Goal: Task Accomplishment & Management: Manage account settings

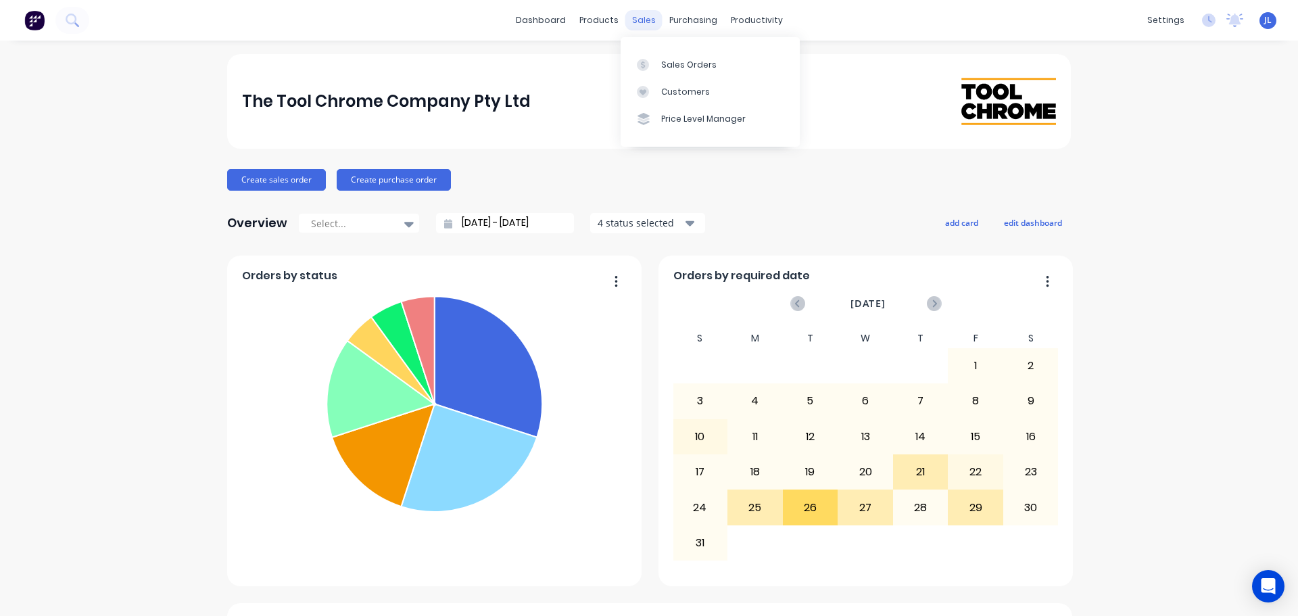
click at [639, 20] on div "sales" at bounding box center [643, 20] width 37 height 20
click at [656, 66] on div at bounding box center [647, 65] width 20 height 12
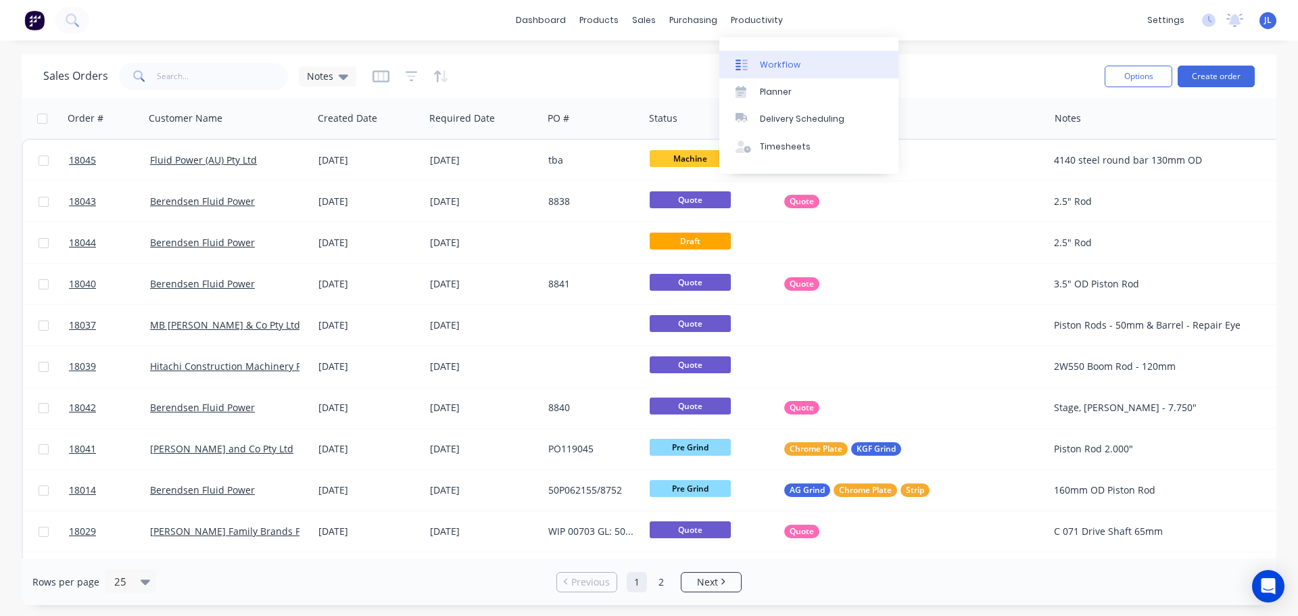
click at [762, 59] on div "Workflow" at bounding box center [780, 65] width 41 height 12
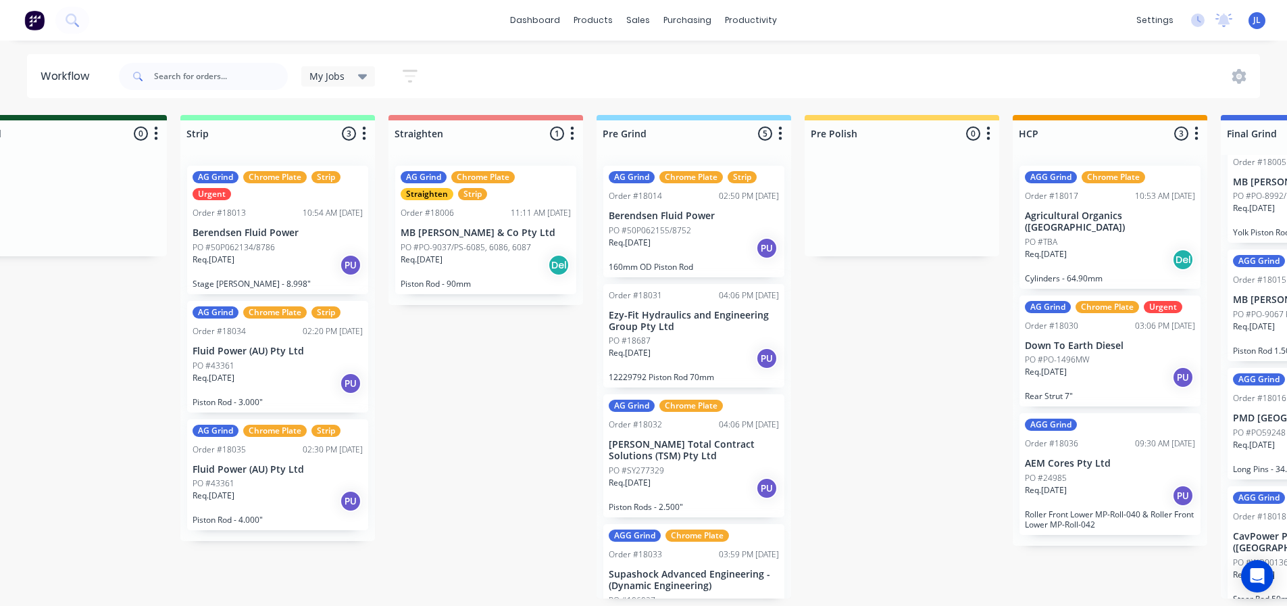
scroll to position [3, 0]
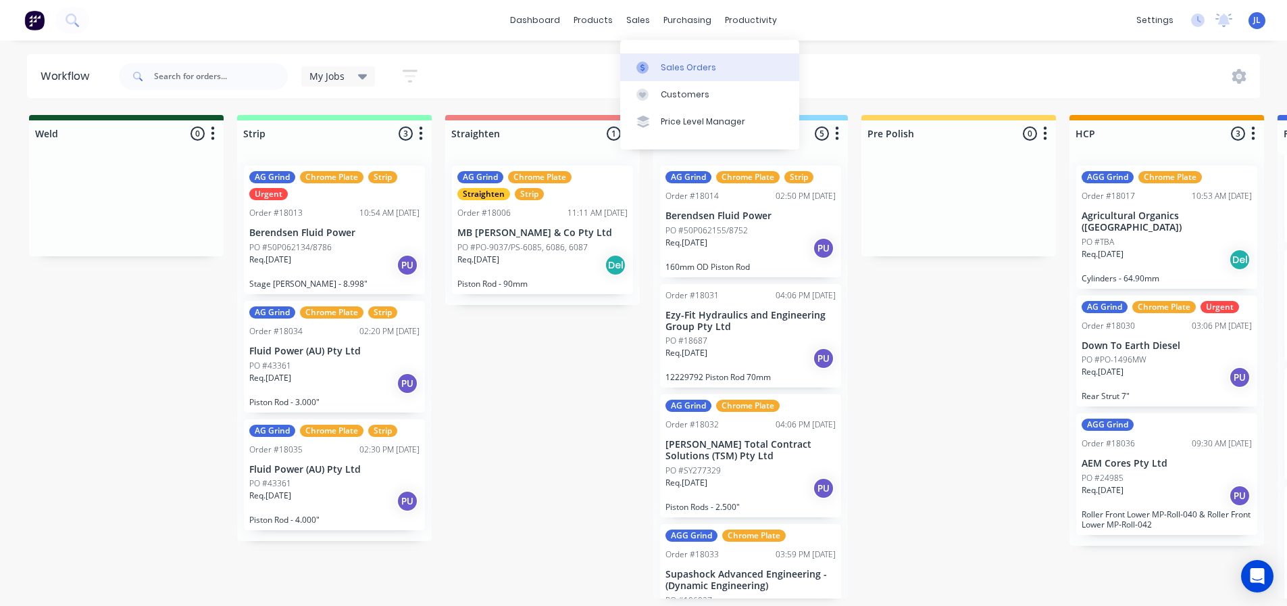
click at [672, 53] on link "Sales Orders" at bounding box center [709, 66] width 179 height 27
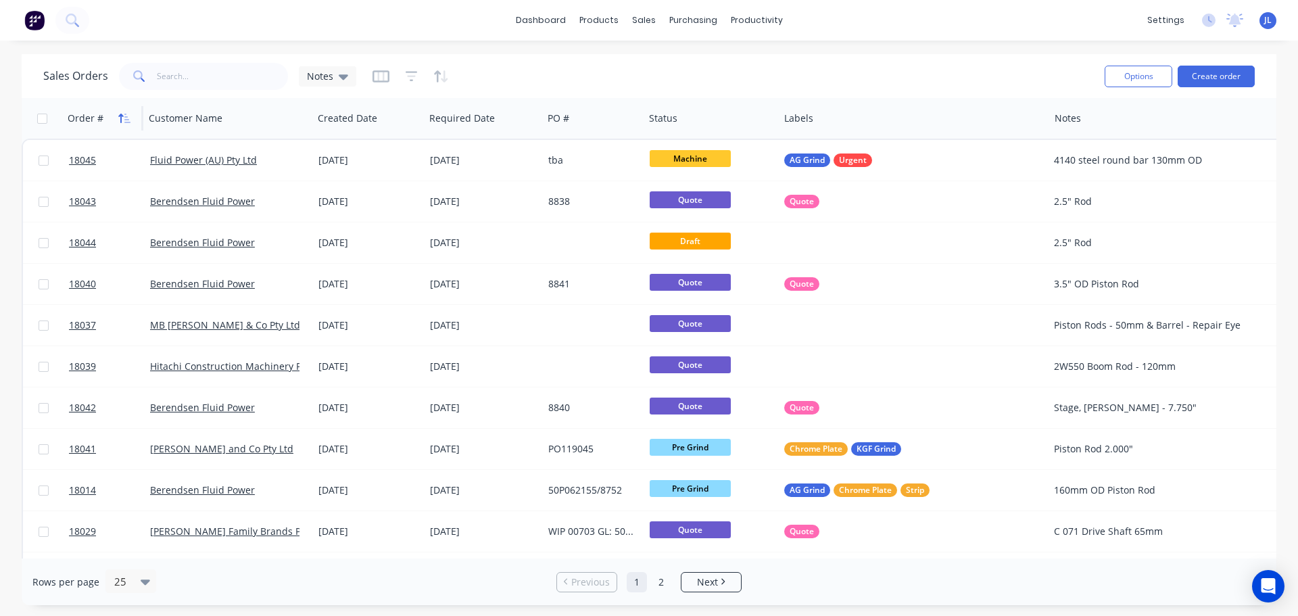
click at [126, 118] on icon "button" at bounding box center [124, 118] width 12 height 11
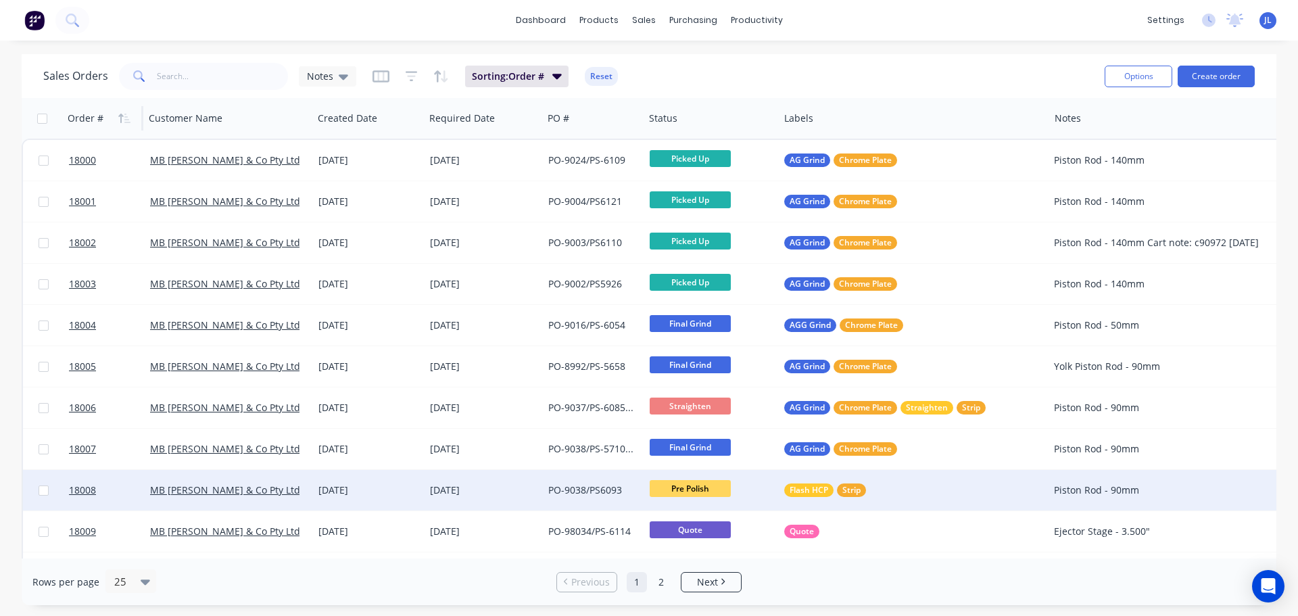
click at [675, 489] on span "Pre Polish" at bounding box center [689, 488] width 81 height 17
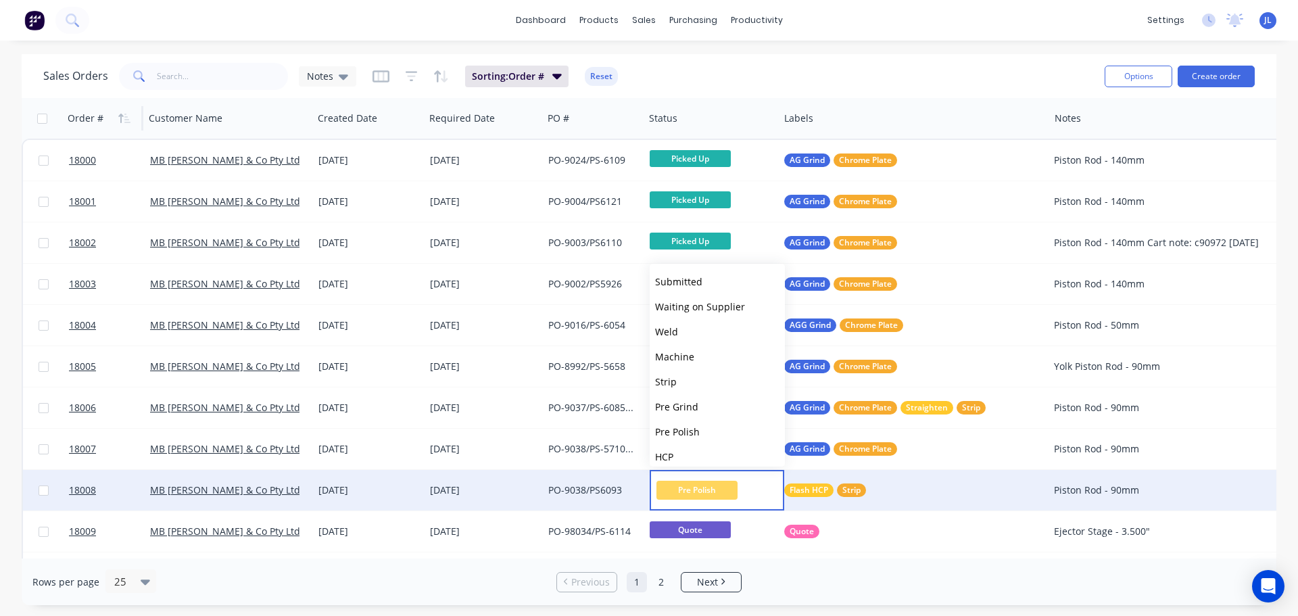
click at [5, 486] on div "Sales Orders Notes Sorting: Order # Reset Options Create order Order # Customer…" at bounding box center [649, 329] width 1298 height 551
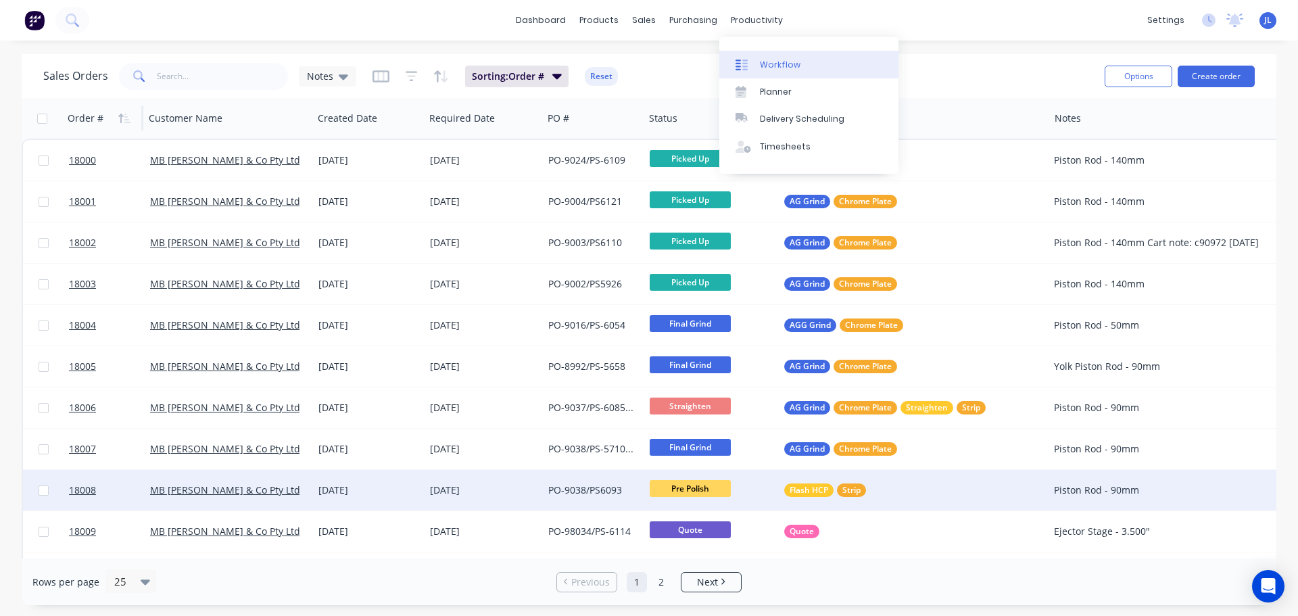
click at [753, 54] on link "Workflow" at bounding box center [808, 64] width 179 height 27
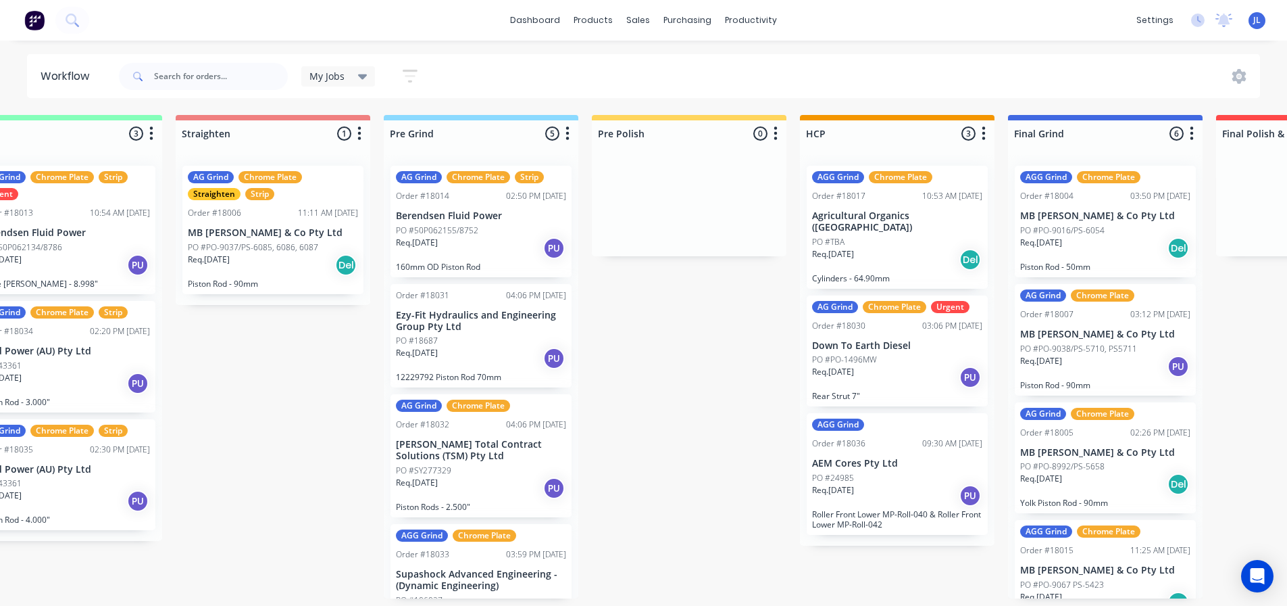
scroll to position [0, 280]
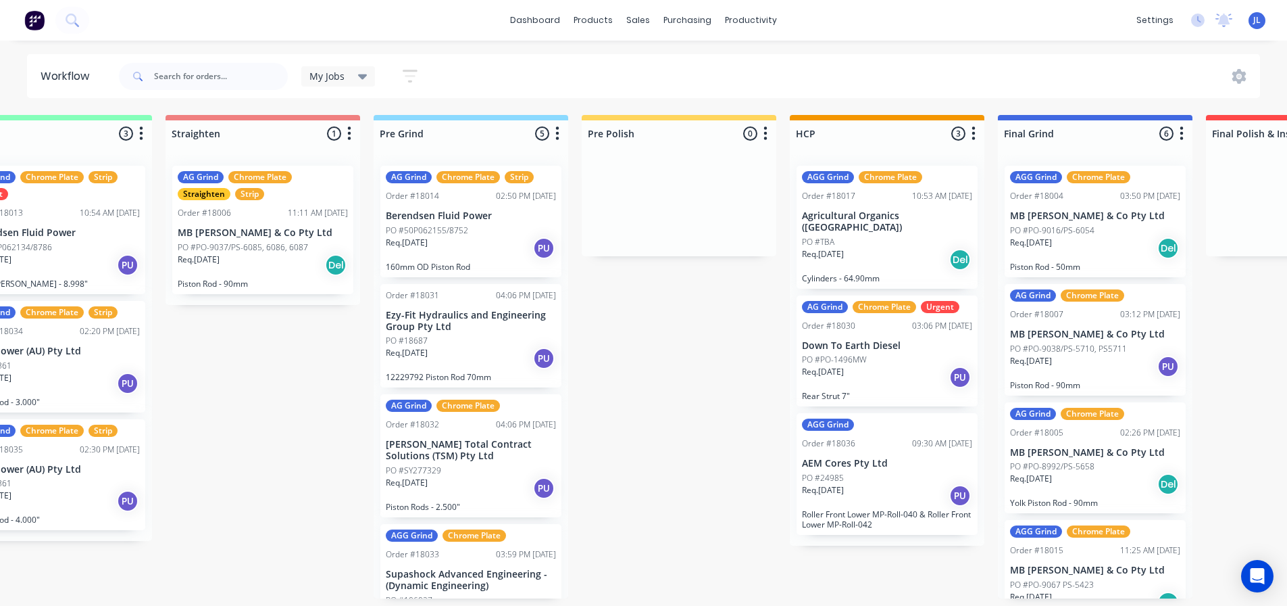
click at [696, 197] on div at bounding box center [679, 205] width 195 height 101
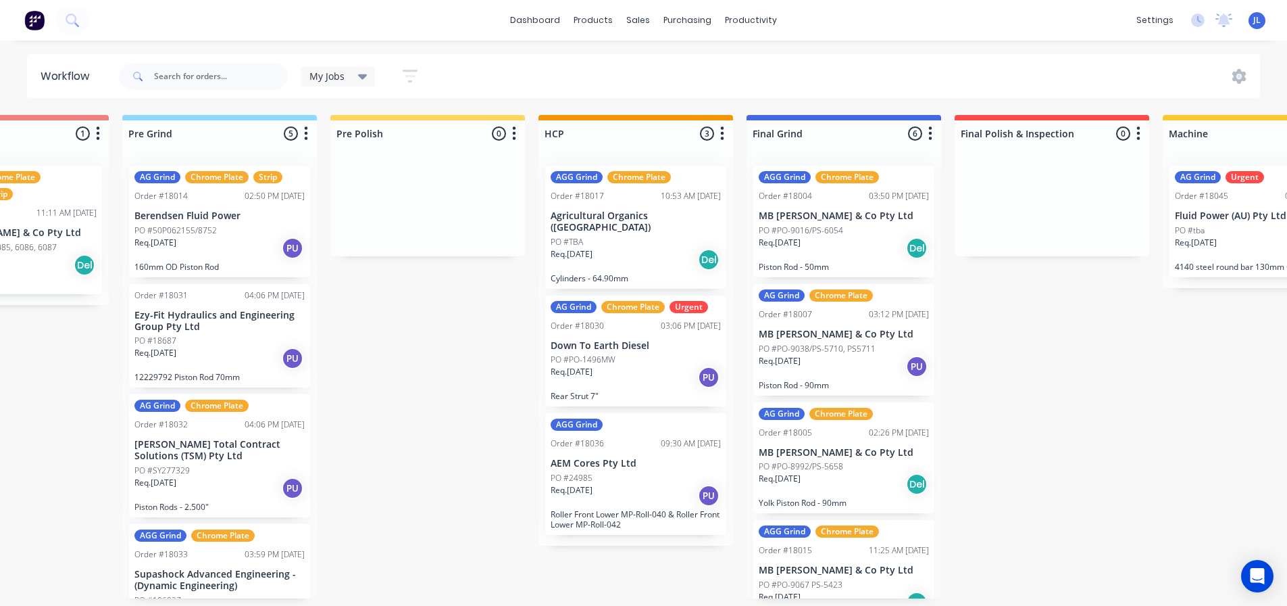
scroll to position [0, 0]
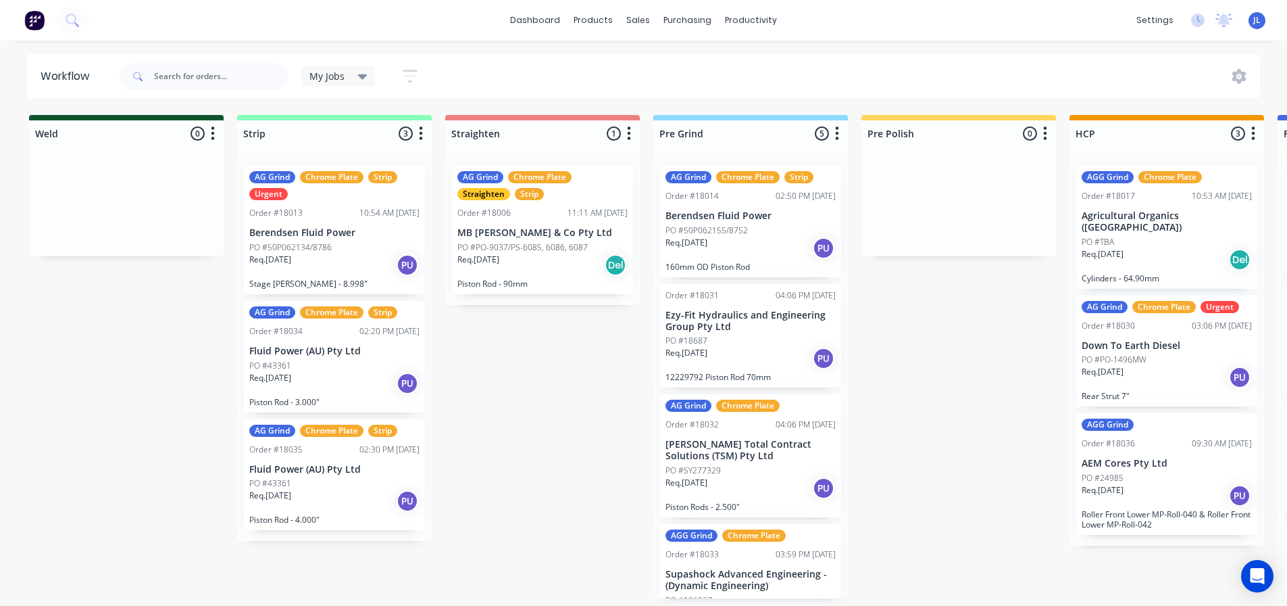
click at [356, 74] on div "My Jobs" at bounding box center [339, 76] width 58 height 12
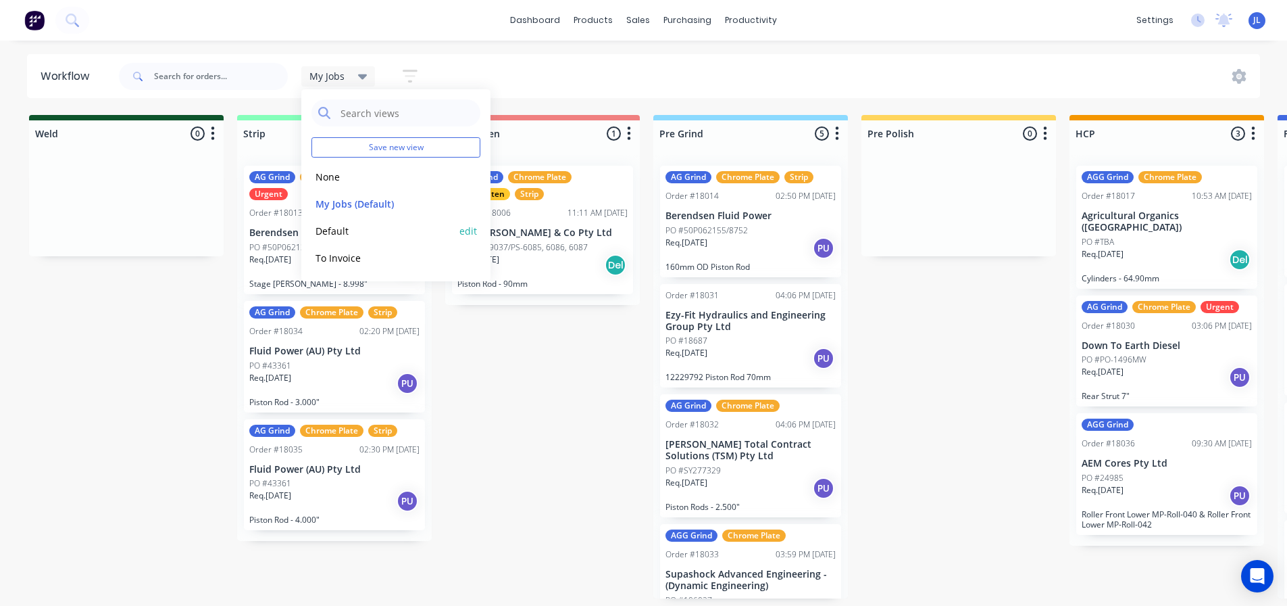
click at [372, 236] on button "Default" at bounding box center [384, 231] width 144 height 16
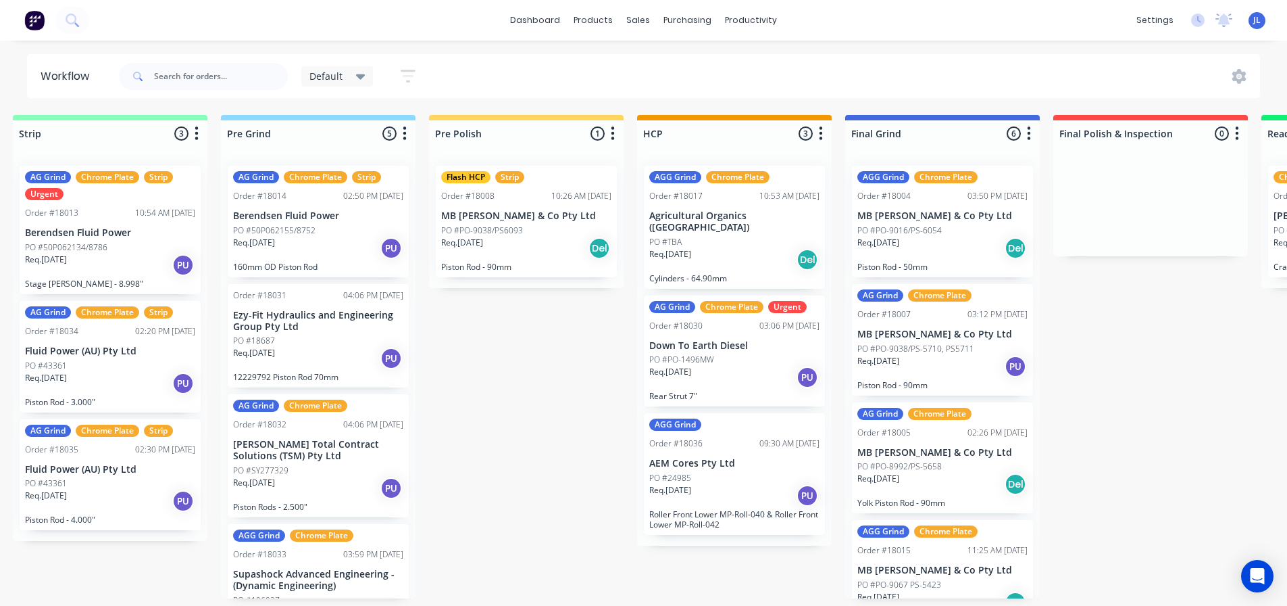
scroll to position [0, 439]
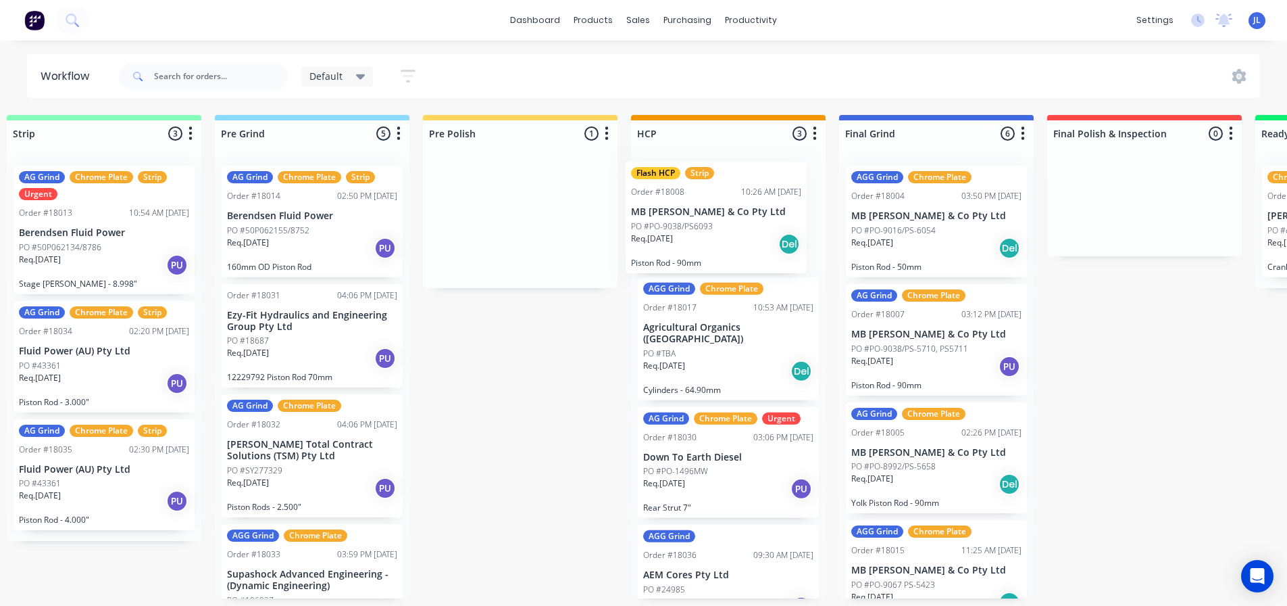
drag, startPoint x: 522, startPoint y: 195, endPoint x: 721, endPoint y: 191, distance: 199.4
click at [721, 191] on div "Weld 0 Status colour #0E552C hex #0E552C Save Cancel Notifications Email SMS Su…" at bounding box center [1070, 356] width 3038 height 483
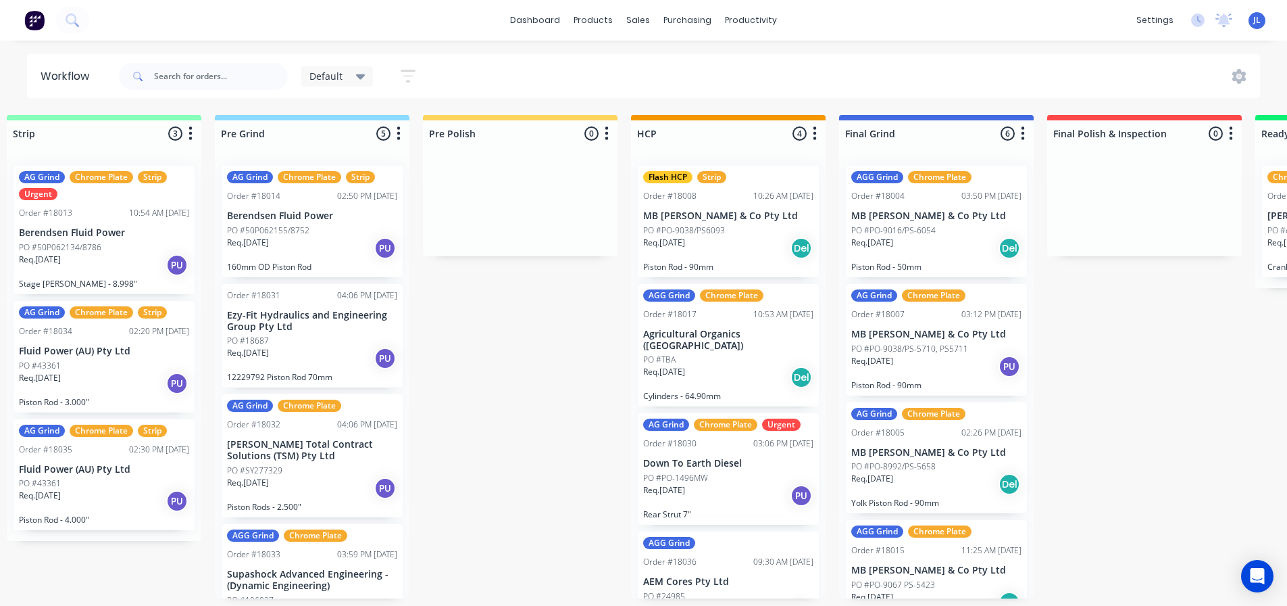
click at [324, 73] on span "Default" at bounding box center [326, 76] width 33 height 14
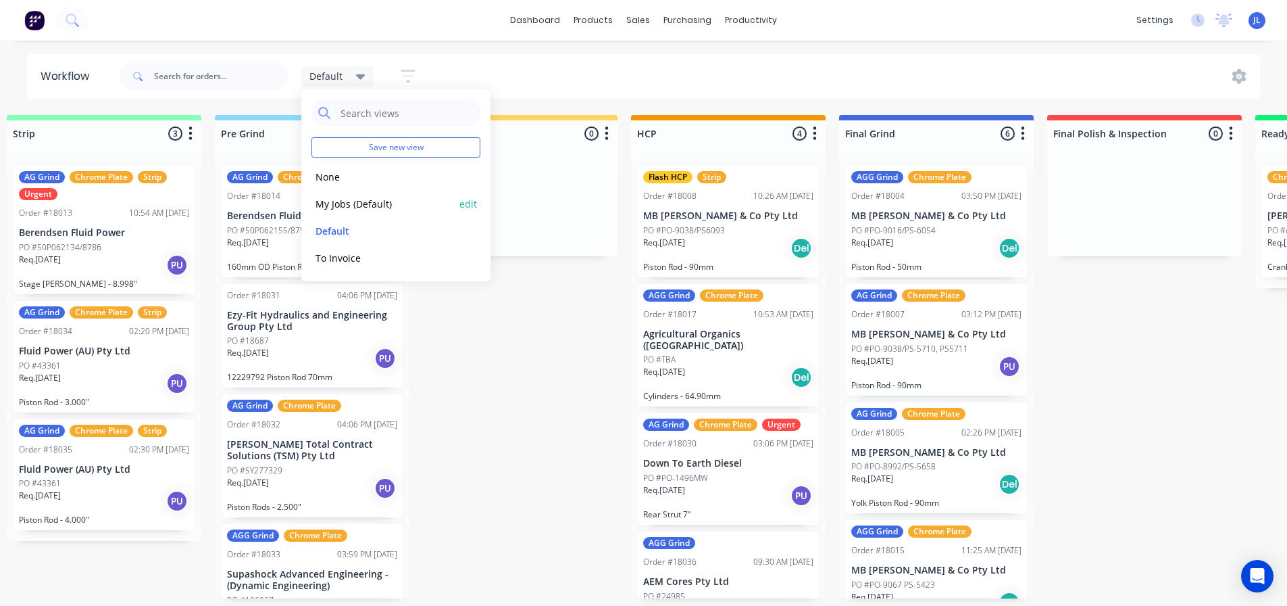
click at [420, 207] on button "My Jobs (Default)" at bounding box center [384, 204] width 144 height 16
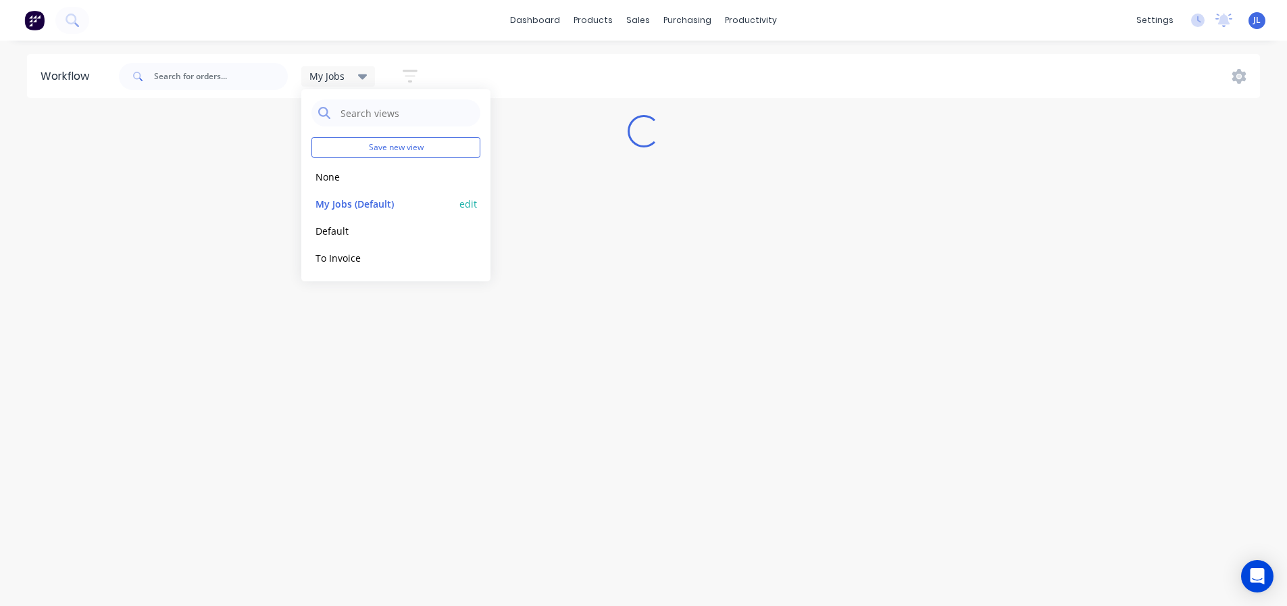
scroll to position [0, 0]
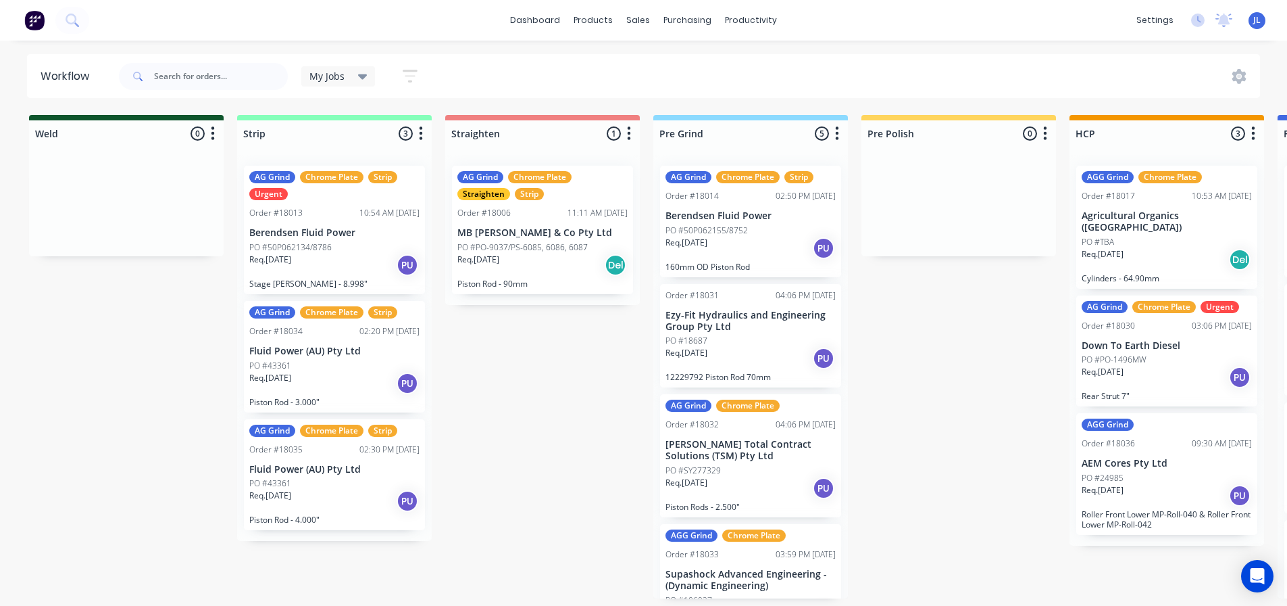
click at [360, 79] on icon at bounding box center [362, 76] width 9 height 15
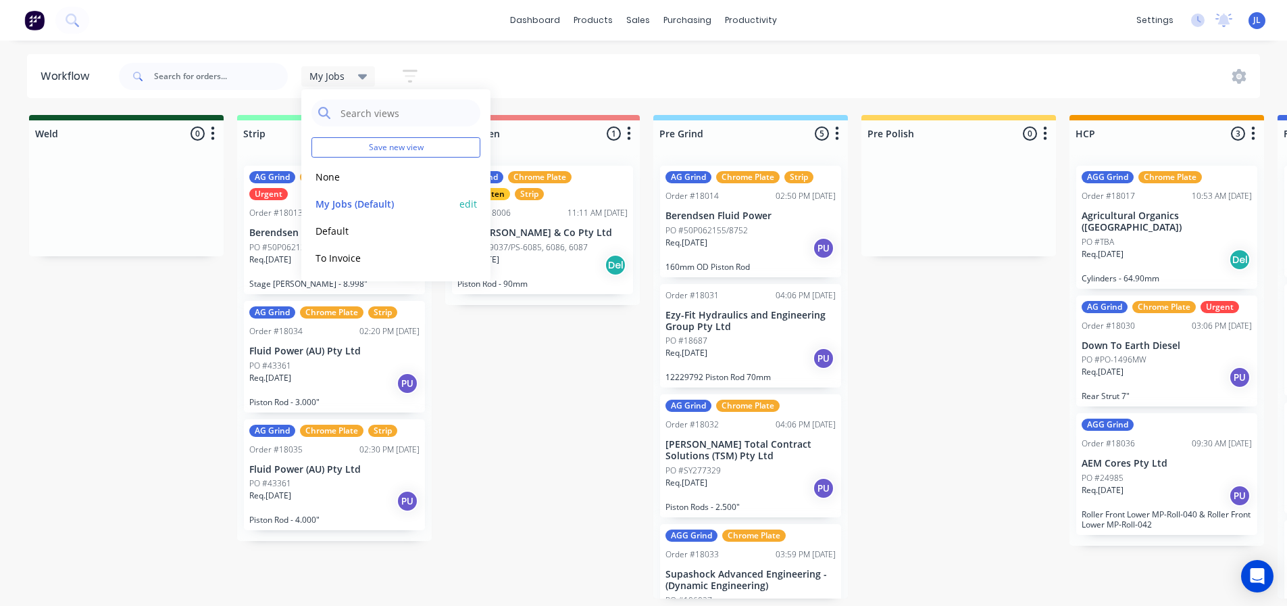
click at [474, 203] on button "edit" at bounding box center [469, 204] width 18 height 14
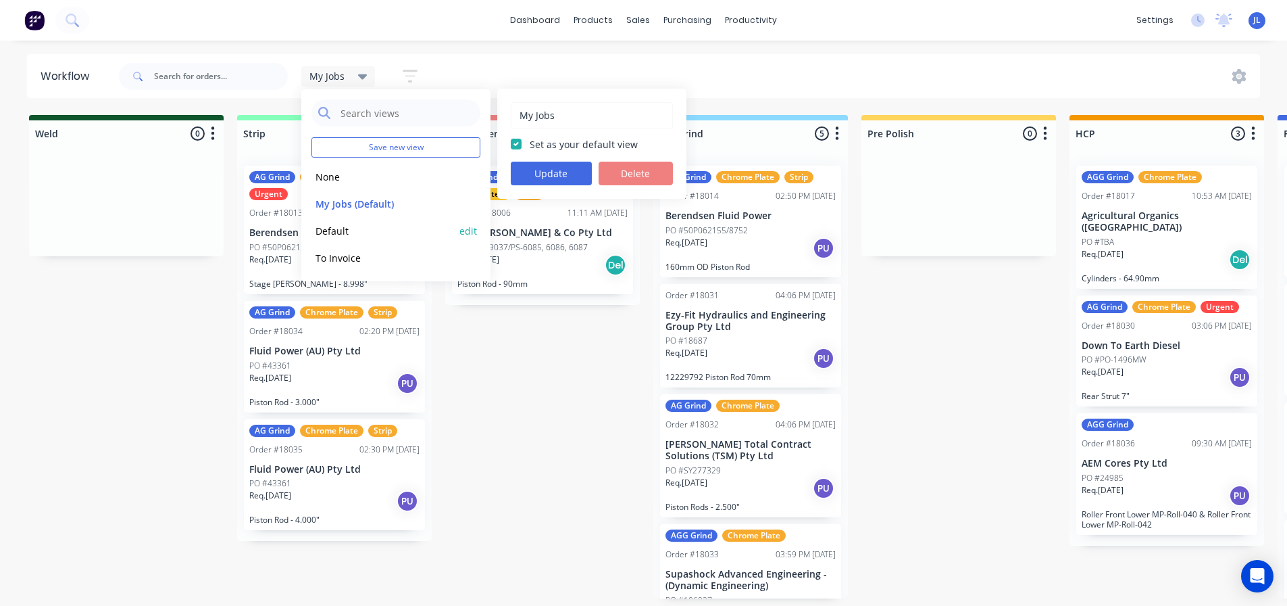
click at [380, 231] on button "Default" at bounding box center [384, 231] width 144 height 16
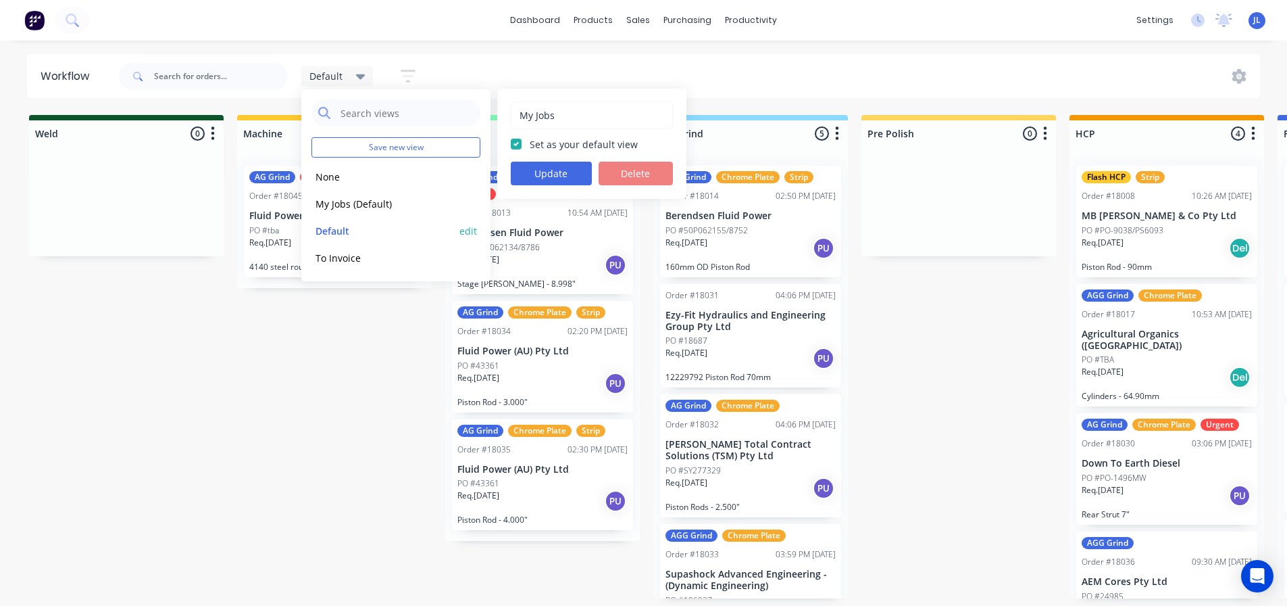
click at [470, 232] on button "edit" at bounding box center [469, 231] width 18 height 14
type input "Default"
click at [522, 141] on div "Set as your default view" at bounding box center [592, 144] width 162 height 14
click at [530, 148] on label "Set as your default view" at bounding box center [584, 144] width 108 height 14
click at [519, 148] on input "Set as your default view" at bounding box center [516, 143] width 11 height 13
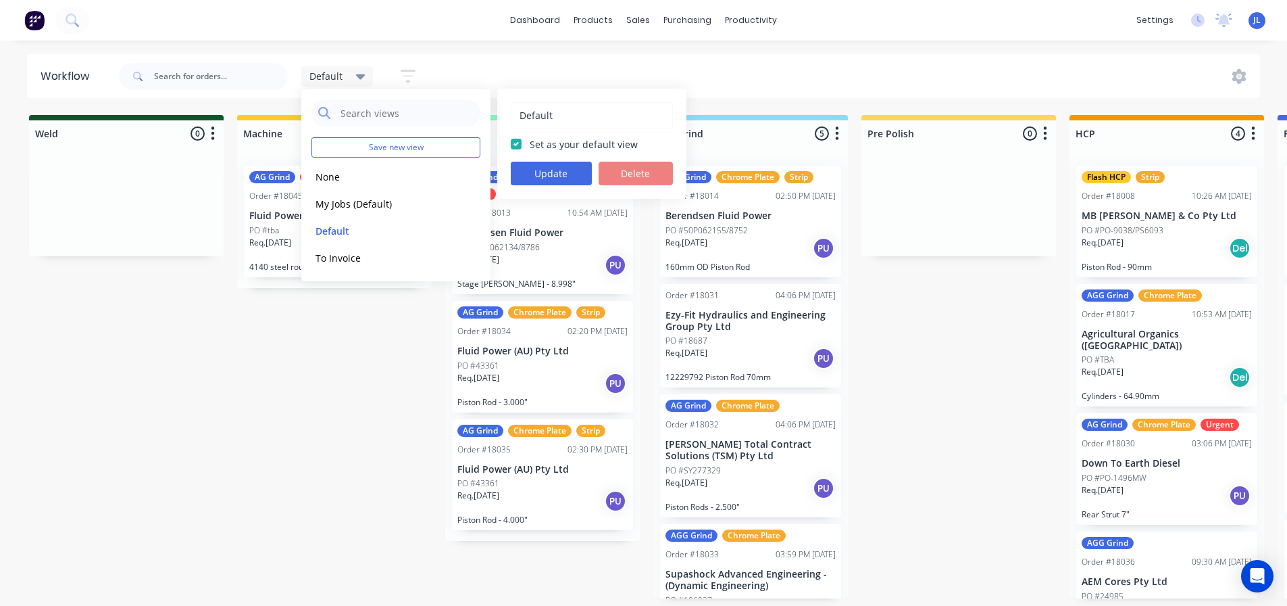
checkbox input "true"
click at [533, 168] on button "Update" at bounding box center [551, 174] width 81 height 24
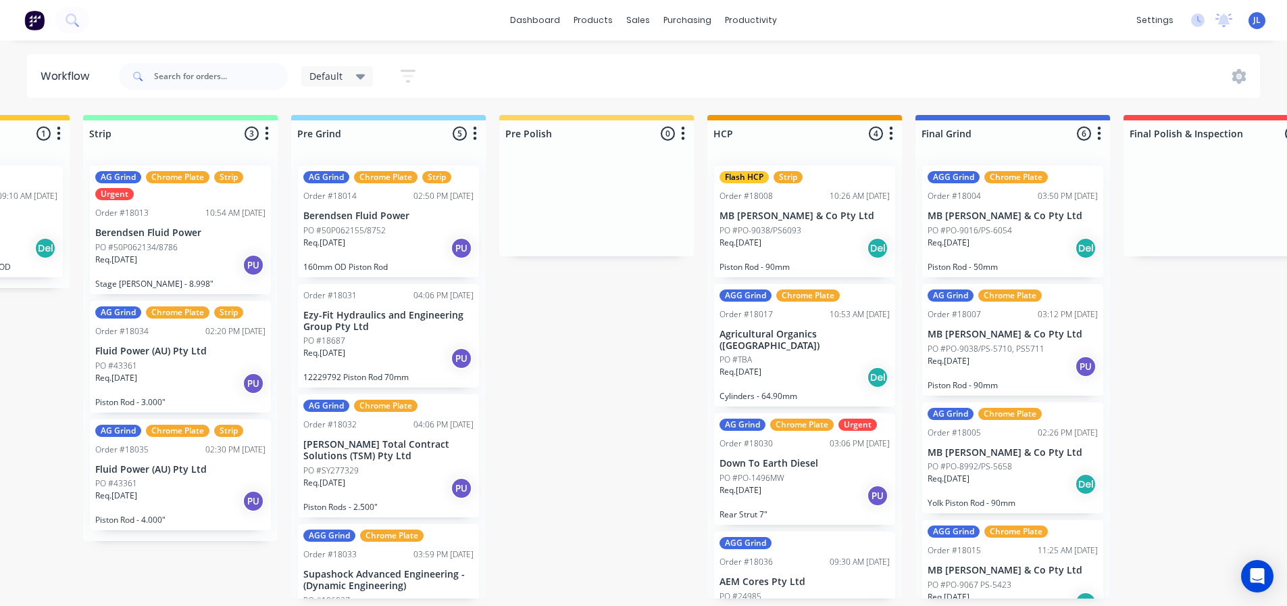
scroll to position [0, 372]
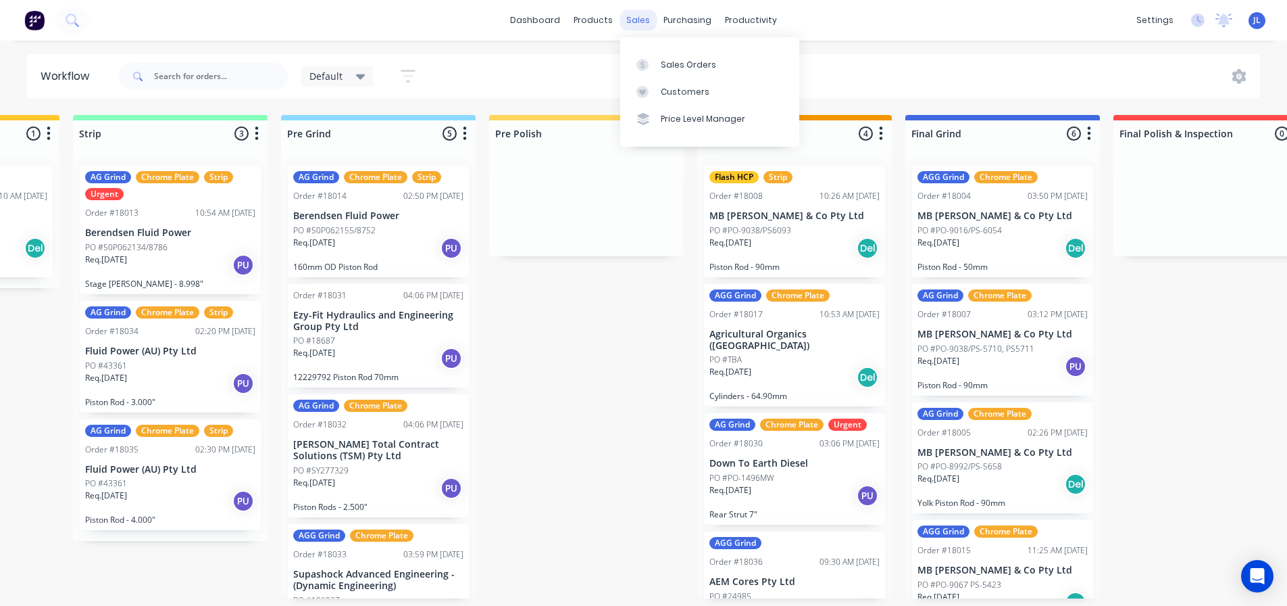
click at [635, 17] on div "sales" at bounding box center [638, 20] width 37 height 20
click at [731, 59] on link "Sales Orders" at bounding box center [709, 64] width 179 height 27
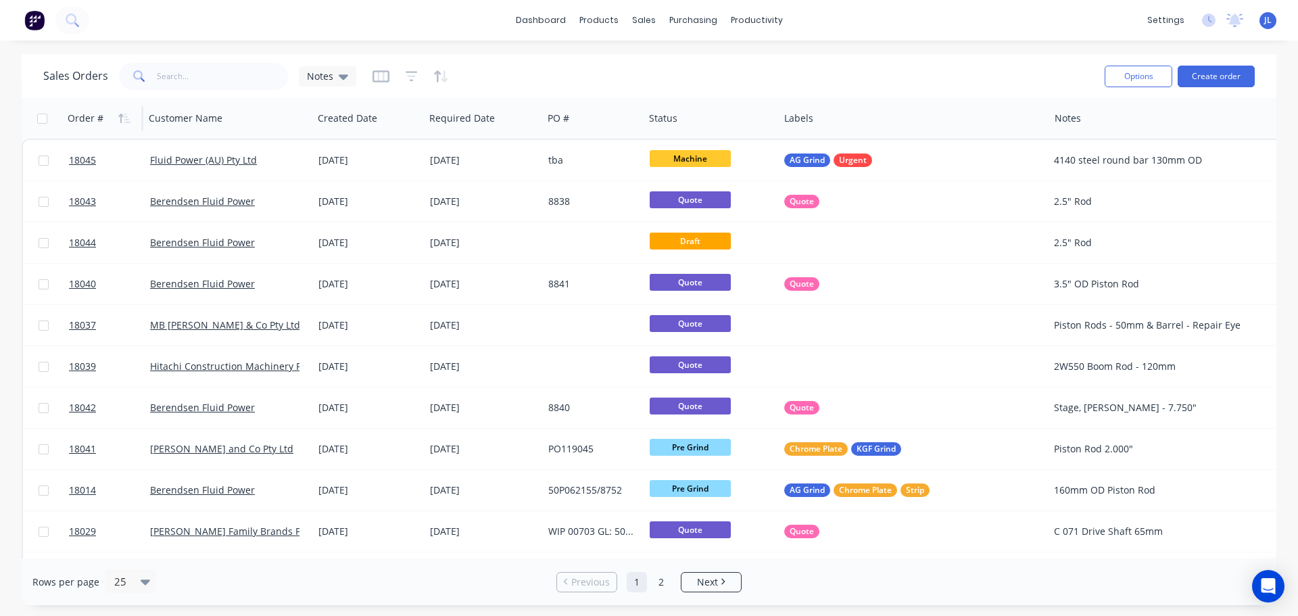
click at [88, 116] on div "Order #" at bounding box center [86, 119] width 36 height 14
click at [121, 118] on icon "button" at bounding box center [120, 118] width 5 height 9
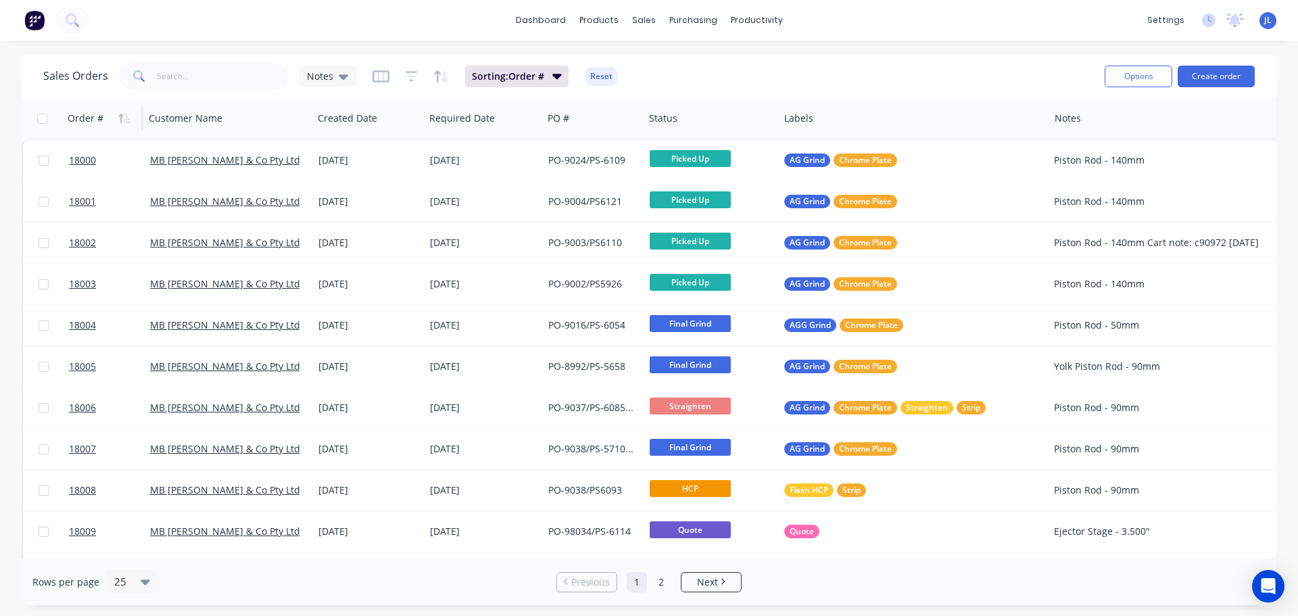
click at [121, 118] on icon "button" at bounding box center [120, 118] width 5 height 9
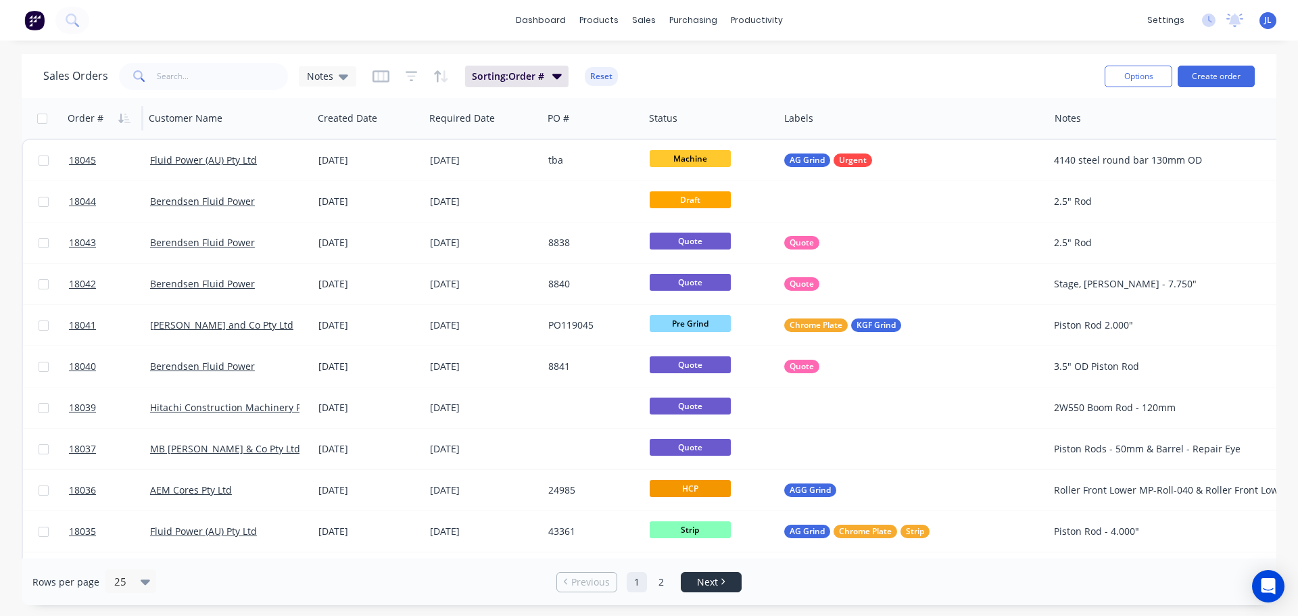
click at [718, 579] on span "Next" at bounding box center [707, 582] width 21 height 14
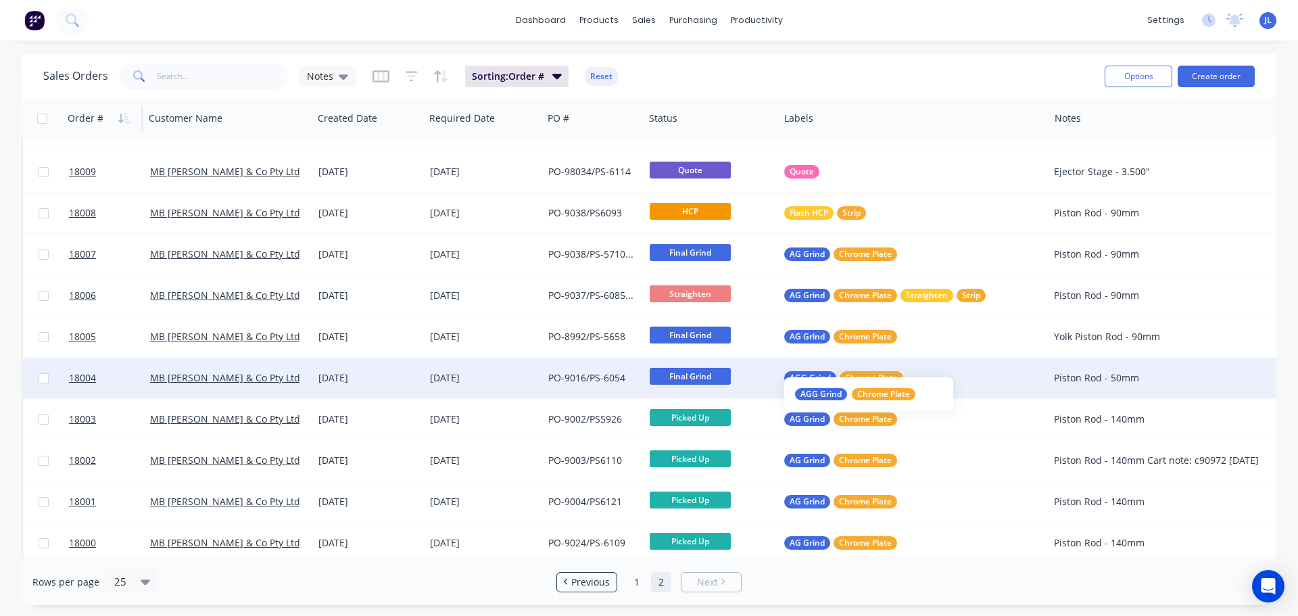
scroll to position [370, 0]
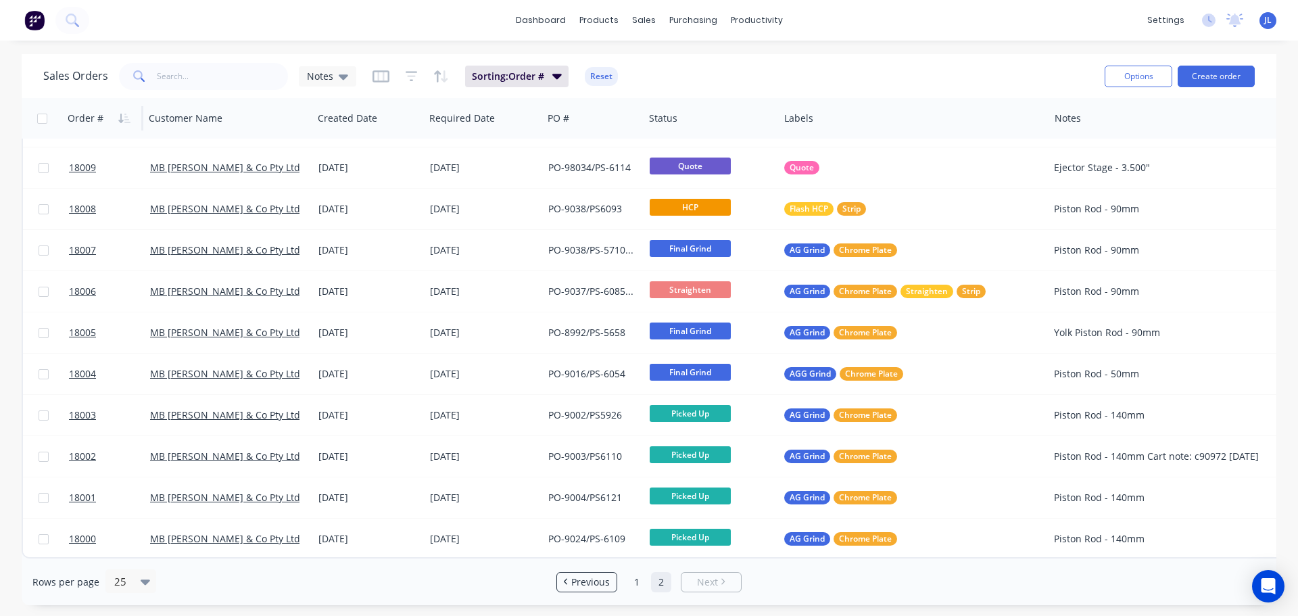
click at [697, 585] on span "Next" at bounding box center [707, 582] width 21 height 14
click at [660, 582] on link "2" at bounding box center [661, 582] width 20 height 20
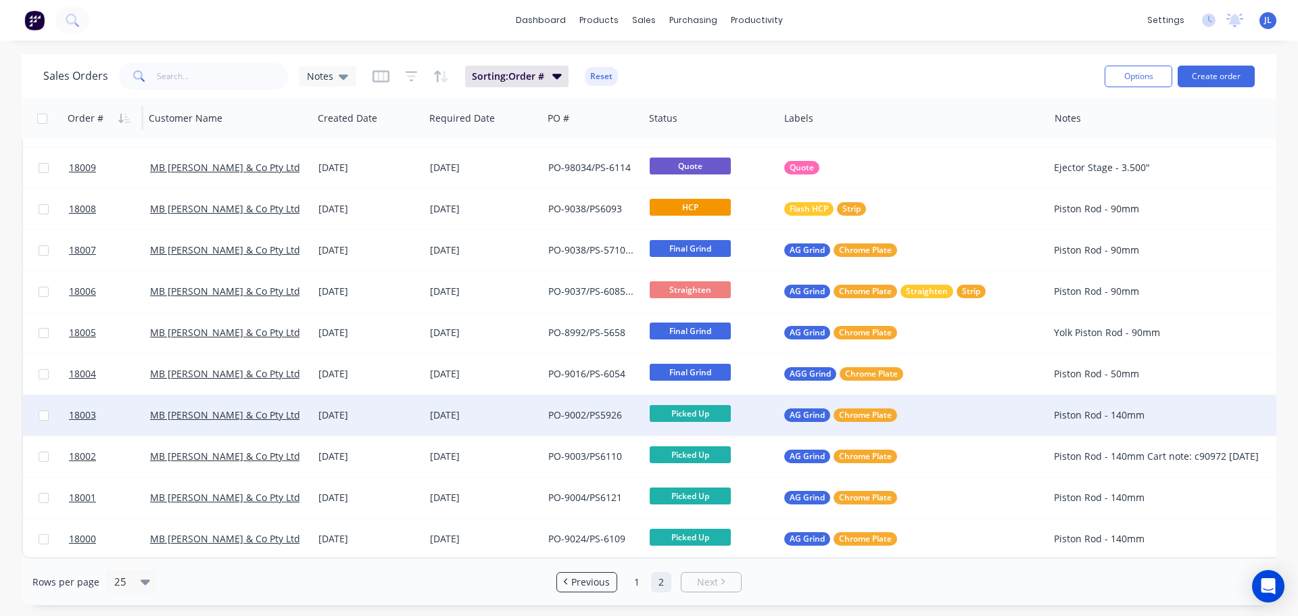
click at [510, 408] on div "[DATE]" at bounding box center [483, 415] width 107 height 14
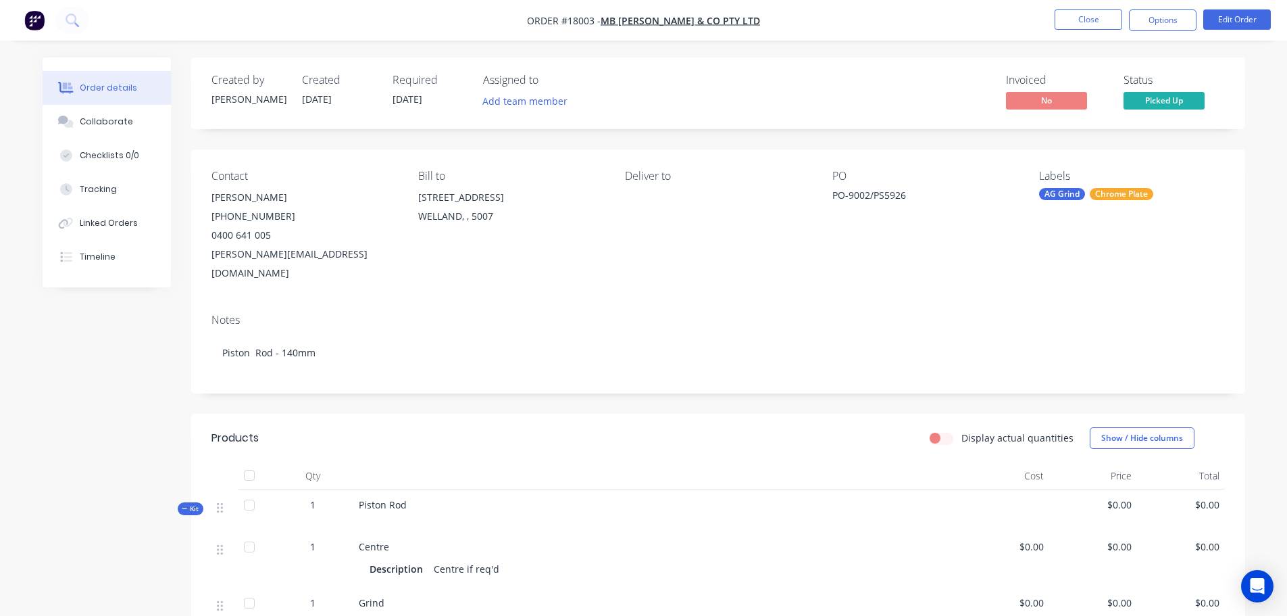
click at [1162, 35] on nav "Order #18003 - MB Butterfield & Co Pty Ltd Close Options Edit Order" at bounding box center [643, 20] width 1287 height 41
click at [1162, 28] on button "Options" at bounding box center [1163, 20] width 68 height 22
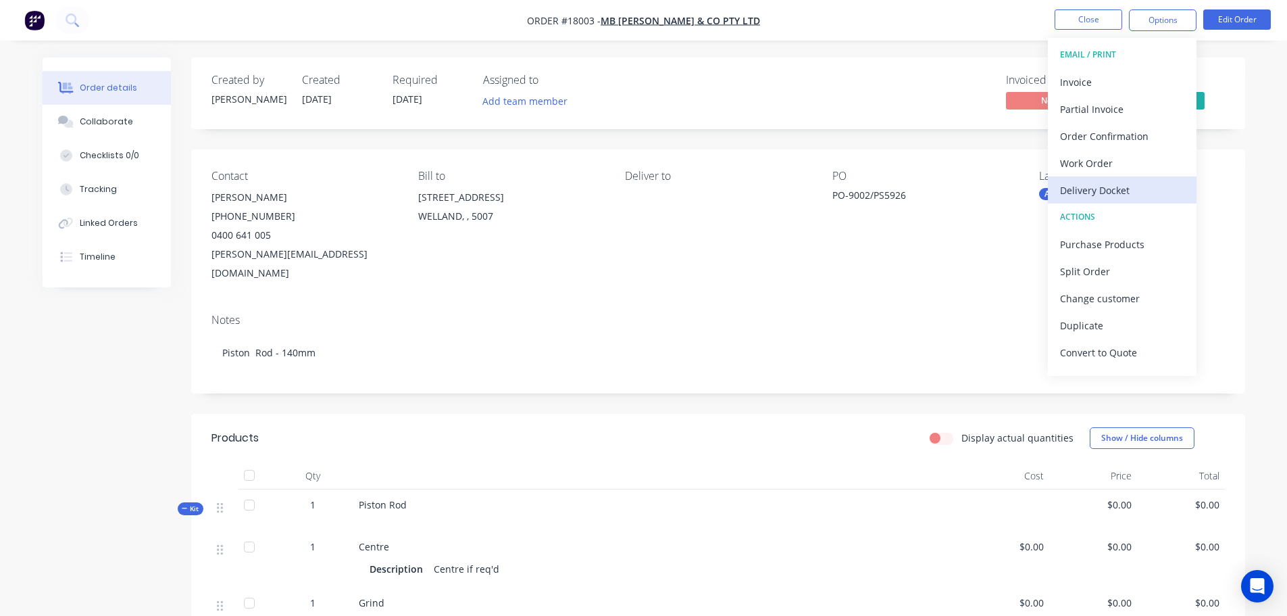
click at [1126, 191] on div "Delivery Docket" at bounding box center [1122, 190] width 124 height 20
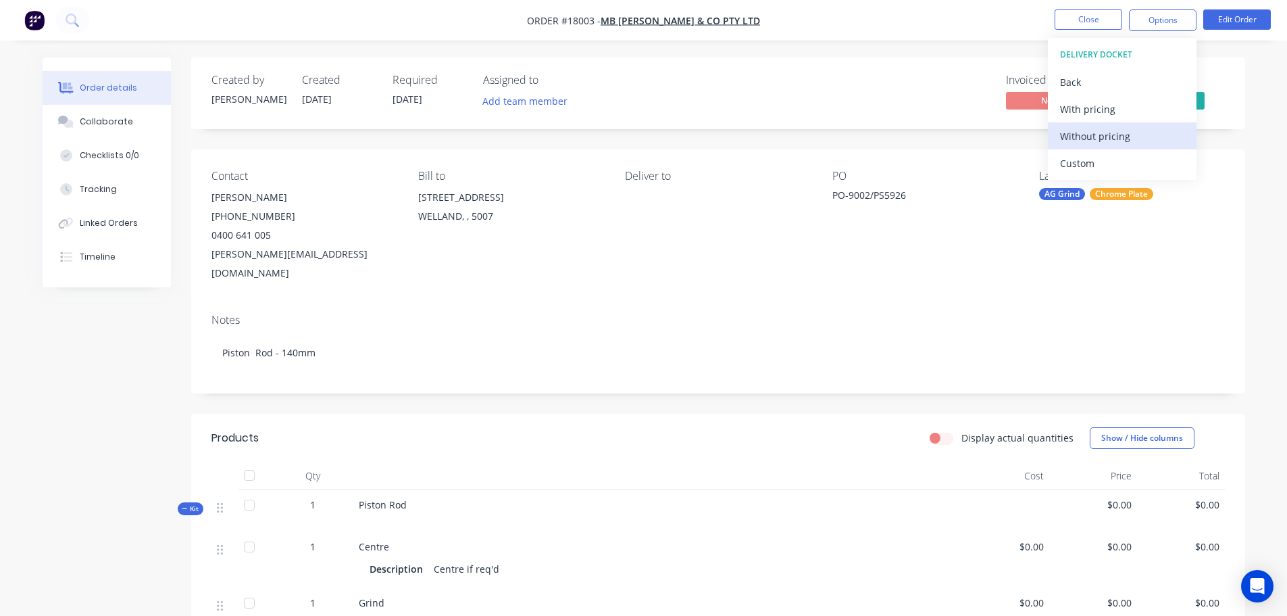
click at [1112, 143] on div "Without pricing" at bounding box center [1122, 136] width 124 height 20
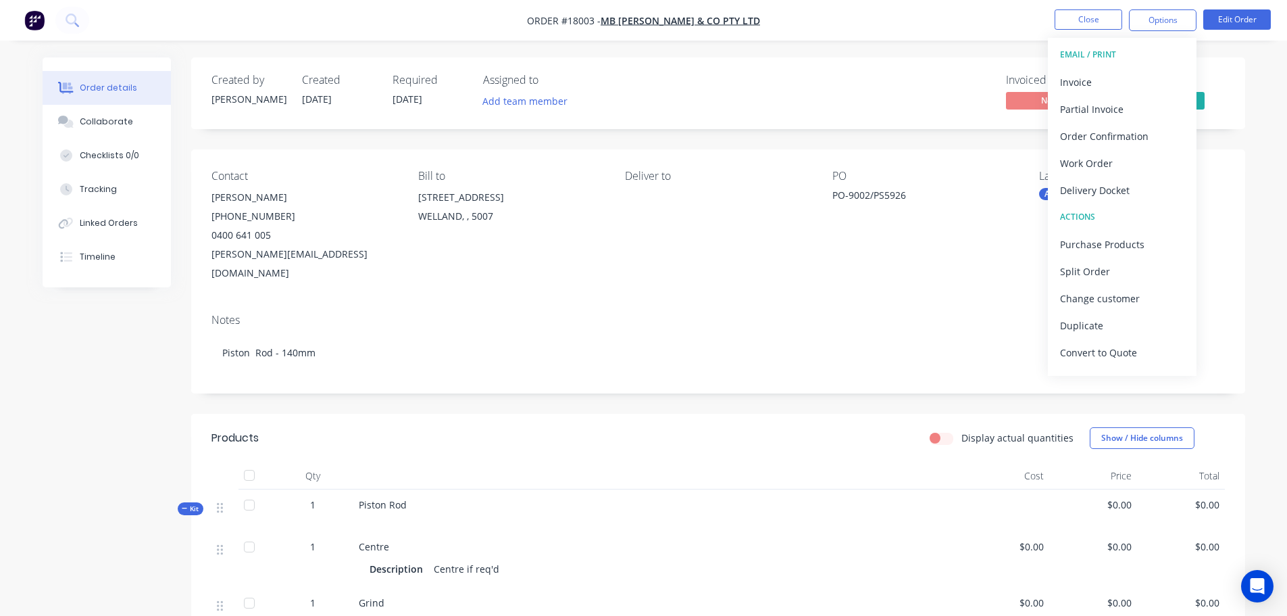
click at [418, 489] on div "Piston Rod" at bounding box center [657, 510] width 608 height 42
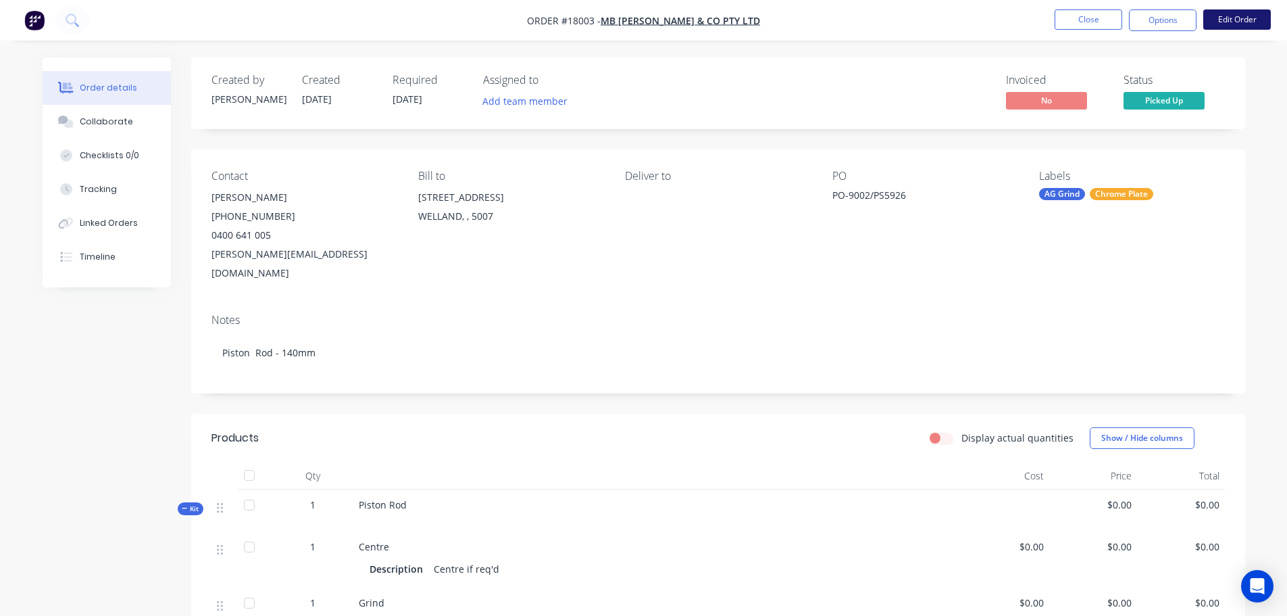
click at [1240, 24] on button "Edit Order" at bounding box center [1238, 19] width 68 height 20
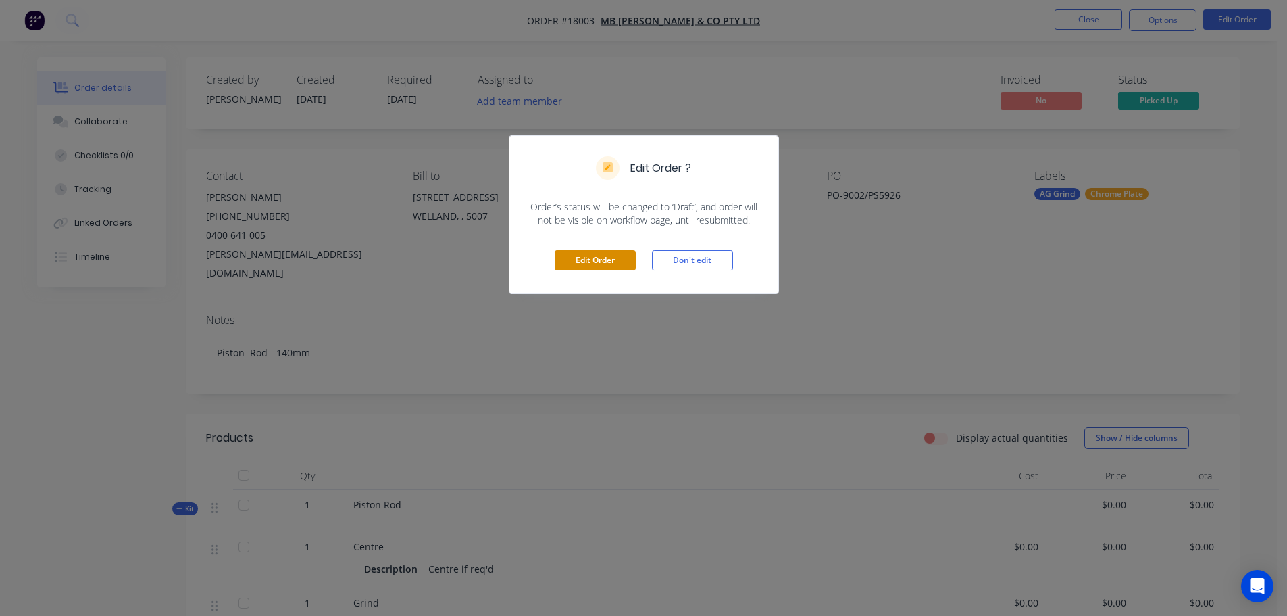
click at [578, 264] on button "Edit Order" at bounding box center [595, 260] width 81 height 20
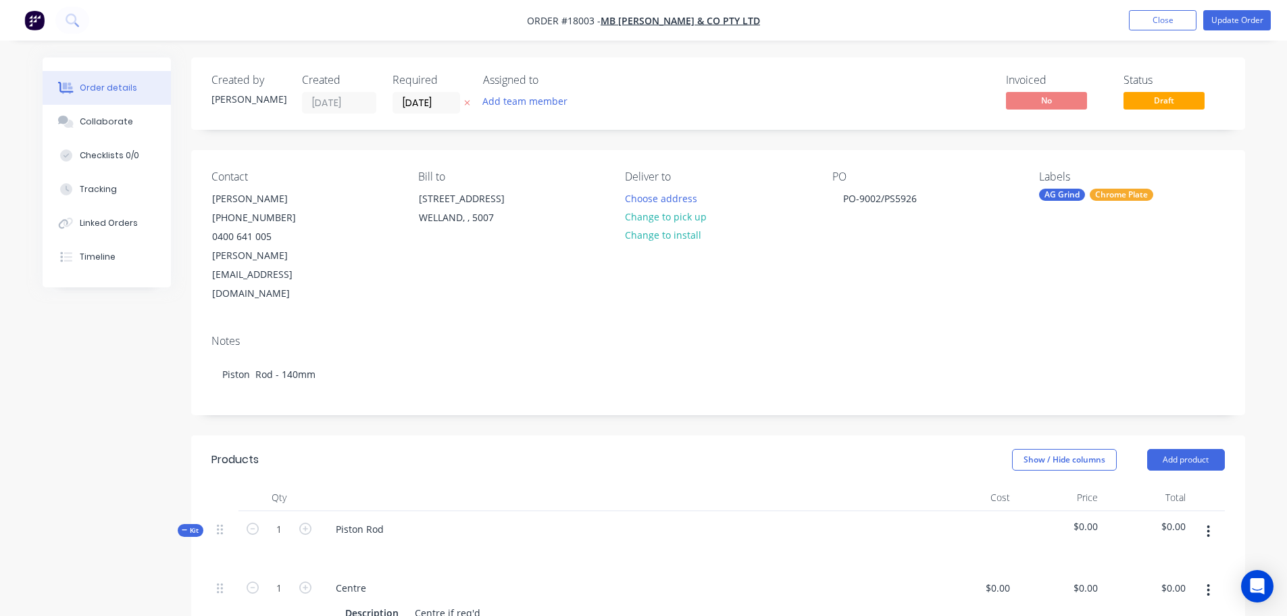
click at [420, 511] on div "Piston Rod" at bounding box center [624, 540] width 608 height 59
click at [383, 519] on div "Piston Rod" at bounding box center [360, 529] width 70 height 20
click at [1231, 20] on button "Update Order" at bounding box center [1238, 20] width 68 height 20
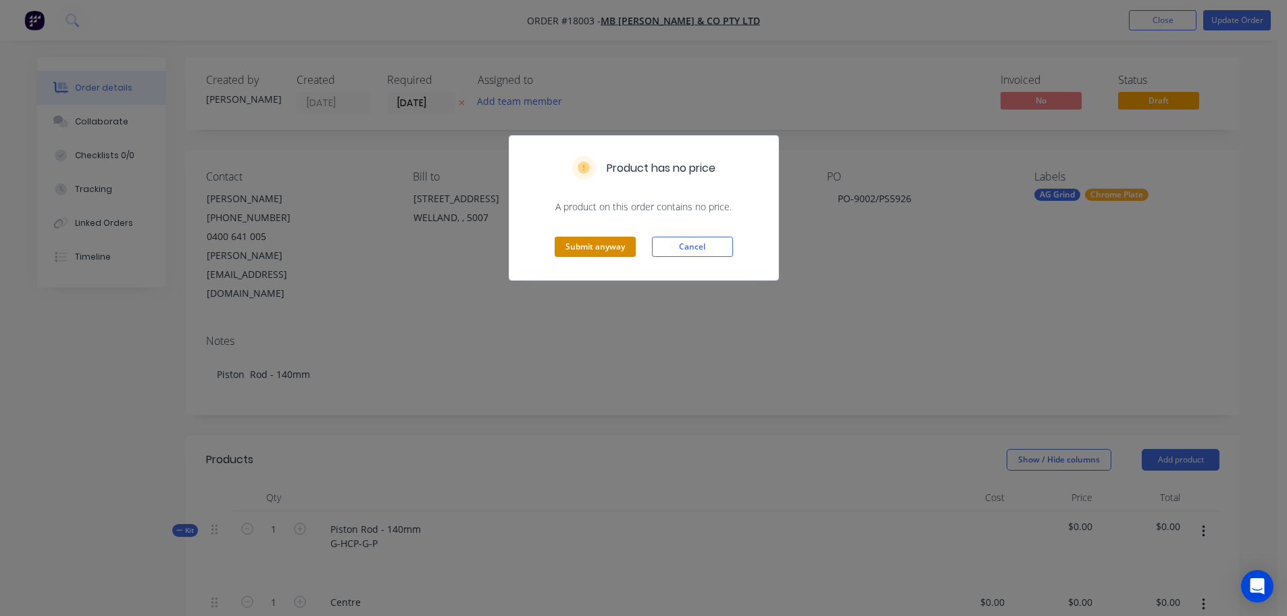
click at [620, 251] on button "Submit anyway" at bounding box center [595, 247] width 81 height 20
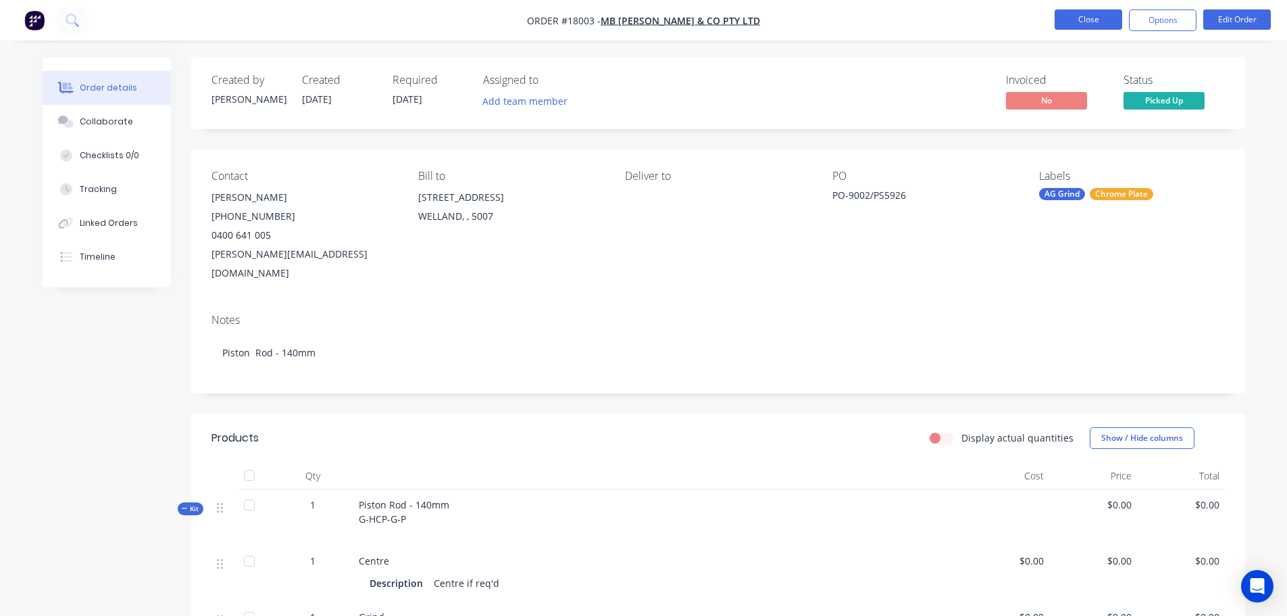
click at [1064, 19] on button "Close" at bounding box center [1089, 19] width 68 height 20
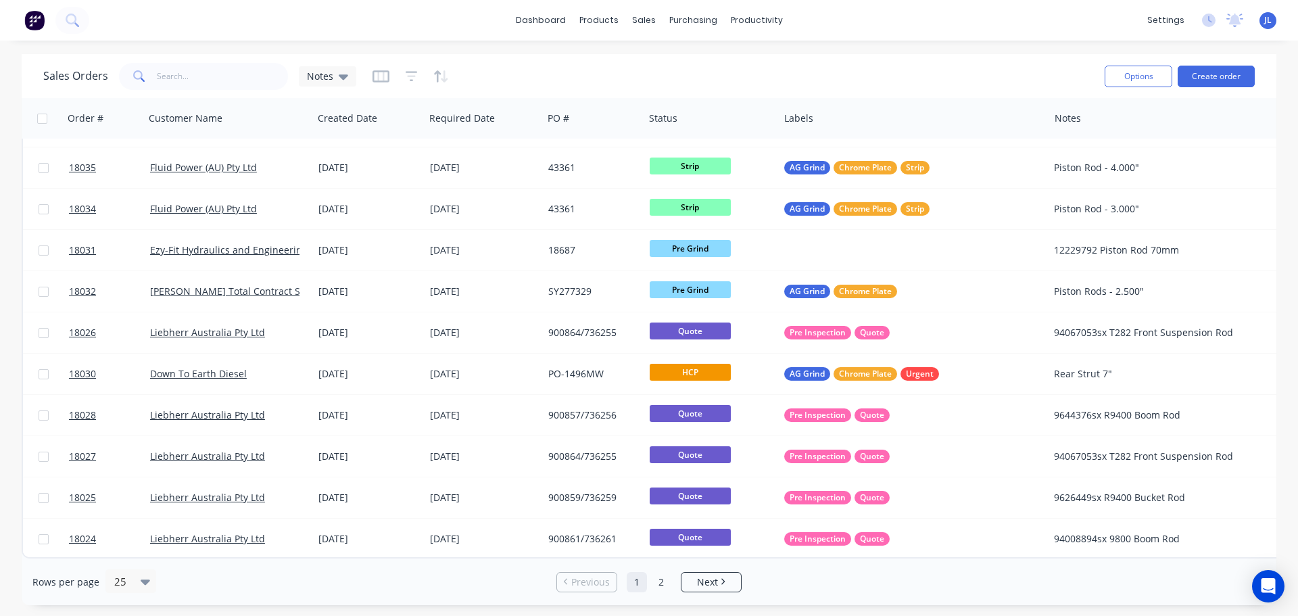
scroll to position [618, 0]
click at [699, 585] on span "Next" at bounding box center [707, 582] width 21 height 14
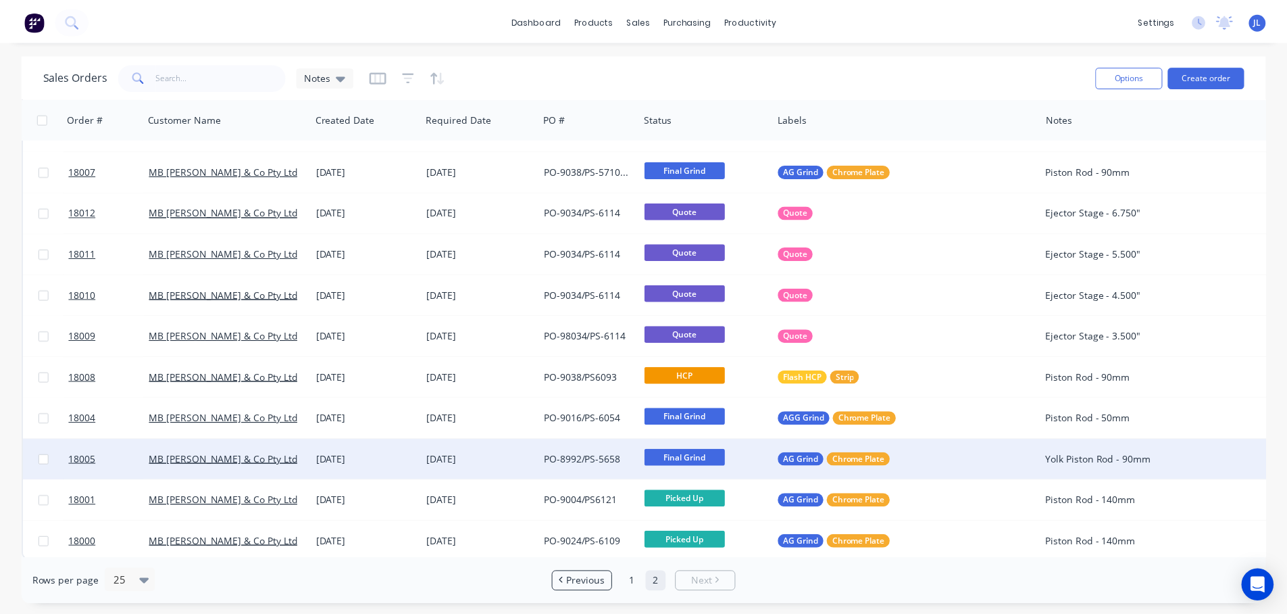
scroll to position [370, 0]
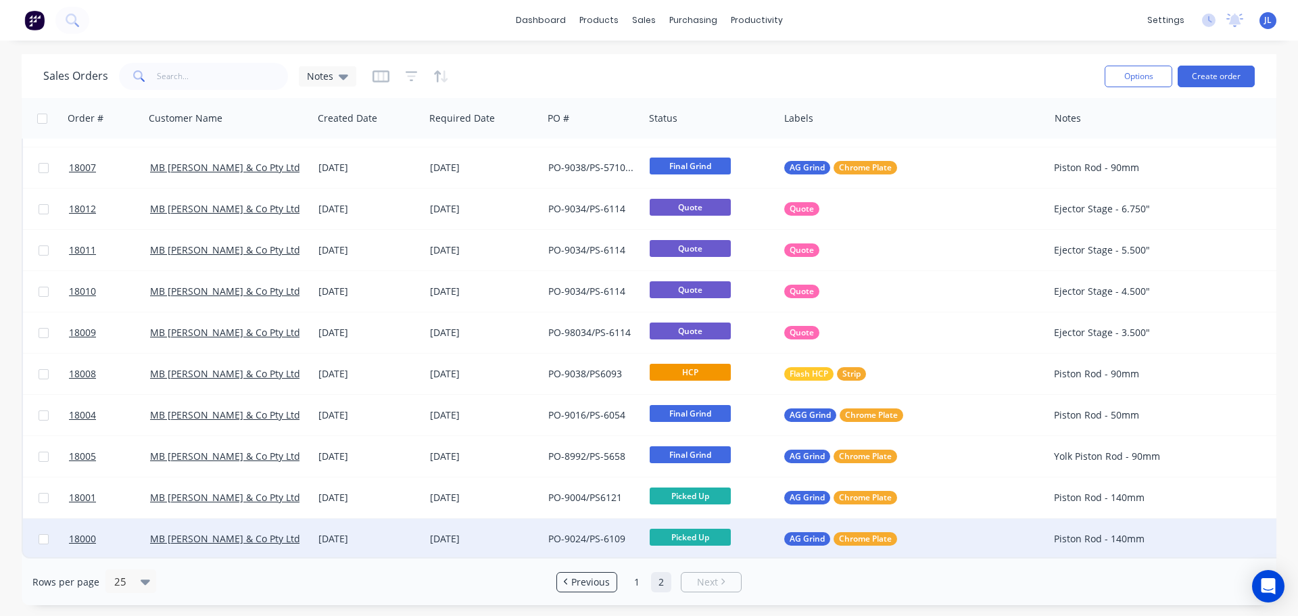
click at [431, 535] on div "[DATE]" at bounding box center [483, 539] width 107 height 14
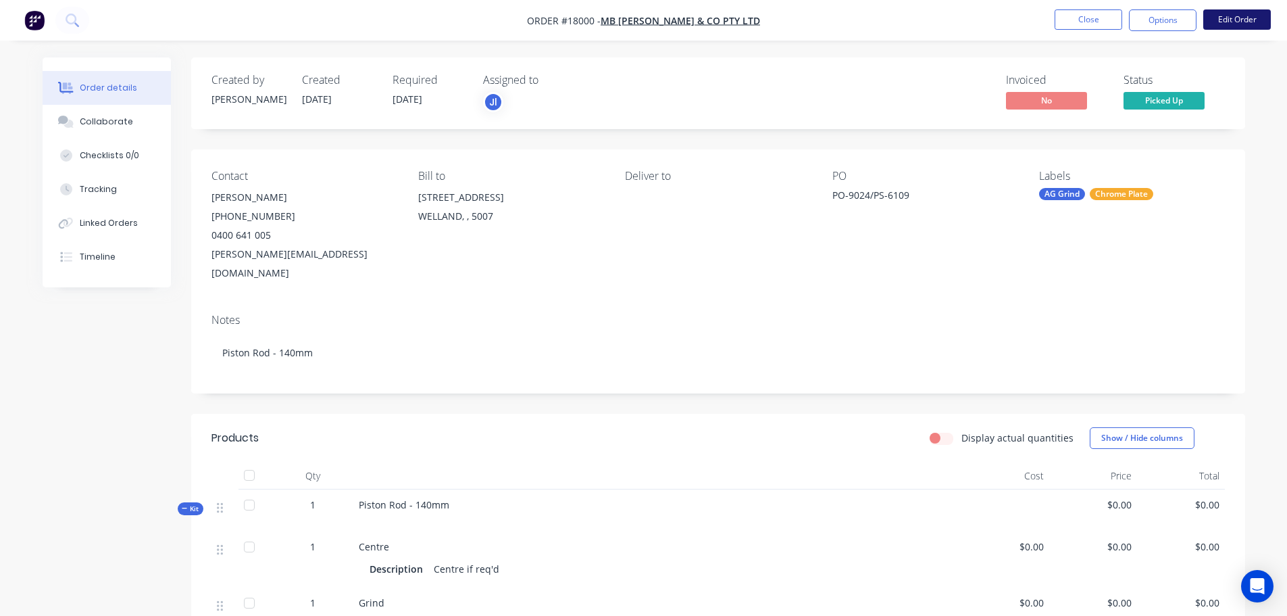
click at [1231, 20] on button "Edit Order" at bounding box center [1238, 19] width 68 height 20
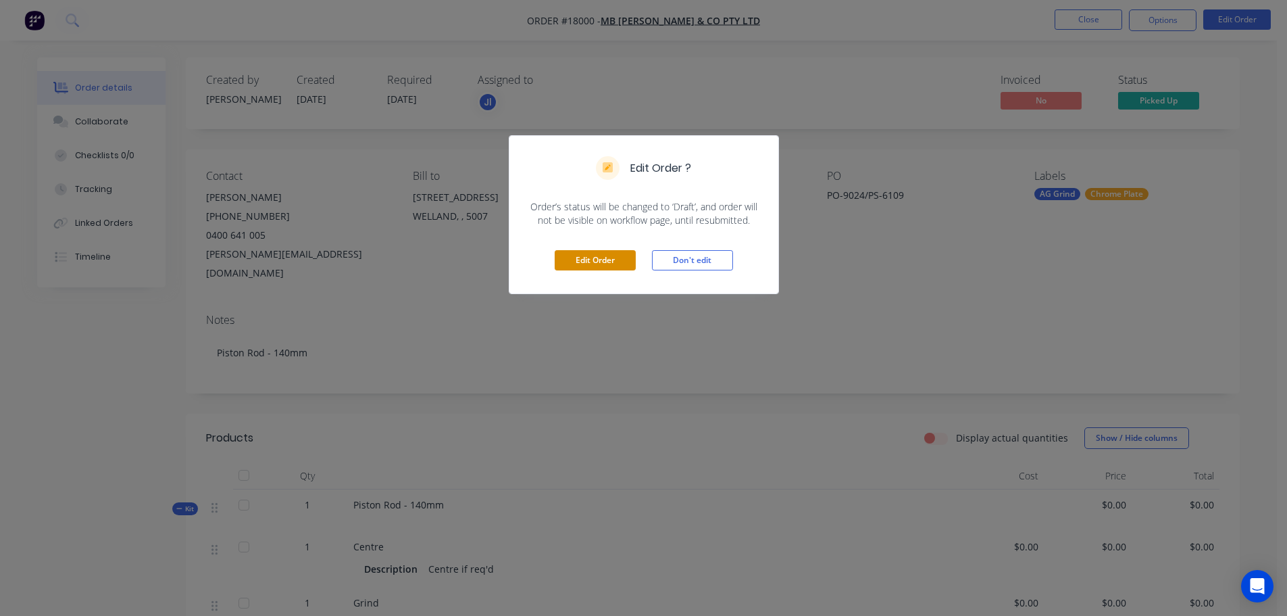
click at [599, 266] on button "Edit Order" at bounding box center [595, 260] width 81 height 20
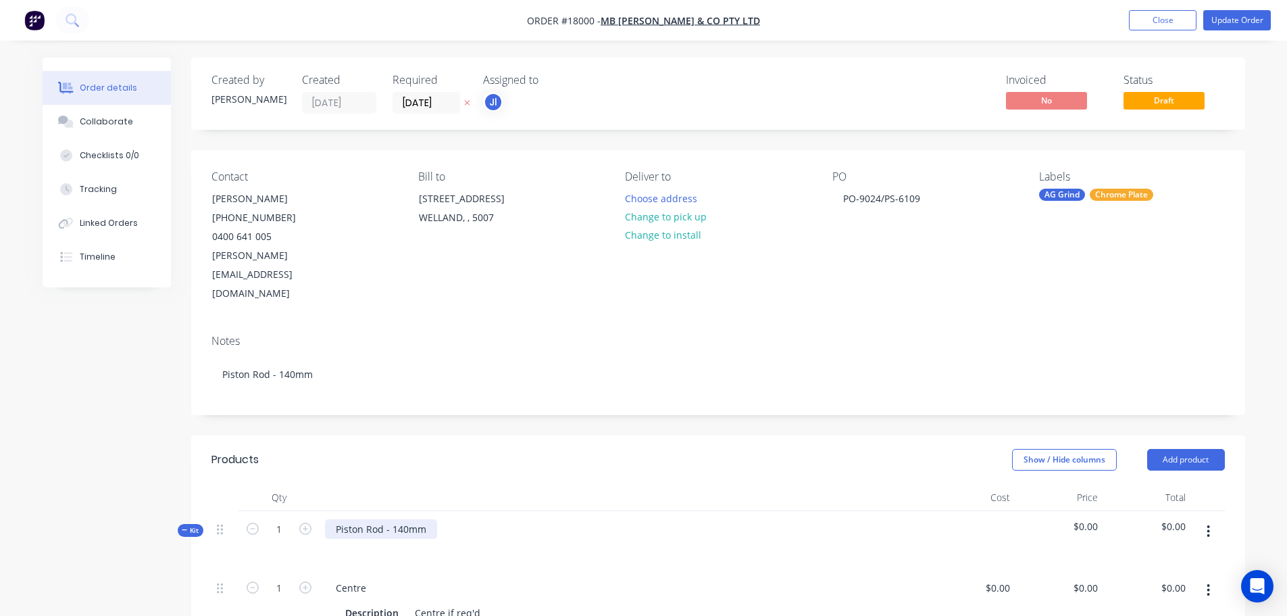
click at [429, 519] on div "Piston Rod - 140mm" at bounding box center [381, 529] width 112 height 20
click at [1217, 22] on button "Update Order" at bounding box center [1238, 20] width 68 height 20
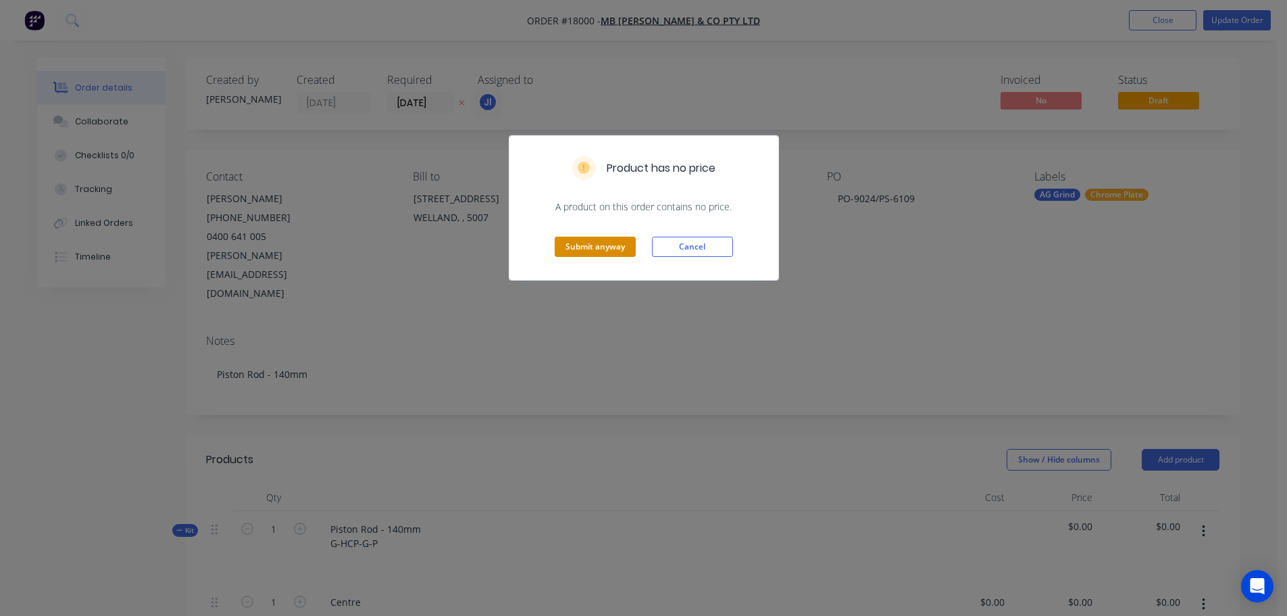
click at [599, 251] on button "Submit anyway" at bounding box center [595, 247] width 81 height 20
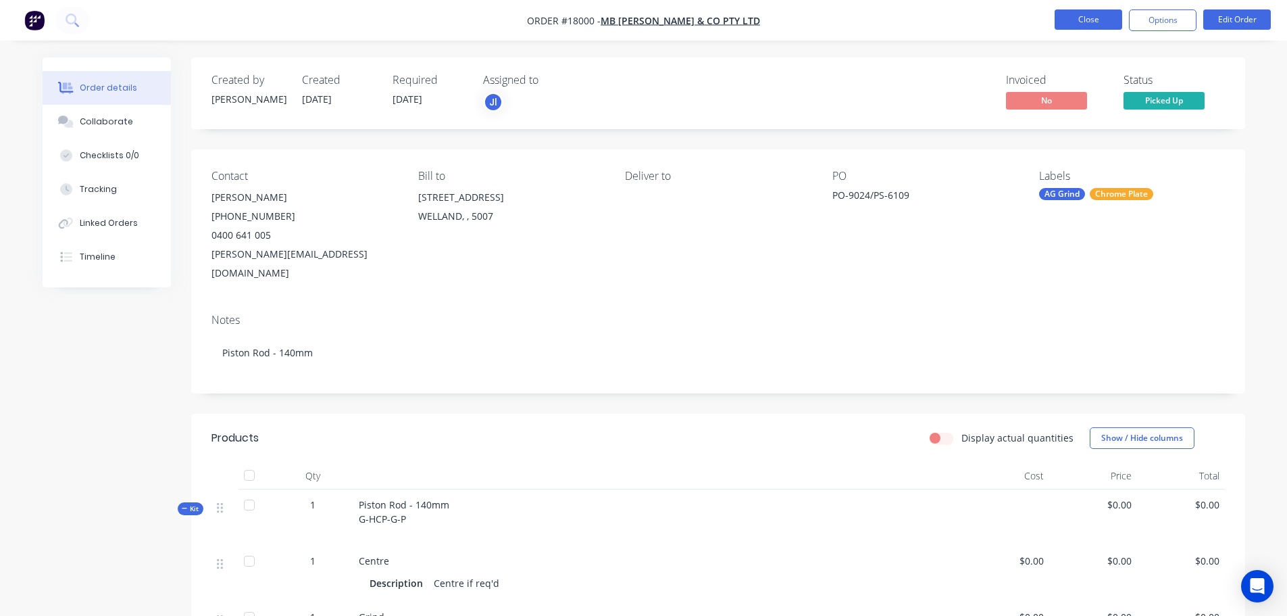
click at [1084, 19] on button "Close" at bounding box center [1089, 19] width 68 height 20
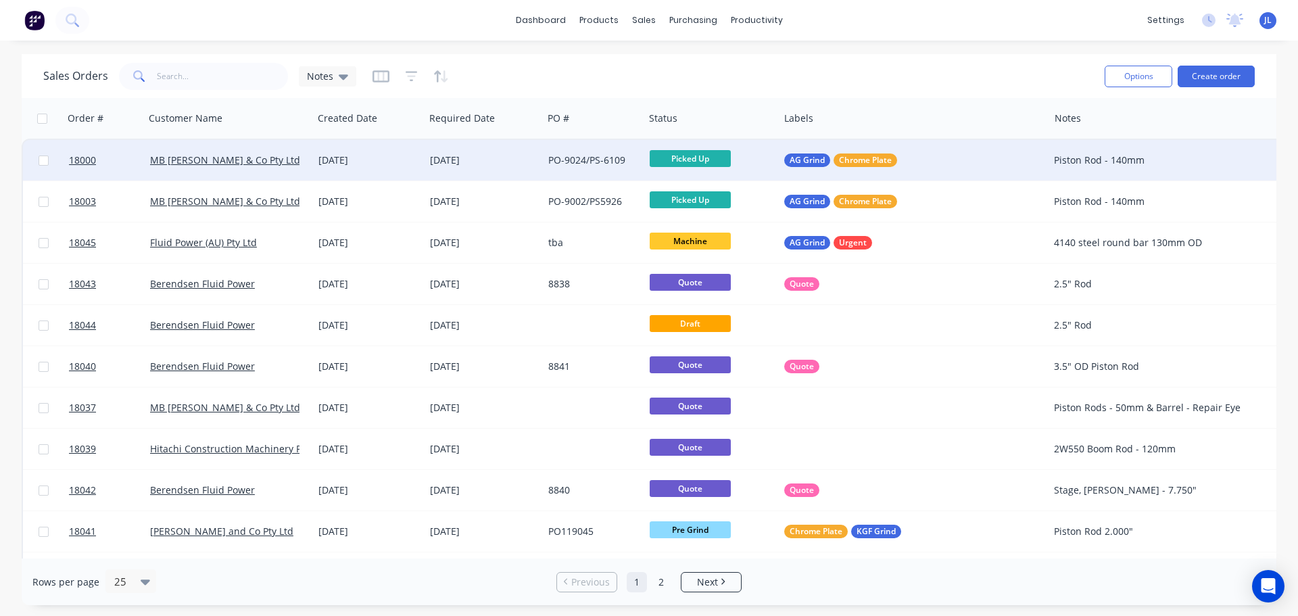
click at [309, 155] on div "MB [PERSON_NAME] & Co Pty Ltd" at bounding box center [229, 160] width 168 height 41
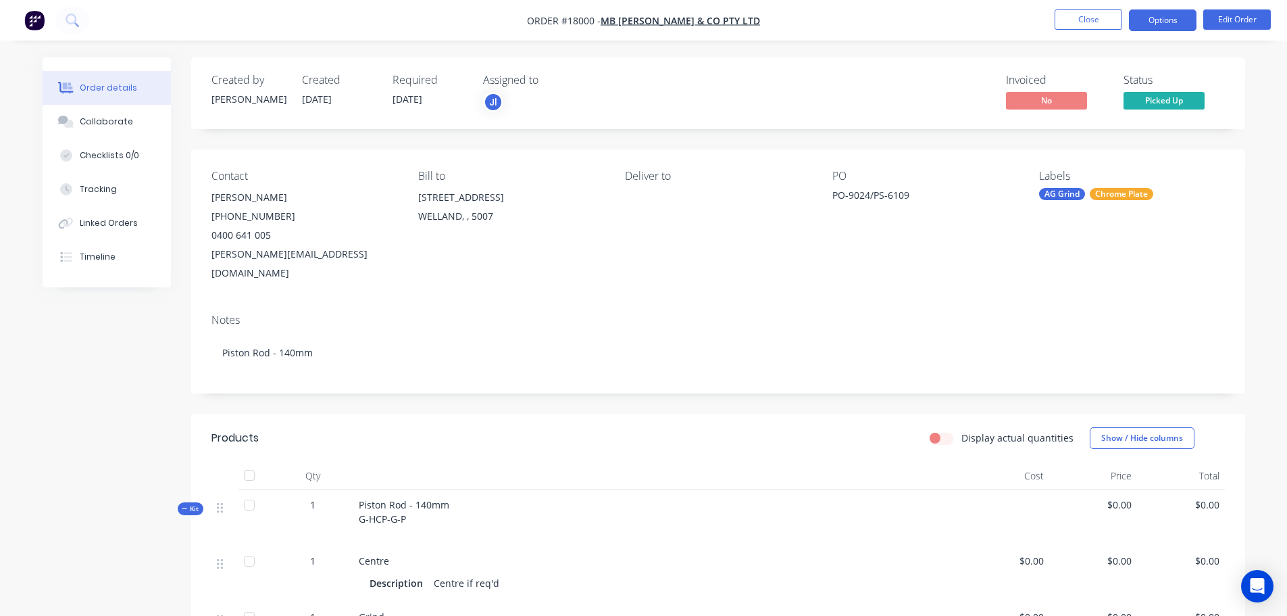
click at [1153, 20] on button "Options" at bounding box center [1163, 20] width 68 height 22
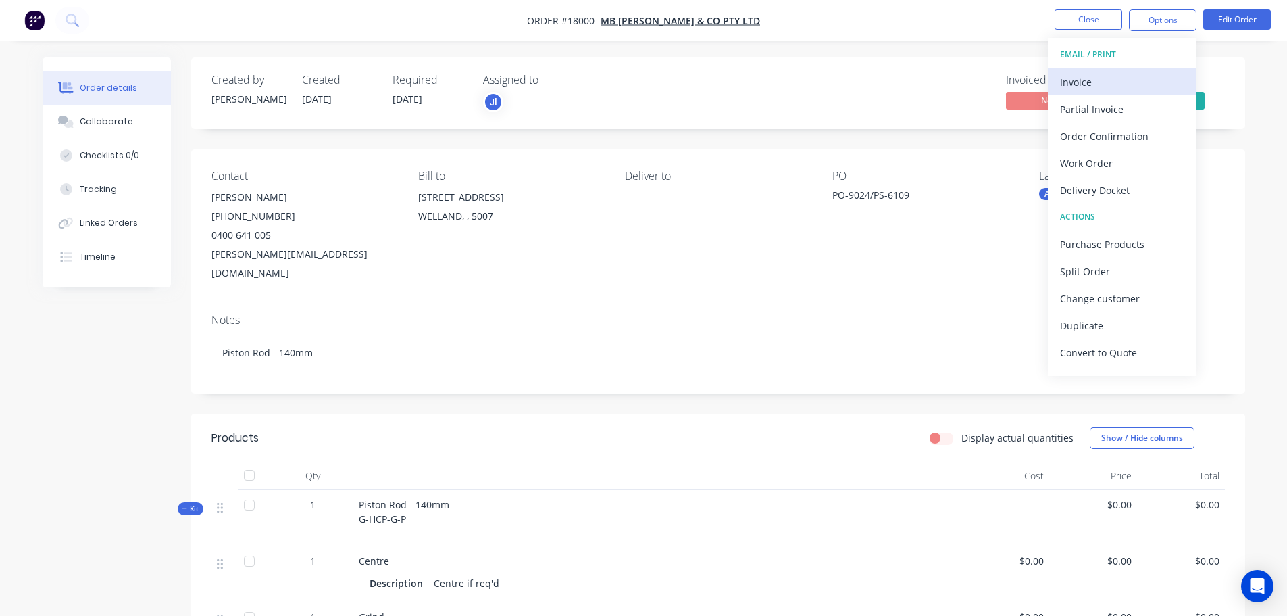
click at [1104, 83] on div "Invoice" at bounding box center [1122, 82] width 124 height 20
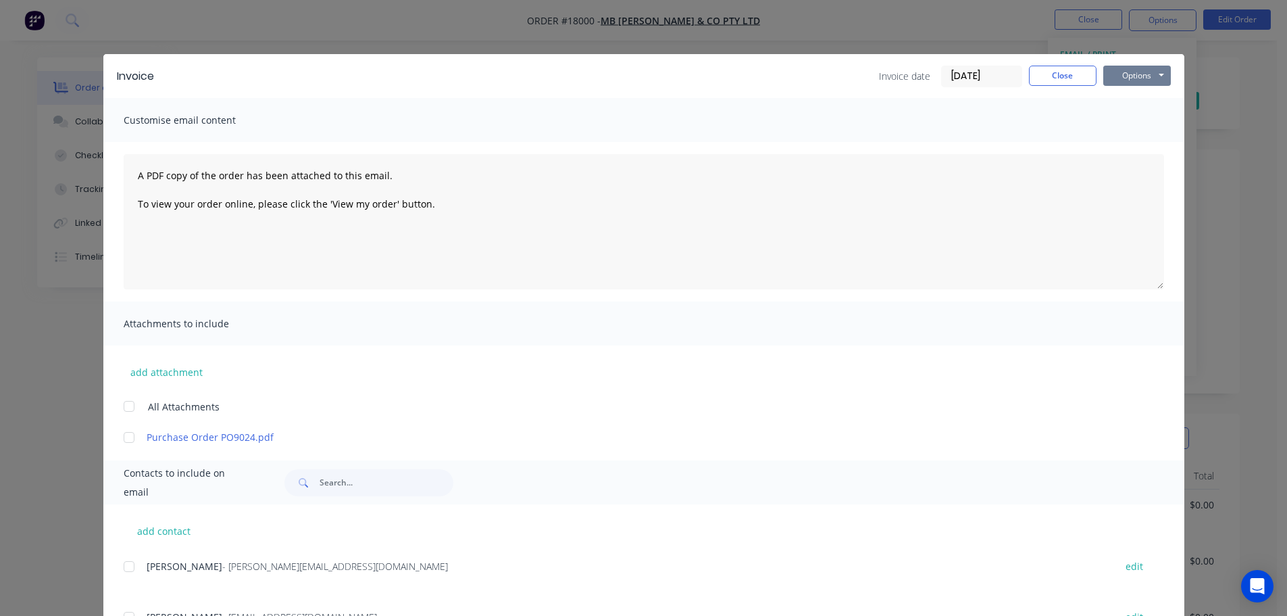
click at [1133, 80] on button "Options" at bounding box center [1138, 76] width 68 height 20
click at [1138, 91] on button "Preview" at bounding box center [1147, 100] width 87 height 22
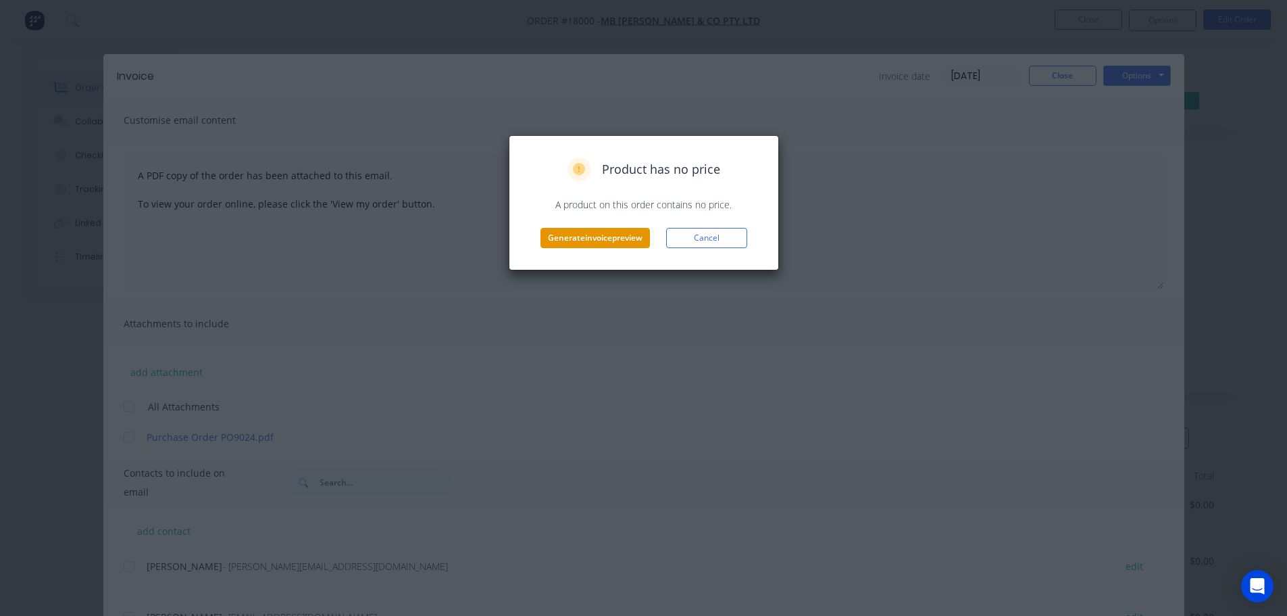
click at [623, 243] on button "Generate invoice preview" at bounding box center [595, 238] width 109 height 20
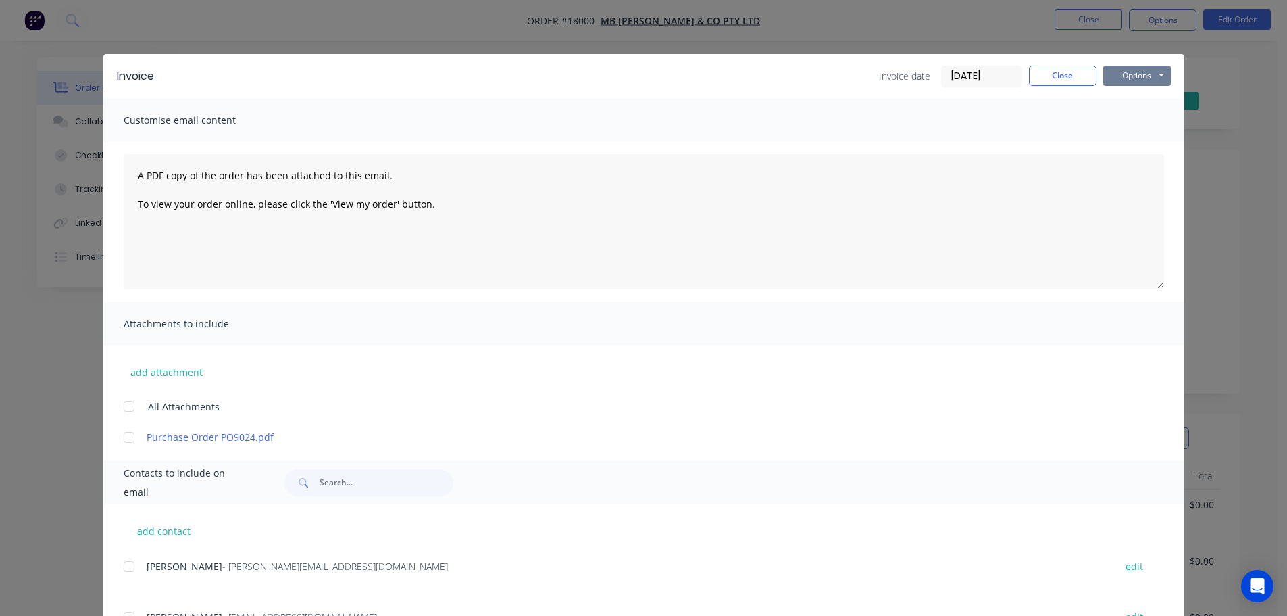
click at [1146, 79] on button "Options" at bounding box center [1138, 76] width 68 height 20
click at [1134, 118] on button "Print" at bounding box center [1147, 122] width 87 height 22
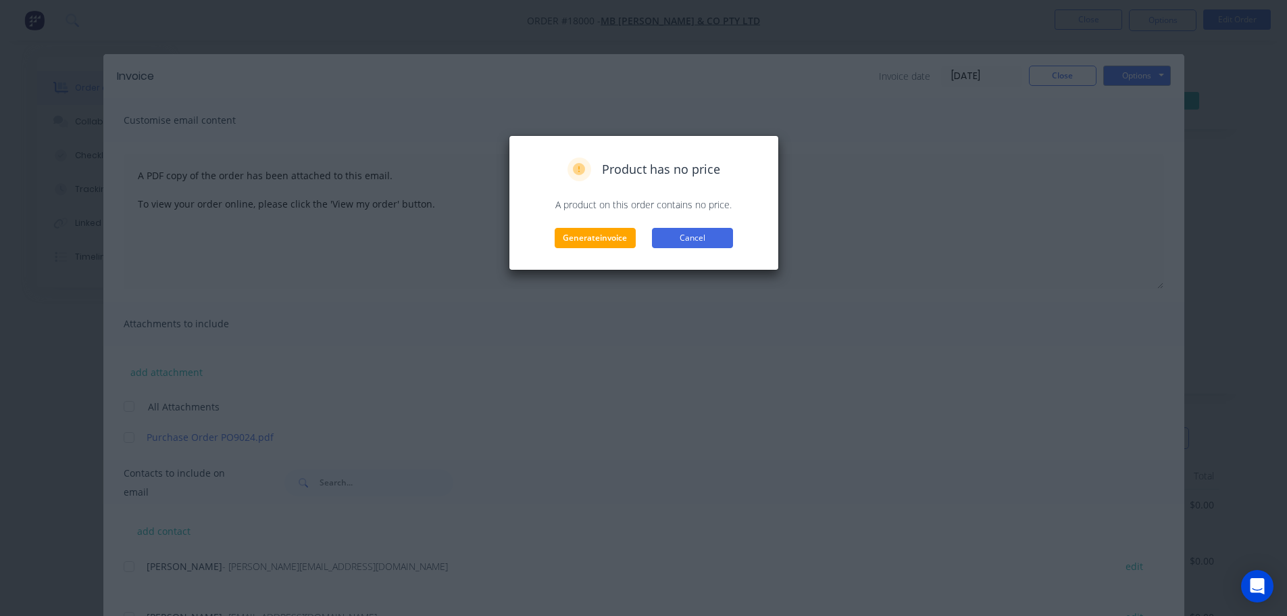
click at [708, 230] on button "Cancel" at bounding box center [692, 238] width 81 height 20
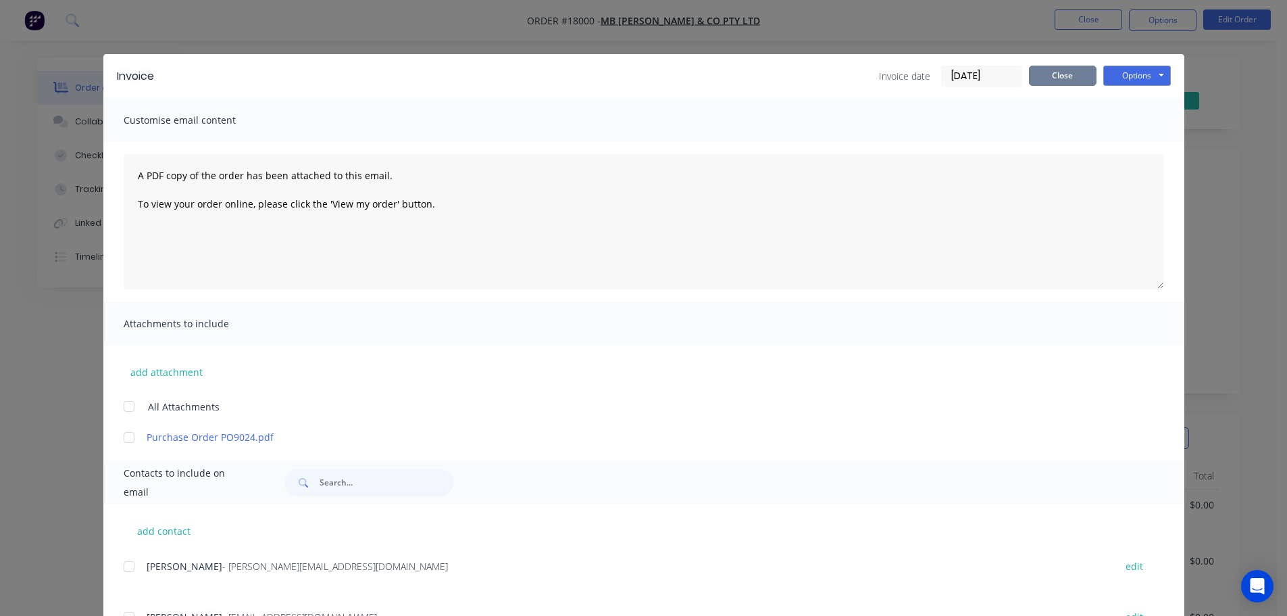
click at [1049, 78] on button "Close" at bounding box center [1063, 76] width 68 height 20
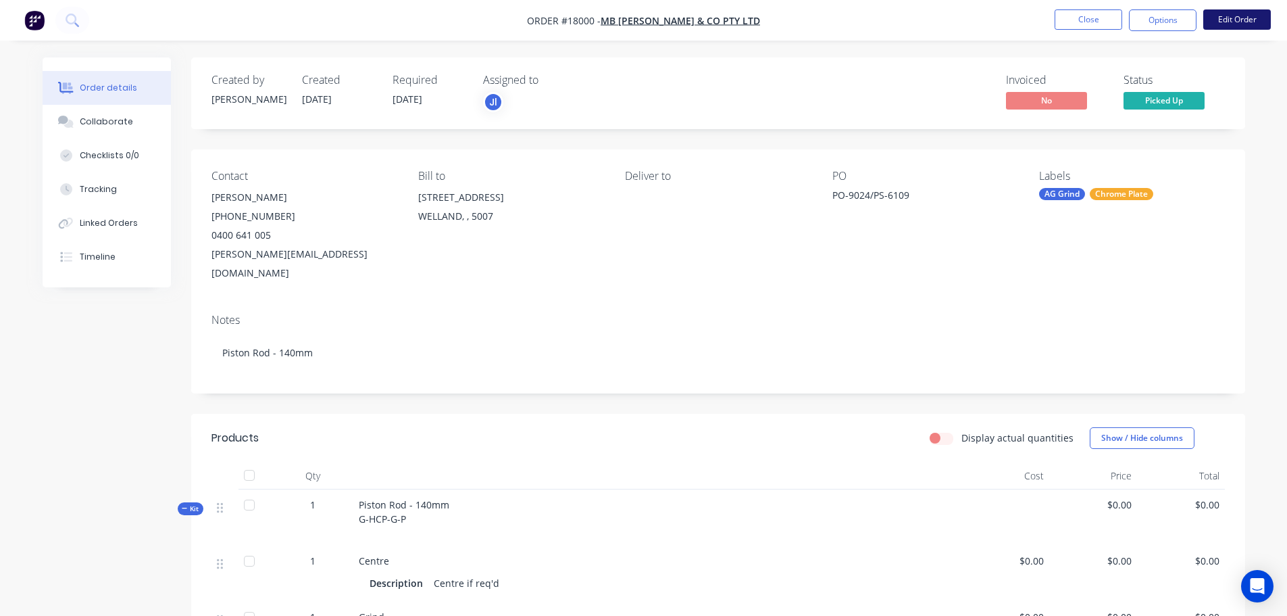
click at [1235, 20] on button "Edit Order" at bounding box center [1238, 19] width 68 height 20
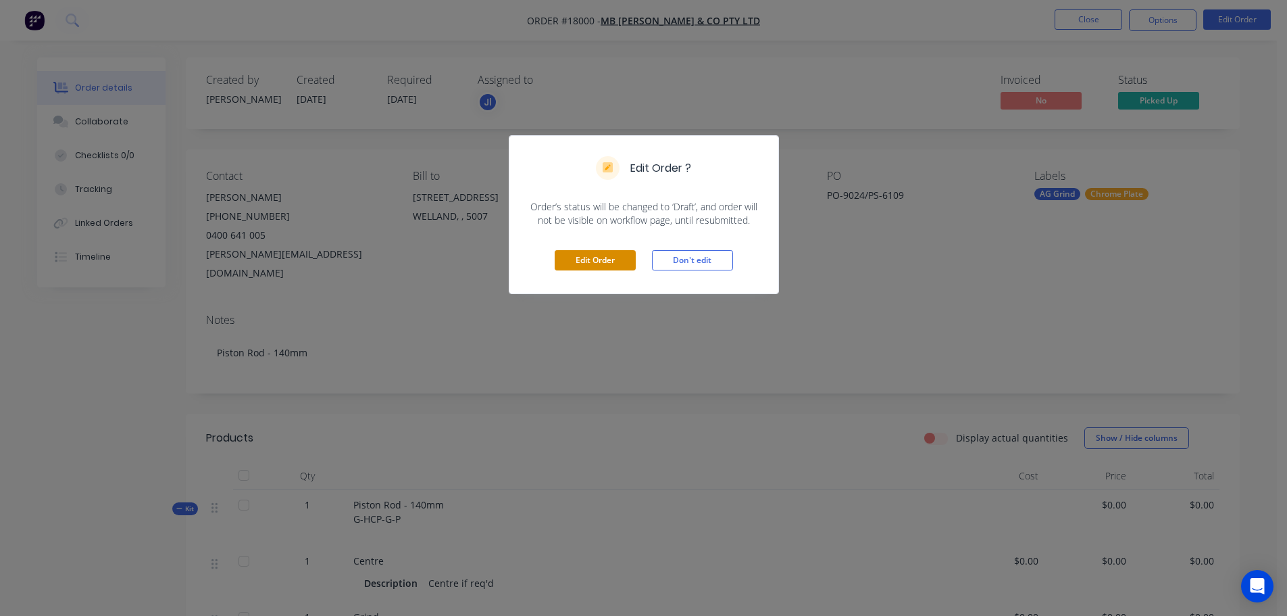
click at [601, 266] on button "Edit Order" at bounding box center [595, 260] width 81 height 20
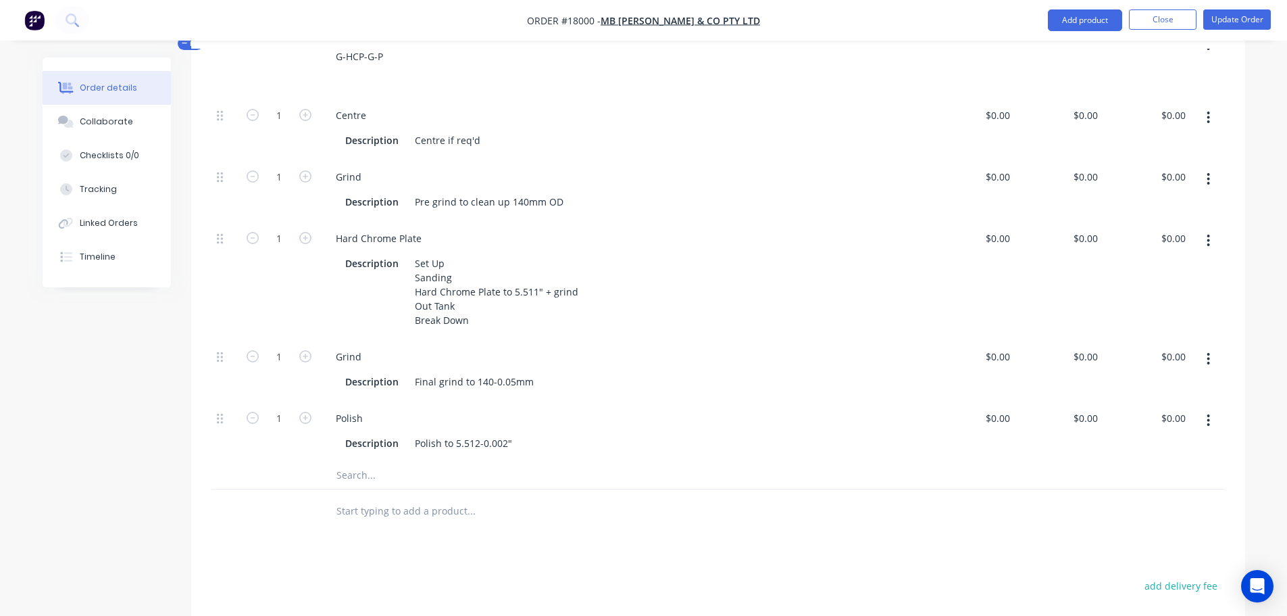
scroll to position [405, 0]
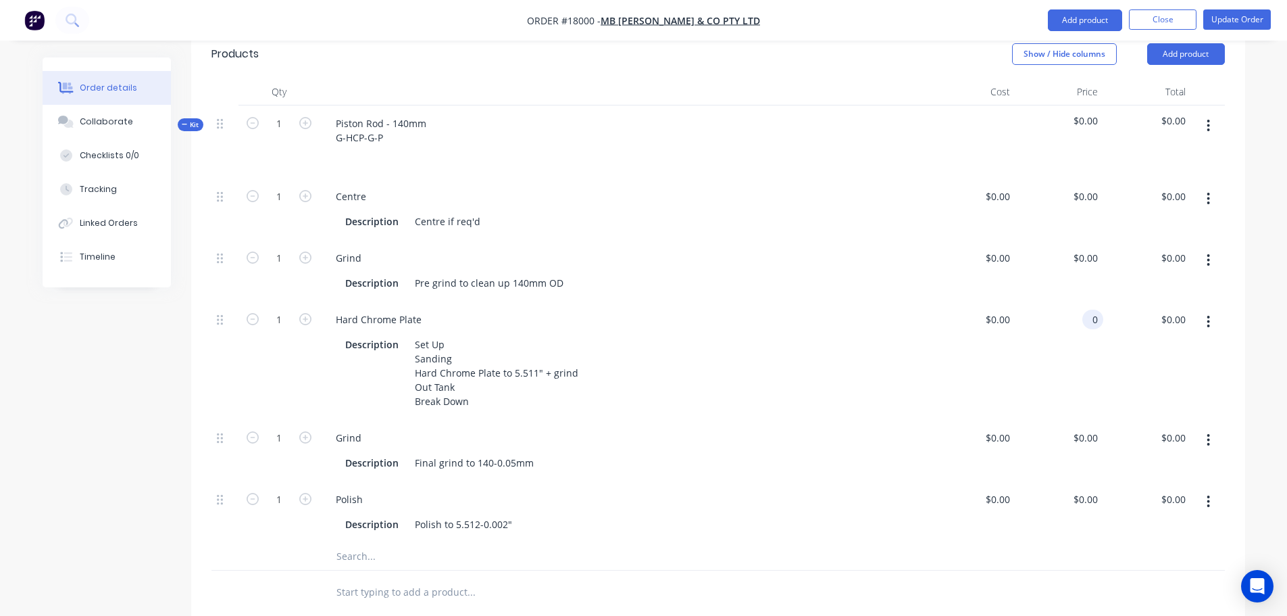
click at [1087, 310] on div "0 0" at bounding box center [1093, 320] width 21 height 20
type input "$2,071.00"
click at [1118, 360] on div "$2,071.00 $2,071.00" at bounding box center [1148, 360] width 88 height 118
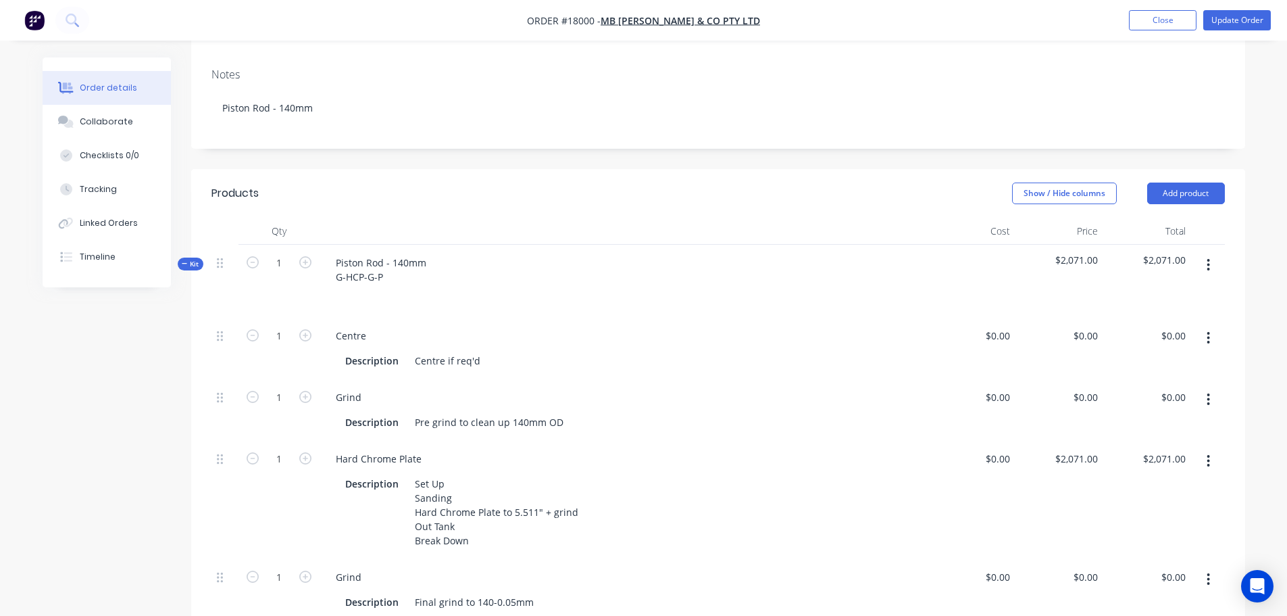
scroll to position [68, 0]
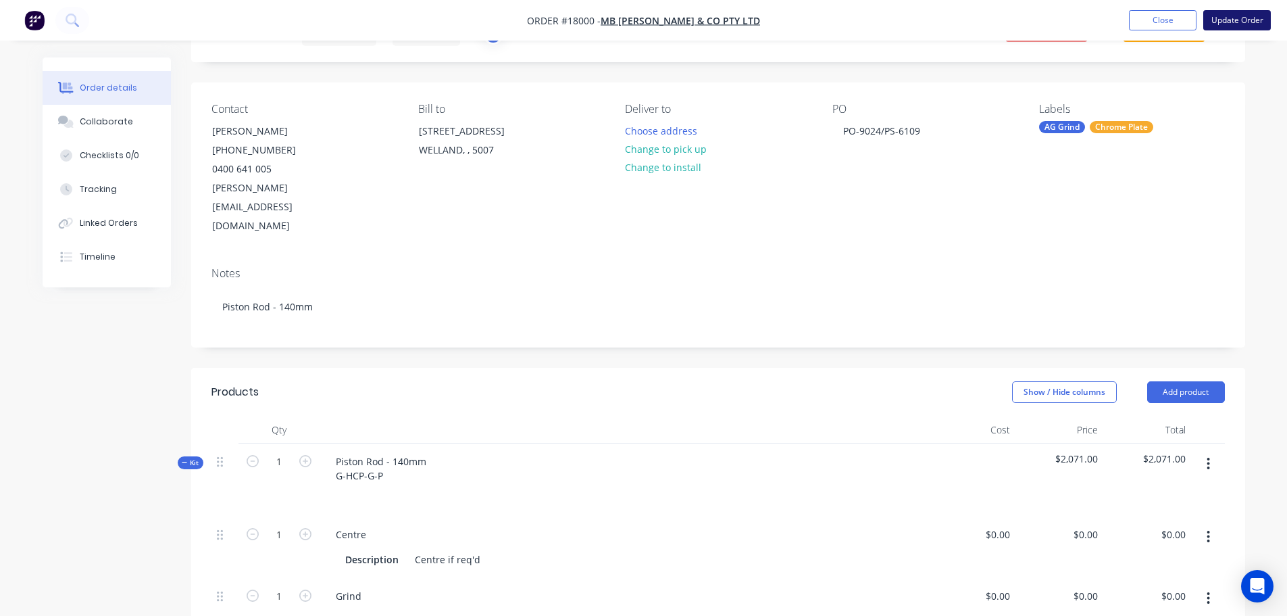
click at [1241, 26] on button "Update Order" at bounding box center [1238, 20] width 68 height 20
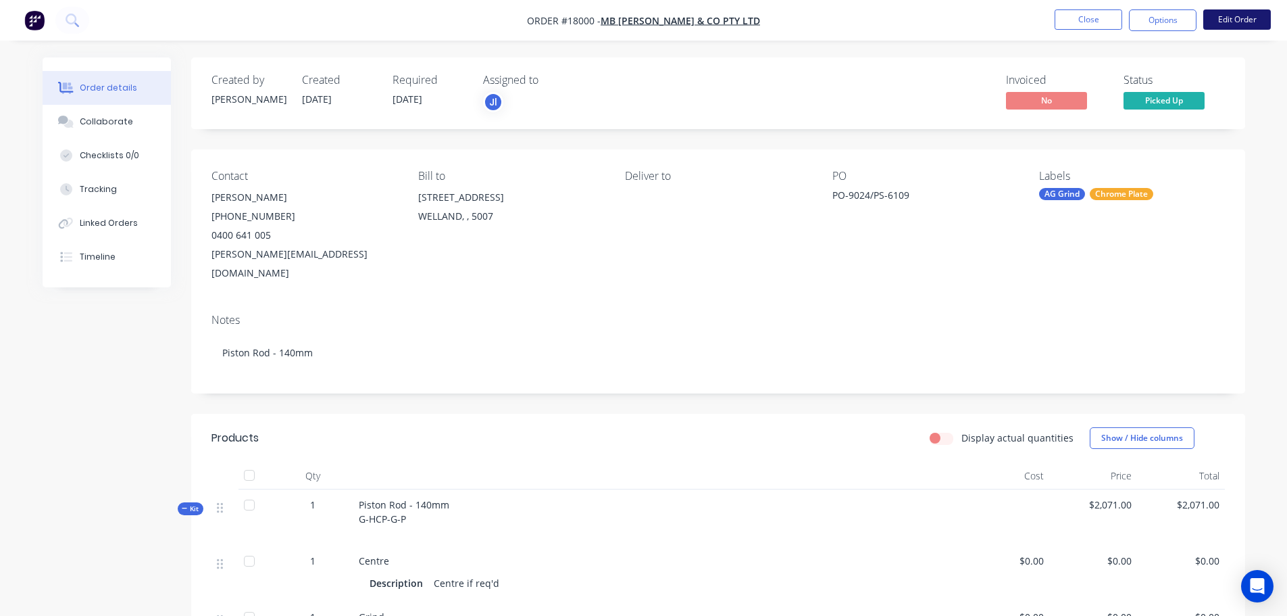
click at [1246, 23] on button "Edit Order" at bounding box center [1238, 19] width 68 height 20
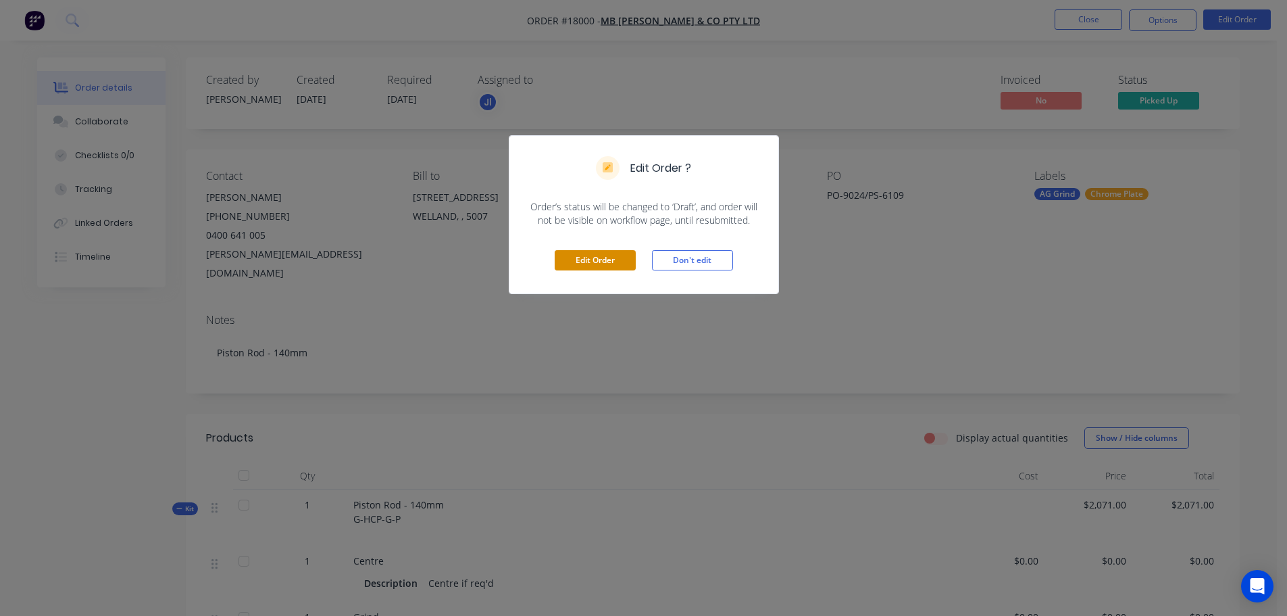
click at [618, 258] on button "Edit Order" at bounding box center [595, 260] width 81 height 20
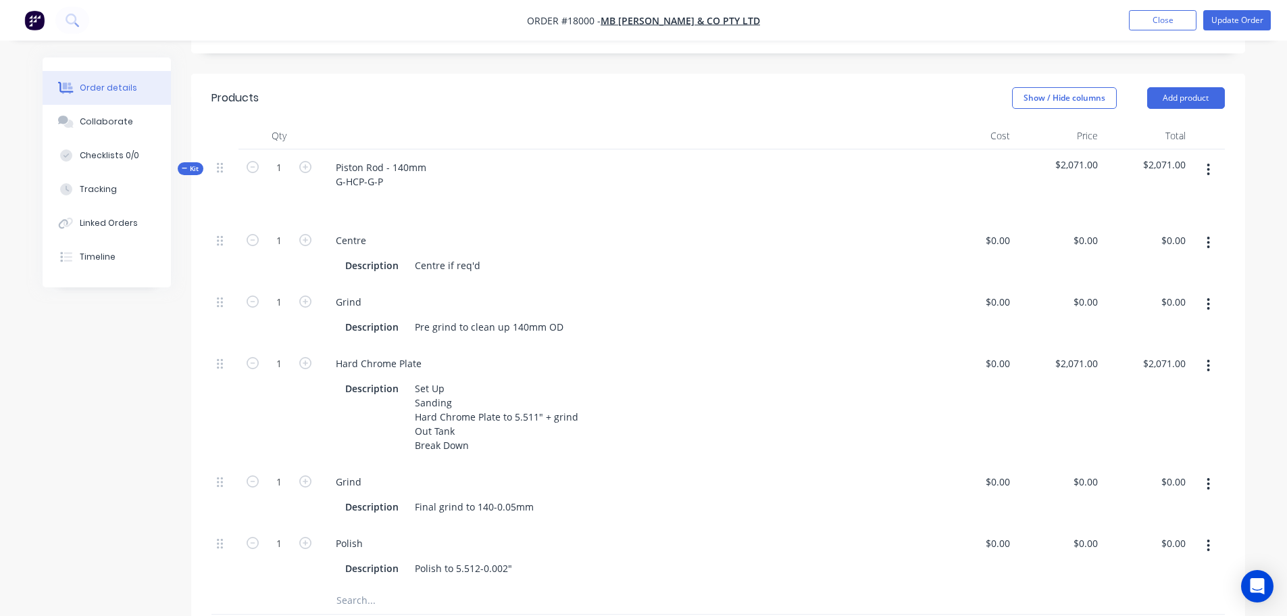
scroll to position [338, 0]
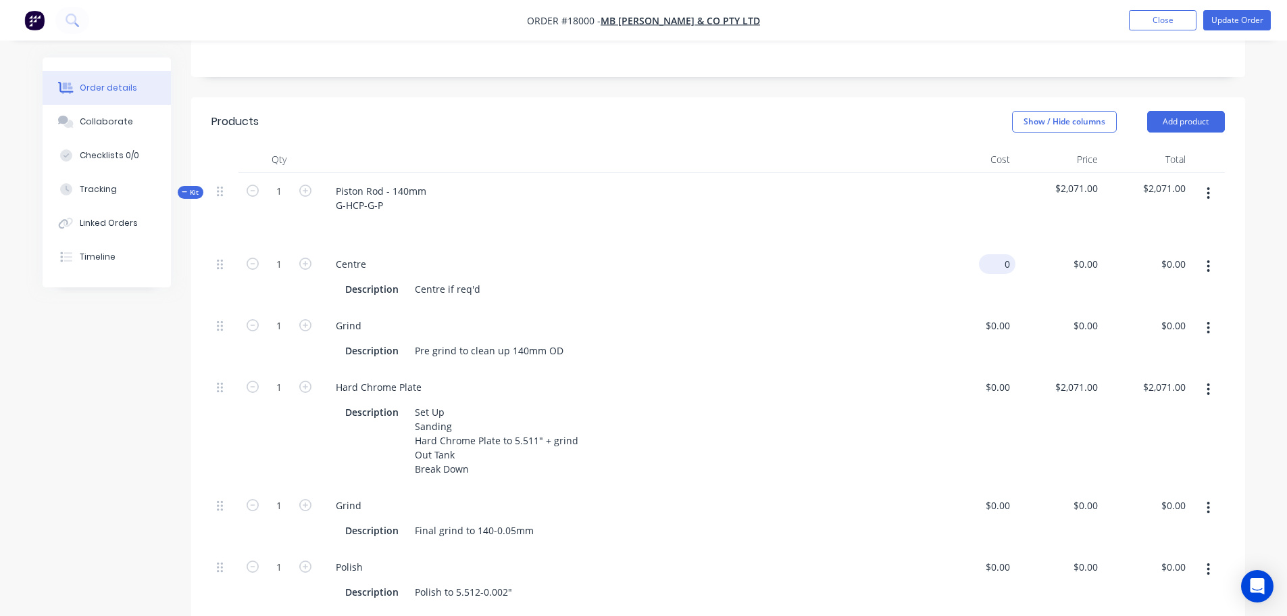
click at [1003, 254] on input "0" at bounding box center [1000, 264] width 31 height 20
type input "$105.00"
click at [937, 246] on div "$105.00 105" at bounding box center [972, 277] width 88 height 62
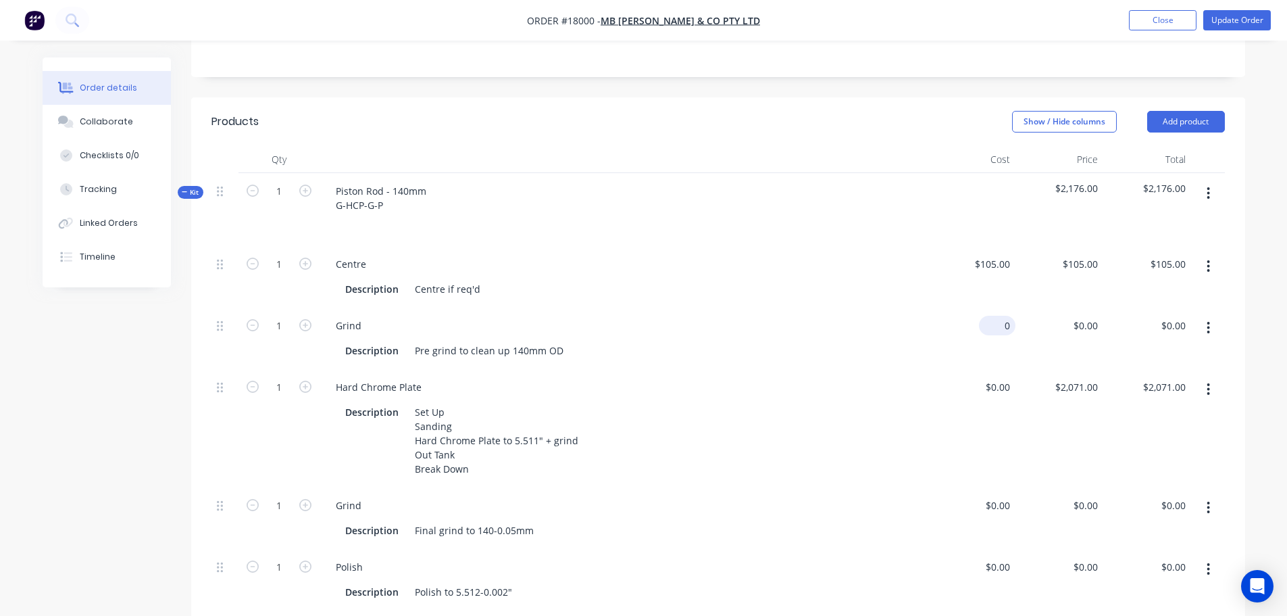
click at [994, 308] on div "0 $0.00" at bounding box center [972, 339] width 88 height 62
type input "$460.00"
type input "460"
type input "$460.00"
click at [1087, 316] on input "460" at bounding box center [1088, 326] width 31 height 20
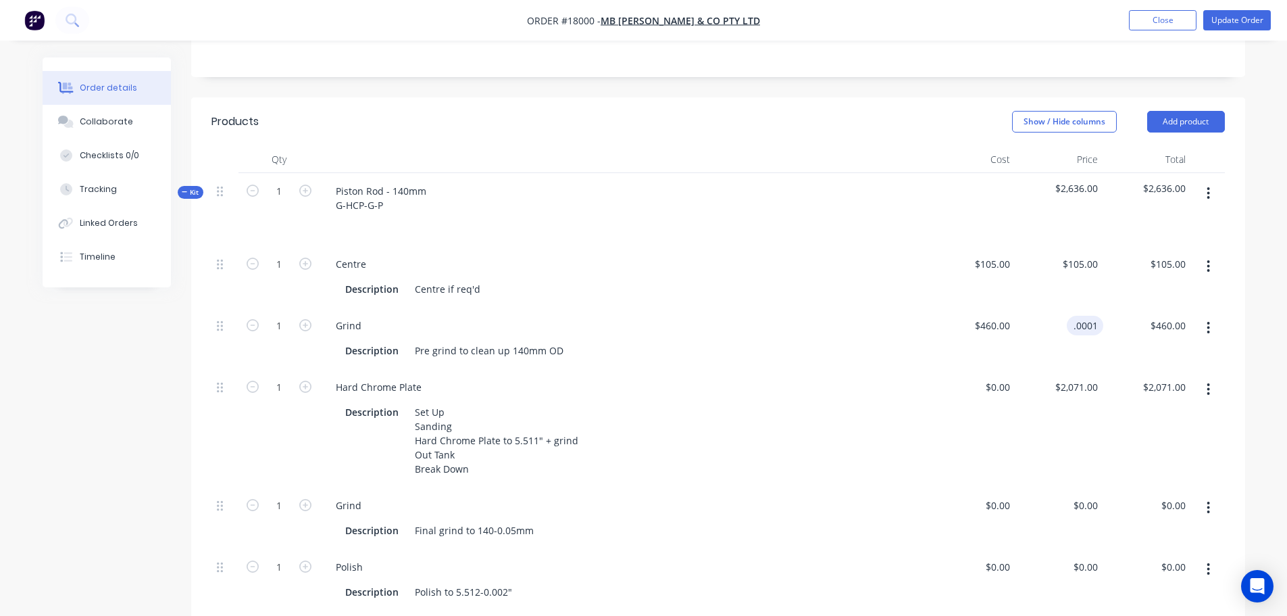
type input "$0.0001"
type input "$0.00"
click at [837, 377] on div "Hard Chrome Plate" at bounding box center [623, 387] width 597 height 20
click at [1080, 254] on div "105 $105.00" at bounding box center [1083, 264] width 42 height 20
type input "$0.0001"
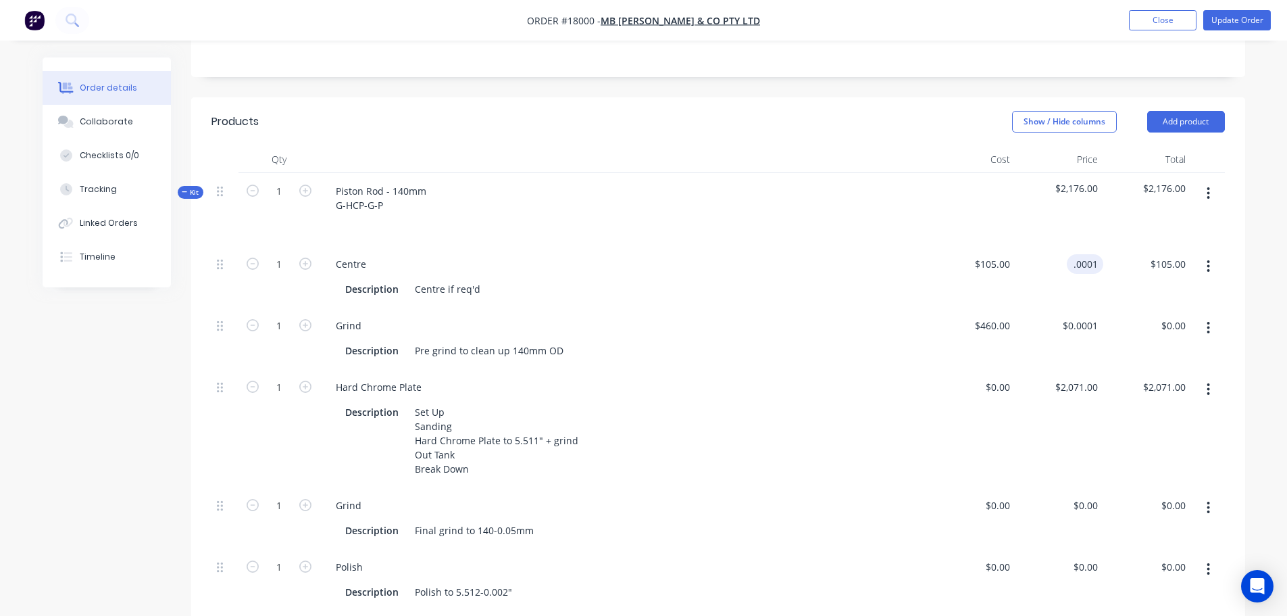
type input "$0.00"
click at [835, 316] on div "Grind" at bounding box center [623, 326] width 597 height 20
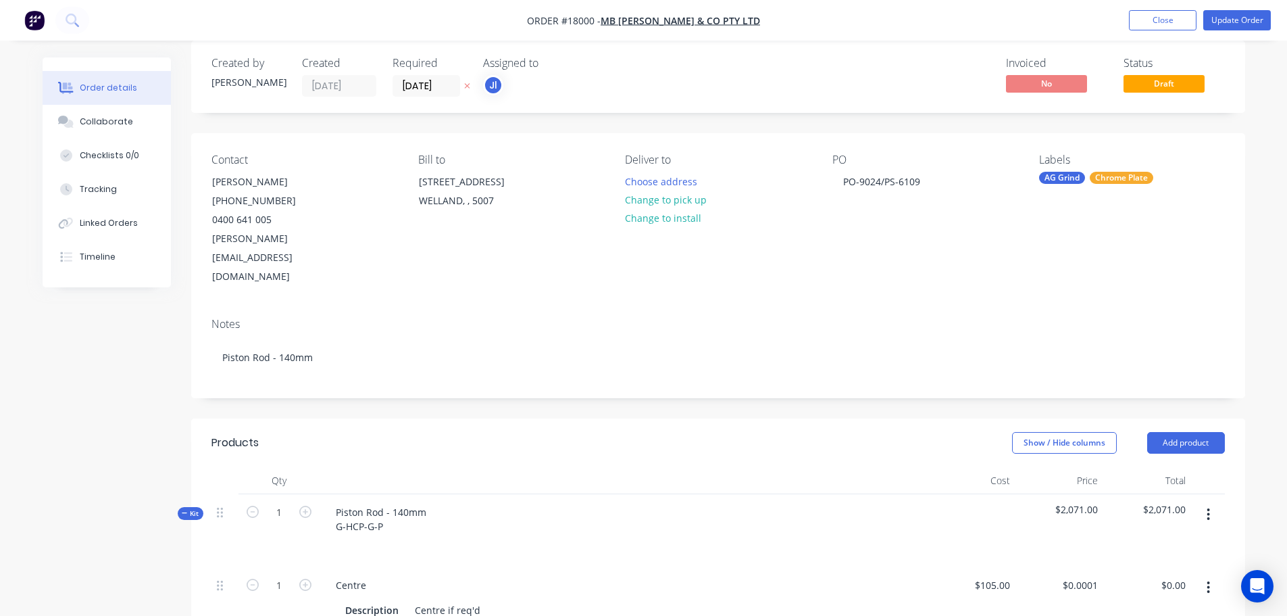
scroll to position [0, 0]
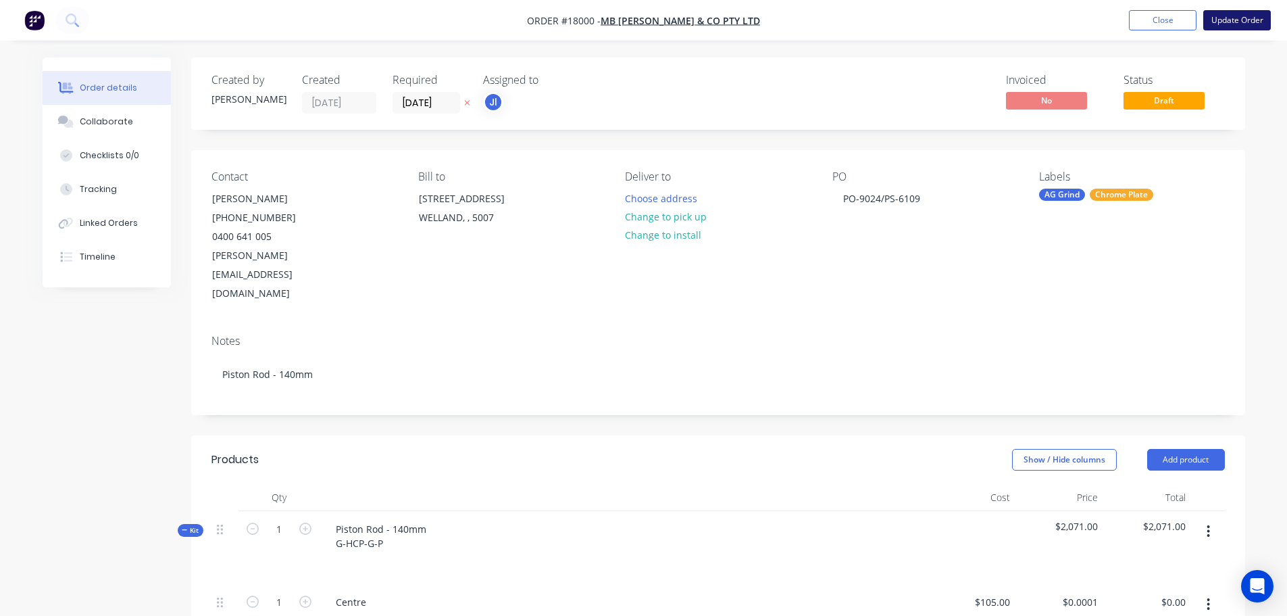
click at [1228, 20] on button "Update Order" at bounding box center [1238, 20] width 68 height 20
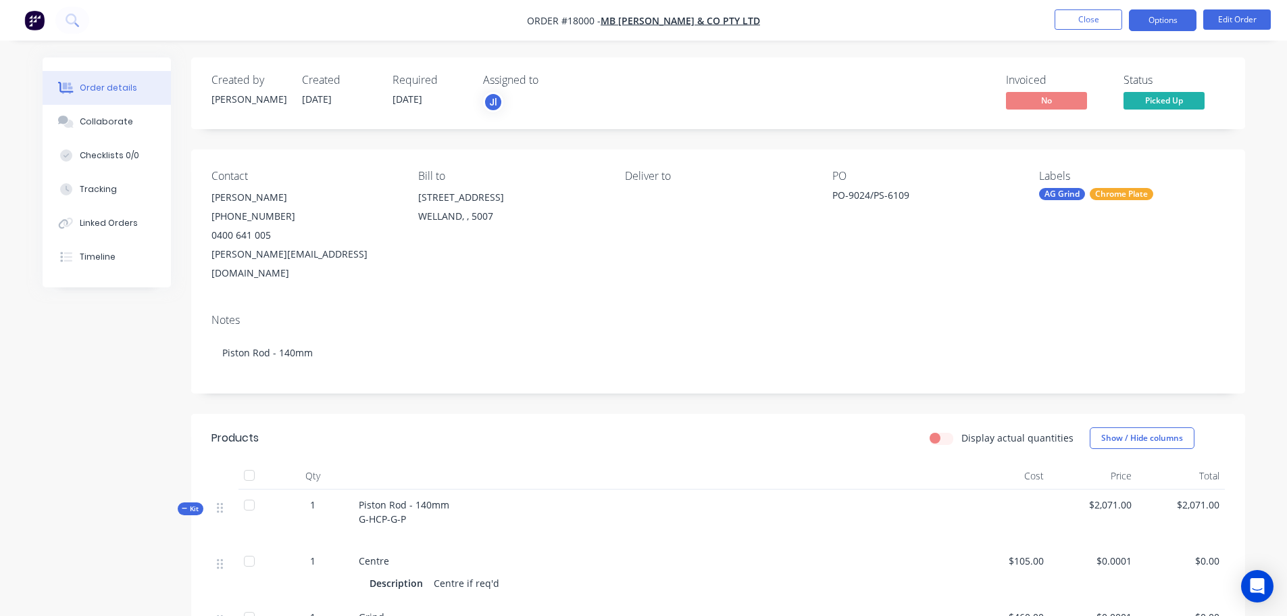
click at [1147, 24] on button "Options" at bounding box center [1163, 20] width 68 height 22
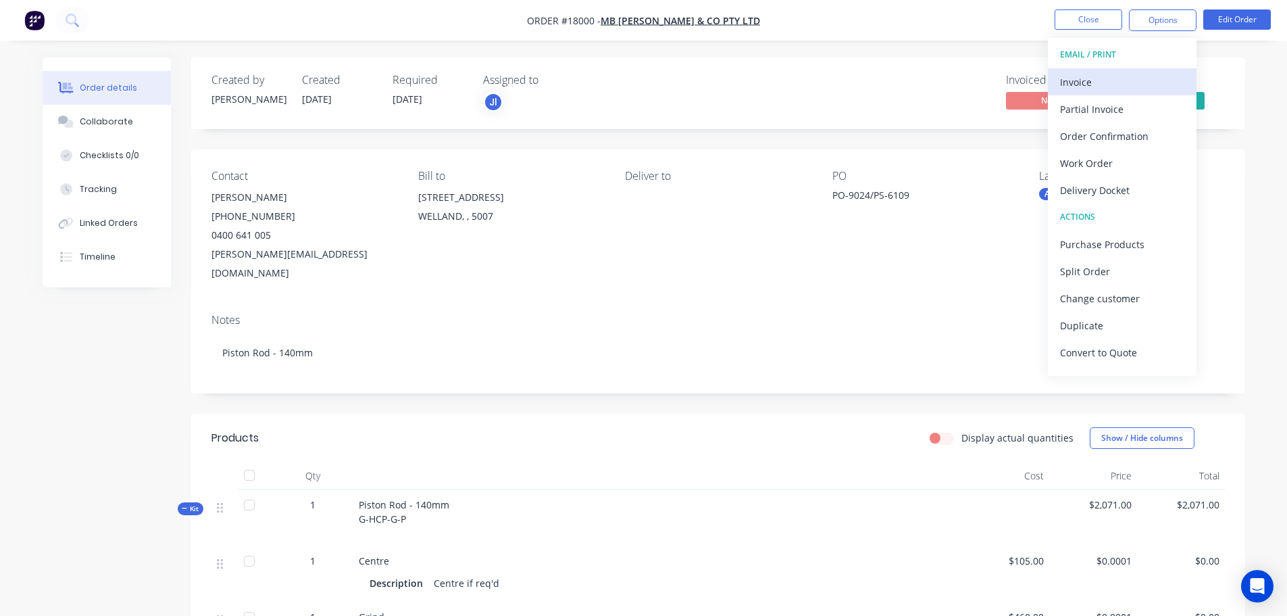
click at [1096, 87] on div "Invoice" at bounding box center [1122, 82] width 124 height 20
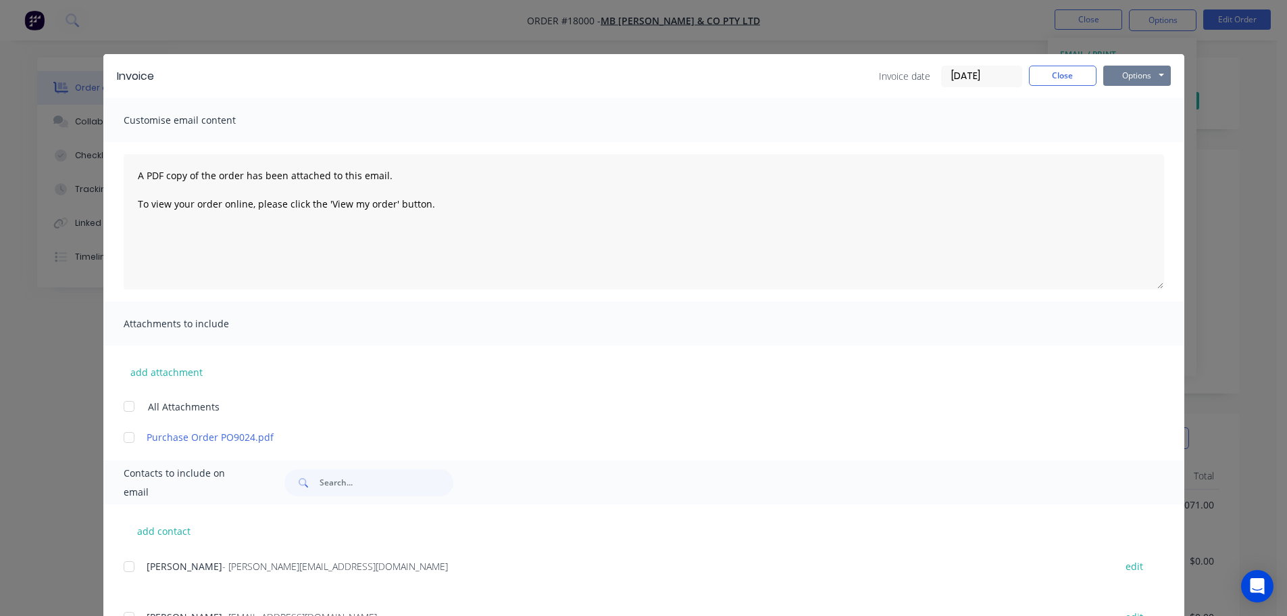
click at [1137, 72] on button "Options" at bounding box center [1138, 76] width 68 height 20
click at [1135, 118] on button "Print" at bounding box center [1147, 122] width 87 height 22
click at [1121, 84] on button "Options" at bounding box center [1138, 76] width 68 height 20
click at [1125, 99] on button "Preview" at bounding box center [1147, 100] width 87 height 22
click at [1066, 80] on button "Close" at bounding box center [1063, 76] width 68 height 20
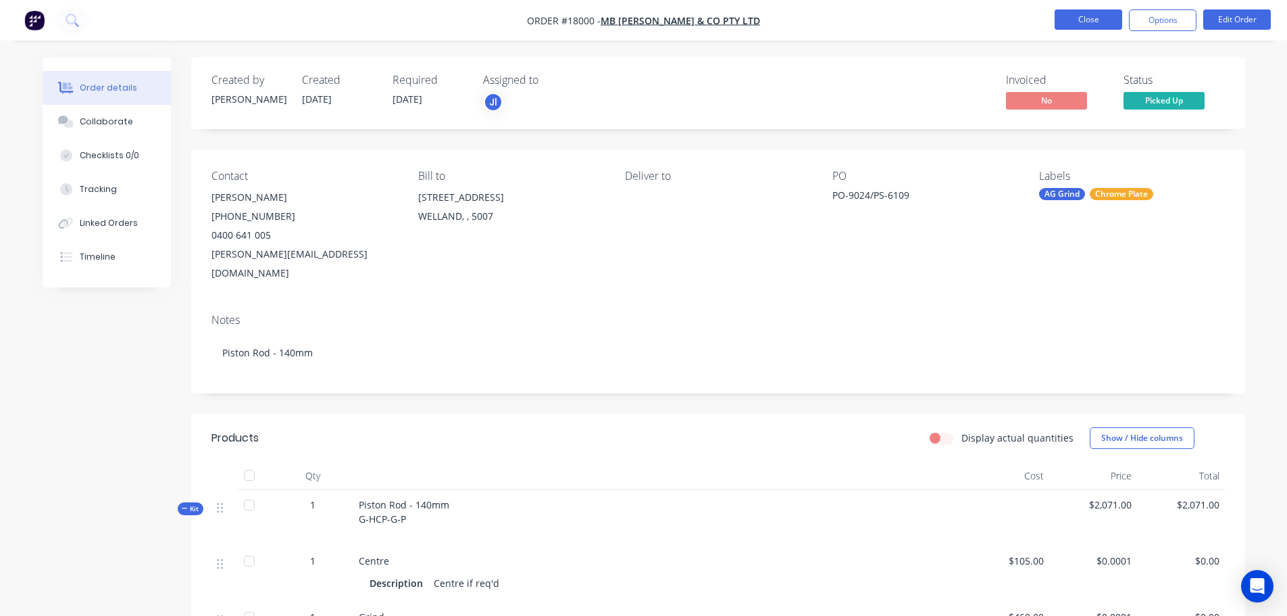
click at [1075, 11] on button "Close" at bounding box center [1089, 19] width 68 height 20
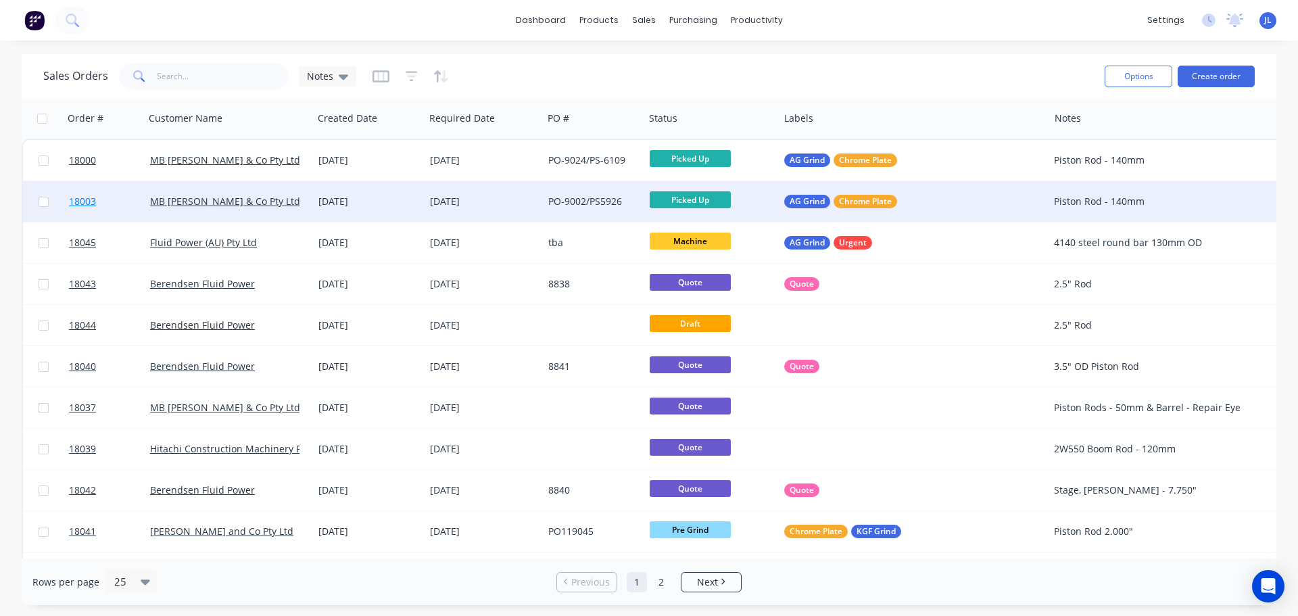
click at [122, 210] on link "18003" at bounding box center [109, 201] width 81 height 41
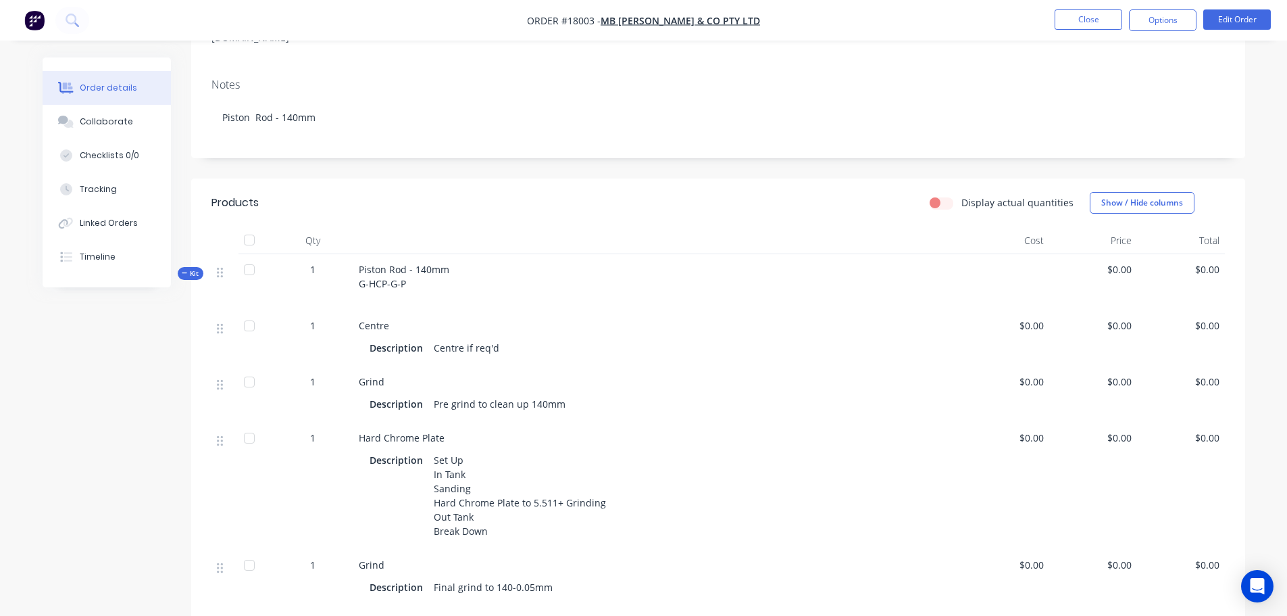
scroll to position [270, 0]
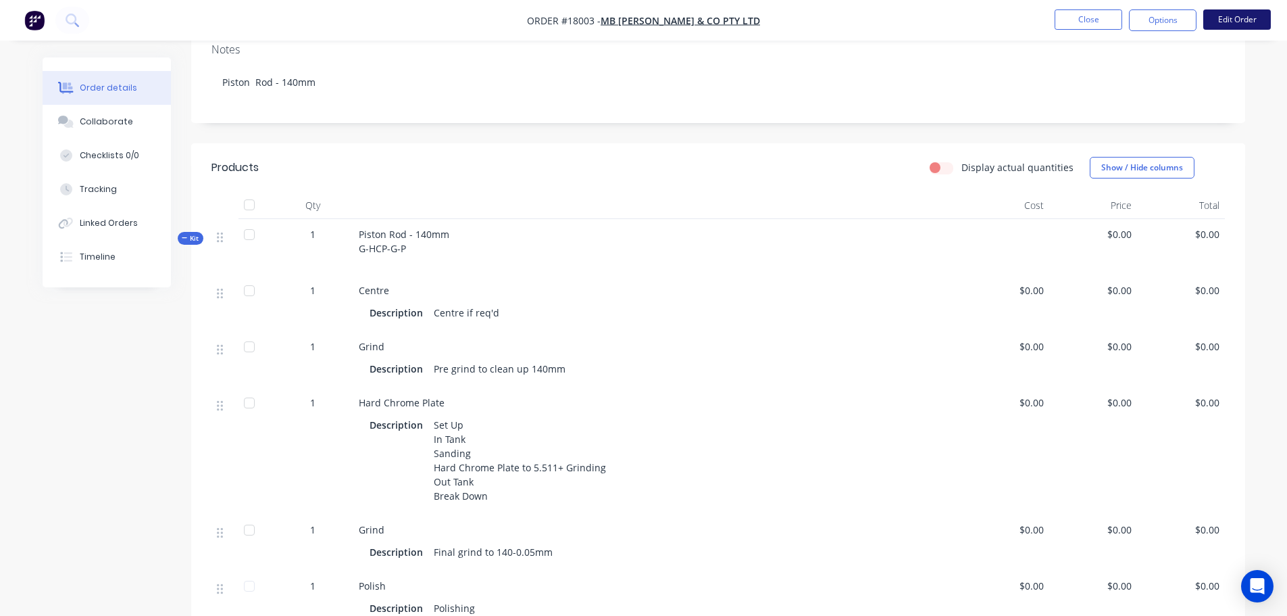
click at [1241, 26] on button "Edit Order" at bounding box center [1238, 19] width 68 height 20
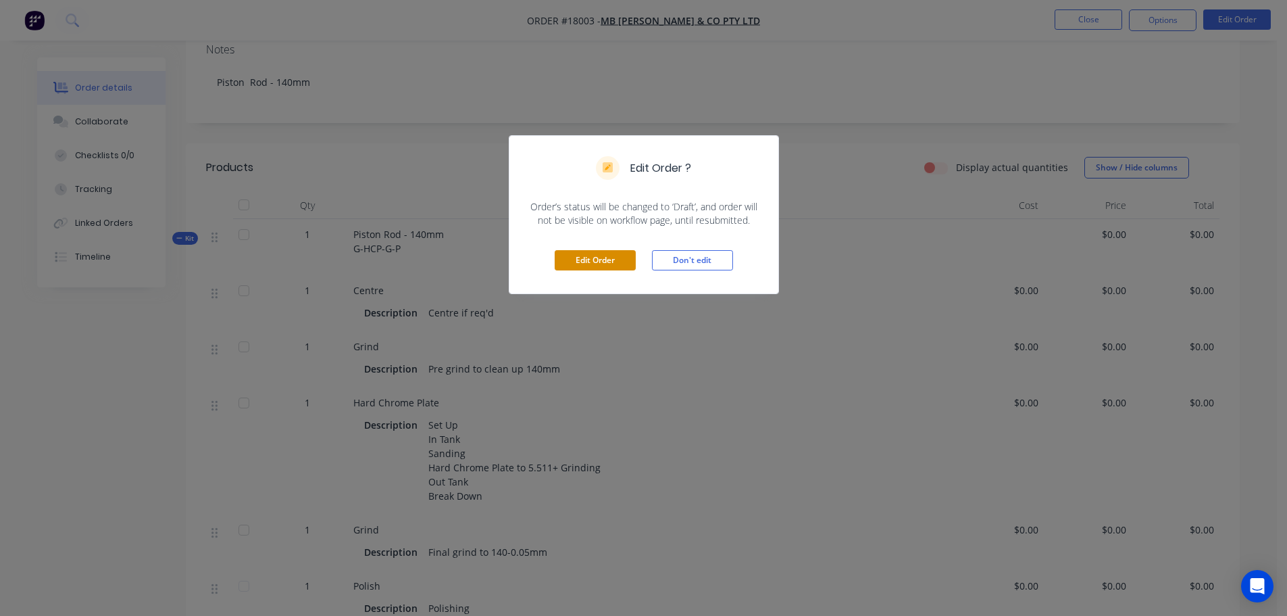
click at [596, 257] on button "Edit Order" at bounding box center [595, 260] width 81 height 20
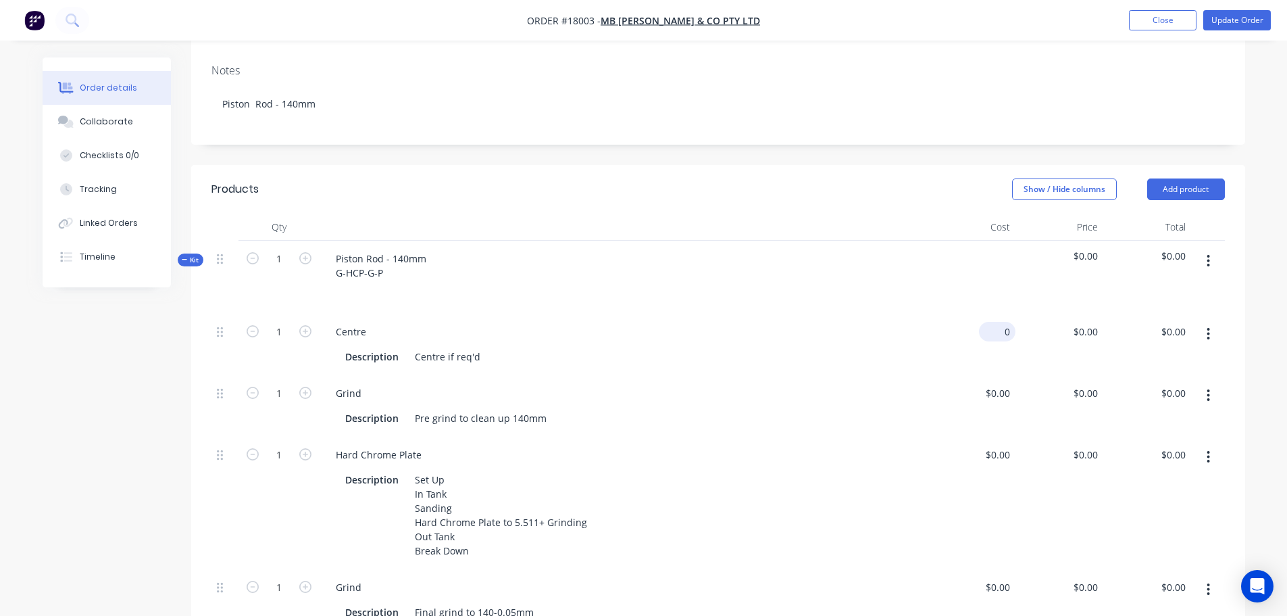
click at [1000, 322] on div "0 $0.00" at bounding box center [1000, 332] width 31 height 20
type input "$105.00"
type input "105"
type input "$105.00"
type input "$0.0001"
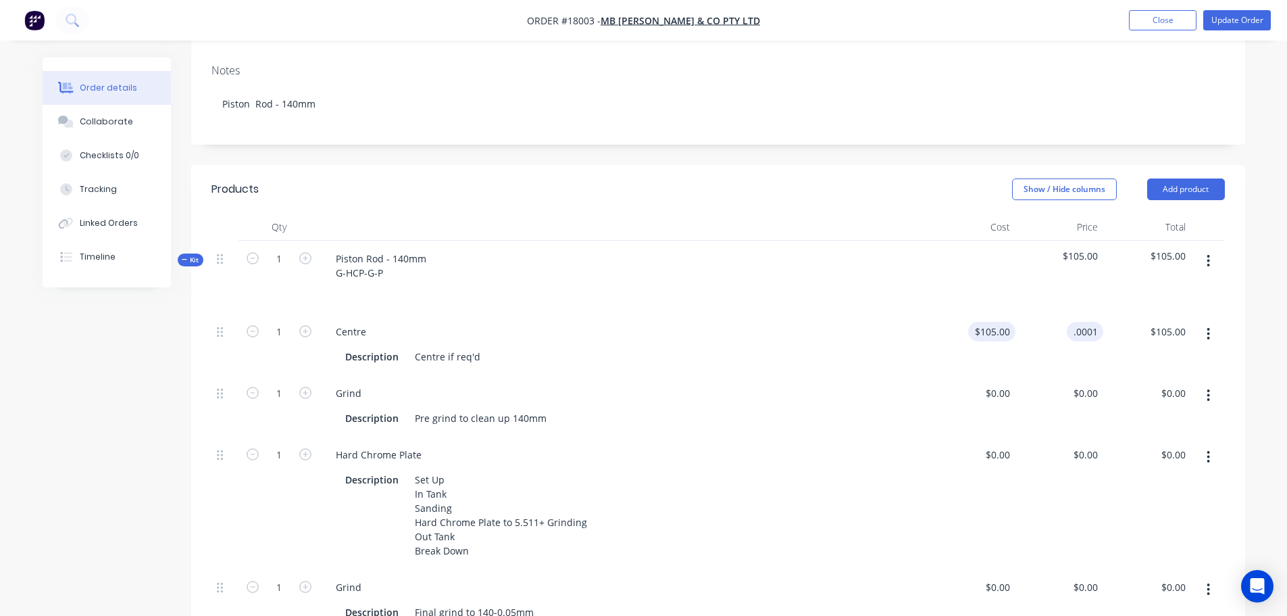
type input "0.00"
type input "$0.00"
click at [1093, 383] on input "0" at bounding box center [1088, 393] width 31 height 20
type input "4"
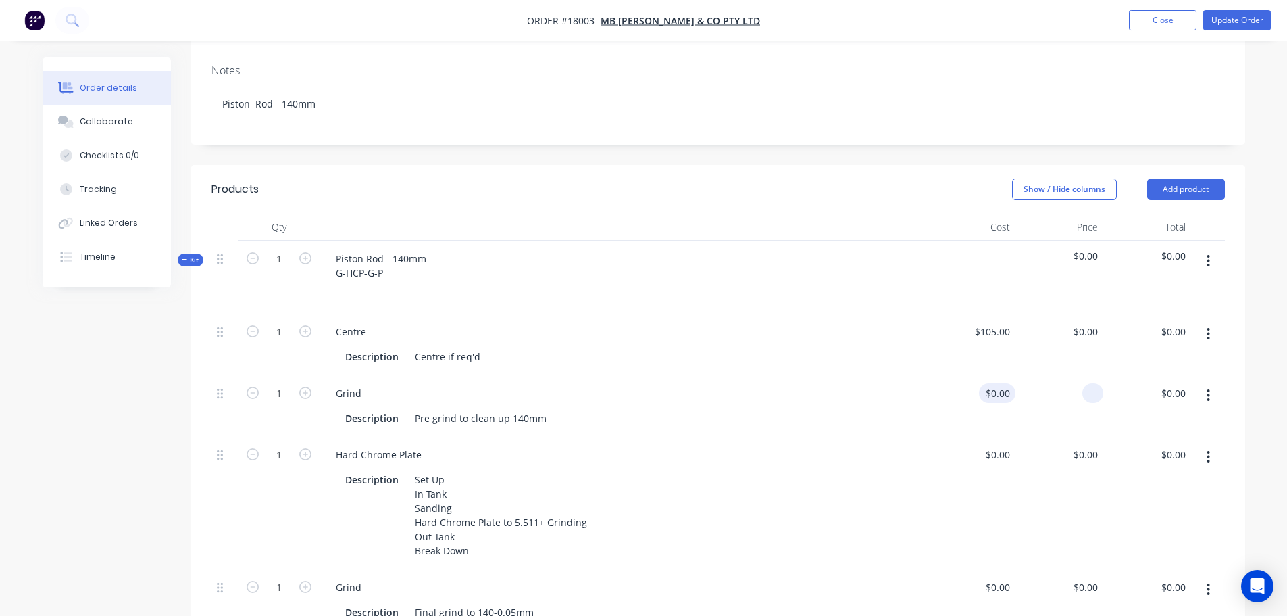
type input "0"
type input "$0.00"
click at [989, 375] on div "0 0" at bounding box center [972, 406] width 88 height 62
type input "$460.00"
type input "460"
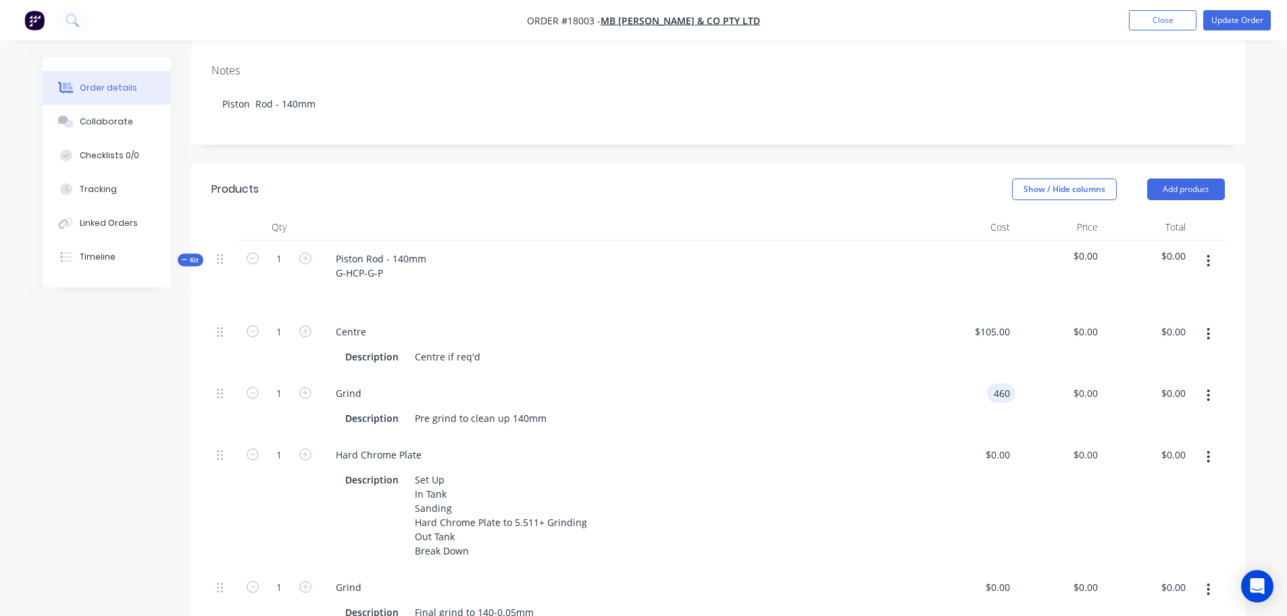
type input "$460.00"
type input "$0.0001"
type input "0.00"
type input "$0.00"
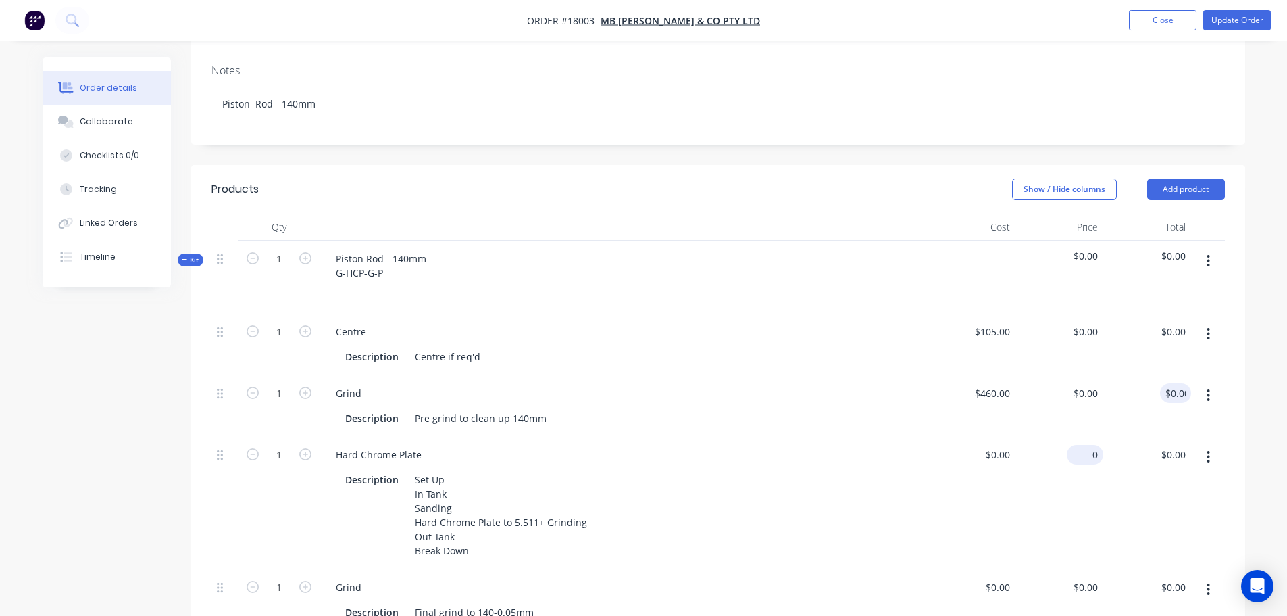
click at [1084, 445] on div "0 $0.00" at bounding box center [1085, 455] width 36 height 20
type input "$2,071.00"
click at [1073, 474] on div "$2,071.00 2071" at bounding box center [1060, 503] width 88 height 132
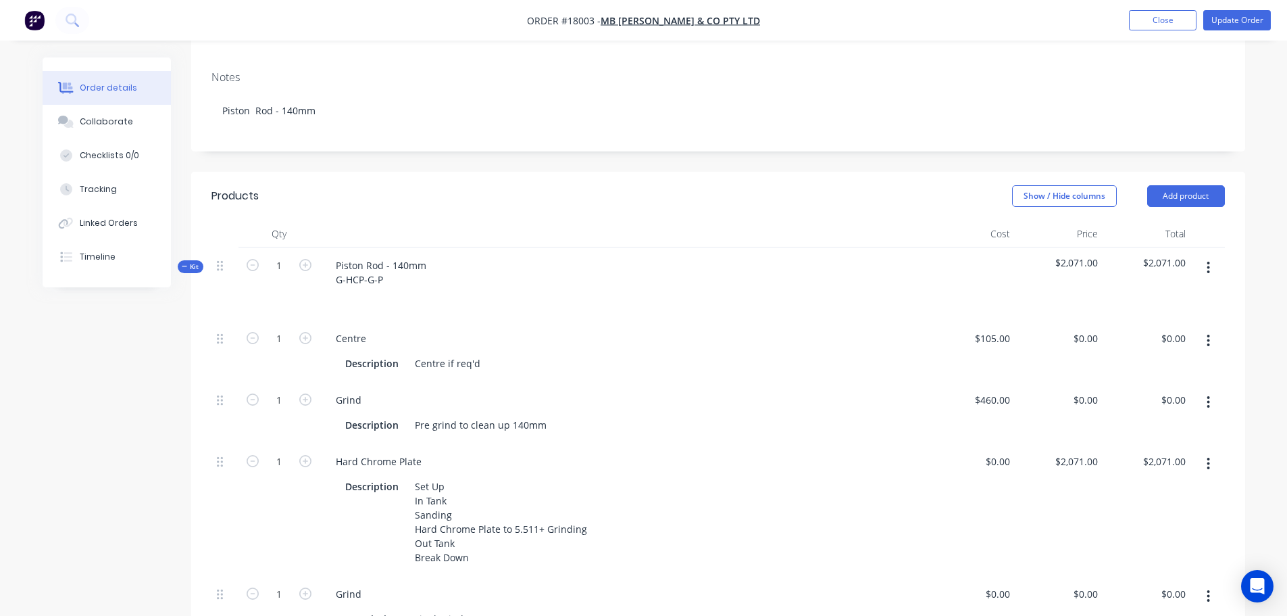
scroll to position [338, 0]
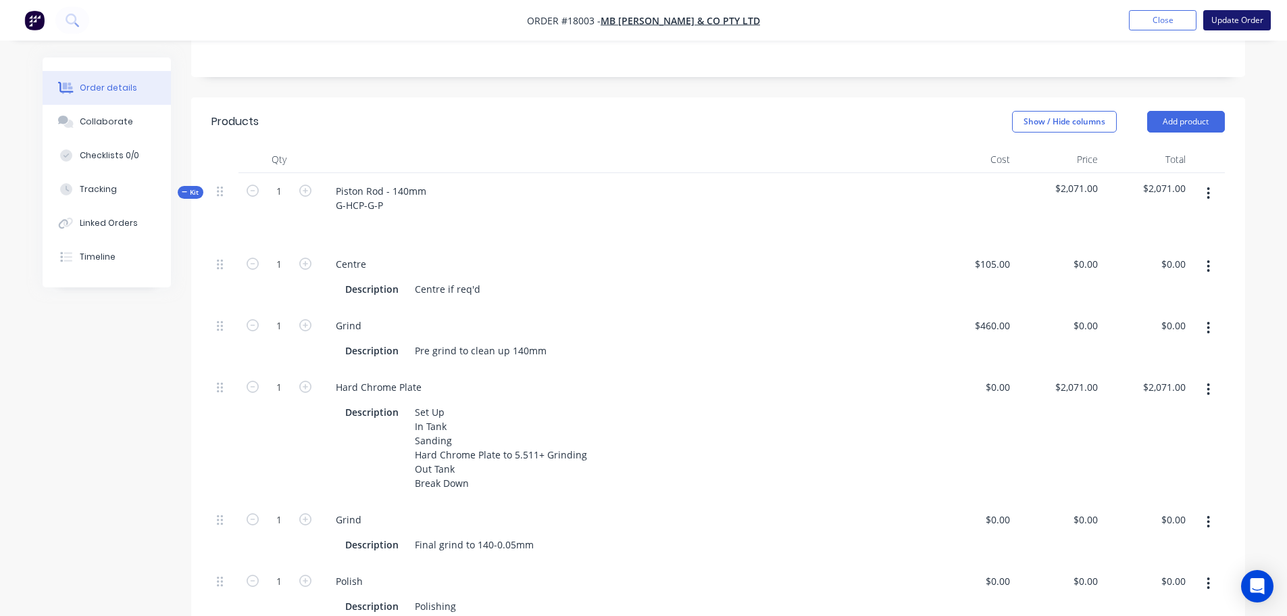
click at [1238, 11] on button "Update Order" at bounding box center [1238, 20] width 68 height 20
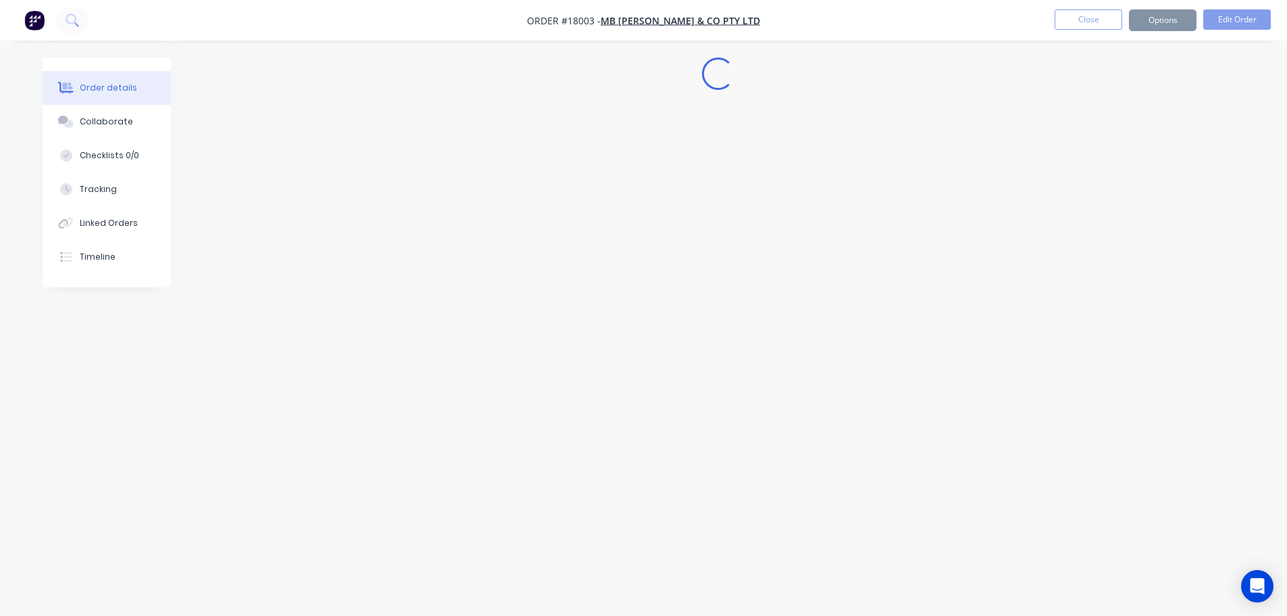
scroll to position [0, 0]
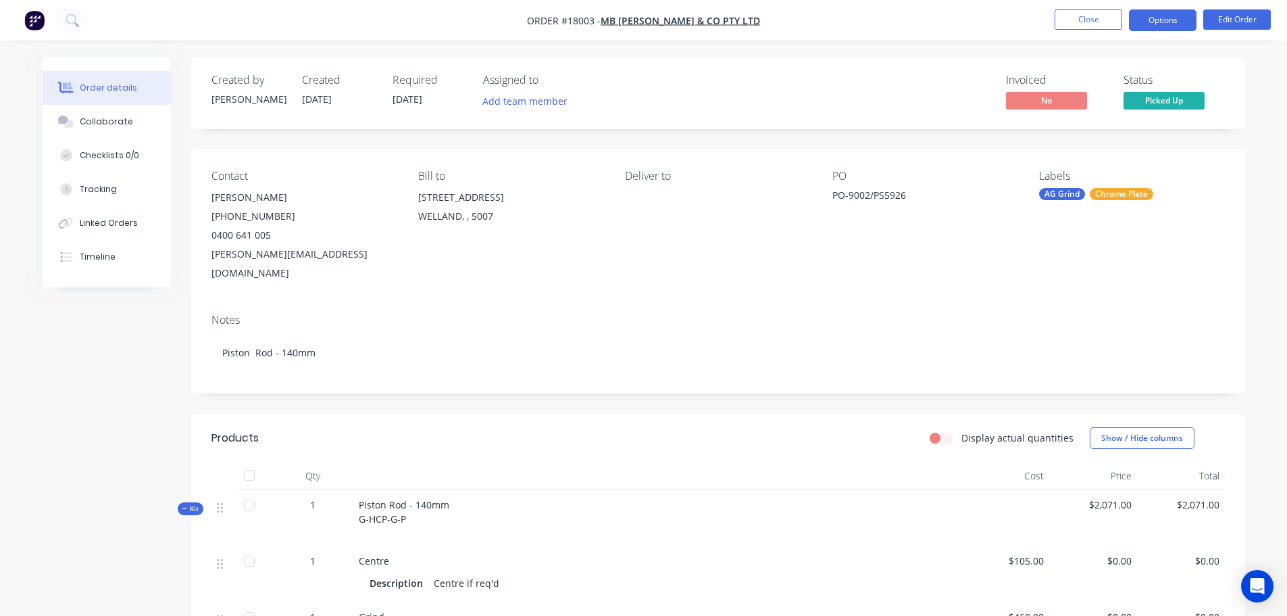
click at [1169, 29] on button "Options" at bounding box center [1163, 20] width 68 height 22
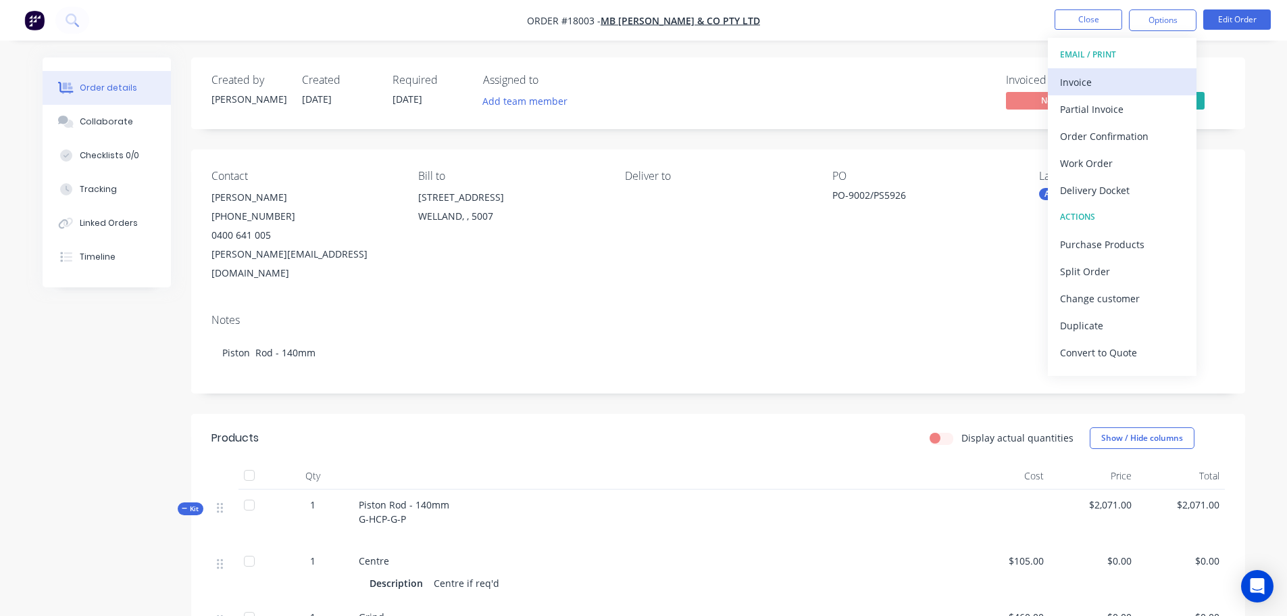
click at [1124, 79] on div "Invoice" at bounding box center [1122, 82] width 124 height 20
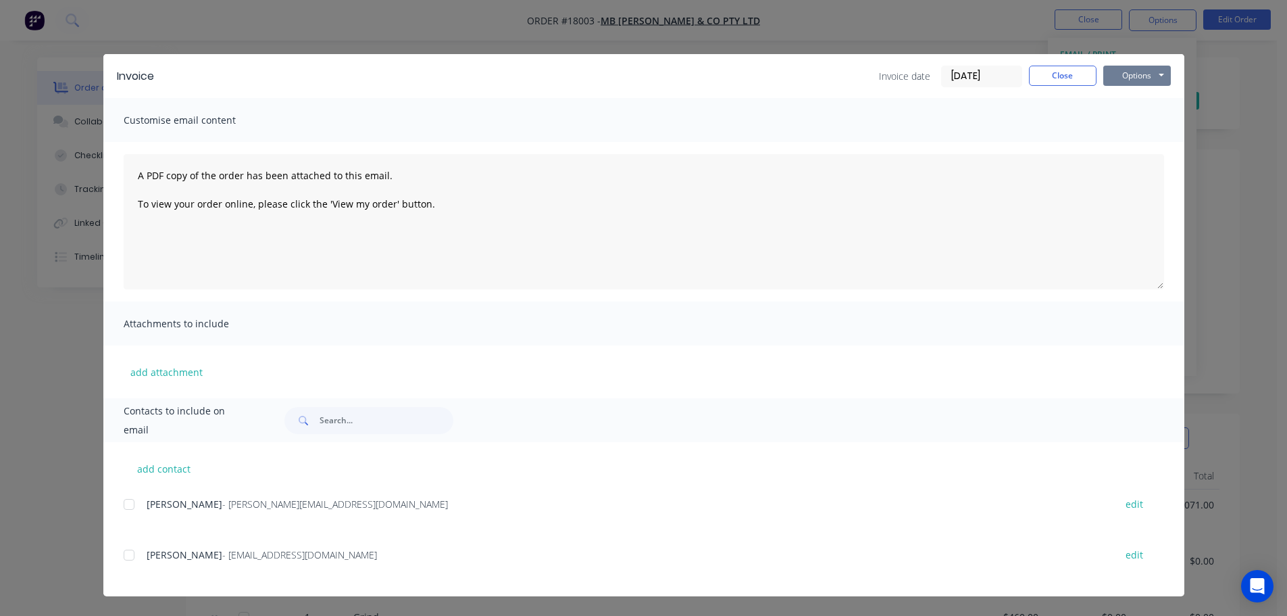
click at [1124, 73] on button "Options" at bounding box center [1138, 76] width 68 height 20
click at [1136, 99] on button "Preview" at bounding box center [1147, 100] width 87 height 22
click at [1131, 81] on button "Options" at bounding box center [1138, 76] width 68 height 20
click at [1129, 126] on button "Print" at bounding box center [1147, 122] width 87 height 22
click at [1155, 79] on button "Options" at bounding box center [1138, 76] width 68 height 20
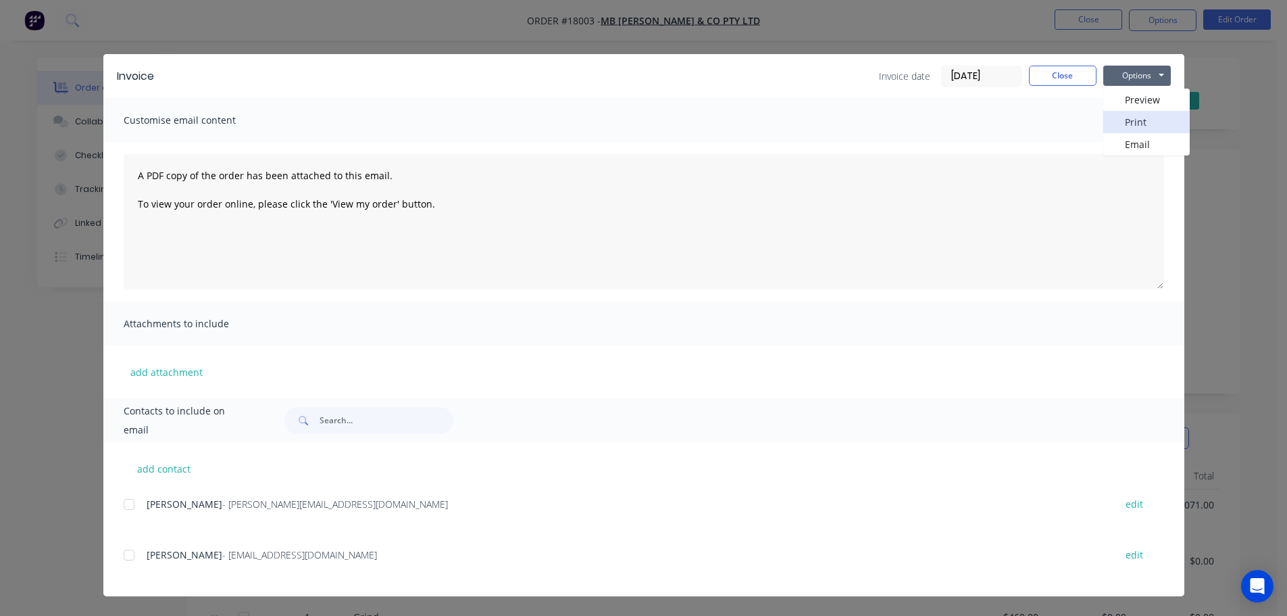
click at [1146, 114] on button "Print" at bounding box center [1147, 122] width 87 height 22
click at [1051, 76] on button "Close" at bounding box center [1063, 76] width 68 height 20
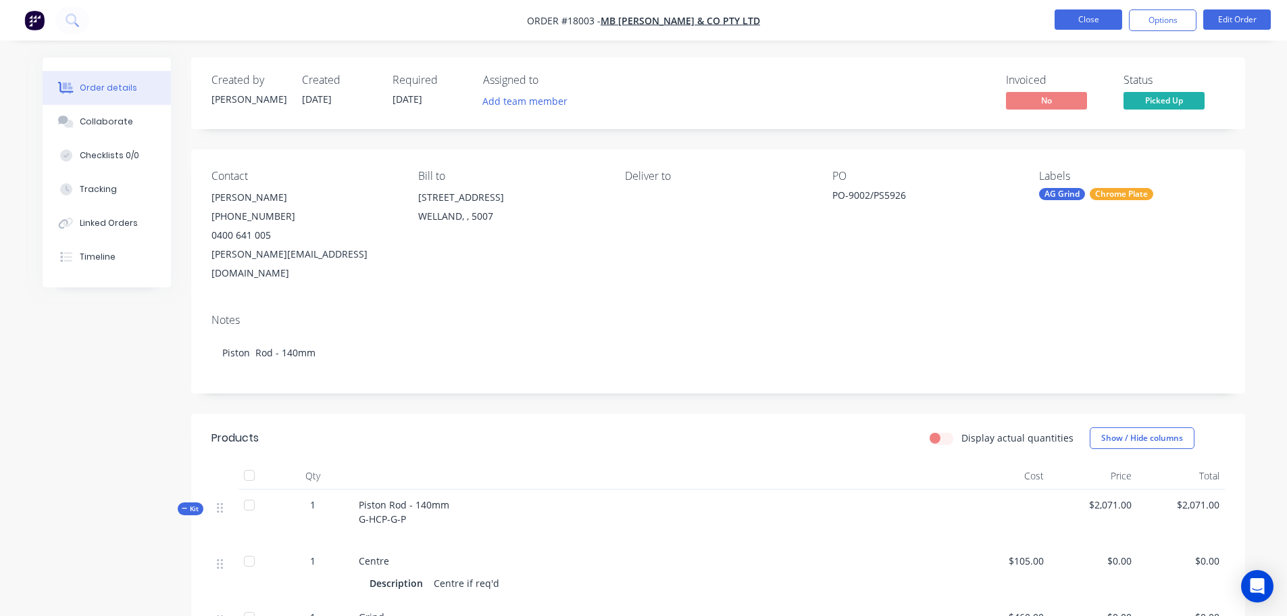
click at [1089, 23] on button "Close" at bounding box center [1089, 19] width 68 height 20
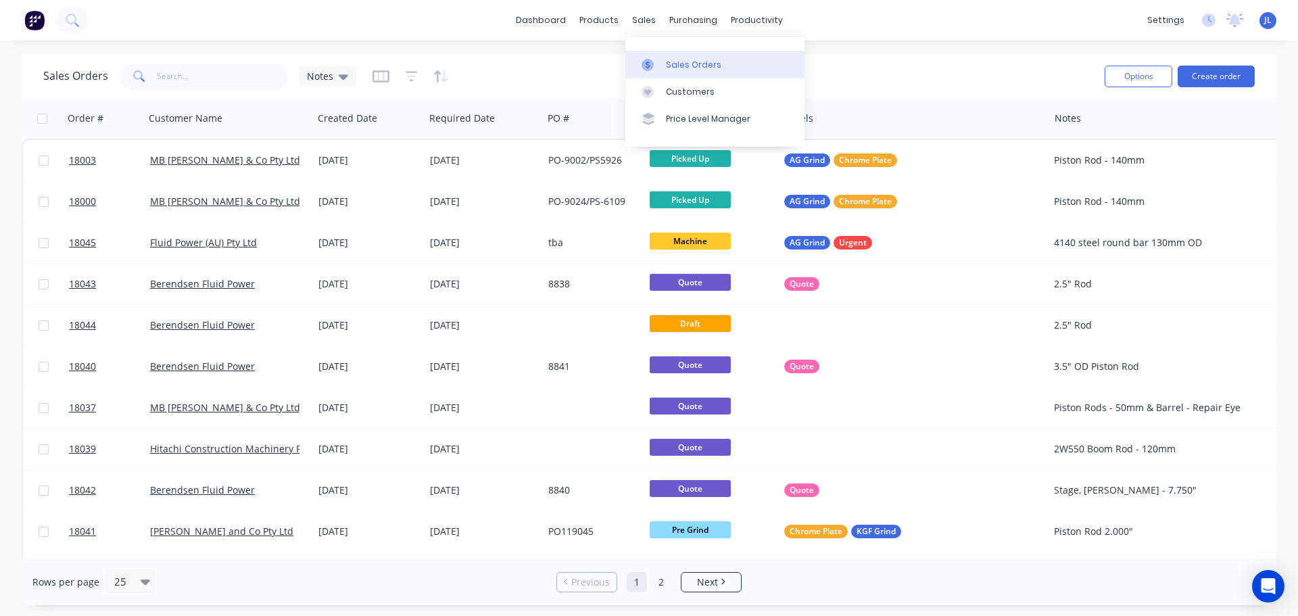
click at [649, 55] on link "Sales Orders" at bounding box center [714, 64] width 179 height 27
click at [226, 85] on input "text" at bounding box center [223, 76] width 132 height 27
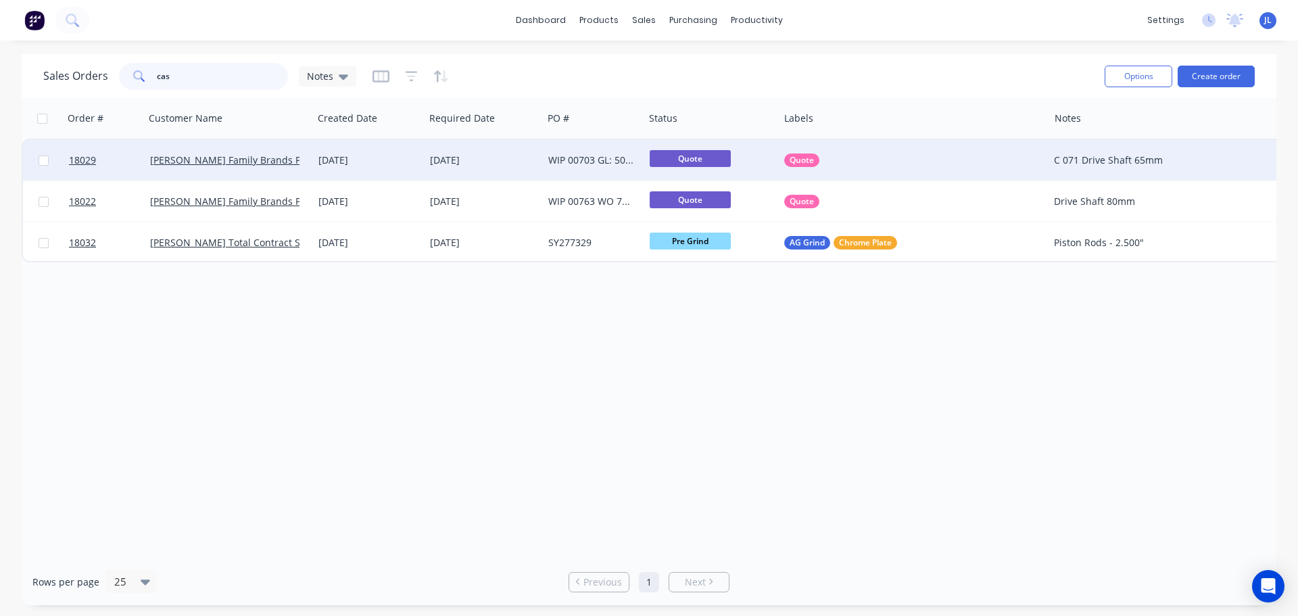
type input "cas"
click at [658, 159] on span "Quote" at bounding box center [689, 158] width 81 height 17
click at [582, 162] on div "WIP 00703 GL: 5009528 SFT-DRV-B71R" at bounding box center [591, 160] width 86 height 14
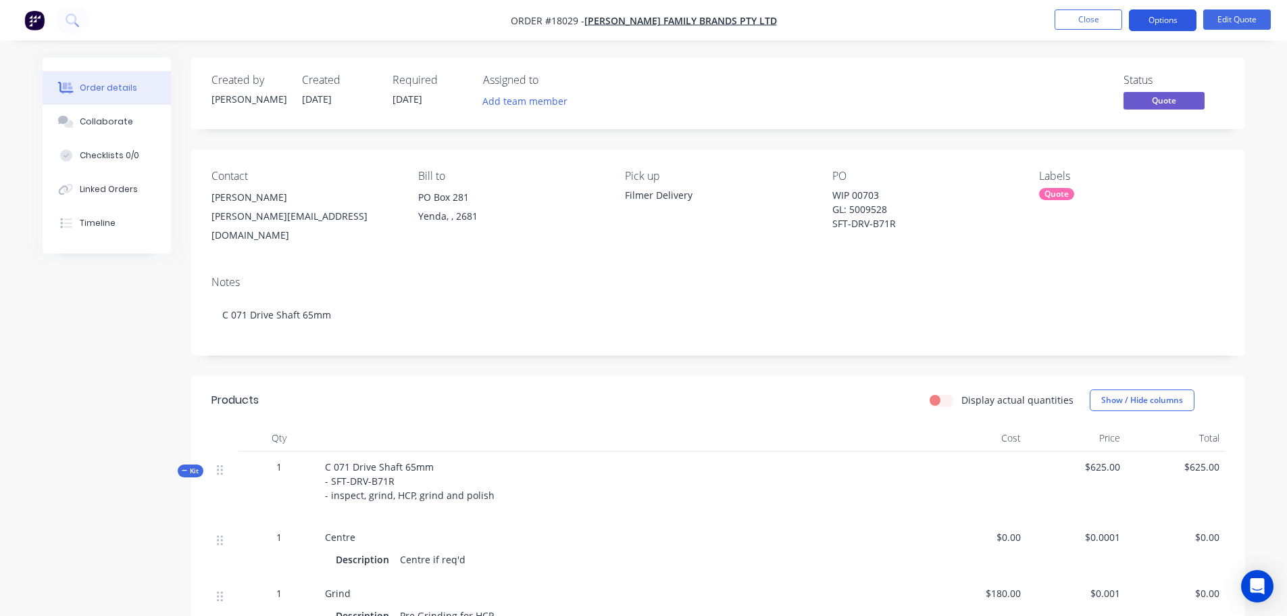
click at [1163, 18] on button "Options" at bounding box center [1163, 20] width 68 height 22
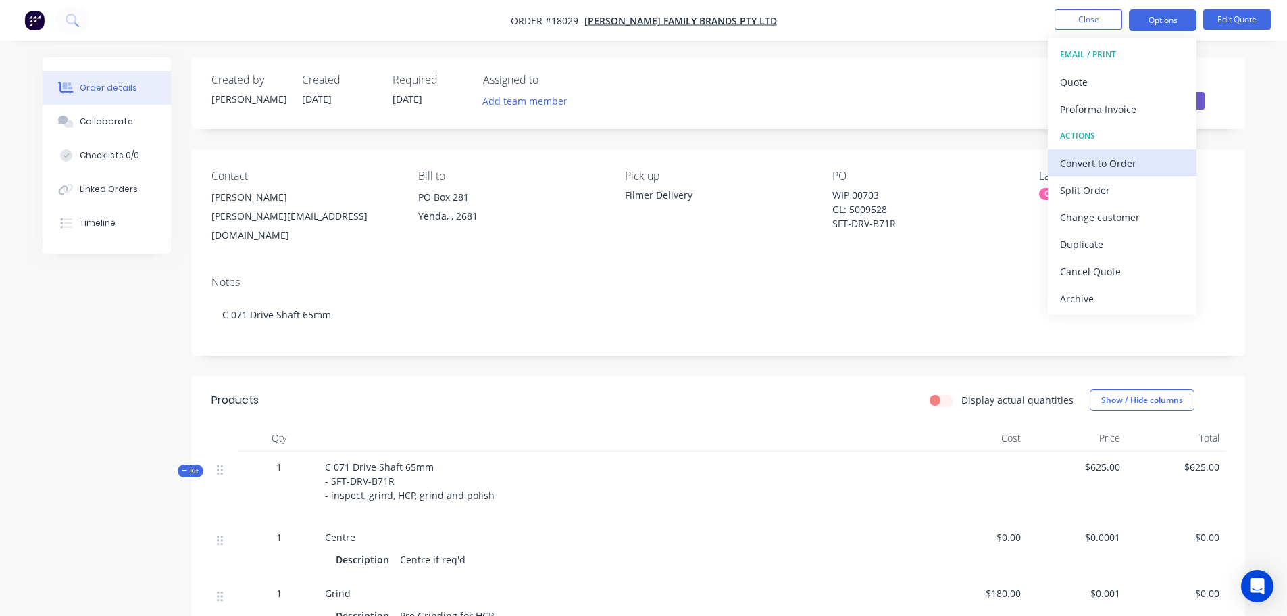
click at [1125, 168] on div "Convert to Order" at bounding box center [1122, 163] width 124 height 20
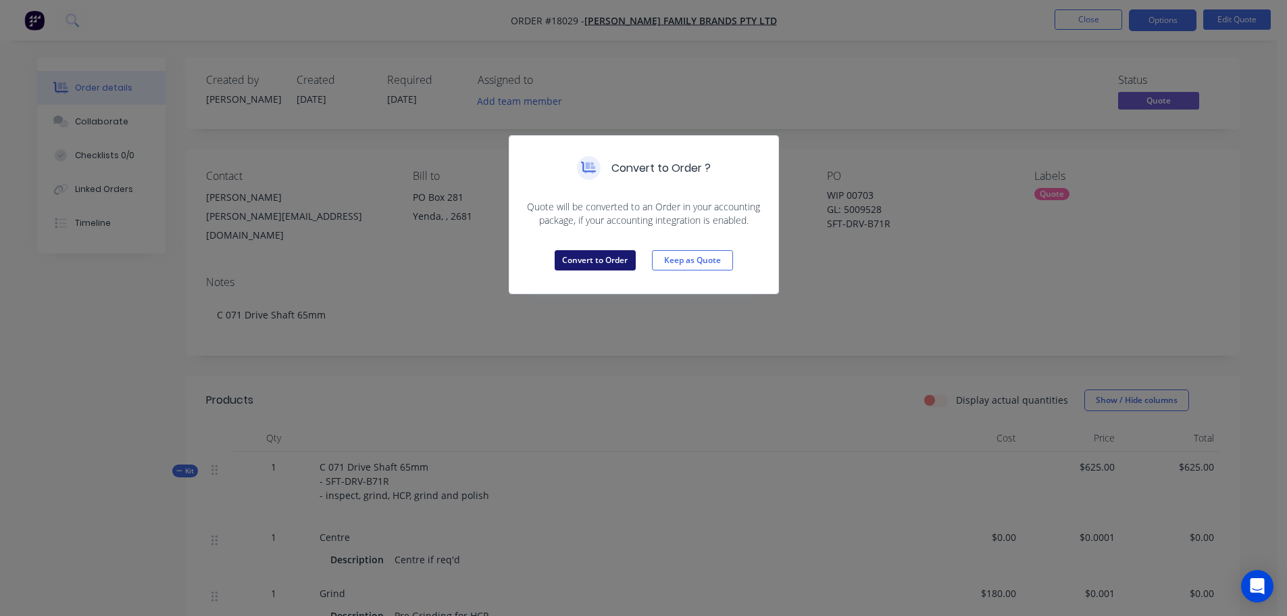
click at [606, 262] on button "Convert to Order" at bounding box center [595, 260] width 81 height 20
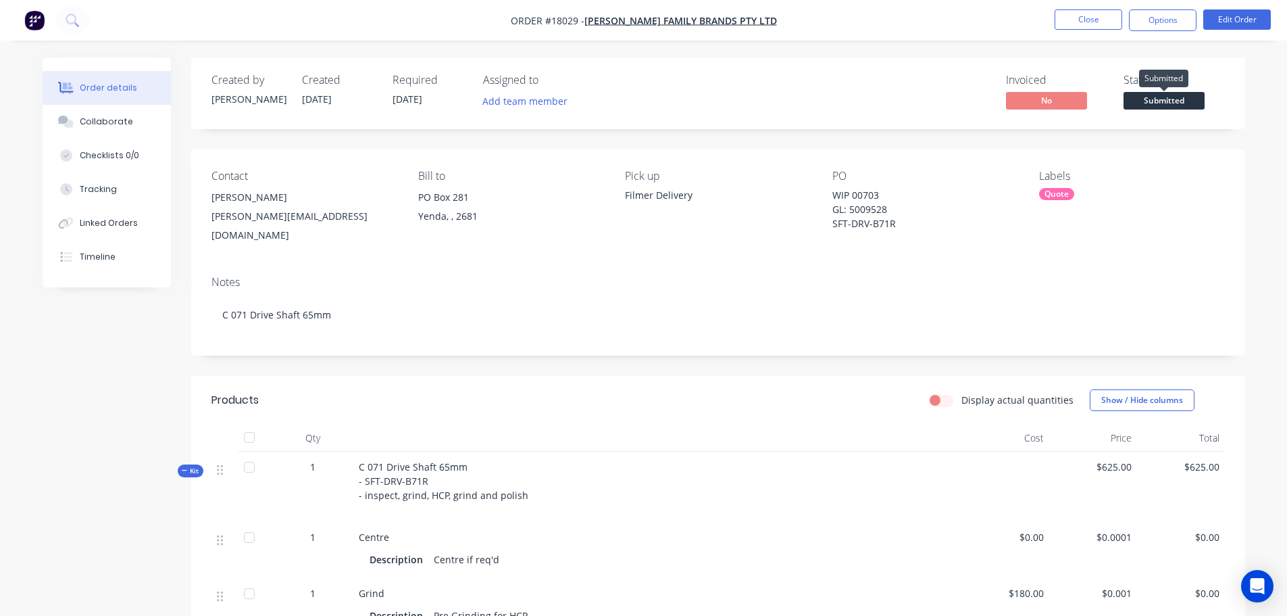
click at [1172, 101] on span "Submitted" at bounding box center [1164, 100] width 81 height 17
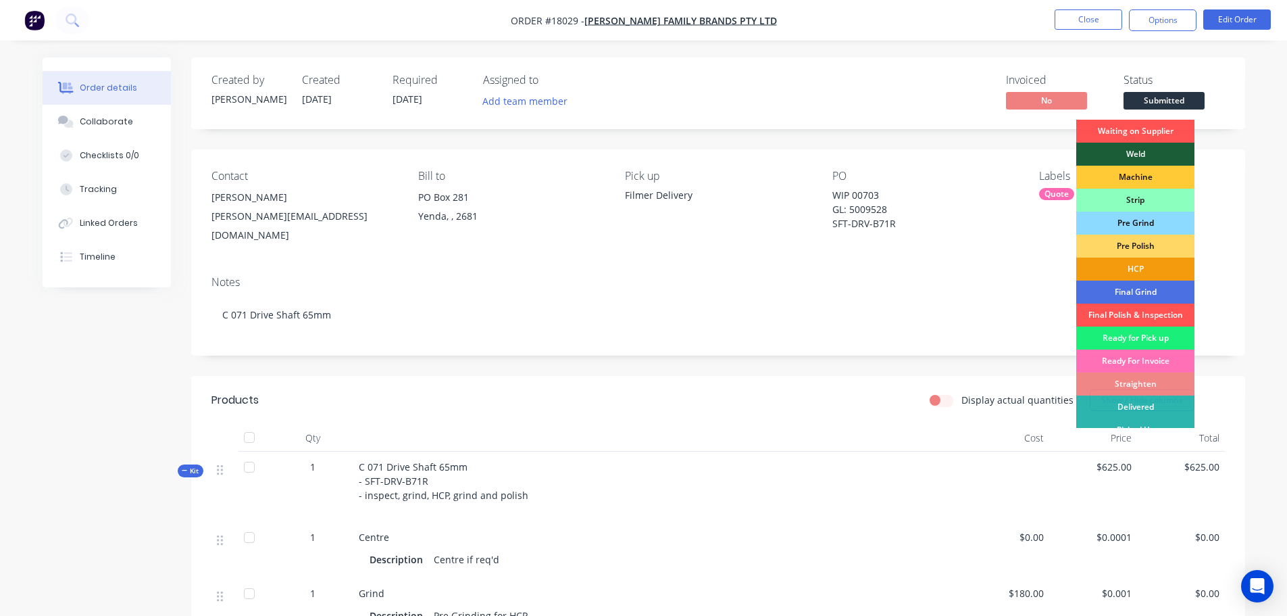
click at [1149, 223] on div "Pre Grind" at bounding box center [1136, 223] width 118 height 23
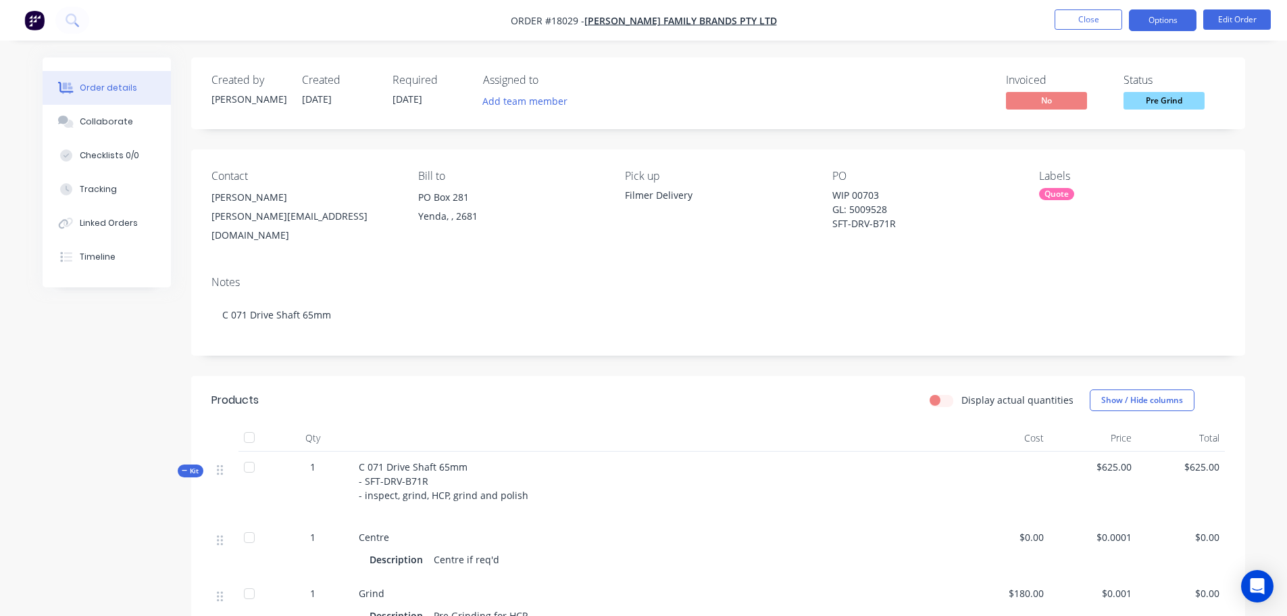
click at [1146, 22] on button "Options" at bounding box center [1163, 20] width 68 height 22
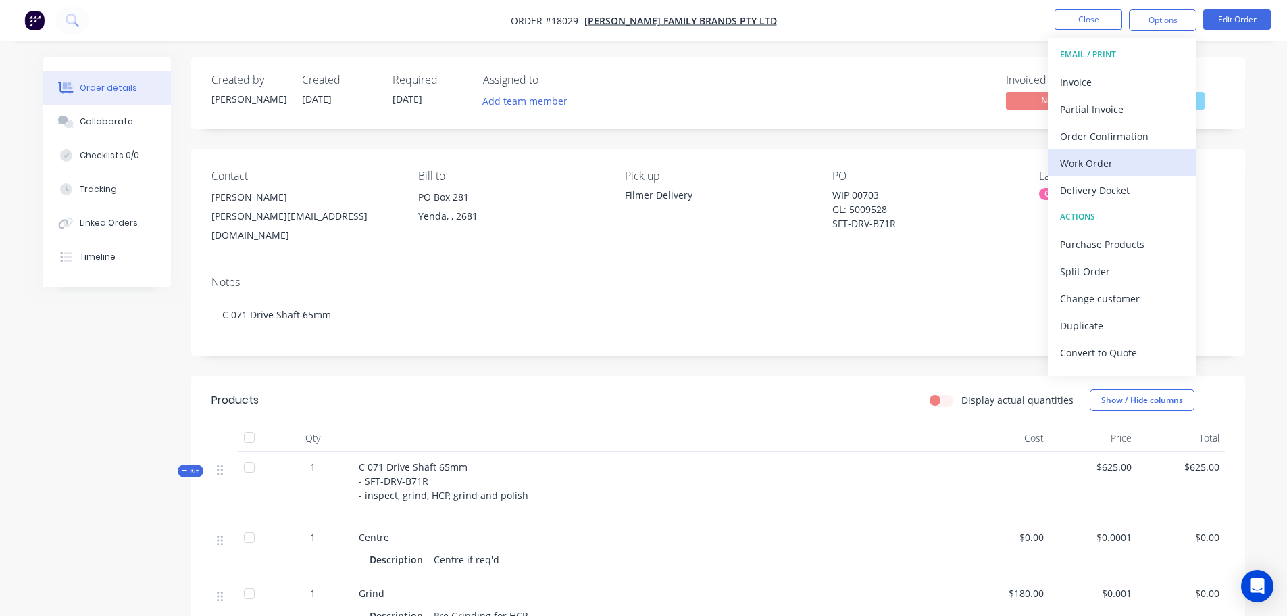
click at [1115, 163] on div "Work Order" at bounding box center [1122, 163] width 124 height 20
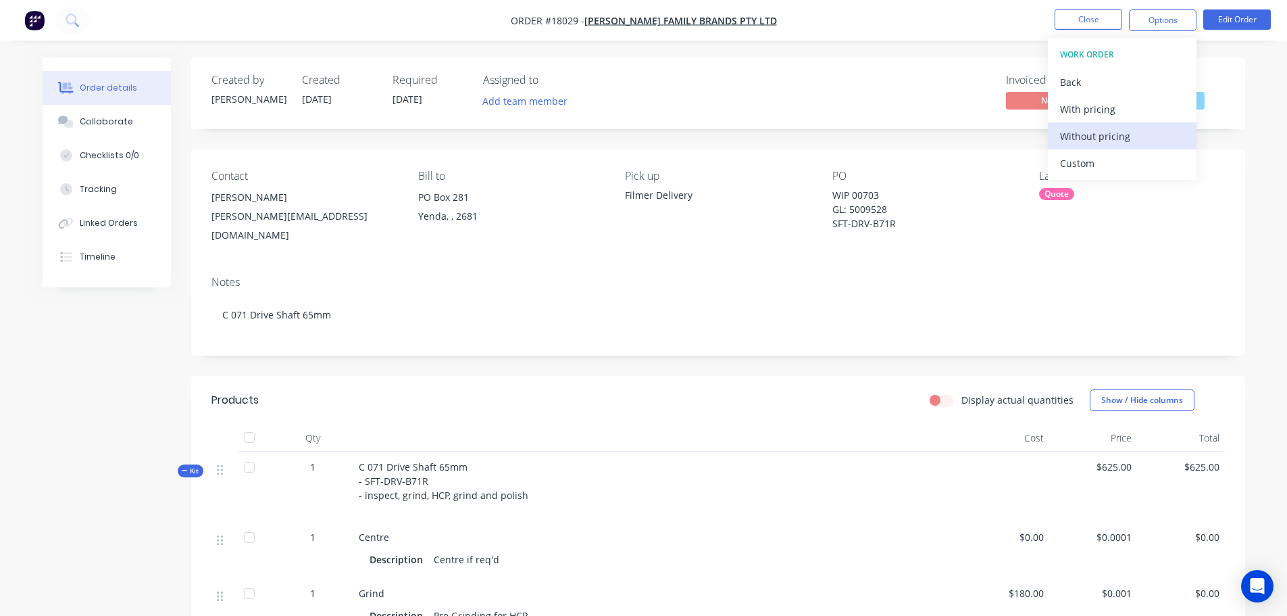
click at [1111, 139] on div "Without pricing" at bounding box center [1122, 136] width 124 height 20
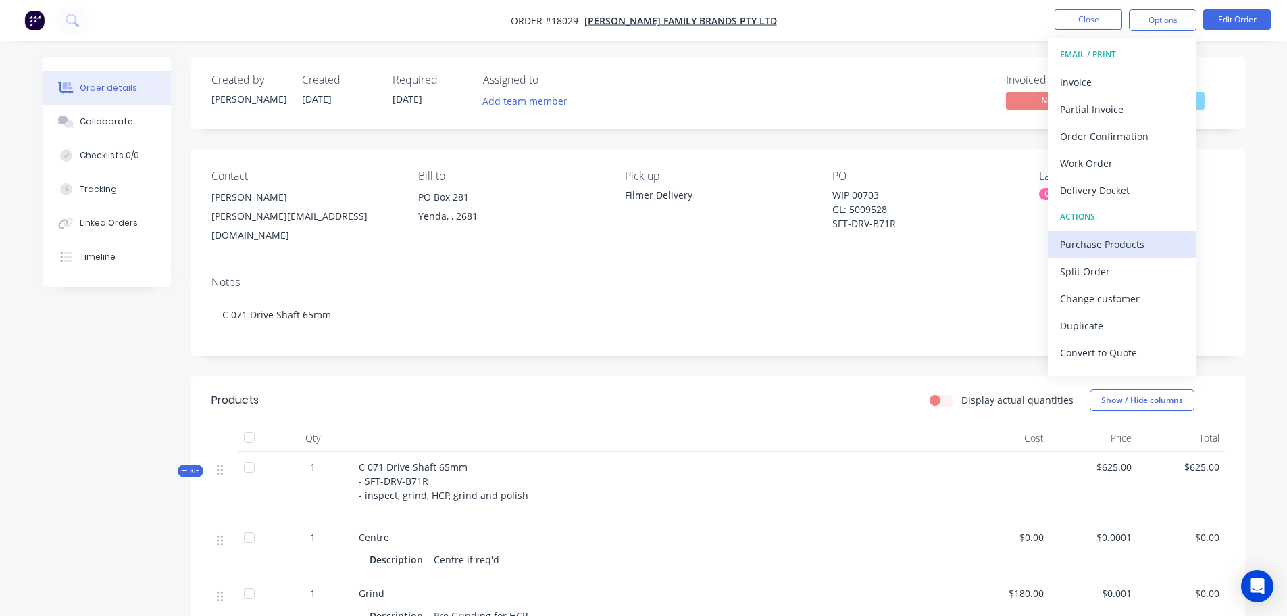
click at [1110, 238] on div "Purchase Products" at bounding box center [1122, 245] width 124 height 20
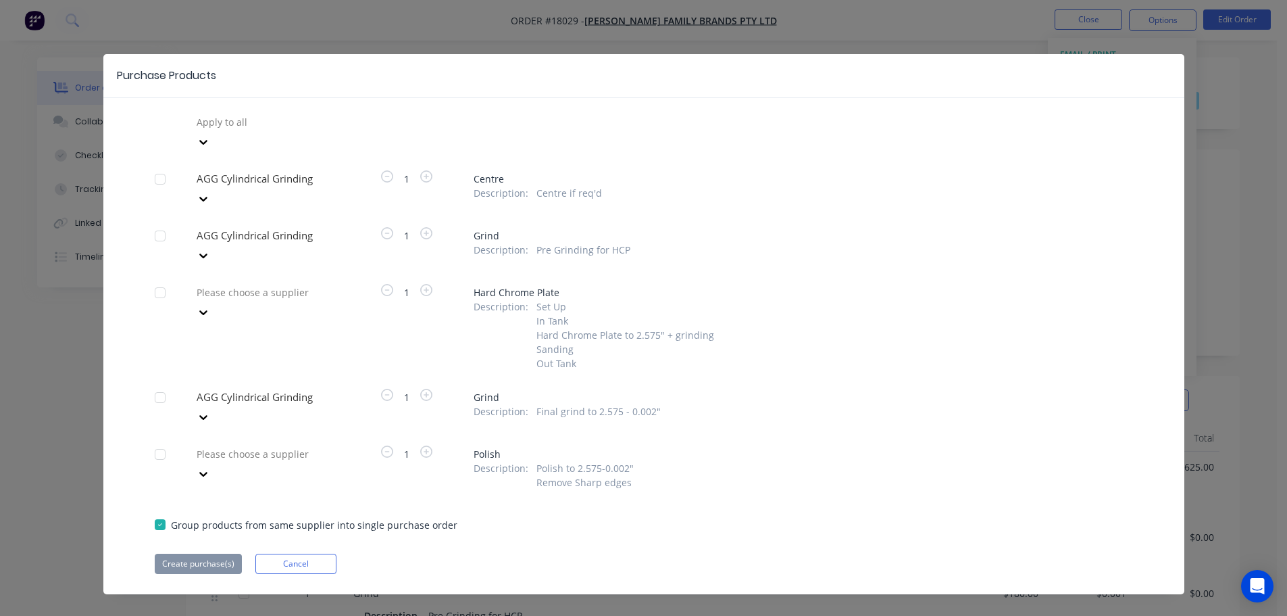
click at [162, 166] on div at bounding box center [160, 179] width 27 height 27
click at [153, 222] on div at bounding box center [160, 235] width 27 height 27
click at [149, 384] on div at bounding box center [160, 397] width 27 height 27
click at [155, 384] on div at bounding box center [160, 397] width 27 height 27
click at [158, 384] on div at bounding box center [160, 397] width 27 height 27
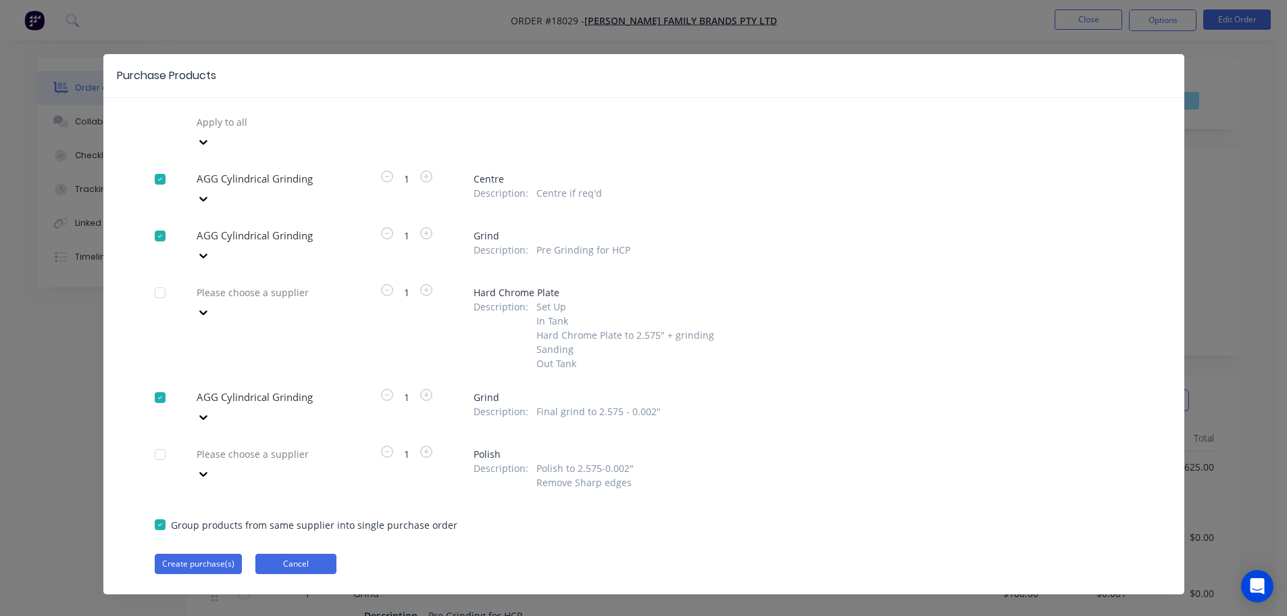
click at [306, 554] on button "Cancel" at bounding box center [295, 564] width 81 height 20
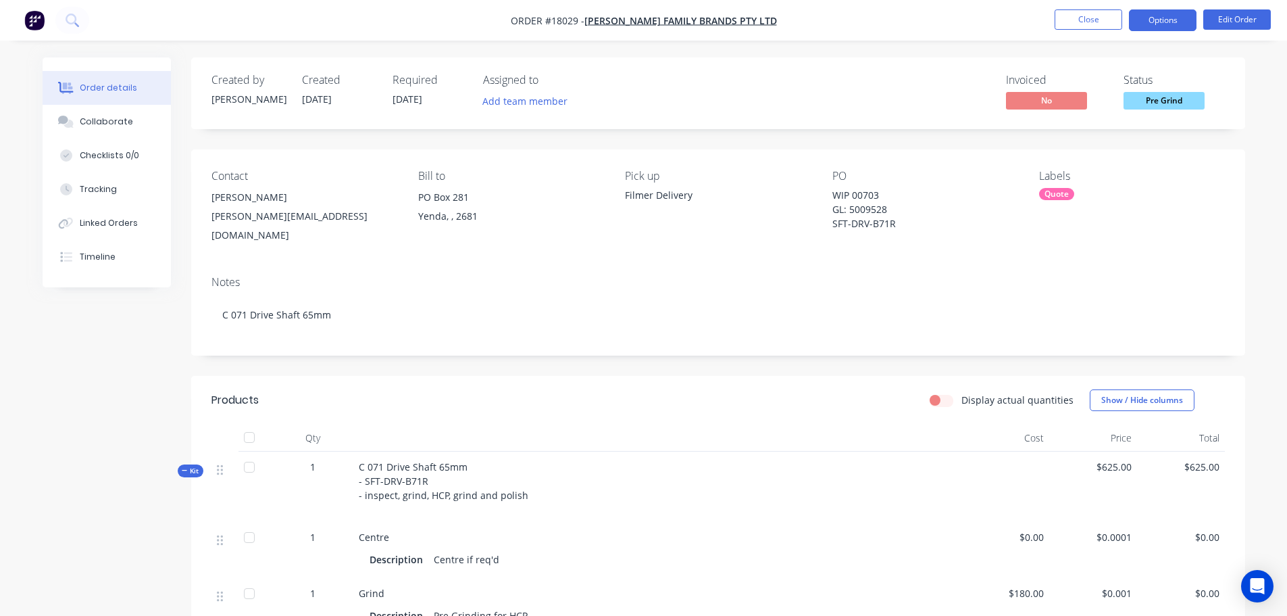
click at [1144, 28] on button "Options" at bounding box center [1163, 20] width 68 height 22
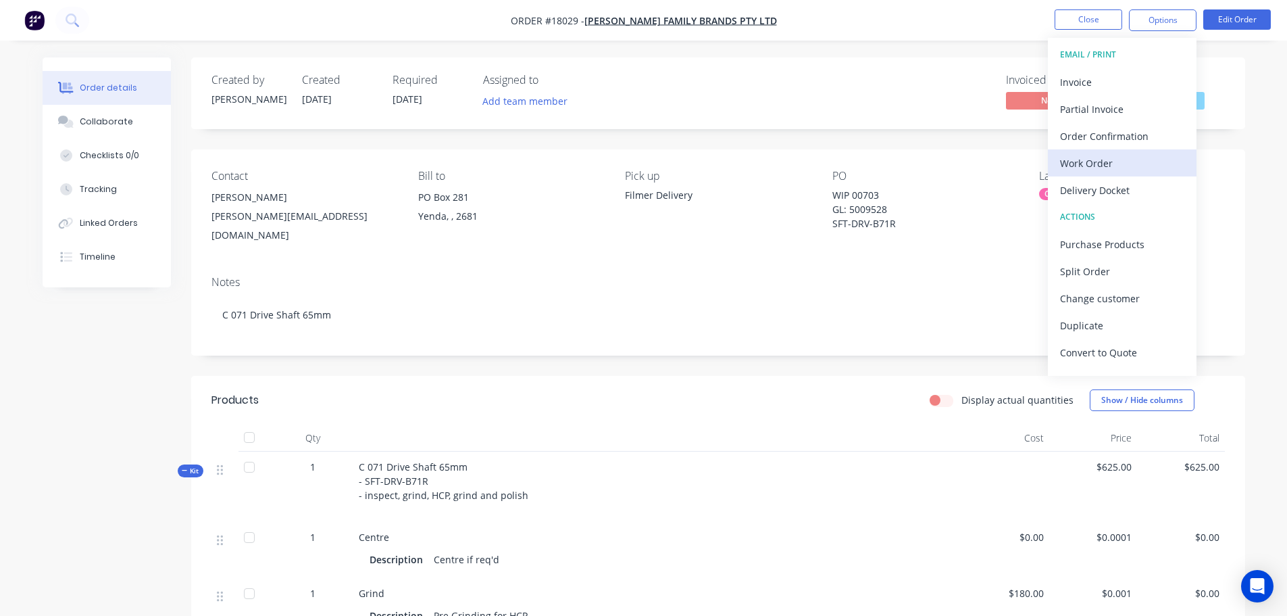
click at [1110, 163] on div "Work Order" at bounding box center [1122, 163] width 124 height 20
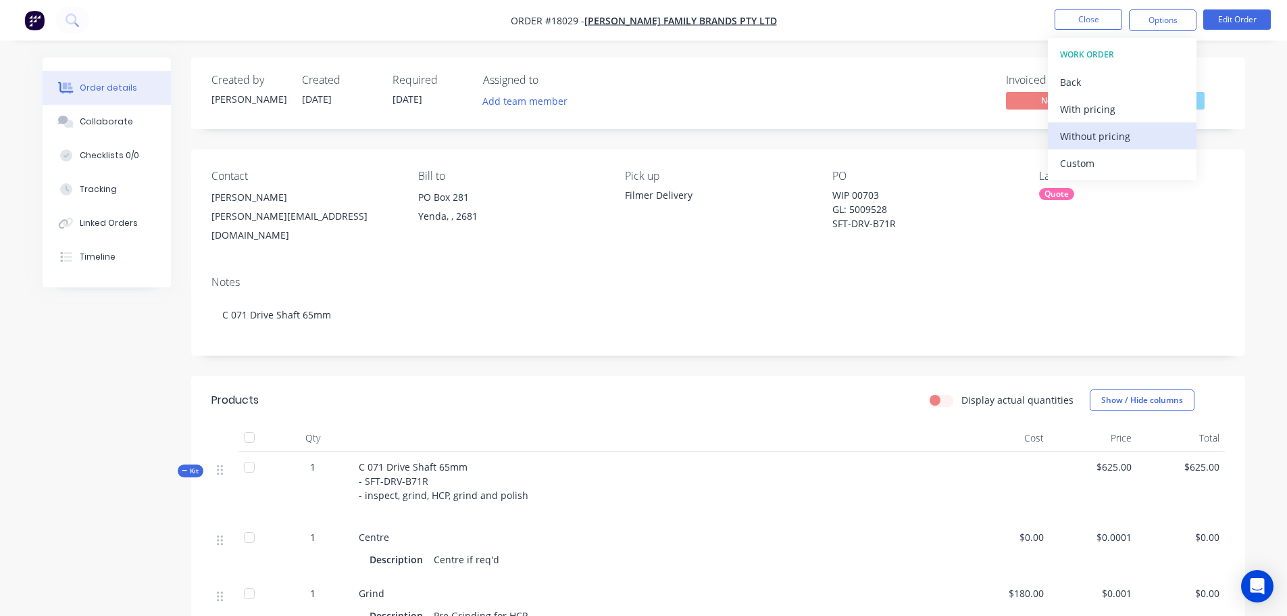
click at [1112, 137] on div "Without pricing" at bounding box center [1122, 136] width 124 height 20
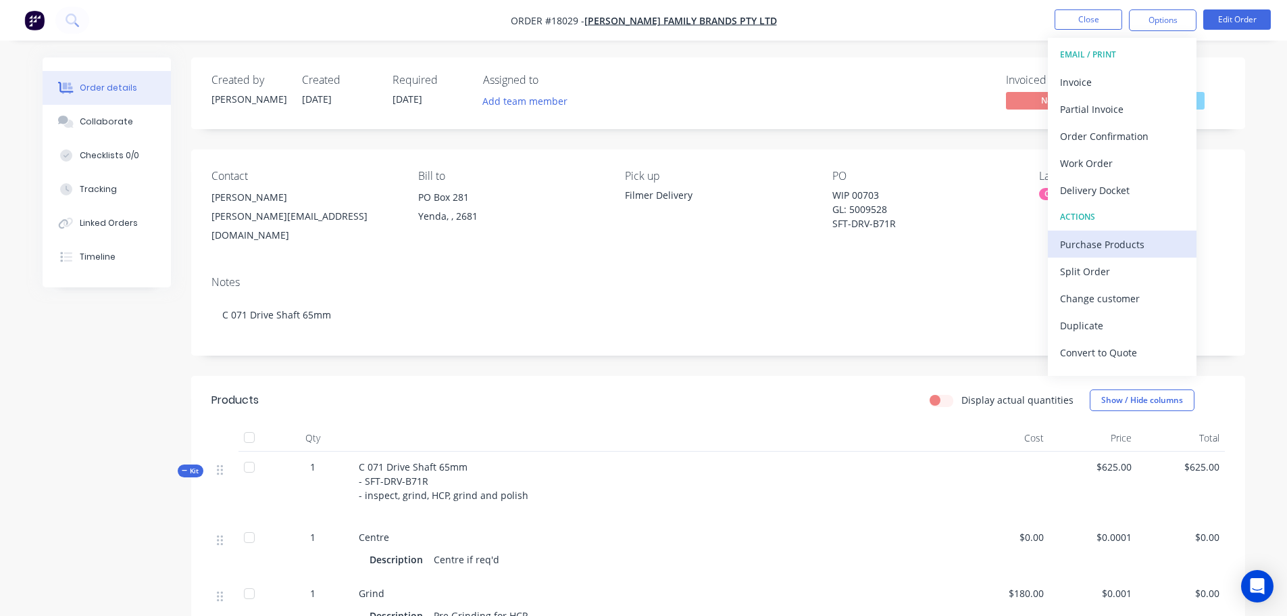
click at [1087, 247] on div "Purchase Products" at bounding box center [1122, 245] width 124 height 20
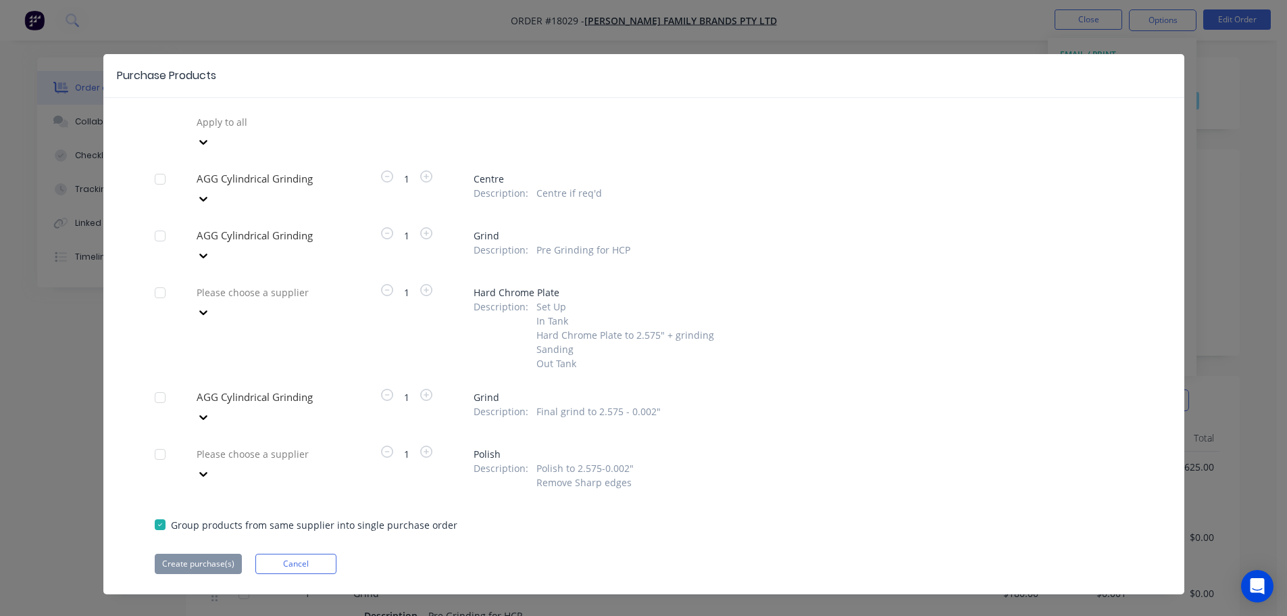
click at [160, 166] on div at bounding box center [160, 179] width 27 height 27
click at [157, 222] on div at bounding box center [160, 235] width 27 height 27
click at [164, 384] on div at bounding box center [160, 397] width 27 height 27
click at [221, 554] on button "Create purchase(s)" at bounding box center [198, 564] width 87 height 20
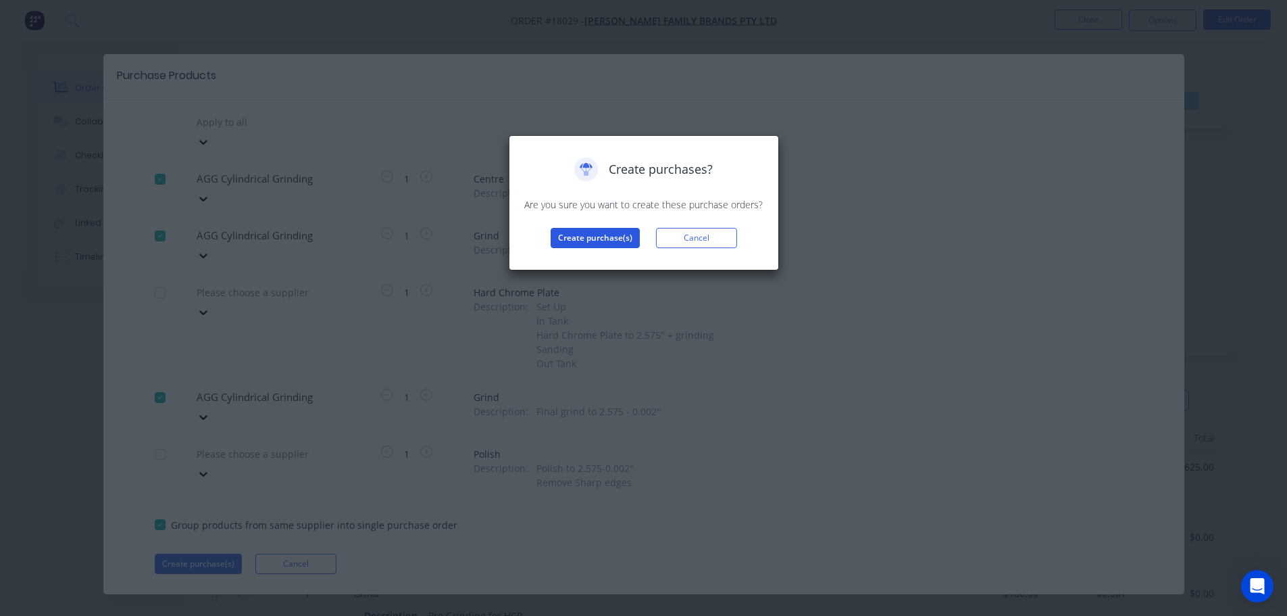
click at [591, 247] on button "Create purchase(s)" at bounding box center [595, 238] width 89 height 20
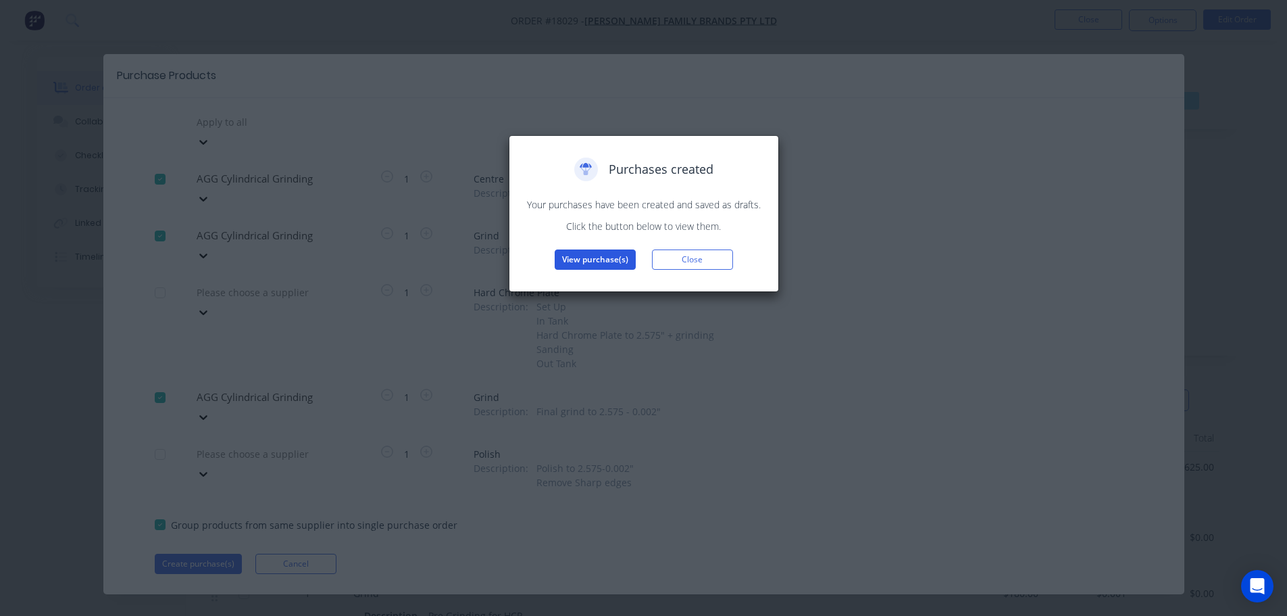
click at [587, 264] on button "View purchase(s)" at bounding box center [595, 259] width 81 height 20
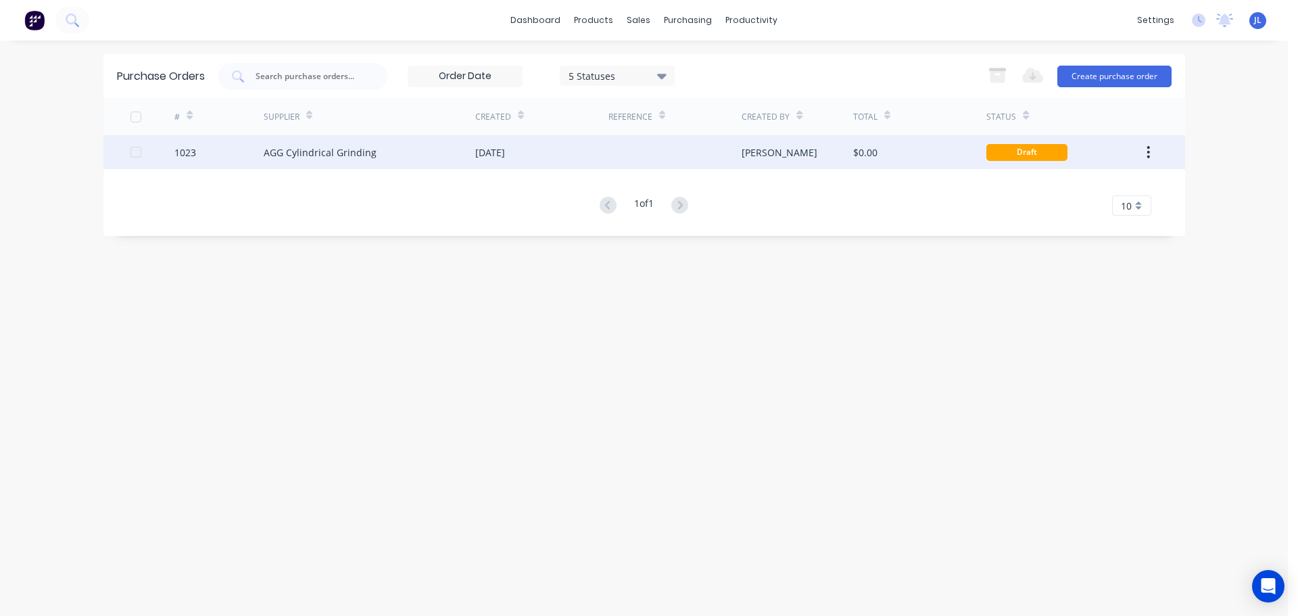
click at [785, 161] on div "[PERSON_NAME]" at bounding box center [797, 152] width 112 height 34
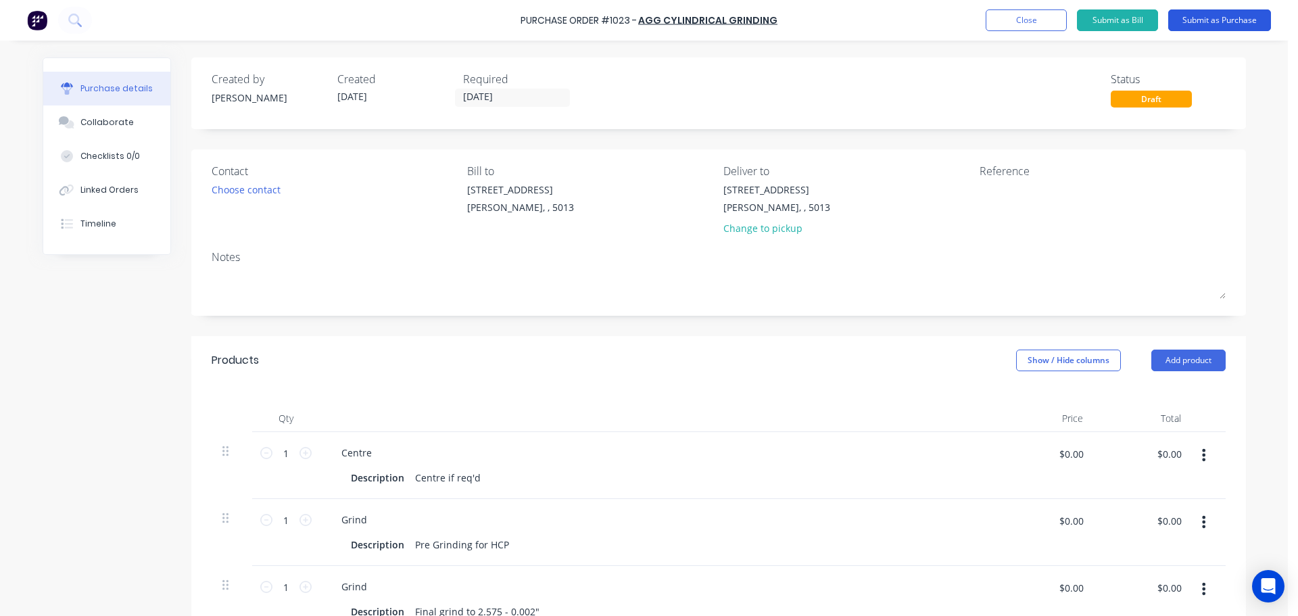
click at [1204, 24] on button "Submit as Purchase" at bounding box center [1219, 20] width 103 height 22
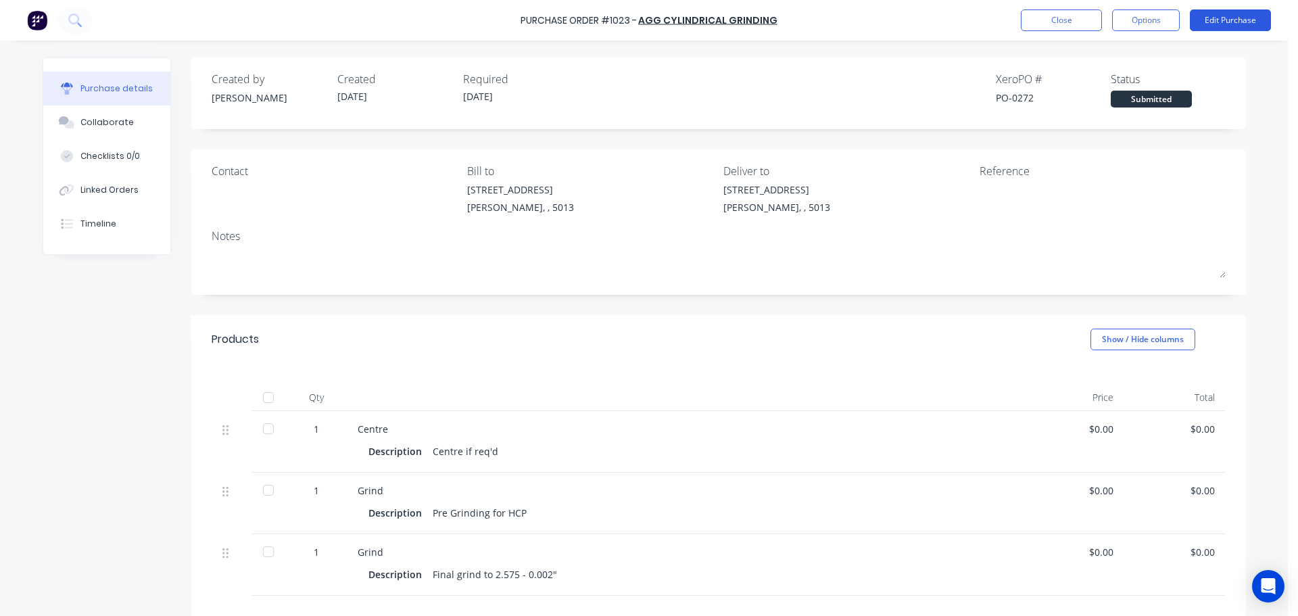
click at [1236, 18] on button "Edit Purchase" at bounding box center [1229, 20] width 81 height 22
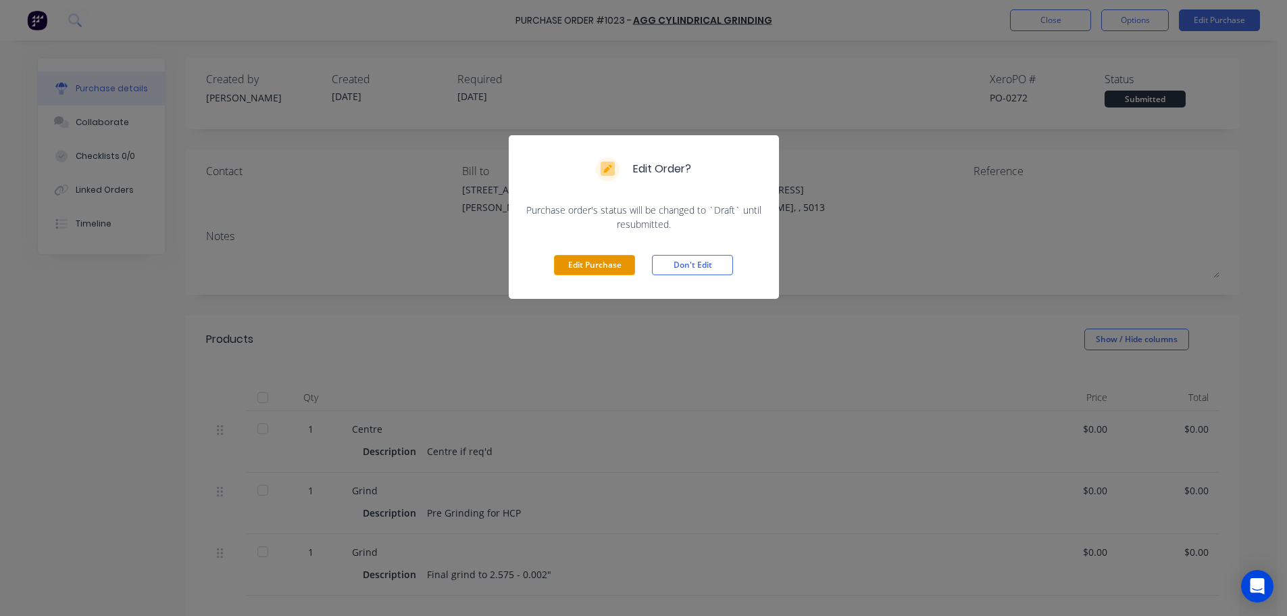
click at [610, 274] on button "Edit Purchase" at bounding box center [594, 265] width 81 height 20
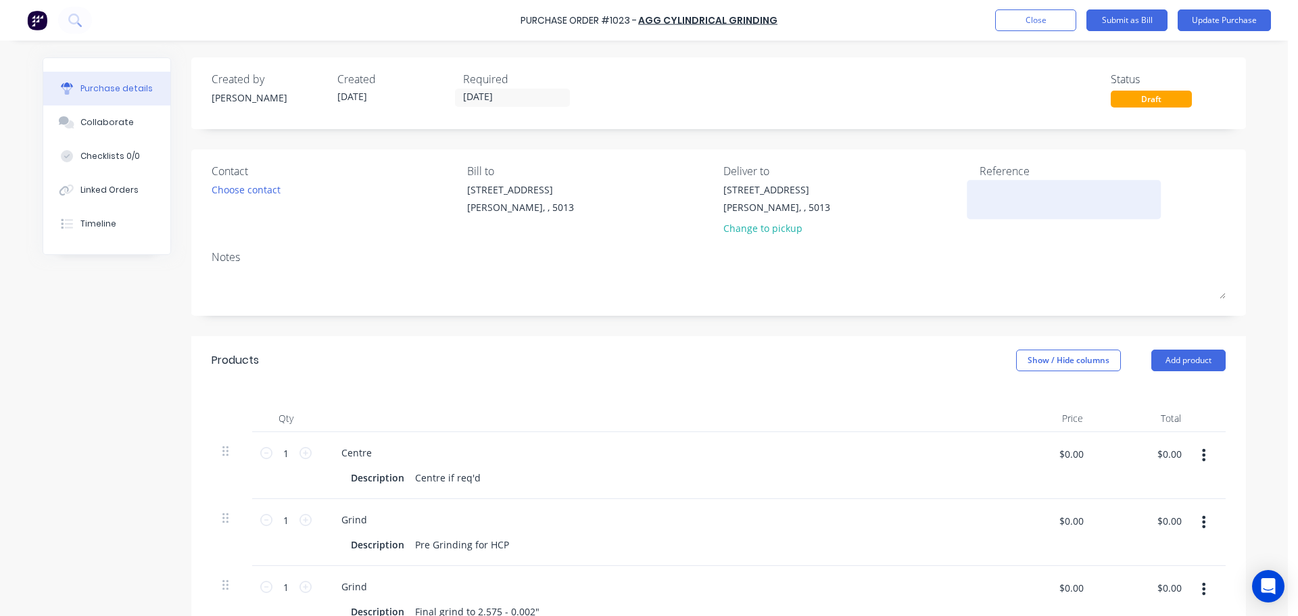
click at [995, 203] on textarea at bounding box center [1063, 197] width 169 height 30
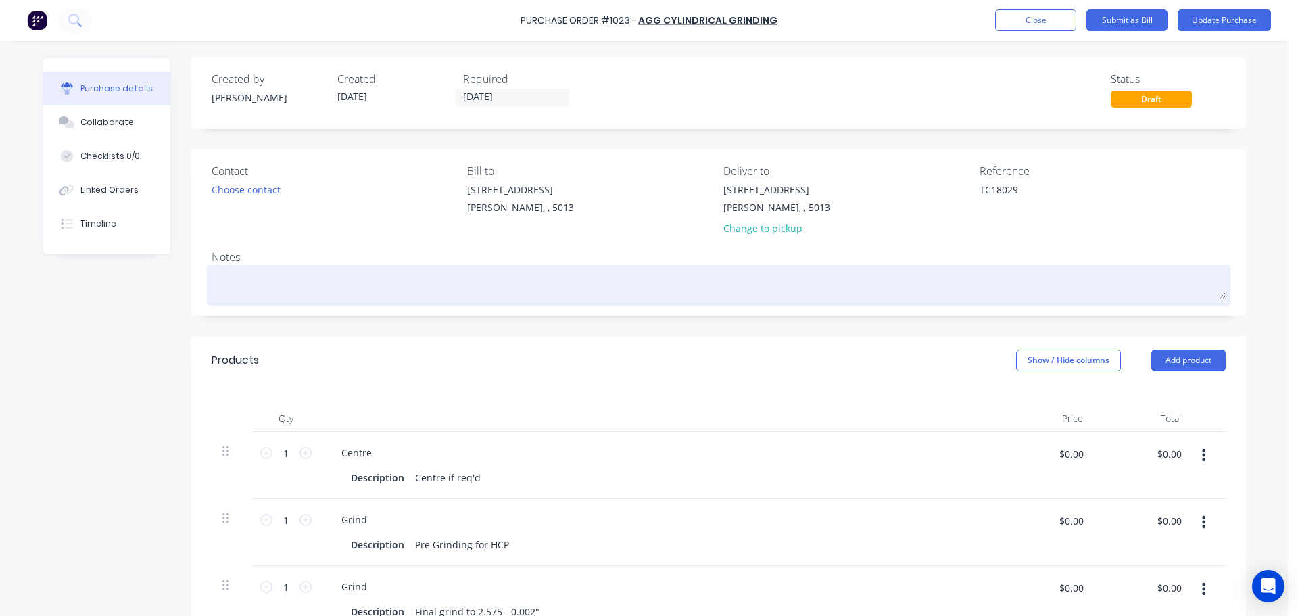
type textarea "TC18029"
click at [918, 275] on textarea at bounding box center [719, 283] width 1014 height 30
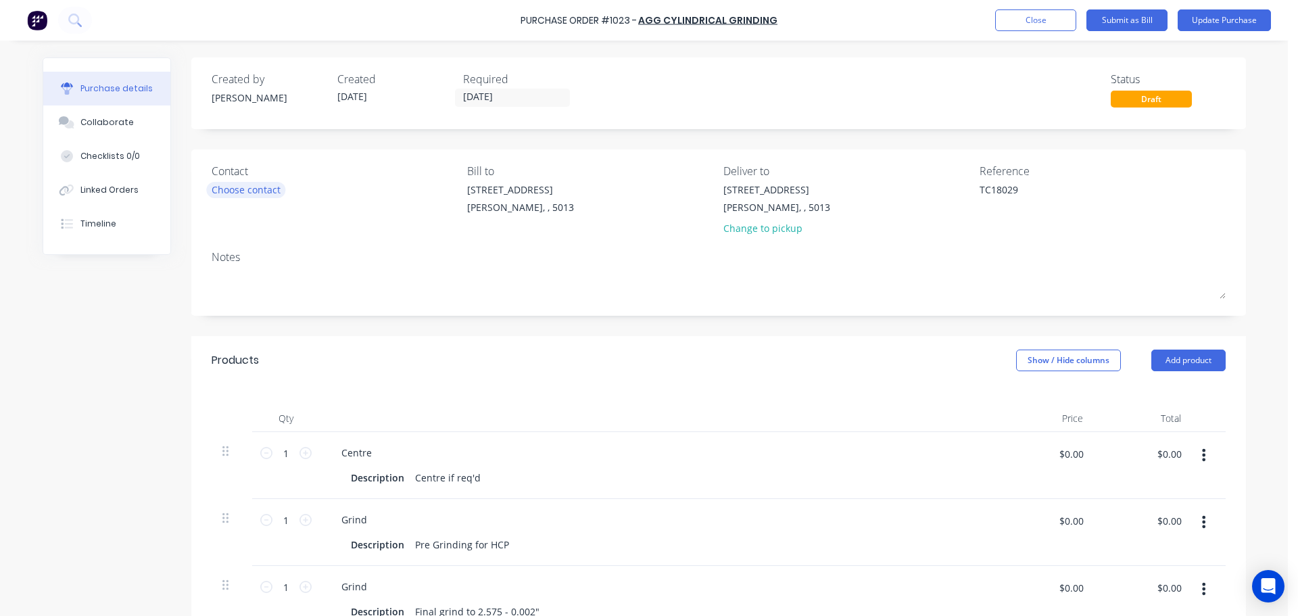
click at [259, 185] on div "Choose contact" at bounding box center [246, 189] width 69 height 14
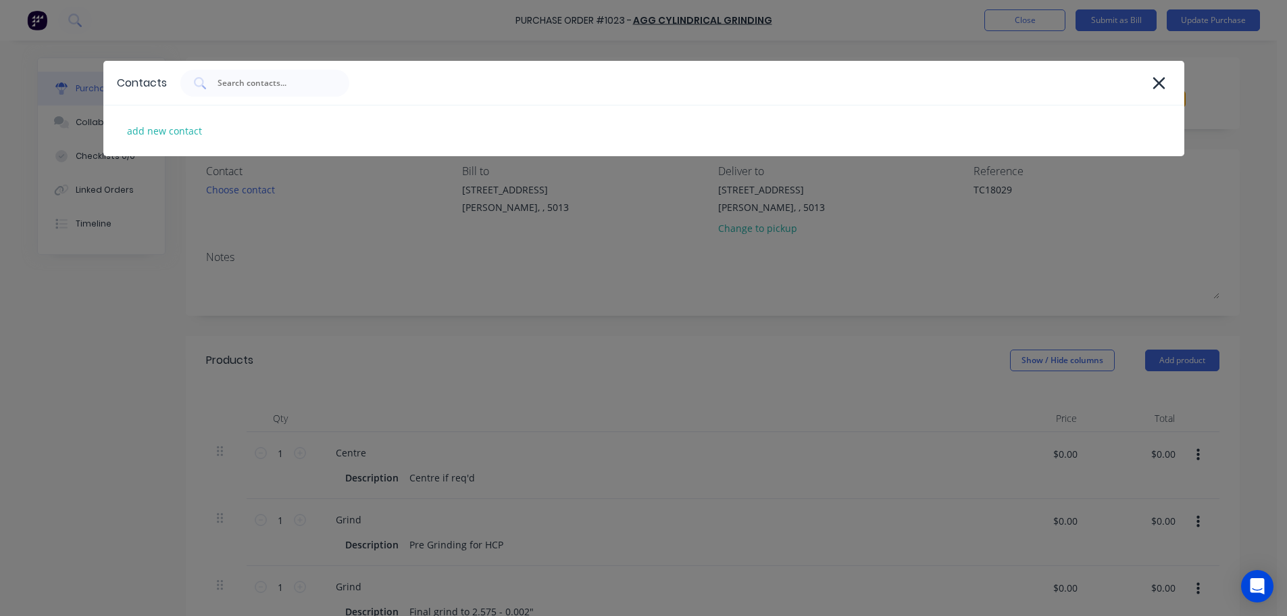
click at [248, 279] on div "Contacts add new contact" at bounding box center [643, 308] width 1287 height 616
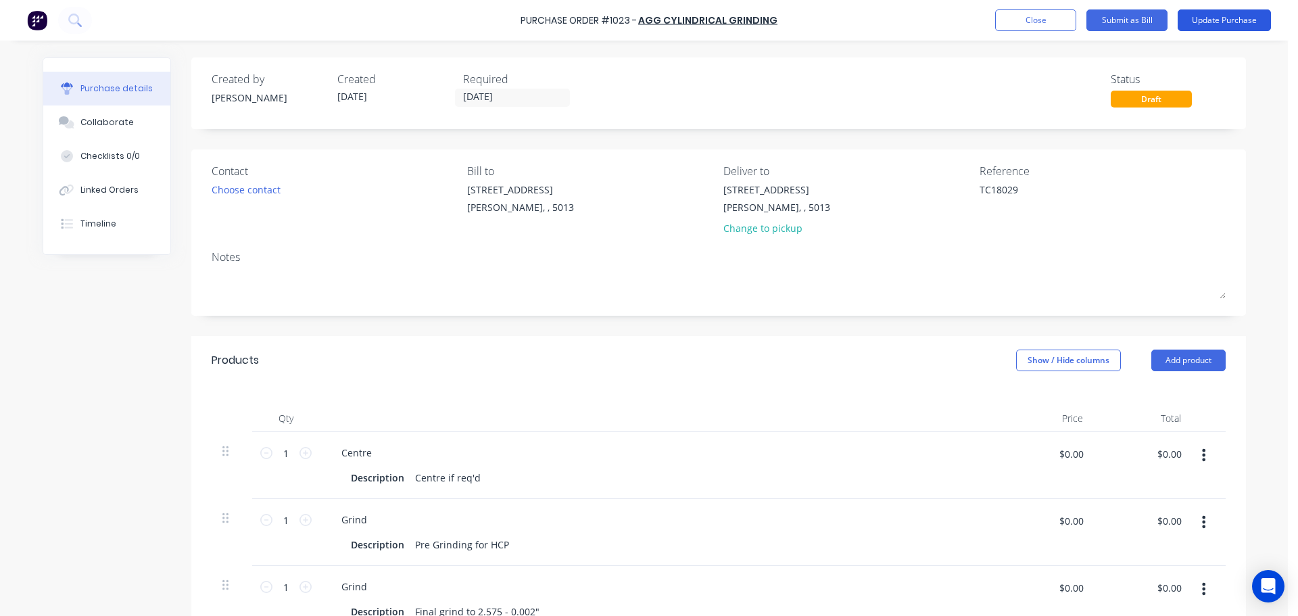
click at [1222, 18] on button "Update Purchase" at bounding box center [1223, 20] width 93 height 22
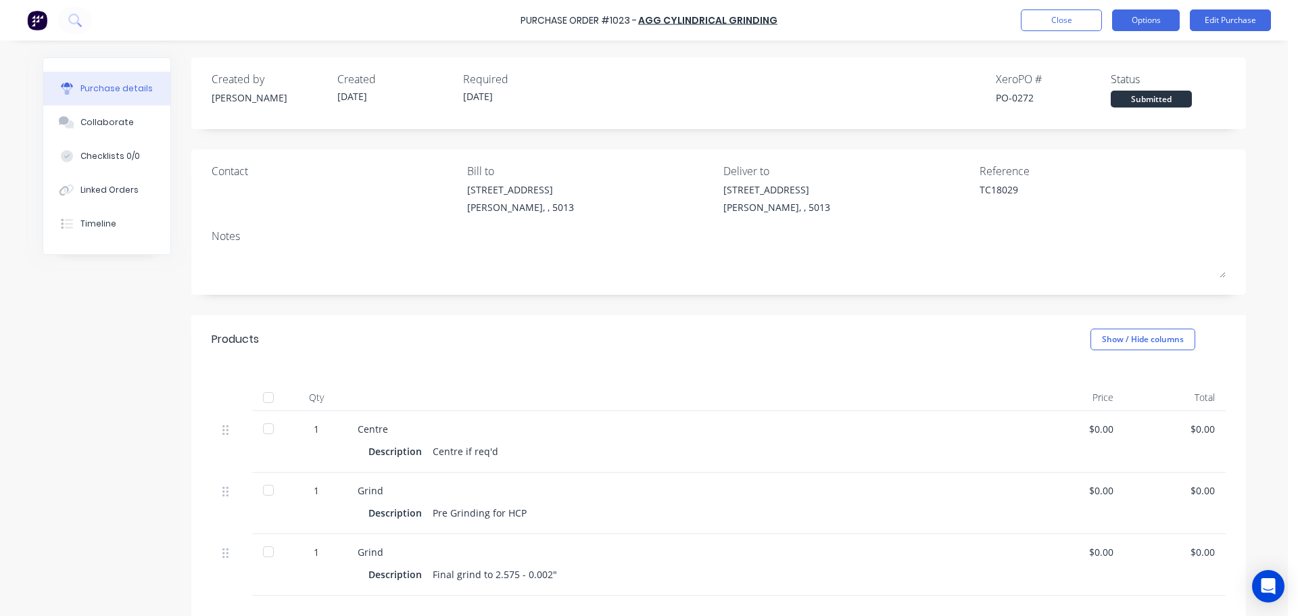
click at [1142, 18] on button "Options" at bounding box center [1146, 20] width 68 height 22
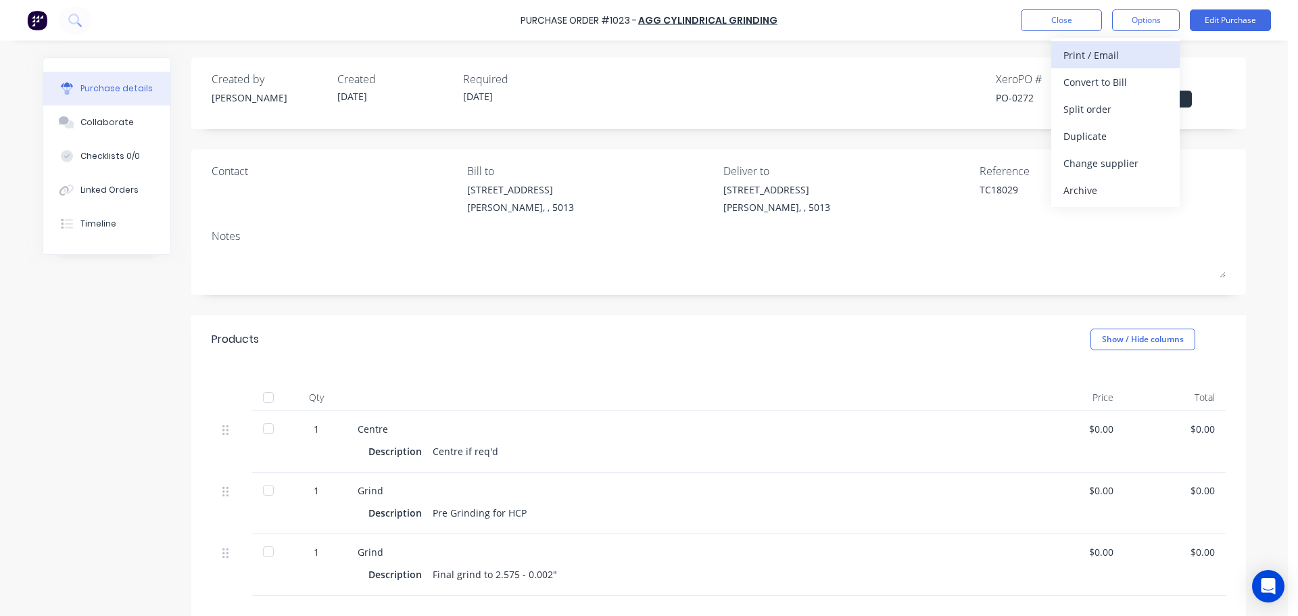
click at [1100, 62] on div "Print / Email" at bounding box center [1115, 55] width 104 height 20
click at [1098, 104] on div "Without pricing" at bounding box center [1115, 109] width 104 height 20
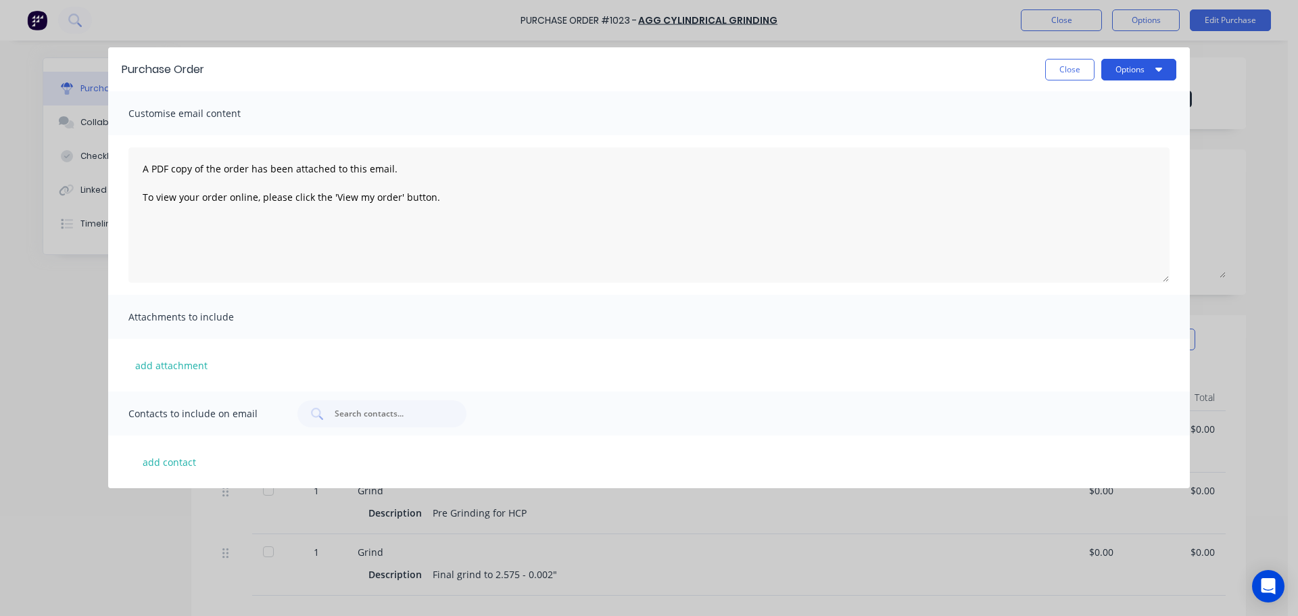
click at [1131, 68] on button "Options" at bounding box center [1138, 70] width 75 height 22
click at [1118, 93] on button "Print" at bounding box center [1112, 104] width 128 height 27
click at [1072, 73] on button "Close" at bounding box center [1069, 70] width 49 height 22
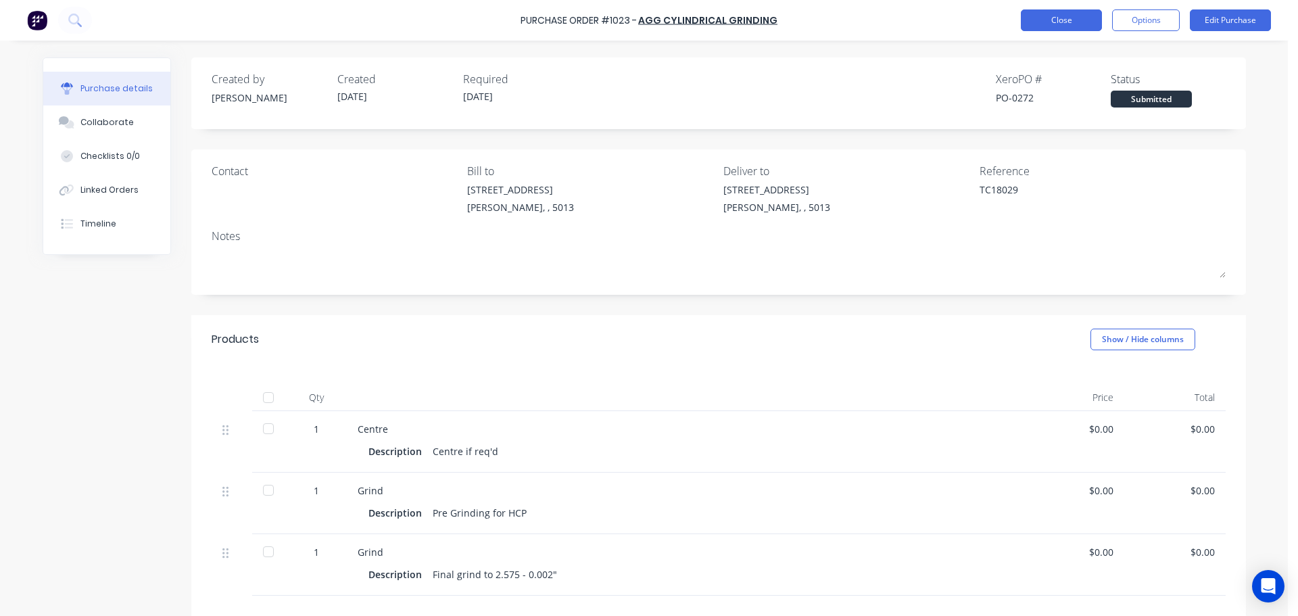
click at [1072, 21] on button "Close" at bounding box center [1060, 20] width 81 height 22
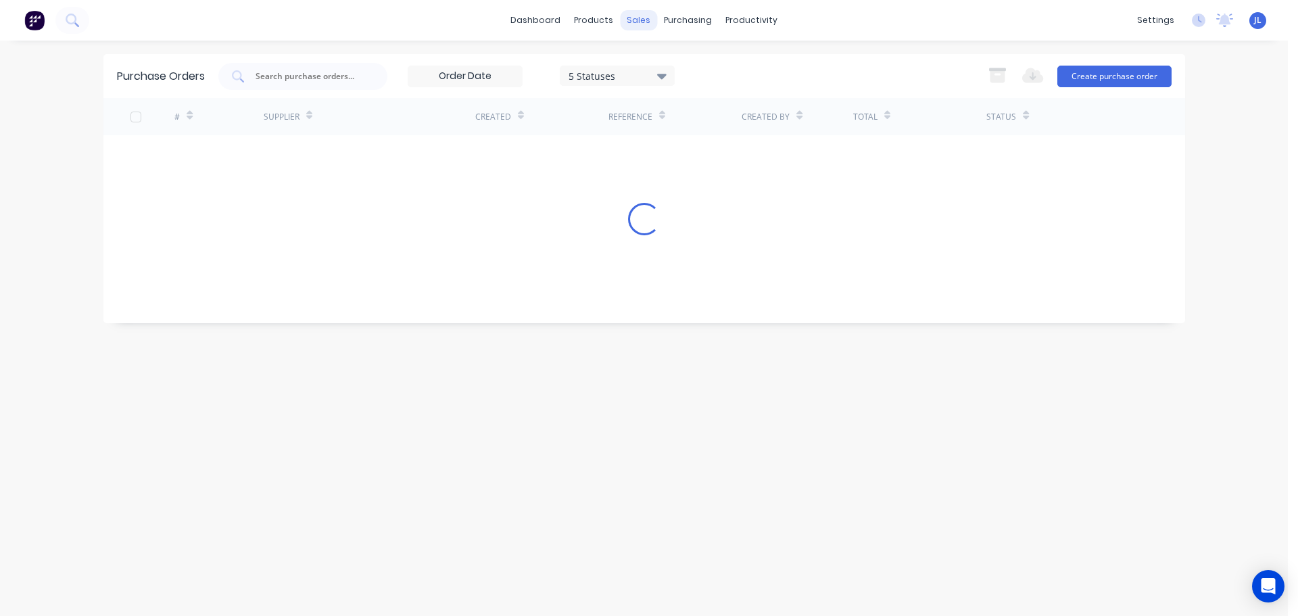
click at [639, 18] on div "sales" at bounding box center [638, 20] width 37 height 20
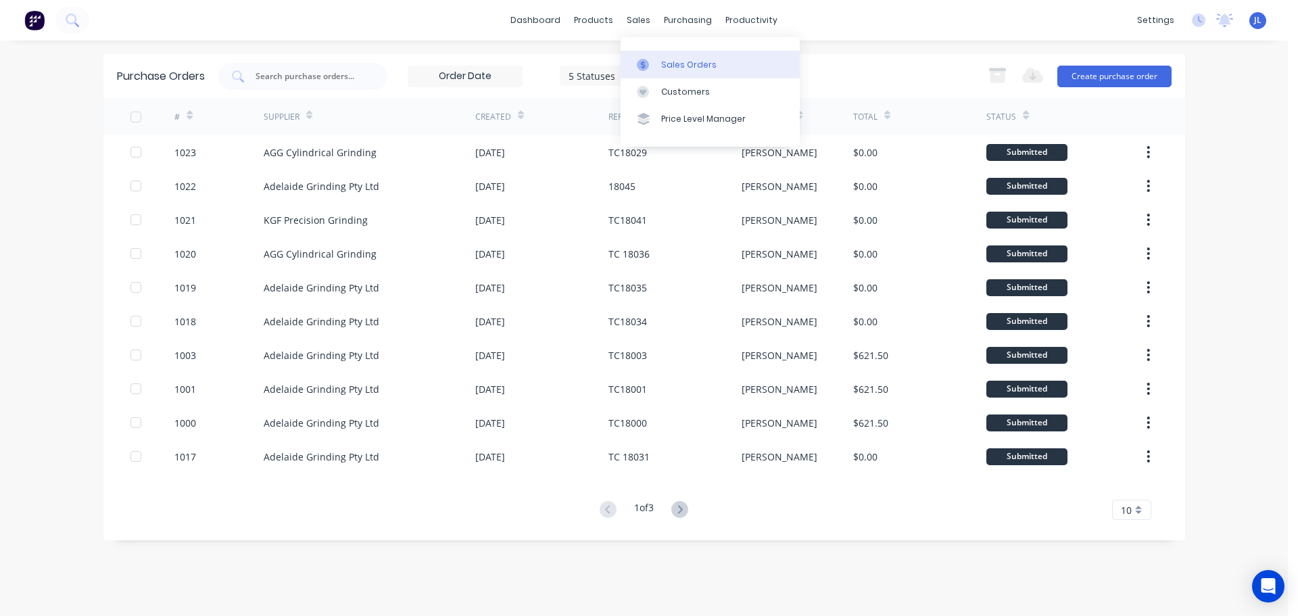
click at [663, 63] on div "Sales Orders" at bounding box center [688, 65] width 55 height 12
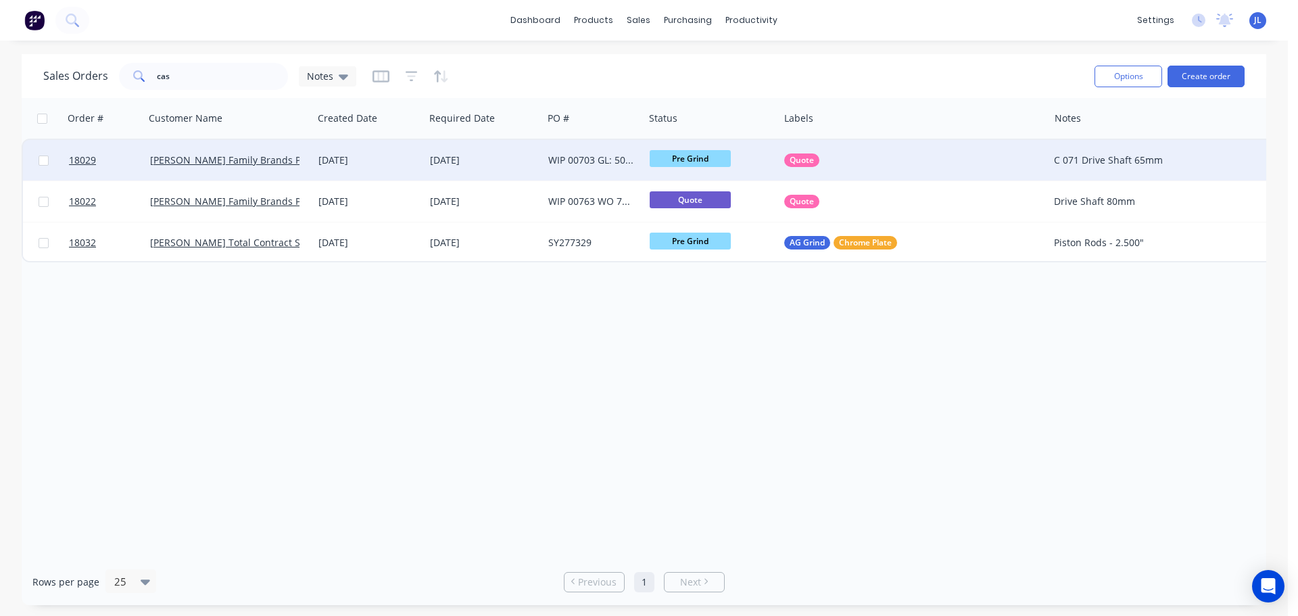
click at [457, 155] on div "[DATE]" at bounding box center [483, 160] width 107 height 14
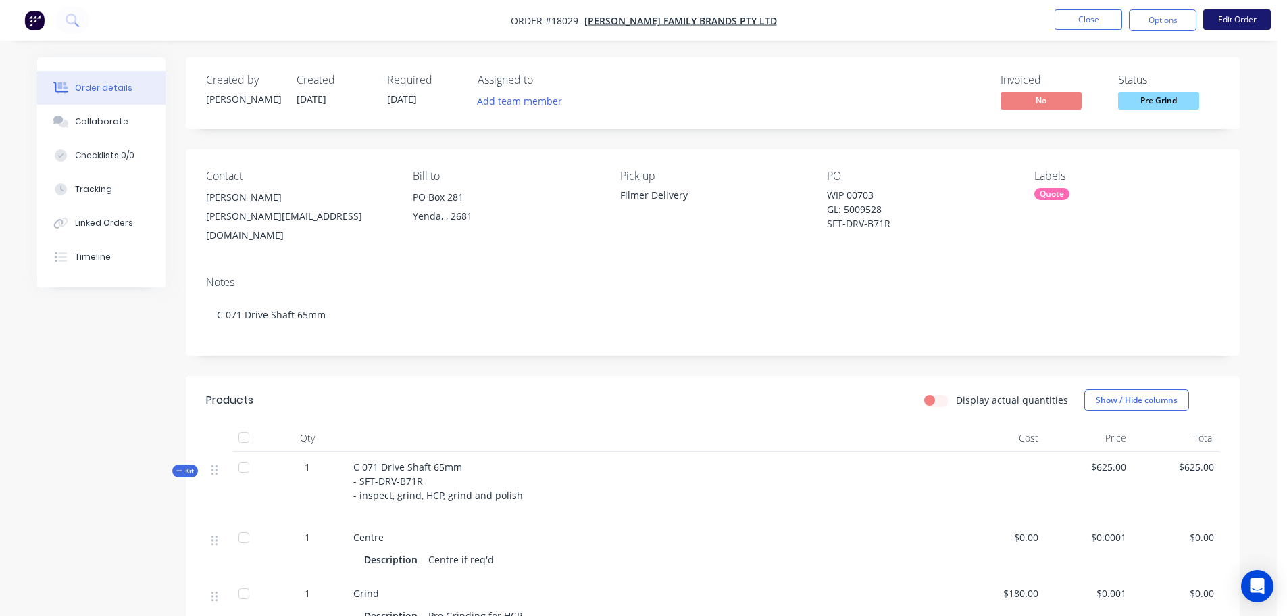
click at [1242, 17] on button "Edit Order" at bounding box center [1238, 19] width 68 height 20
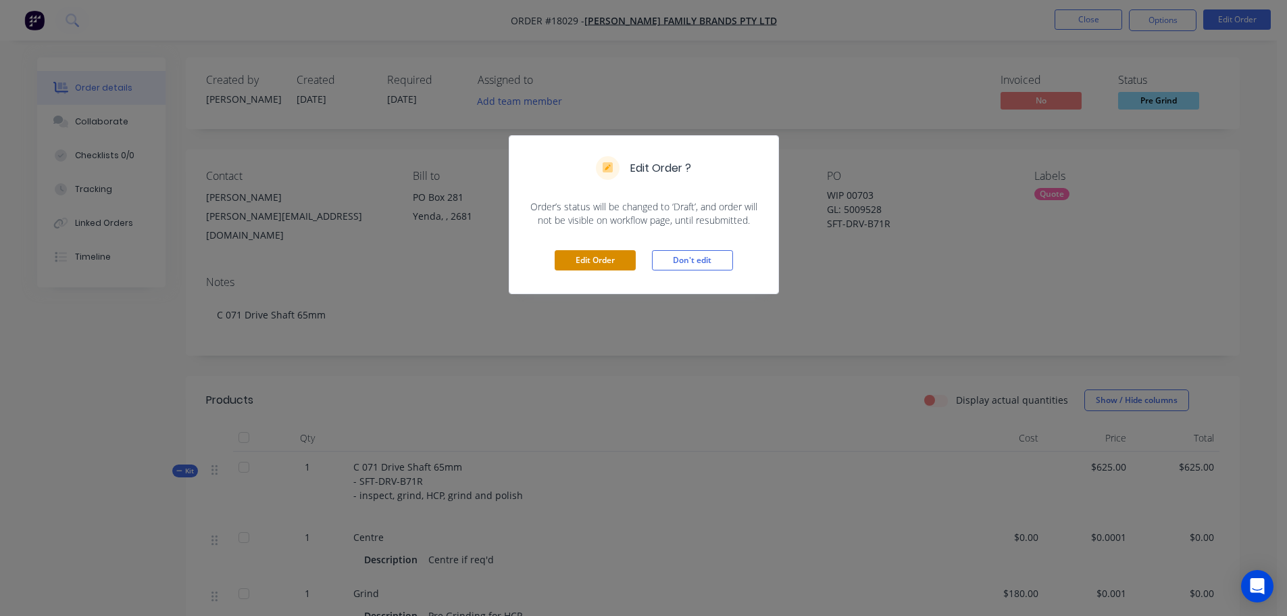
click at [611, 257] on button "Edit Order" at bounding box center [595, 260] width 81 height 20
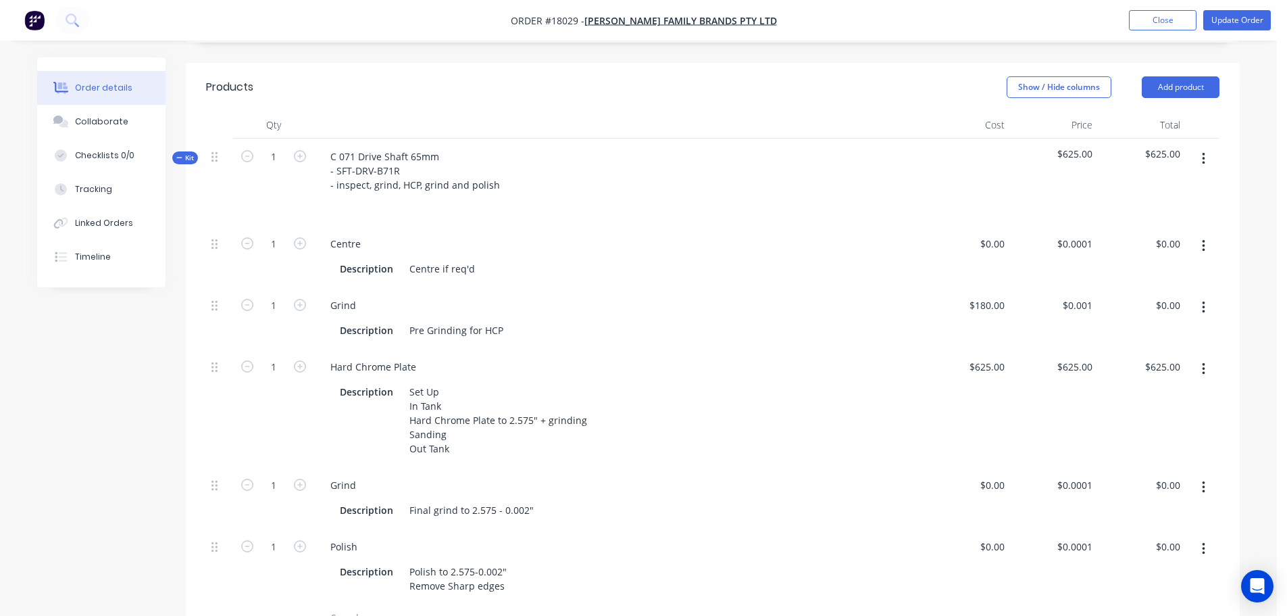
scroll to position [338, 0]
click at [1200, 230] on button "button" at bounding box center [1204, 242] width 32 height 24
click at [151, 377] on div "Created by Paul Created 26/08/25 Required 21/08/25 Assigned to Add team member …" at bounding box center [638, 369] width 1203 height 1298
click at [1136, 26] on button "Close" at bounding box center [1163, 20] width 68 height 20
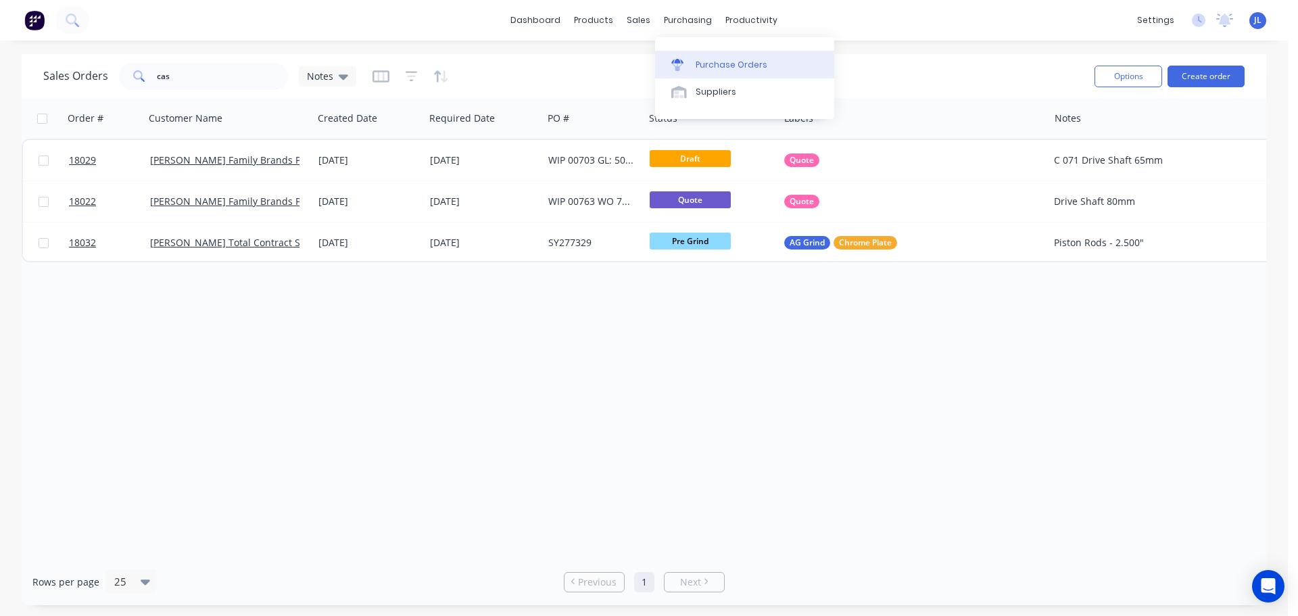
click at [716, 71] on link "Purchase Orders" at bounding box center [744, 64] width 179 height 27
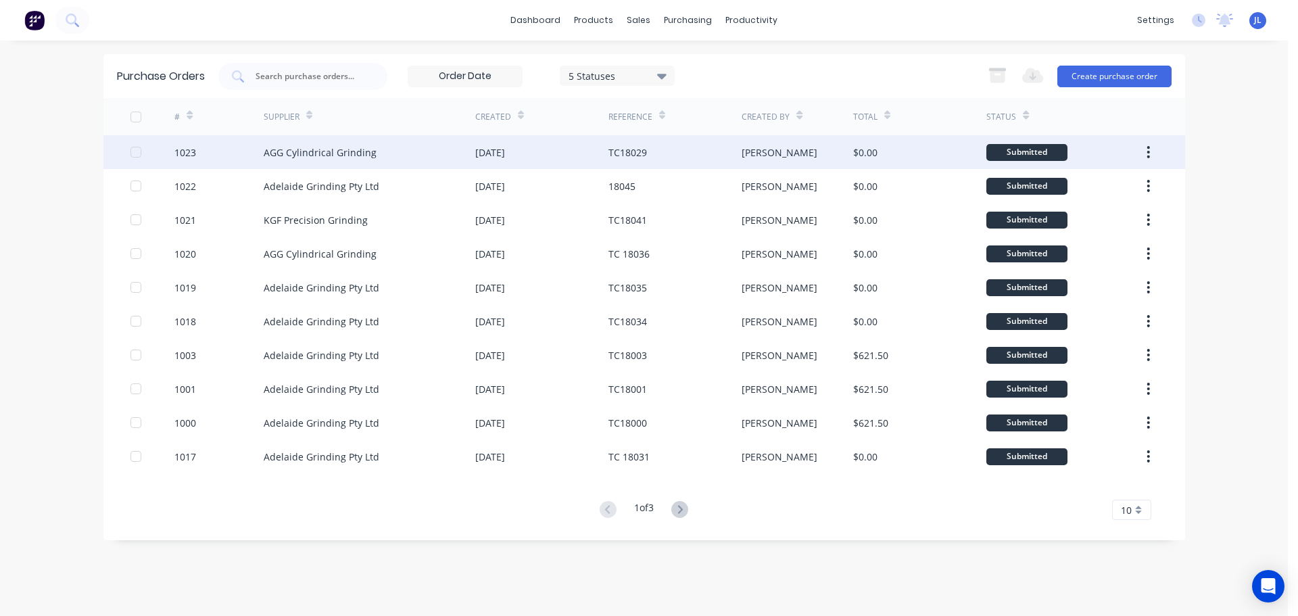
click at [451, 150] on div "AGG Cylindrical Grinding" at bounding box center [370, 152] width 212 height 34
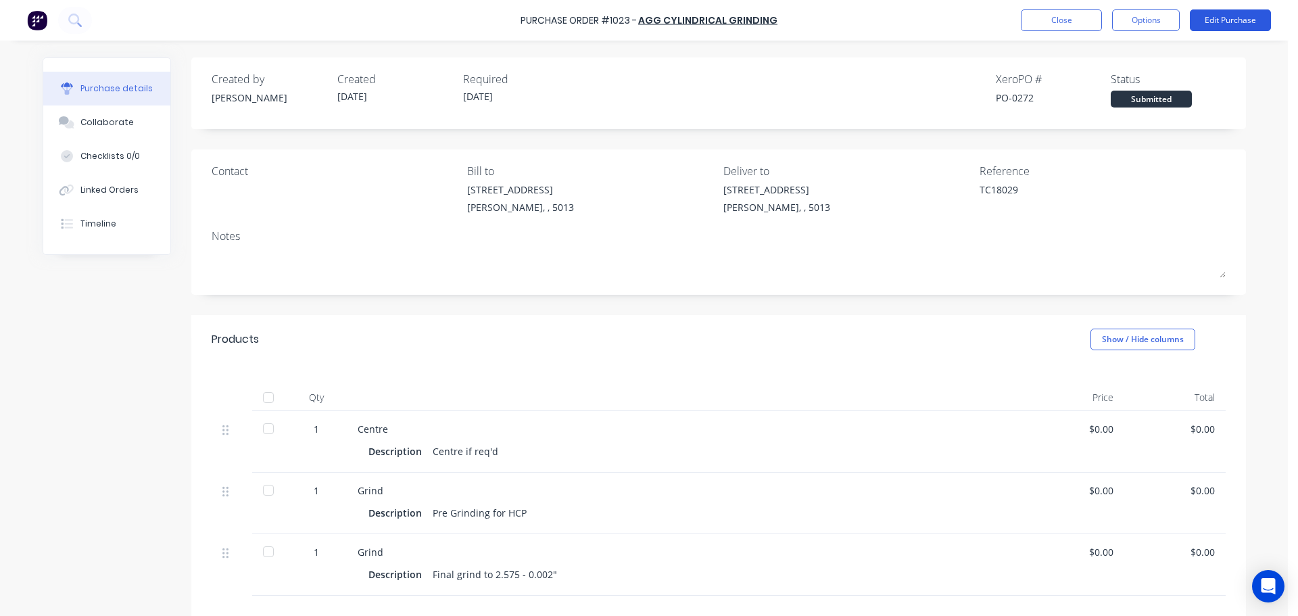
click at [1215, 26] on button "Edit Purchase" at bounding box center [1229, 20] width 81 height 22
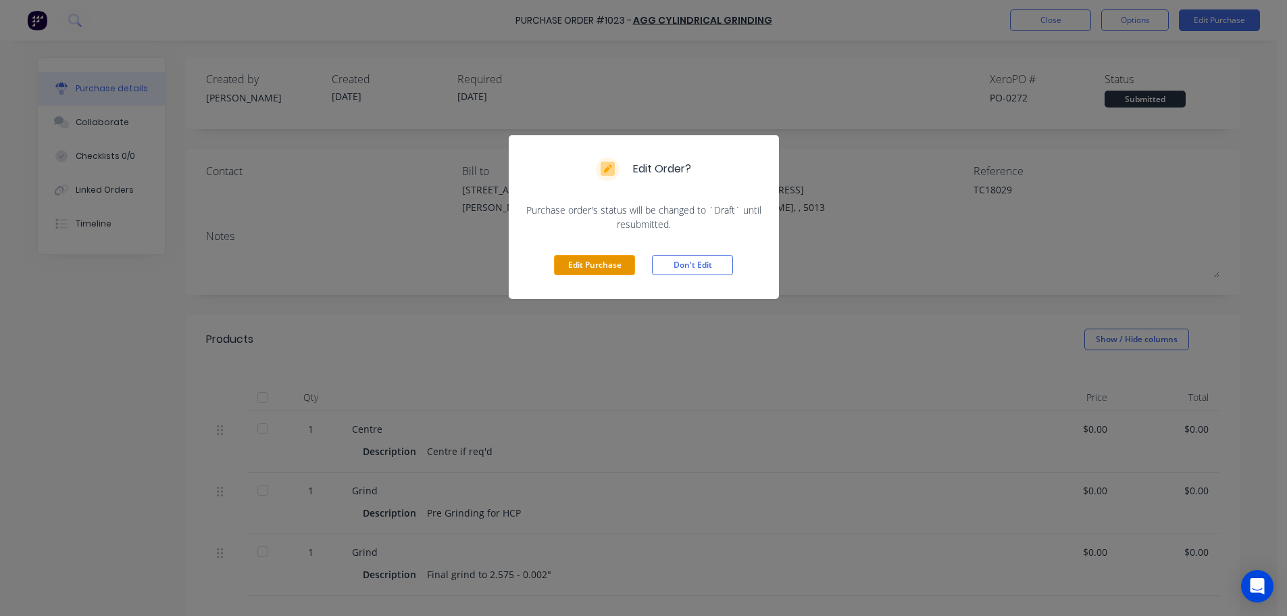
click at [622, 270] on button "Edit Purchase" at bounding box center [594, 265] width 81 height 20
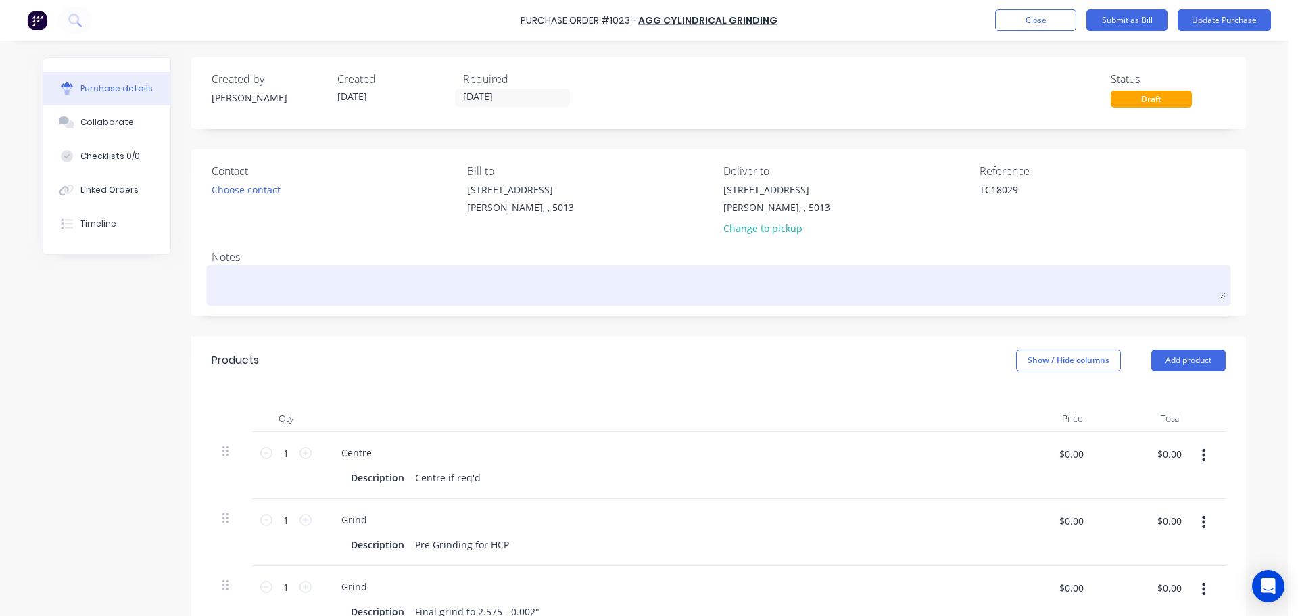
click at [349, 282] on textarea at bounding box center [719, 283] width 1014 height 30
click at [212, 287] on textarea "Drive Shaft" at bounding box center [719, 283] width 1014 height 30
click at [297, 287] on textarea "Casella Drive Shaft" at bounding box center [719, 283] width 1014 height 30
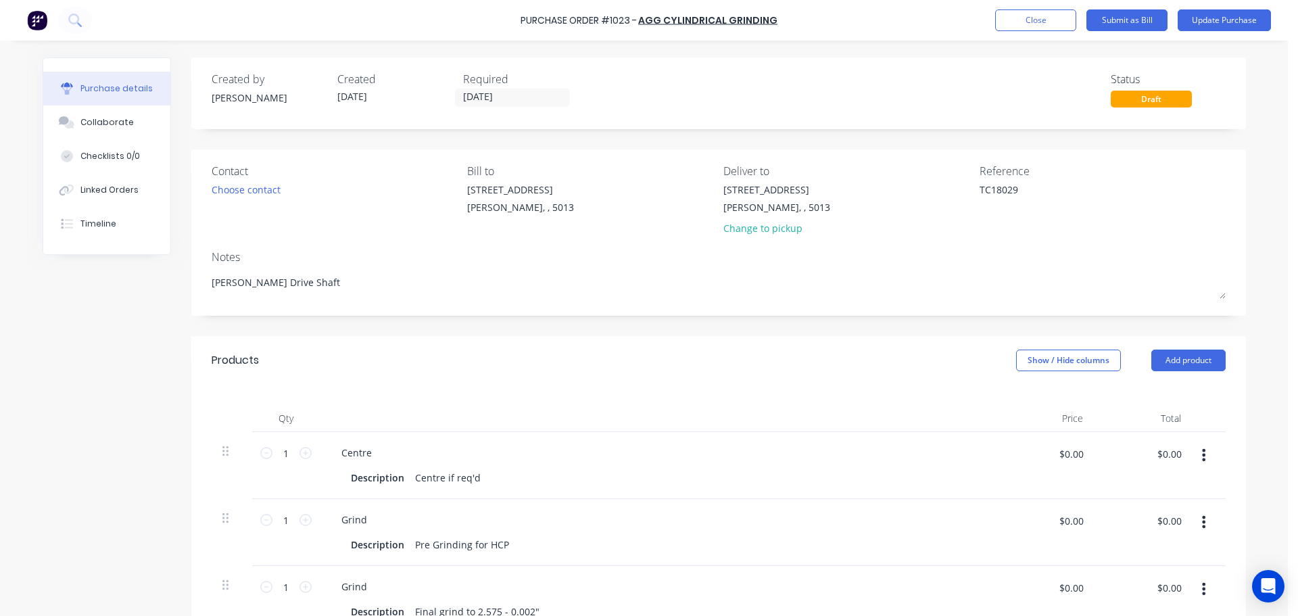
type textarea "Casella Drive Shaft"
drag, startPoint x: 90, startPoint y: 418, endPoint x: 105, endPoint y: 403, distance: 21.5
click at [90, 418] on div "Created by Jarred Created 26/08/25 Required 26/08/25 Status Draft Contact Choos…" at bounding box center [644, 480] width 1203 height 847
click at [1212, 16] on button "Update Purchase" at bounding box center [1223, 20] width 93 height 22
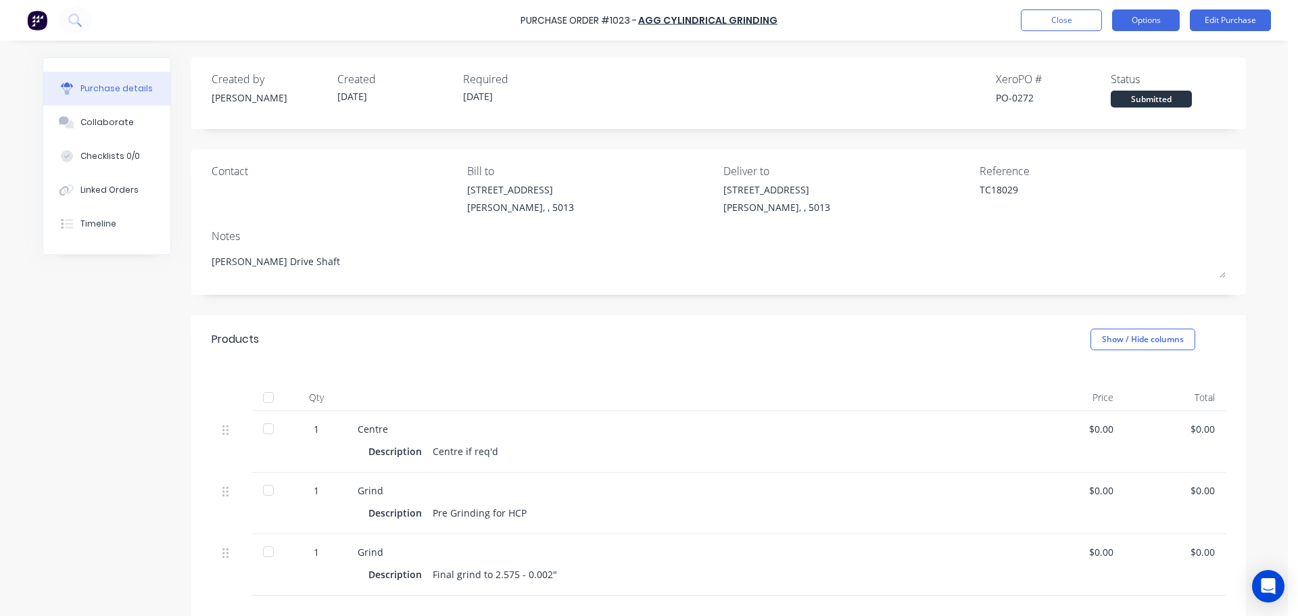
click at [1152, 18] on button "Options" at bounding box center [1146, 20] width 68 height 22
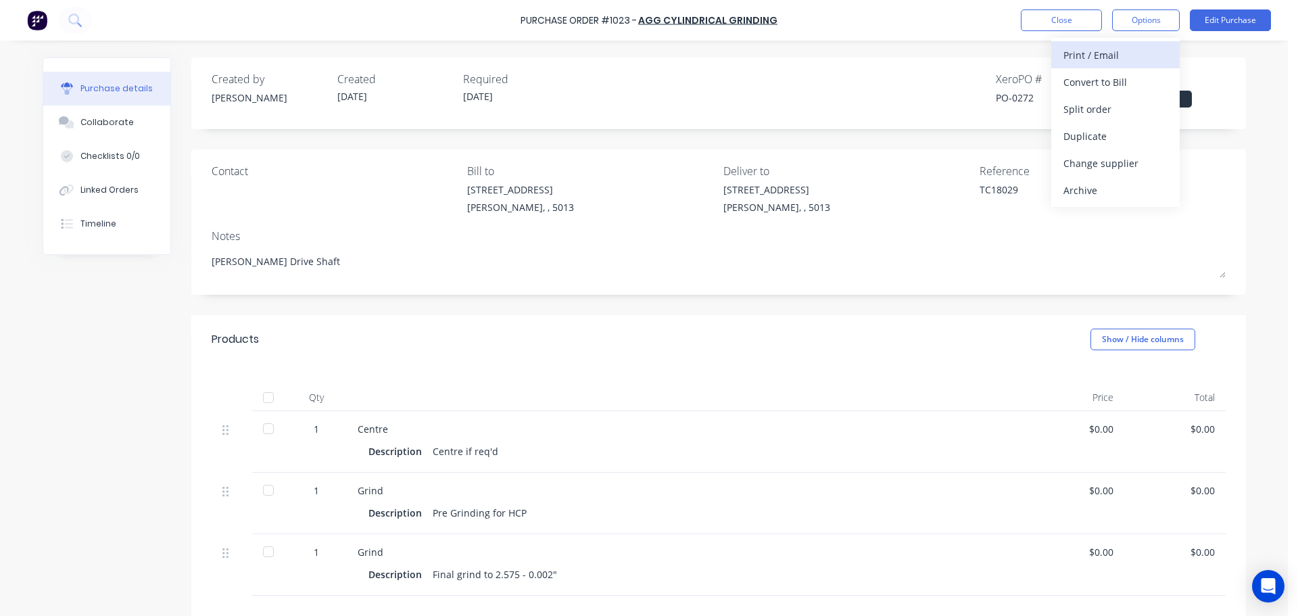
click at [1127, 44] on button "Print / Email" at bounding box center [1115, 54] width 128 height 27
click at [1087, 114] on div "Without pricing" at bounding box center [1115, 109] width 104 height 20
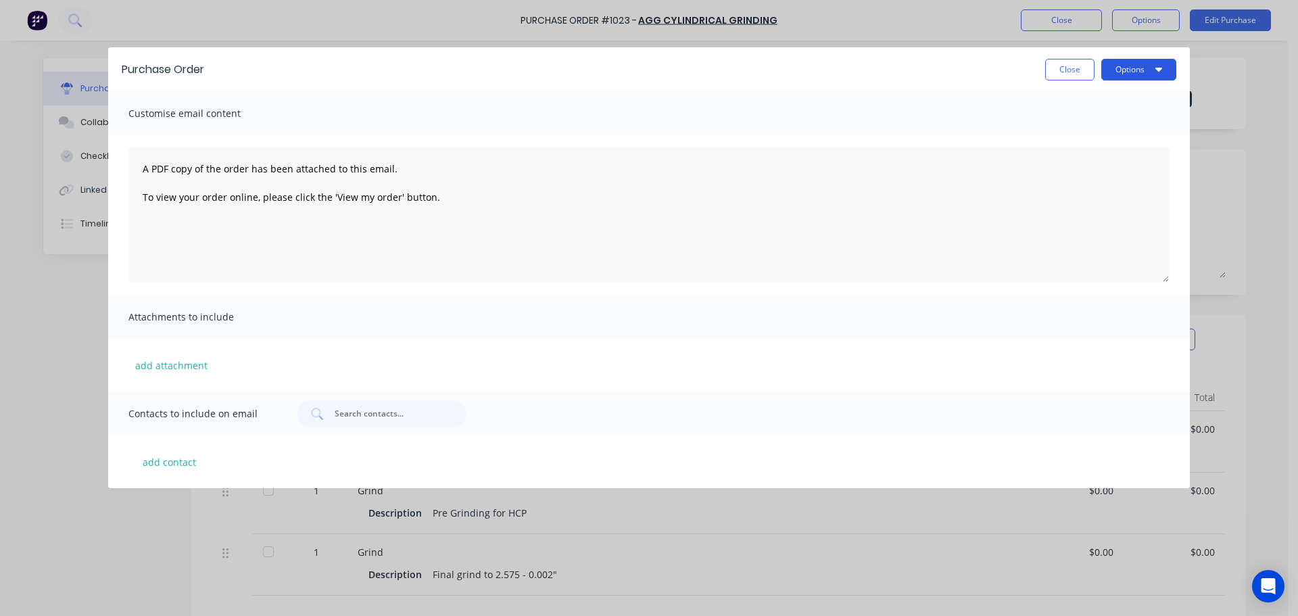
click at [1151, 63] on button "Options" at bounding box center [1138, 70] width 75 height 22
click at [1109, 98] on div "Print" at bounding box center [1112, 104] width 104 height 20
click at [1064, 65] on button "Close" at bounding box center [1069, 70] width 49 height 22
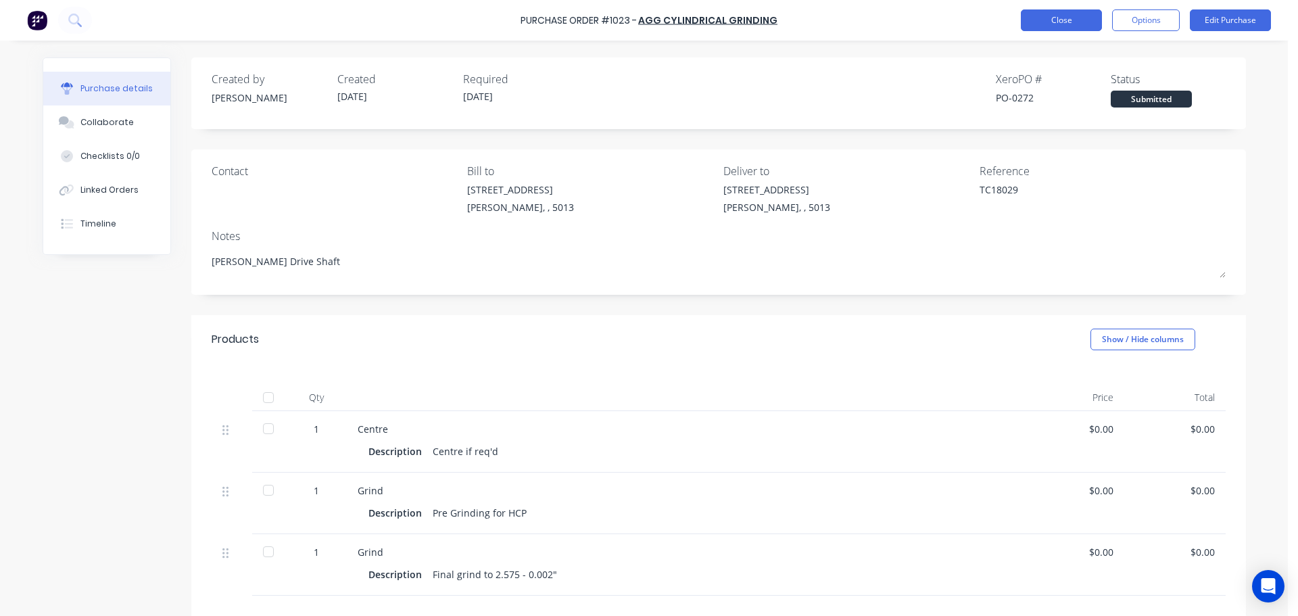
click at [1080, 18] on button "Close" at bounding box center [1060, 20] width 81 height 22
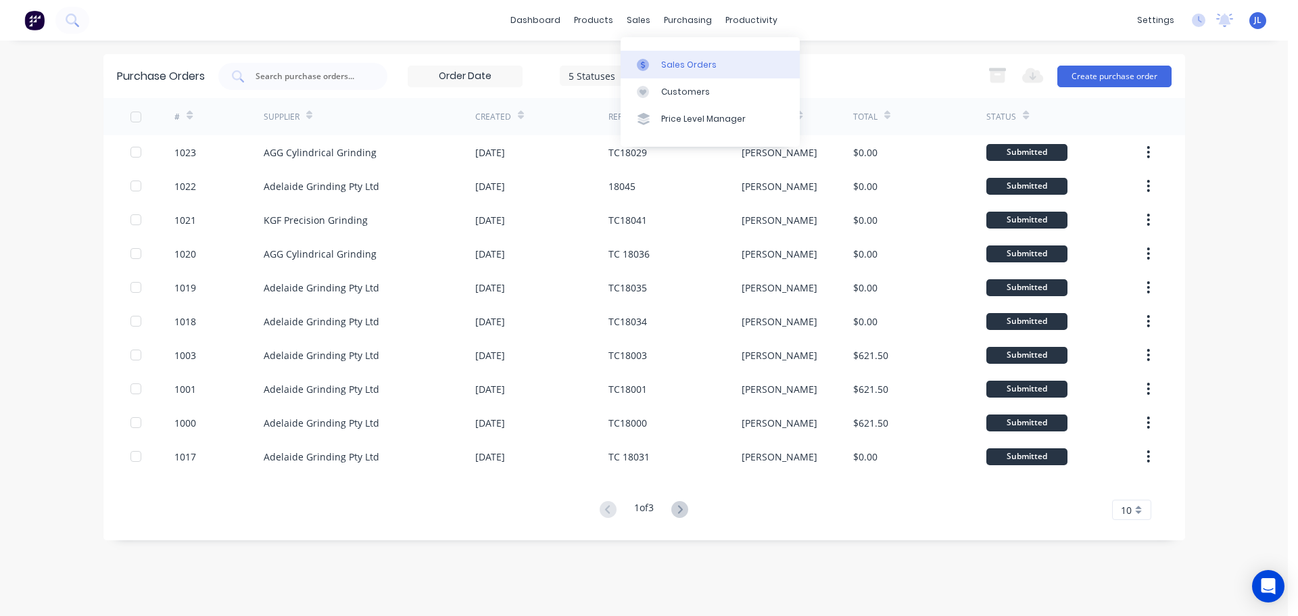
click at [648, 53] on link "Sales Orders" at bounding box center [709, 64] width 179 height 27
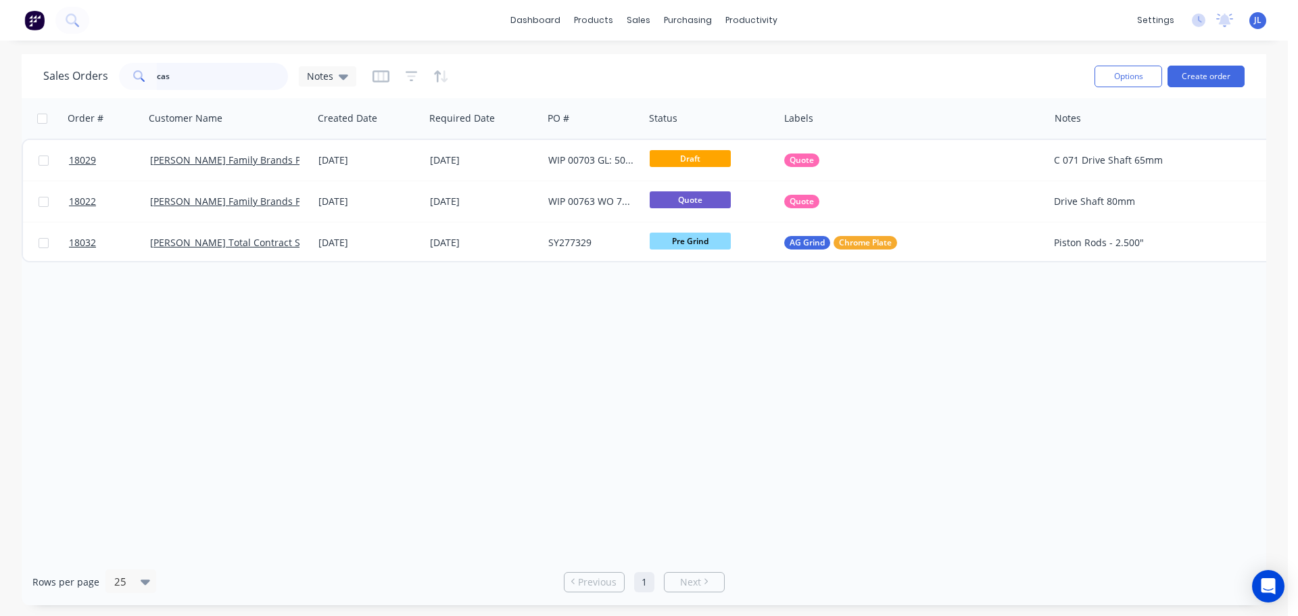
click at [218, 81] on input "cas" at bounding box center [223, 76] width 132 height 27
type input "c"
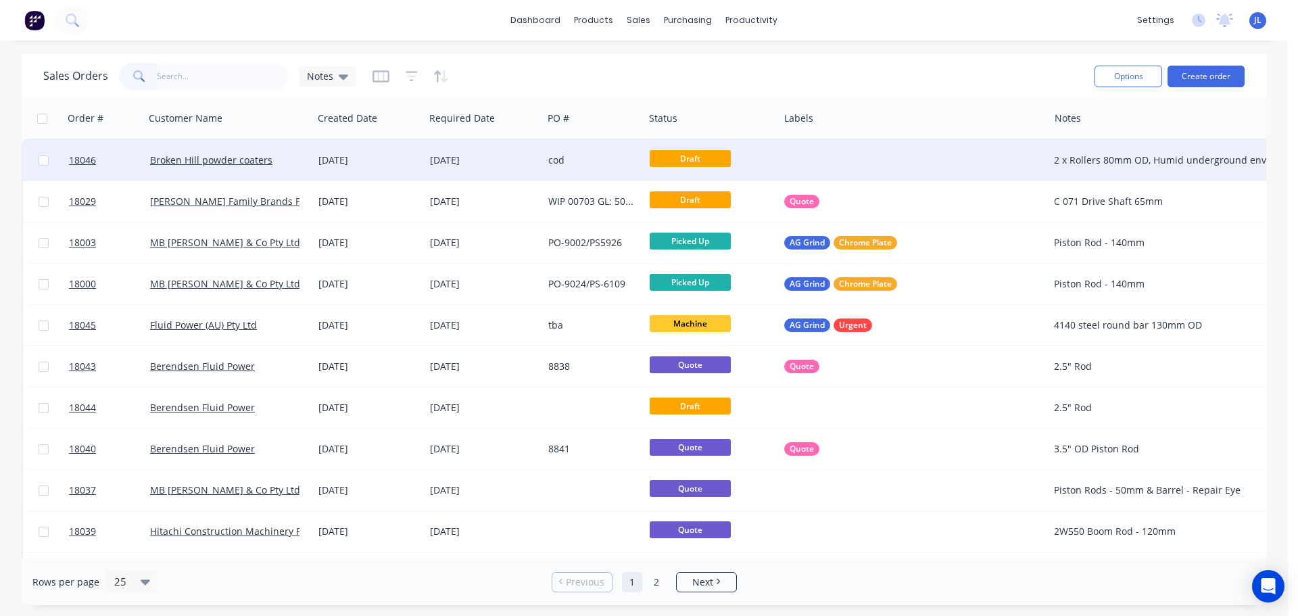
click at [329, 158] on div "[DATE]" at bounding box center [368, 160] width 101 height 14
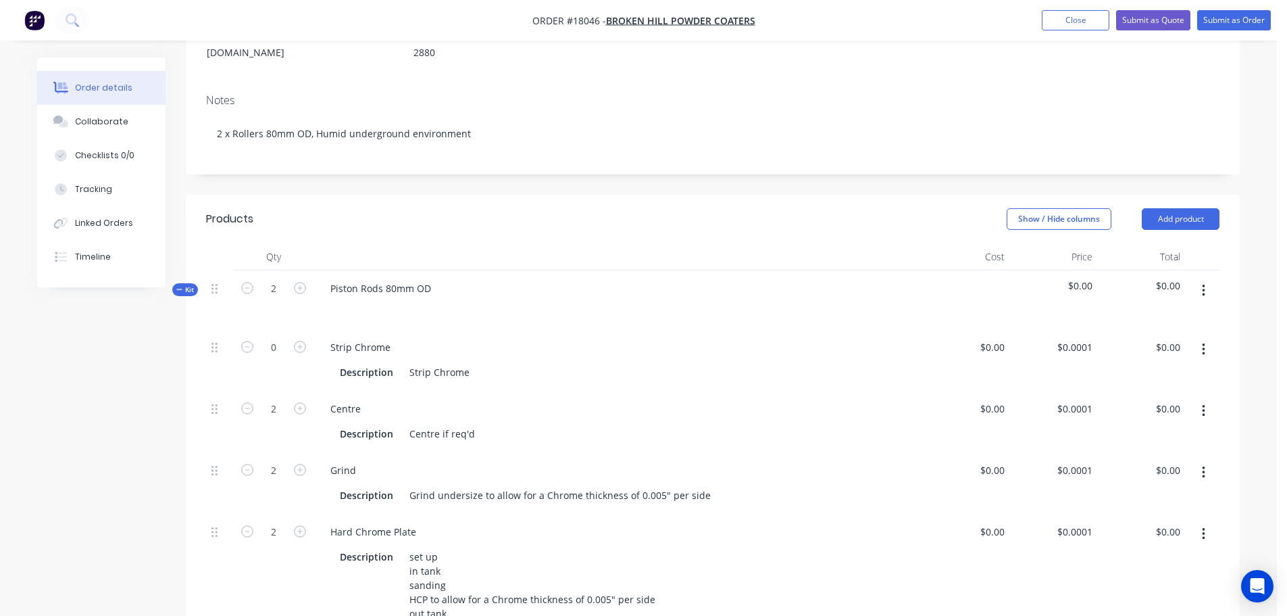
scroll to position [270, 0]
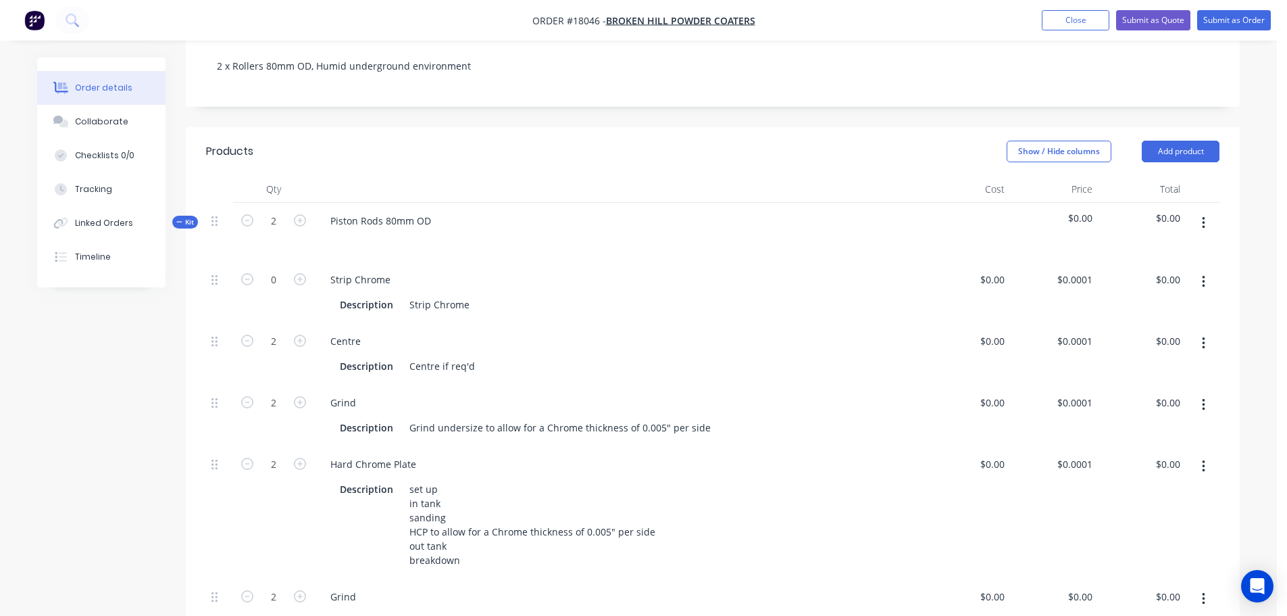
click at [1204, 276] on icon "button" at bounding box center [1203, 282] width 3 height 12
drag, startPoint x: 1248, startPoint y: 305, endPoint x: 1246, endPoint y: 267, distance: 38.6
click at [1248, 305] on div "Order details Collaborate Checklists 0/0 Tracking Linked Orders Timeline Order …" at bounding box center [639, 452] width 1230 height 1331
click at [1206, 270] on button "button" at bounding box center [1204, 282] width 32 height 24
click at [1257, 333] on div "Order details Collaborate Checklists 0/0 Tracking Linked Orders Timeline Order …" at bounding box center [638, 424] width 1277 height 1388
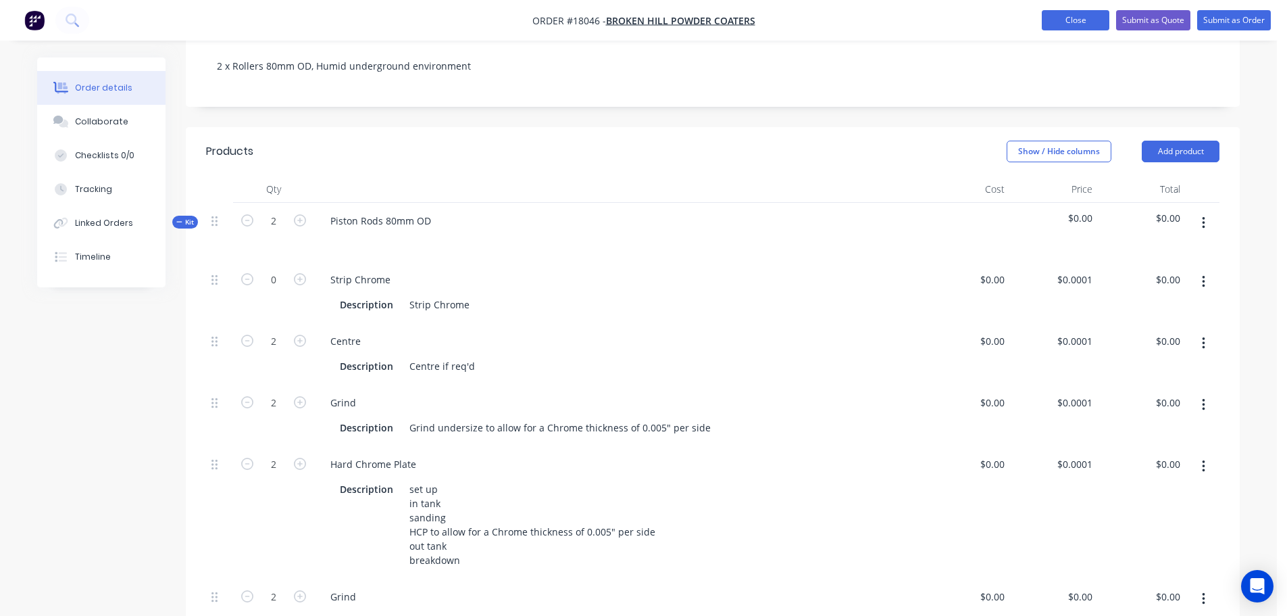
drag, startPoint x: 1055, startPoint y: 17, endPoint x: 1041, endPoint y: 18, distance: 13.6
click at [1050, 17] on button "Close" at bounding box center [1076, 20] width 68 height 20
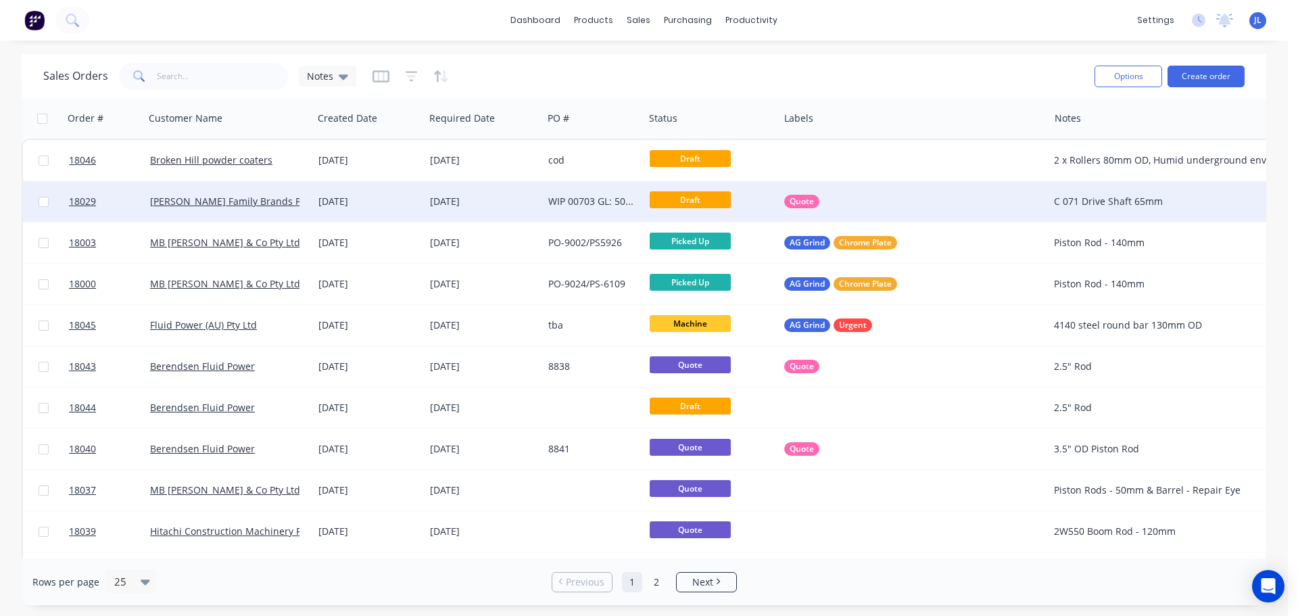
click at [581, 215] on div "WIP 00703 GL: 5009528 SFT-DRV-B71R" at bounding box center [593, 201] width 101 height 41
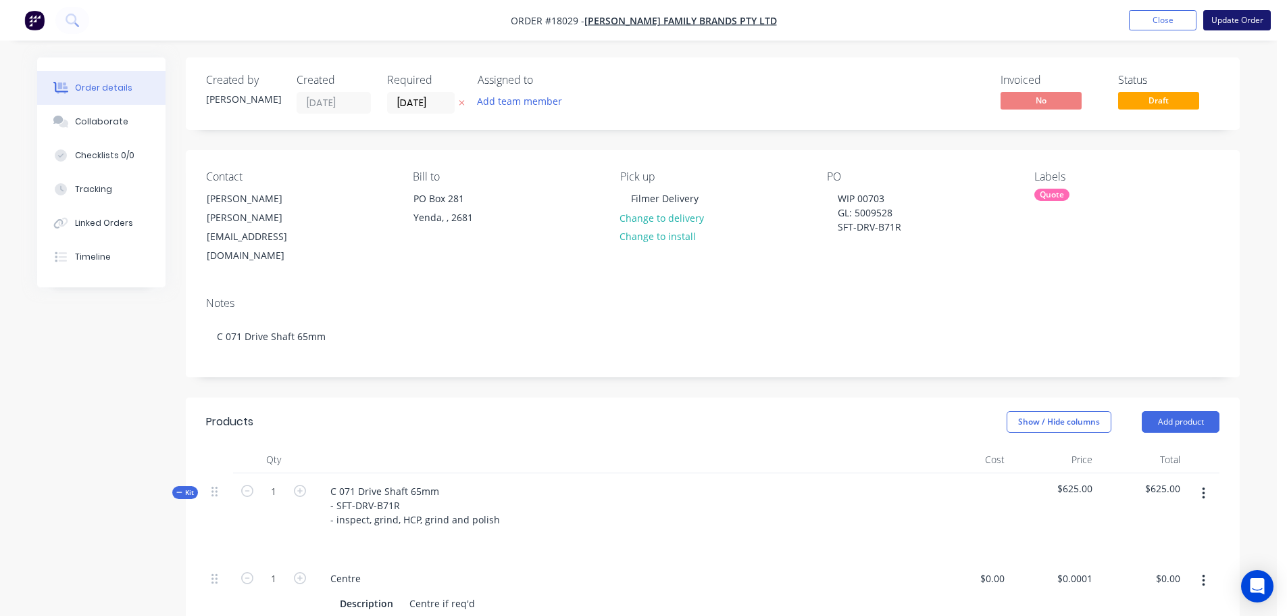
click at [1227, 22] on button "Update Order" at bounding box center [1238, 20] width 68 height 20
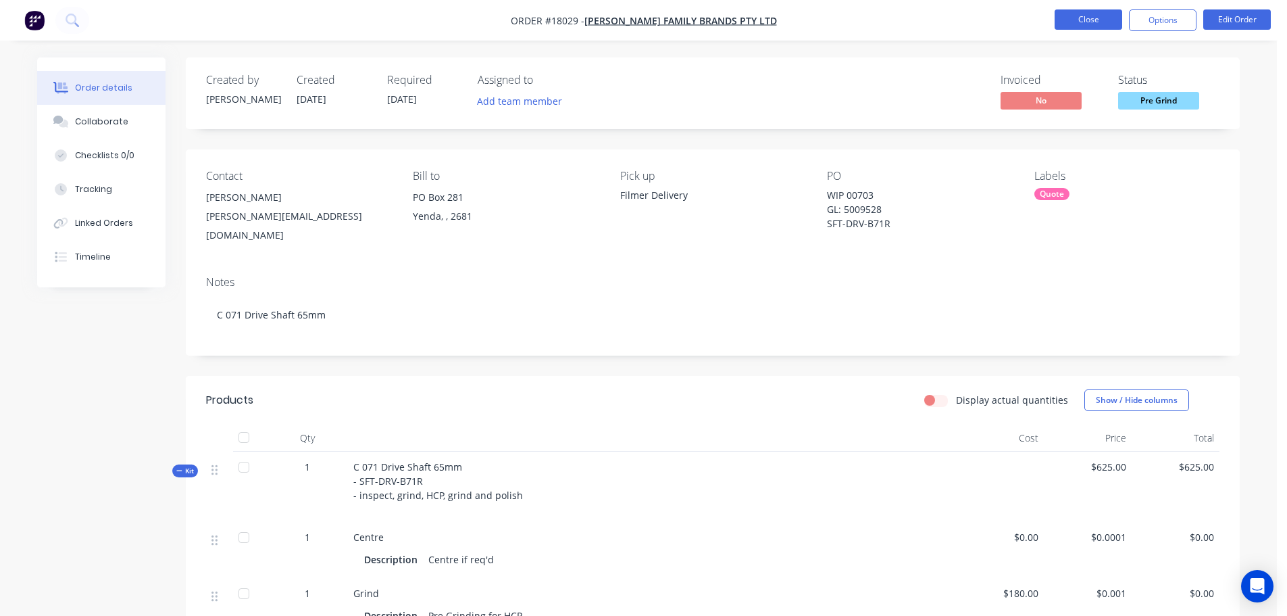
click at [1101, 25] on button "Close" at bounding box center [1089, 19] width 68 height 20
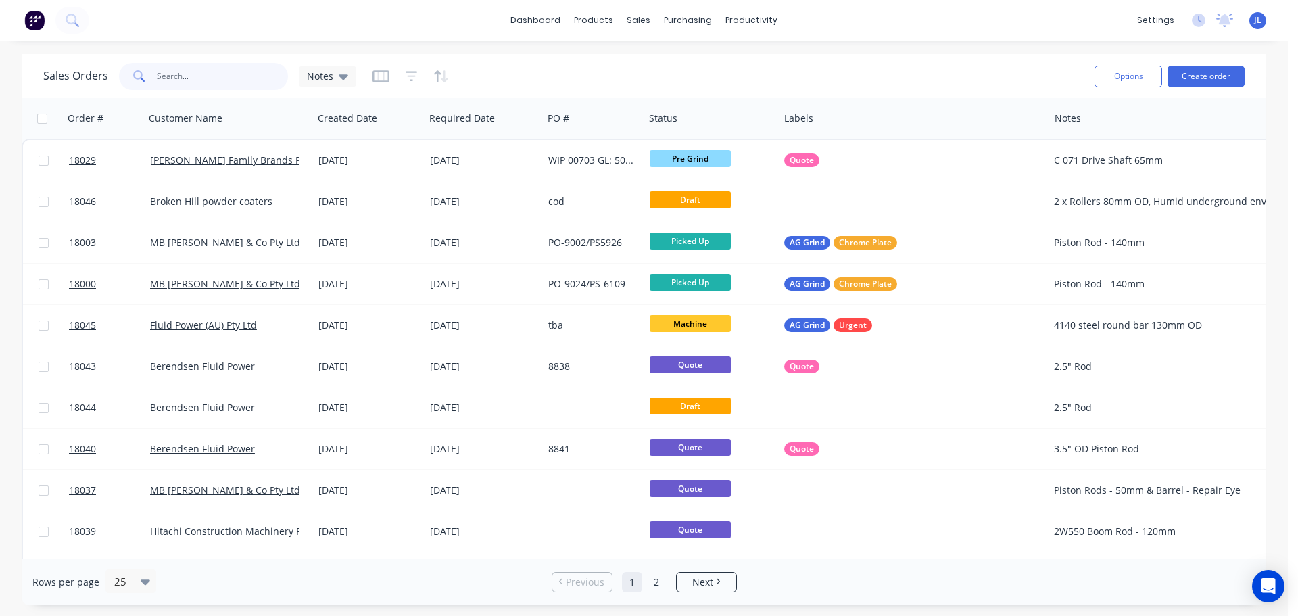
click at [222, 82] on input "text" at bounding box center [223, 76] width 132 height 27
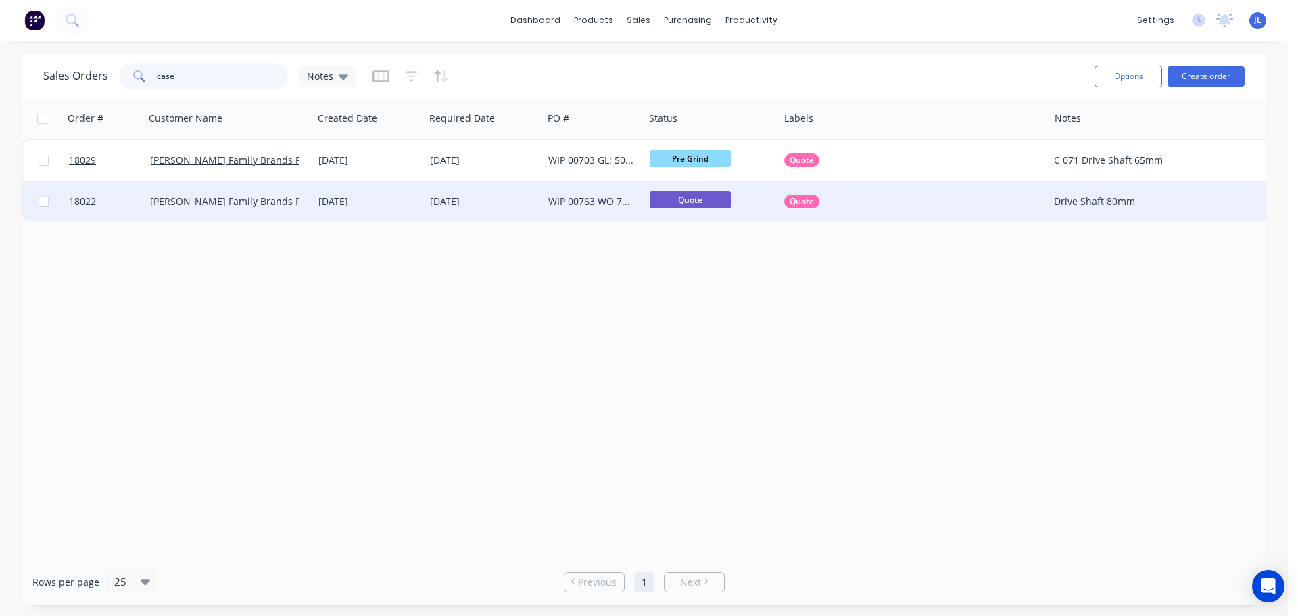
type input "case"
click at [411, 214] on div "[DATE]" at bounding box center [369, 201] width 112 height 41
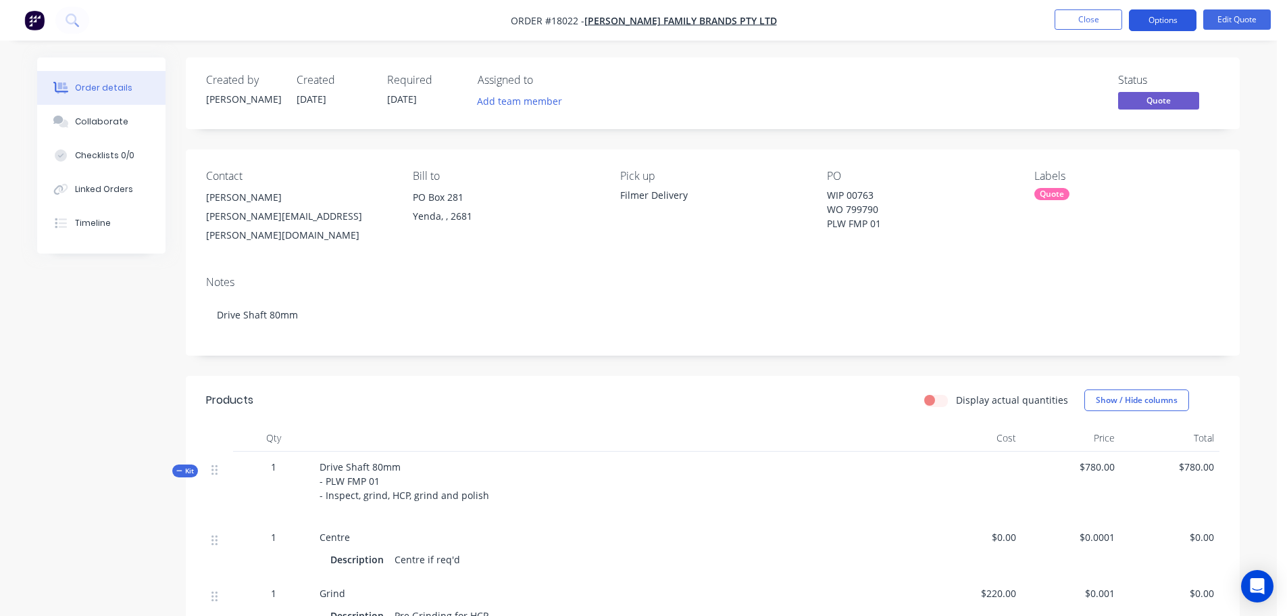
click at [1179, 21] on button "Options" at bounding box center [1163, 20] width 68 height 22
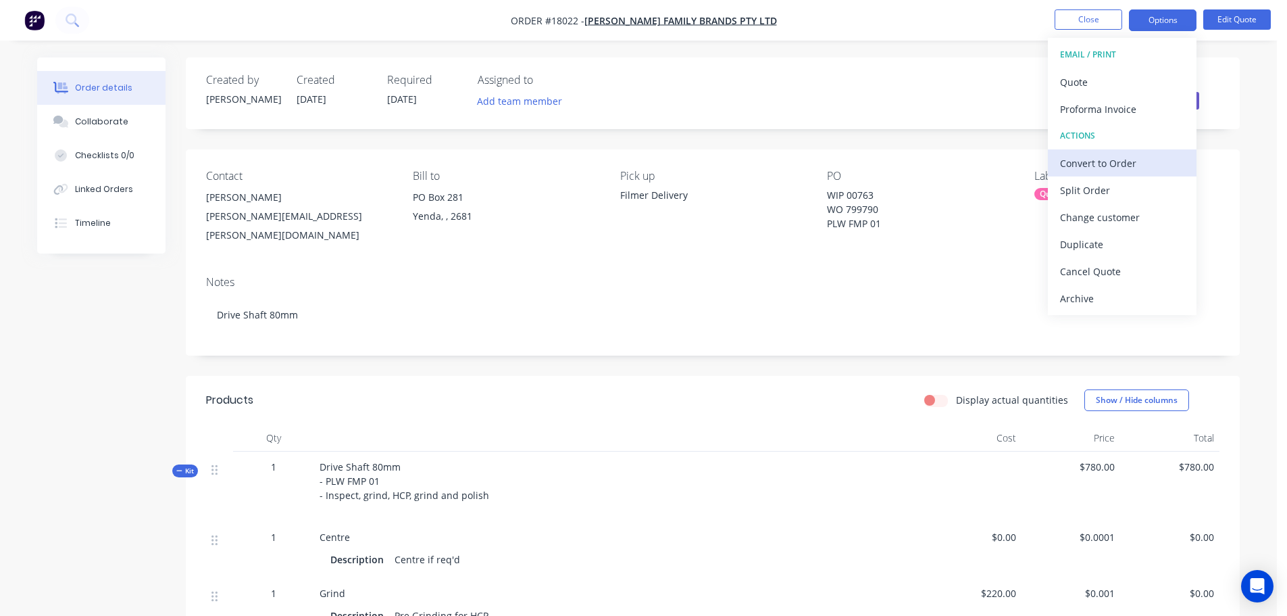
click at [1118, 155] on div "Convert to Order" at bounding box center [1122, 163] width 124 height 20
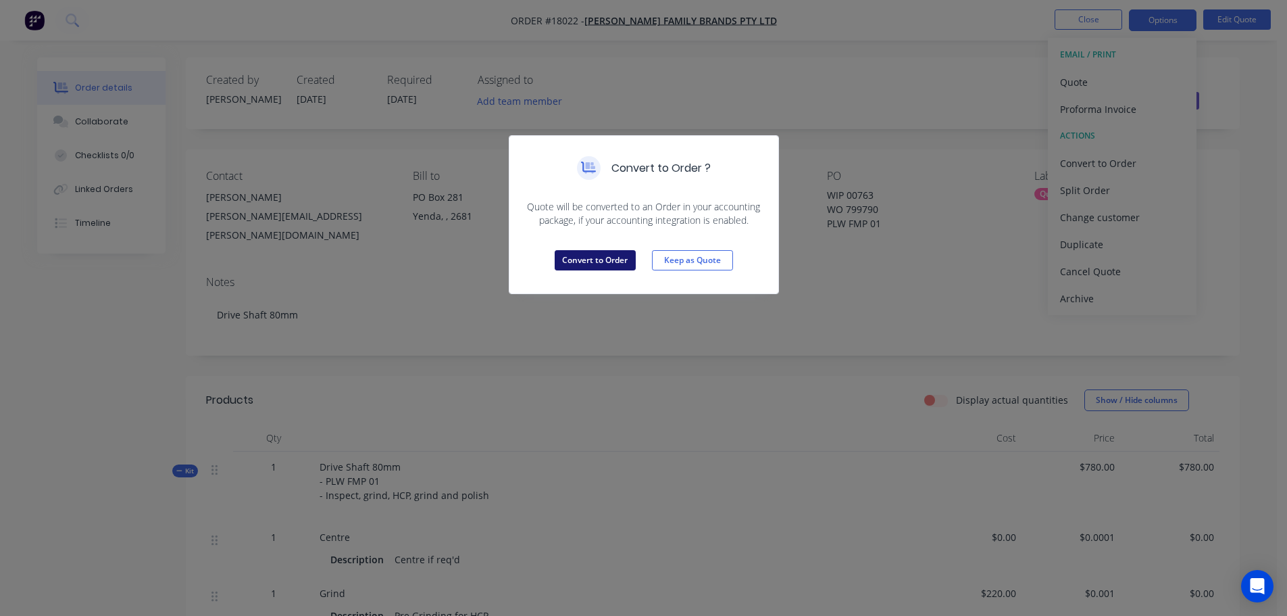
click at [571, 270] on button "Convert to Order" at bounding box center [595, 260] width 81 height 20
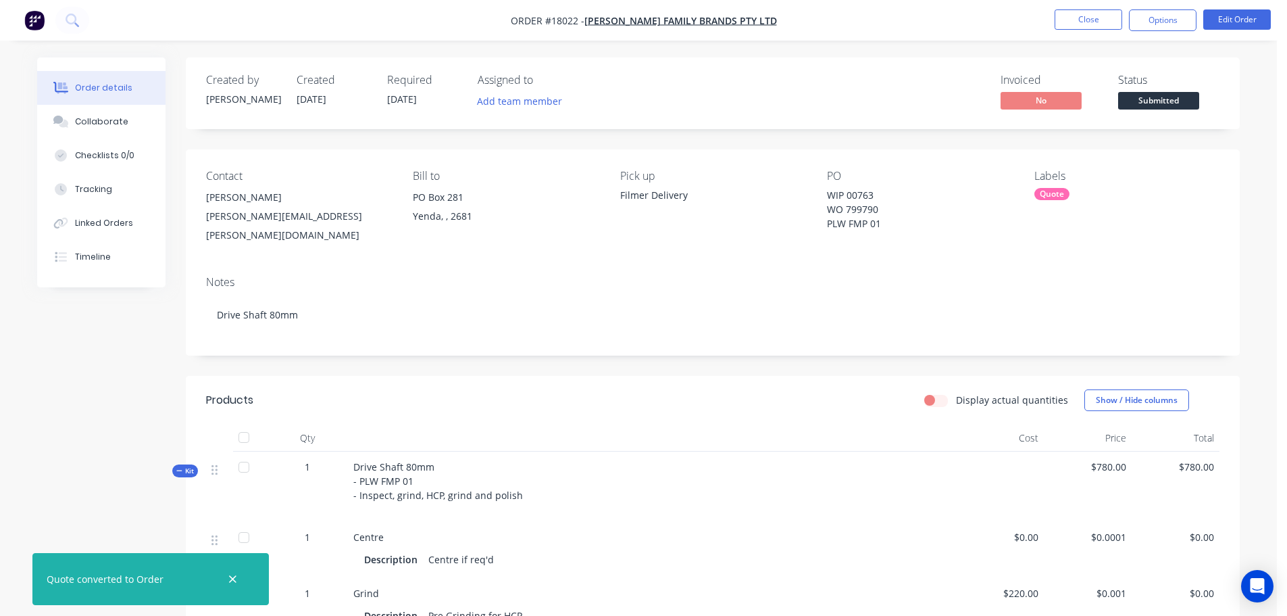
click at [1140, 104] on span "Submitted" at bounding box center [1158, 100] width 81 height 17
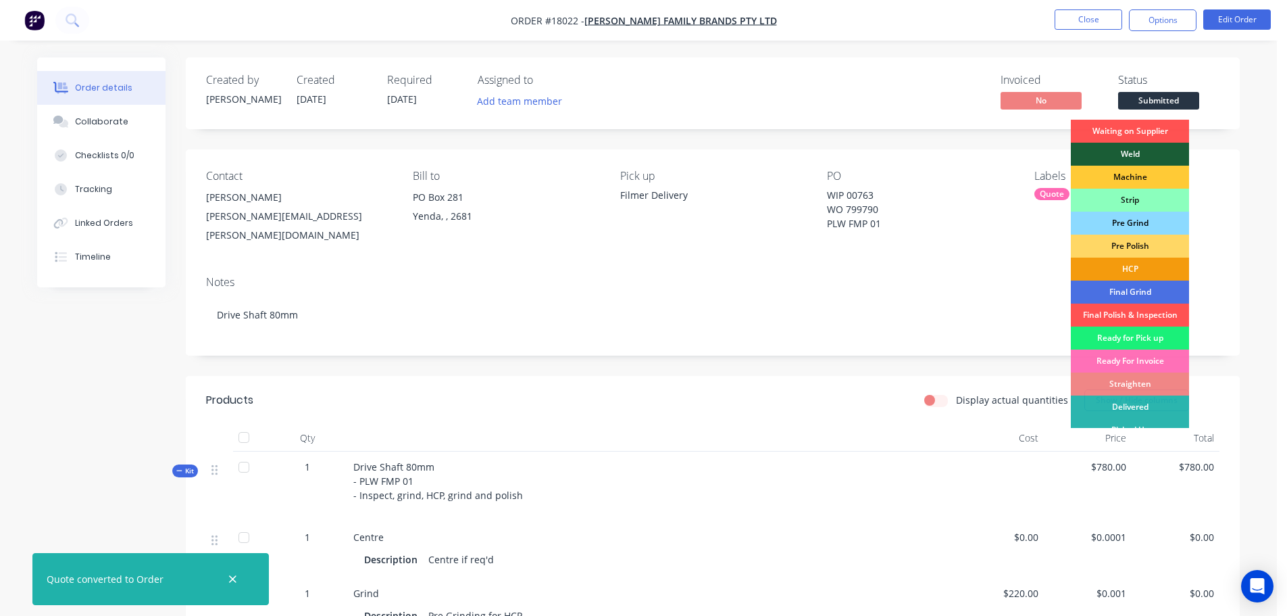
click at [1132, 224] on div "Pre Grind" at bounding box center [1130, 223] width 118 height 23
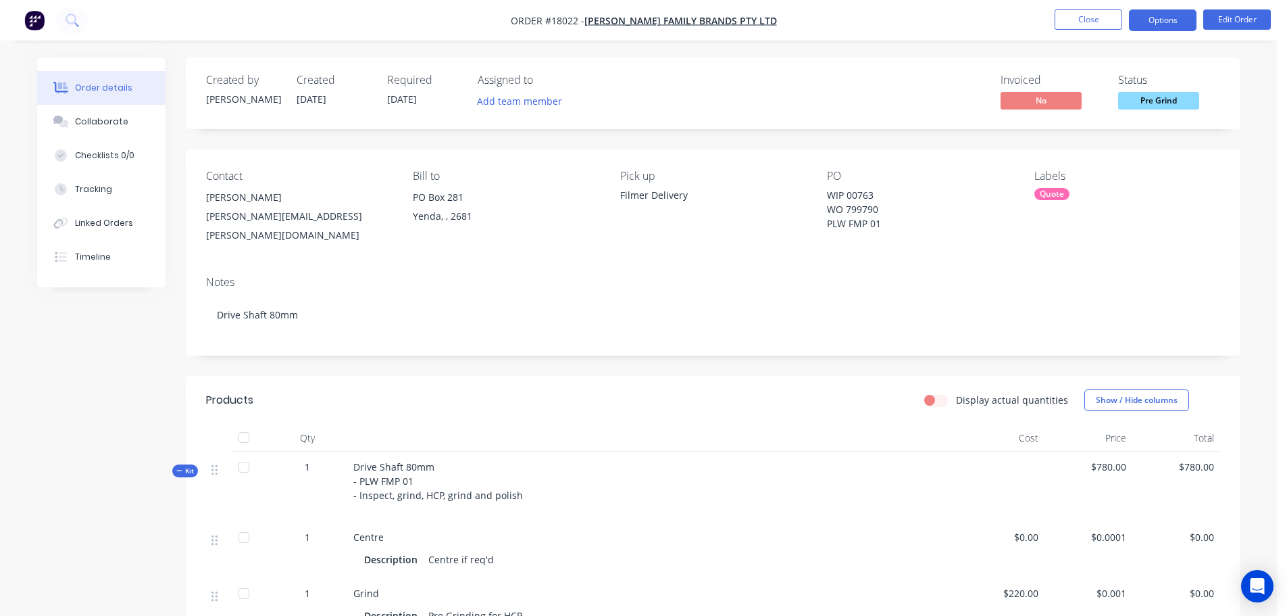
click at [1169, 19] on button "Options" at bounding box center [1163, 20] width 68 height 22
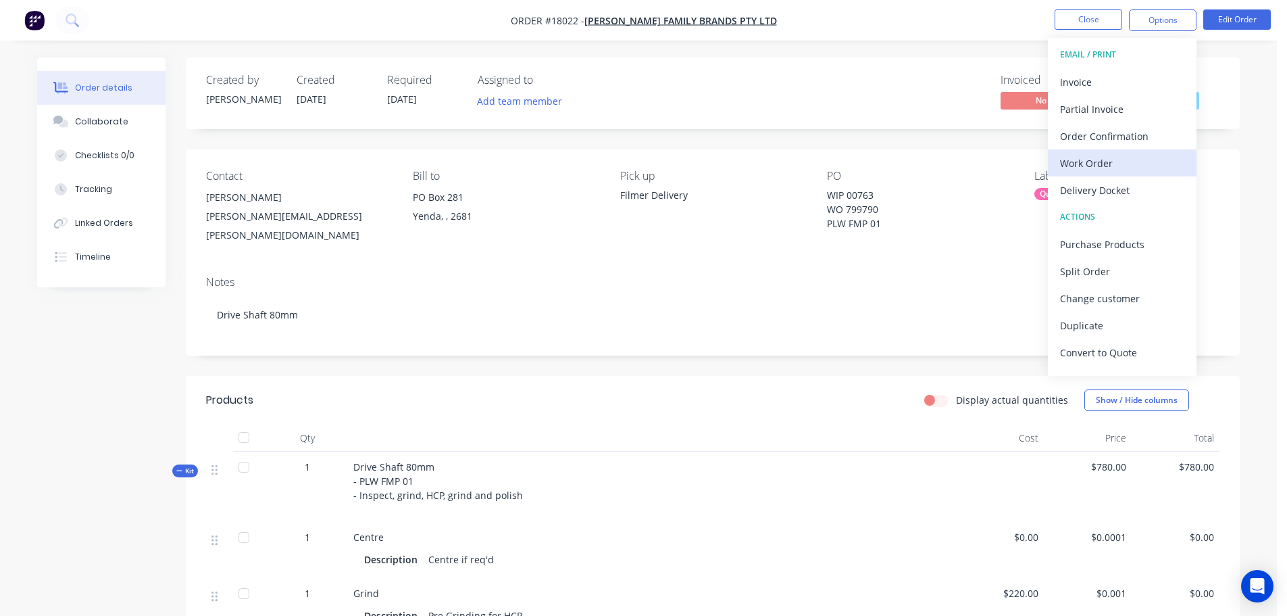
click at [1116, 162] on div "Work Order" at bounding box center [1122, 163] width 124 height 20
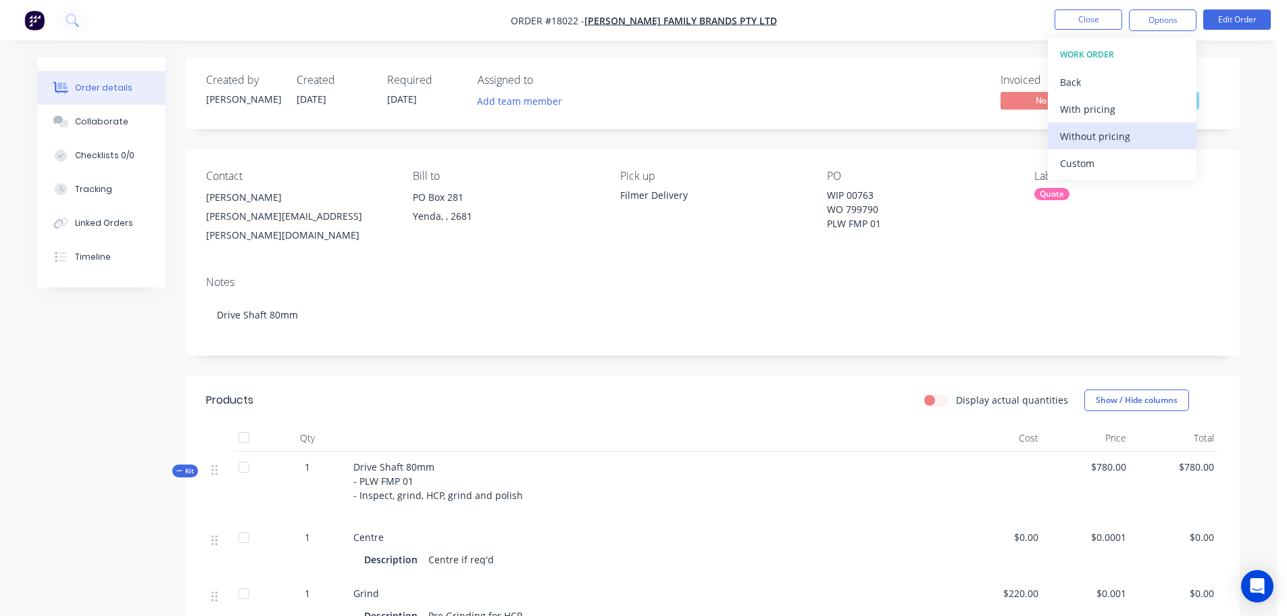
click at [1114, 138] on div "Without pricing" at bounding box center [1122, 136] width 124 height 20
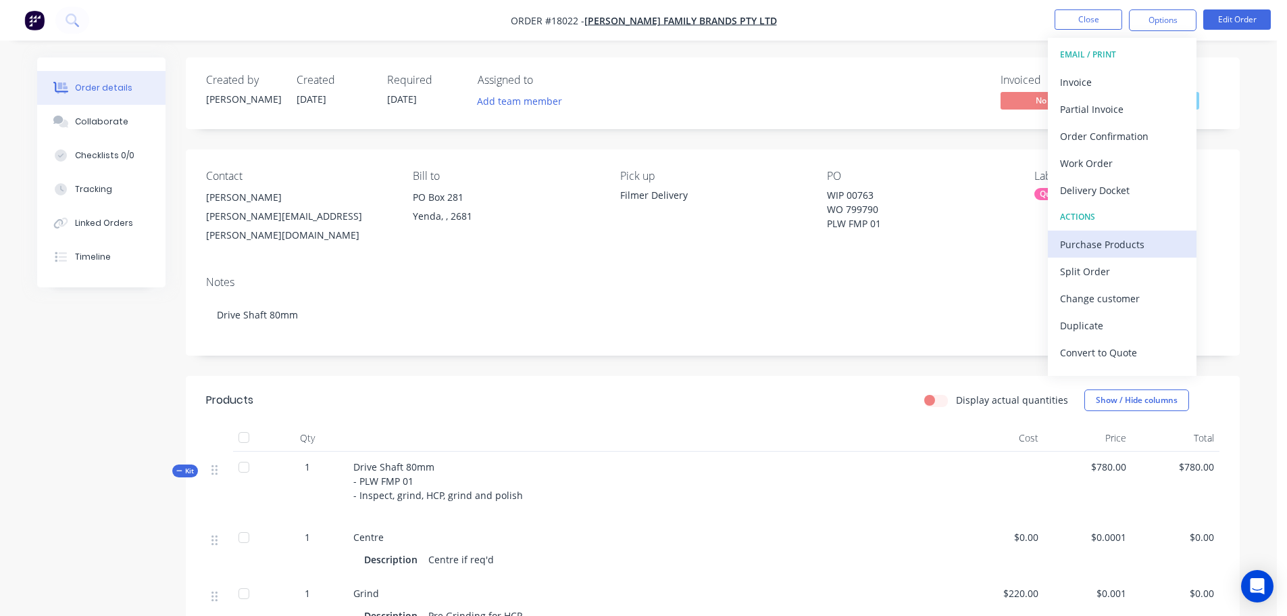
click at [1127, 246] on div "Purchase Products" at bounding box center [1122, 245] width 124 height 20
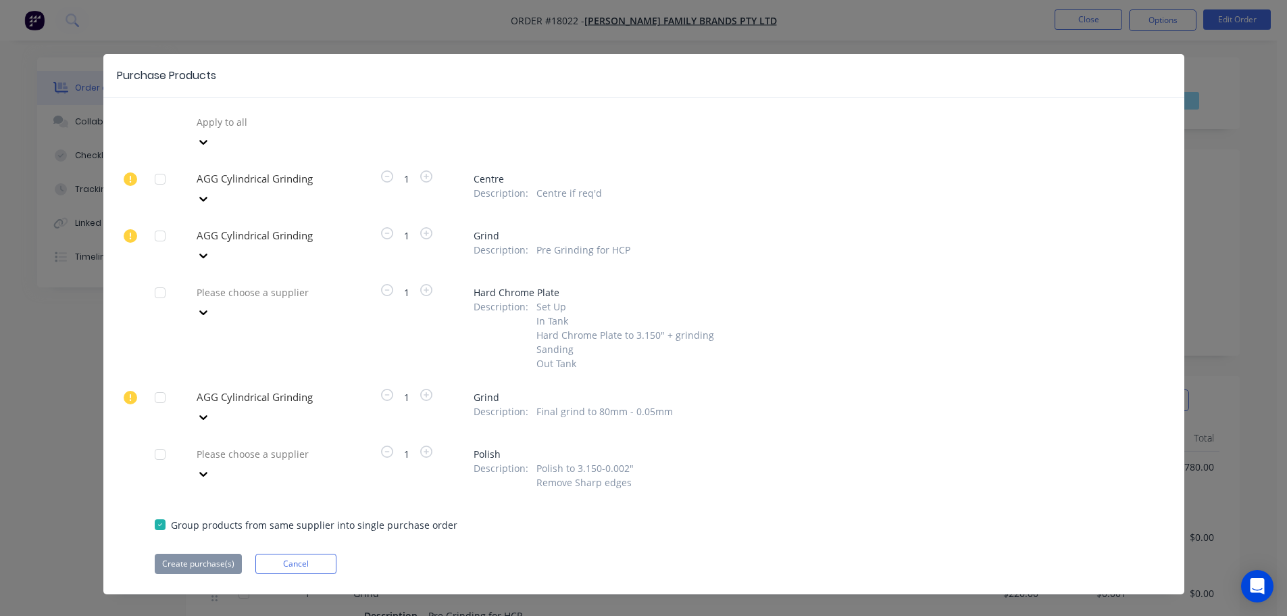
click at [161, 166] on div at bounding box center [160, 179] width 27 height 27
click at [158, 222] on div at bounding box center [160, 235] width 27 height 27
click at [158, 384] on div at bounding box center [160, 397] width 27 height 27
click at [294, 554] on button "Cancel" at bounding box center [295, 564] width 81 height 20
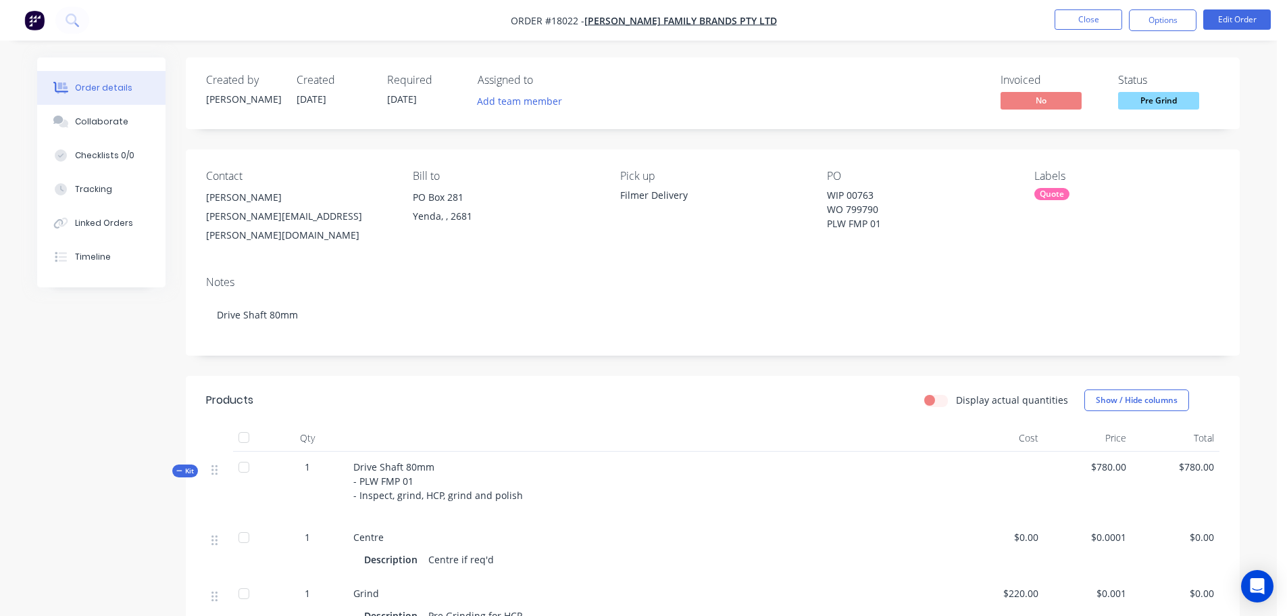
click at [1067, 32] on nav "Order #18022 - Casella Family Brands Pty Ltd Close Options Edit Order" at bounding box center [643, 20] width 1287 height 41
click at [1061, 24] on button "Close" at bounding box center [1089, 19] width 68 height 20
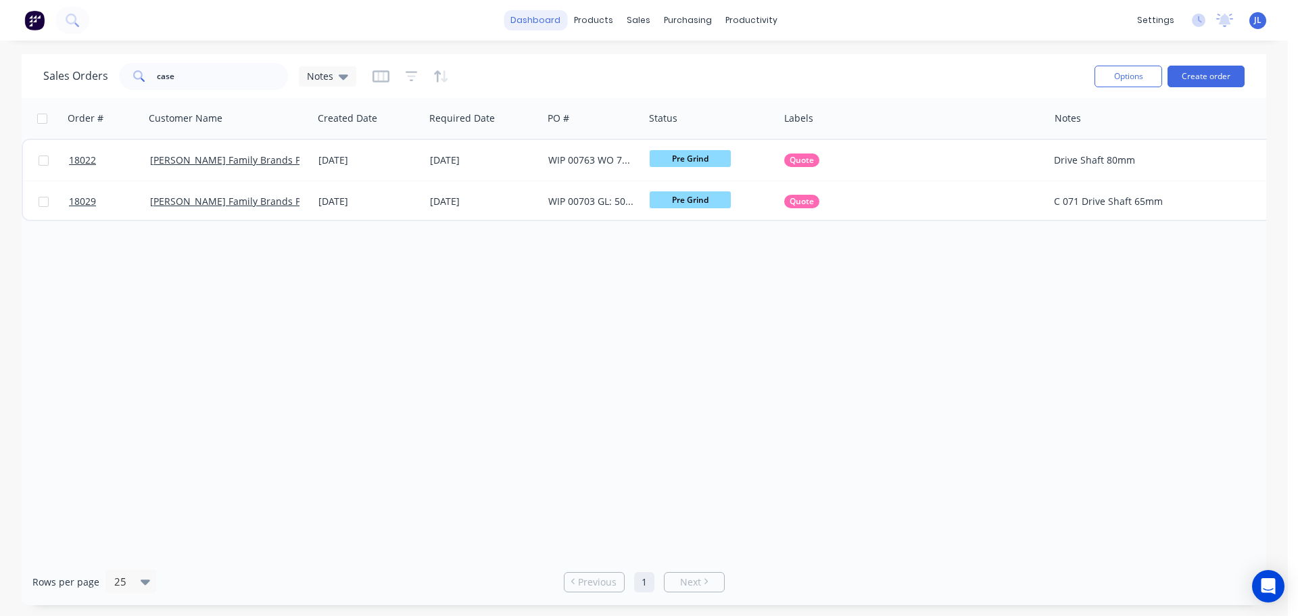
click at [541, 25] on link "dashboard" at bounding box center [535, 20] width 64 height 20
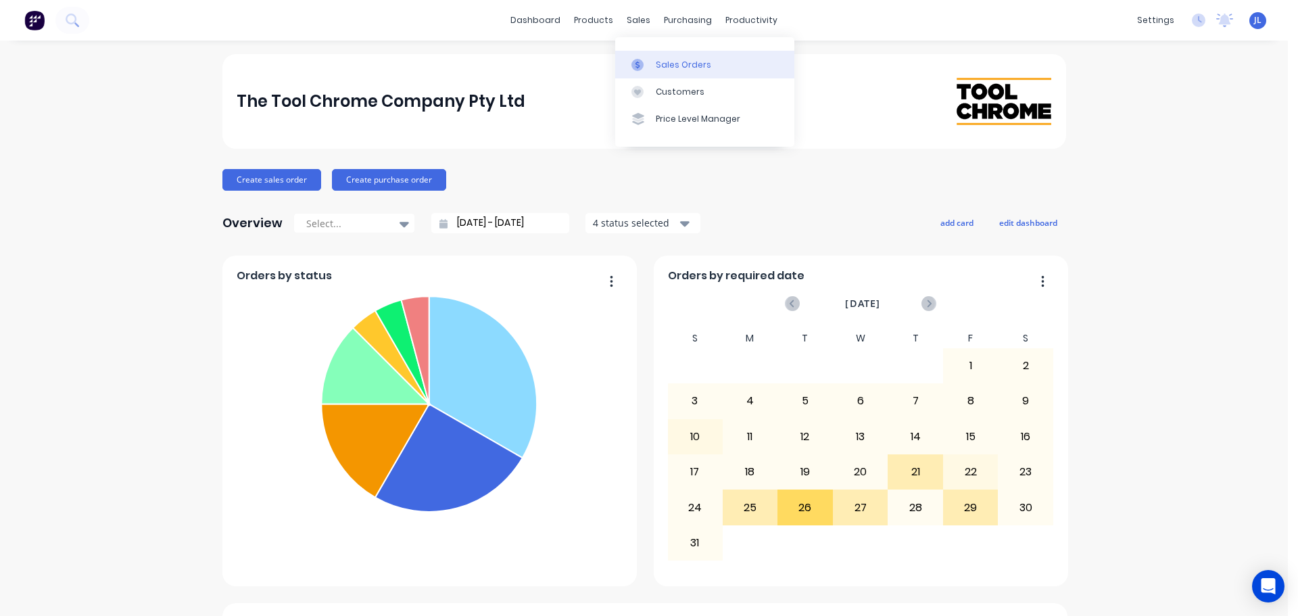
click at [641, 59] on icon at bounding box center [637, 65] width 12 height 12
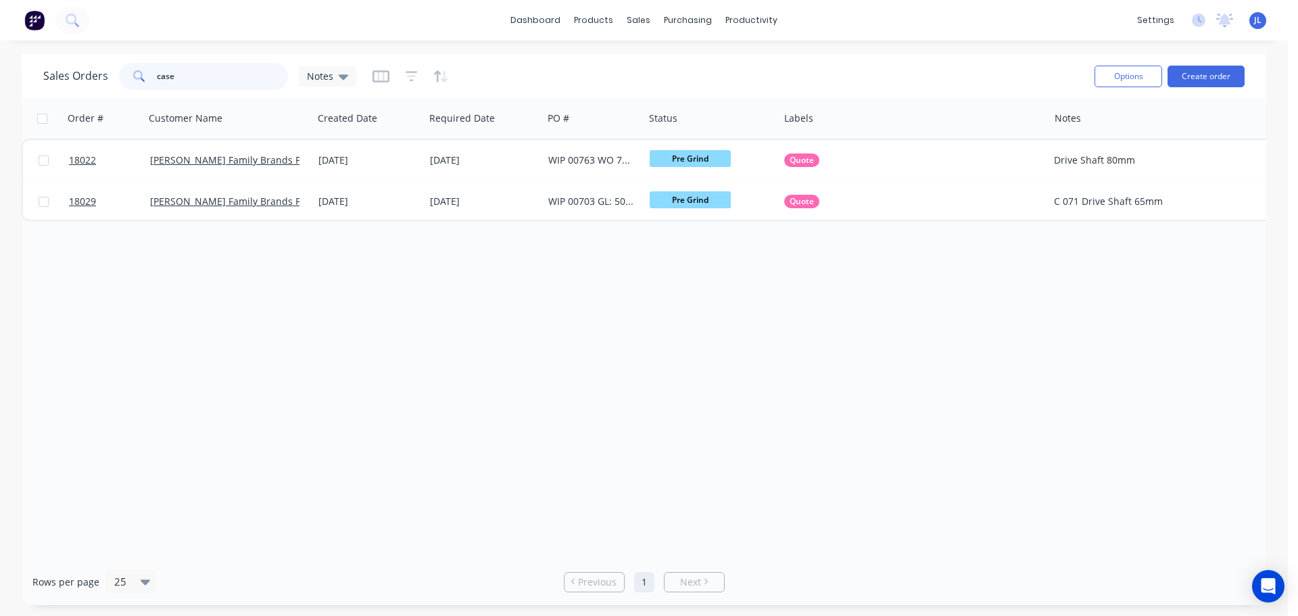
click at [198, 72] on input "case" at bounding box center [223, 76] width 132 height 27
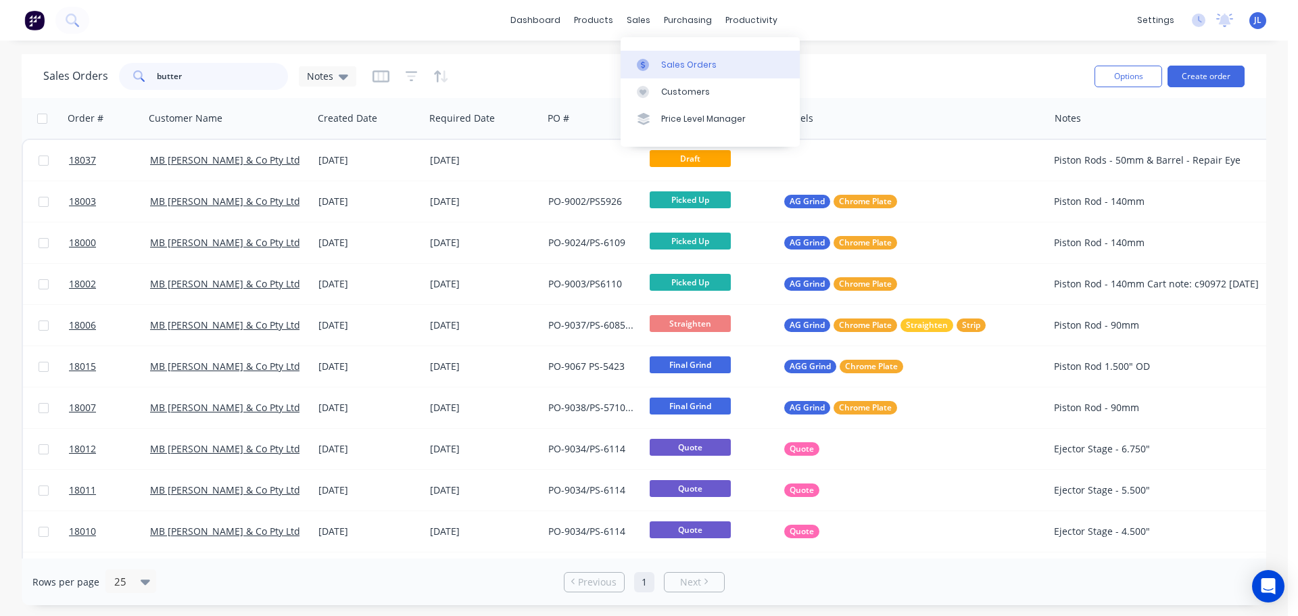
type input "butter"
click at [669, 55] on link "Sales Orders" at bounding box center [709, 64] width 179 height 27
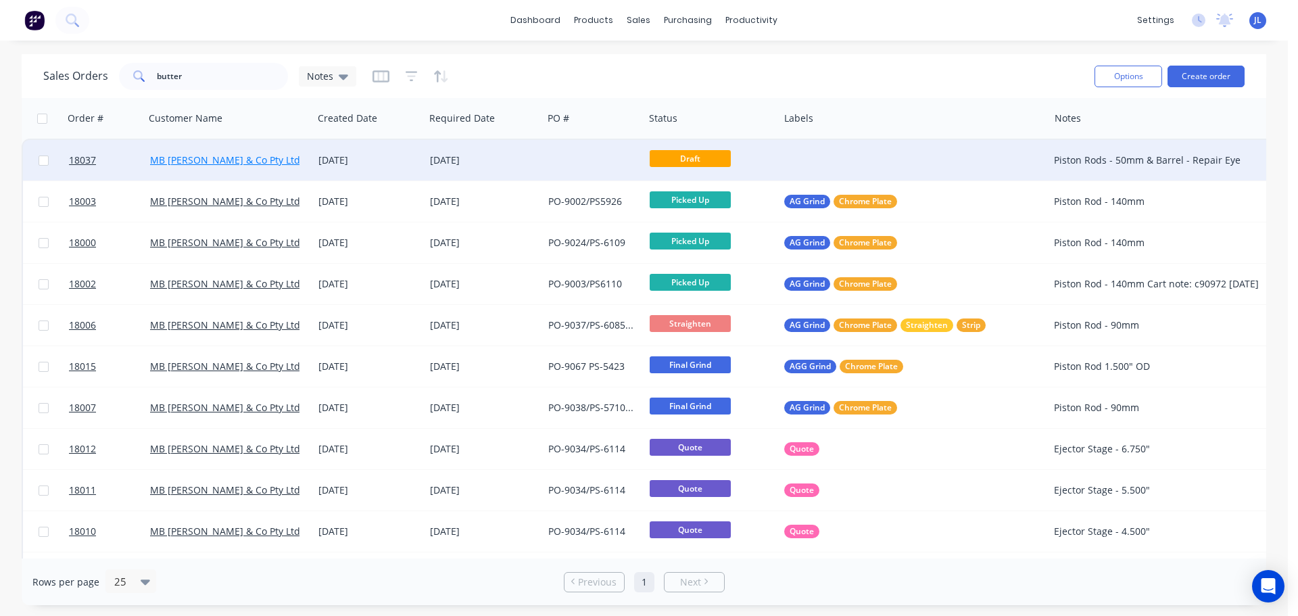
click at [253, 159] on link "MB [PERSON_NAME] & Co Pty Ltd" at bounding box center [225, 159] width 150 height 13
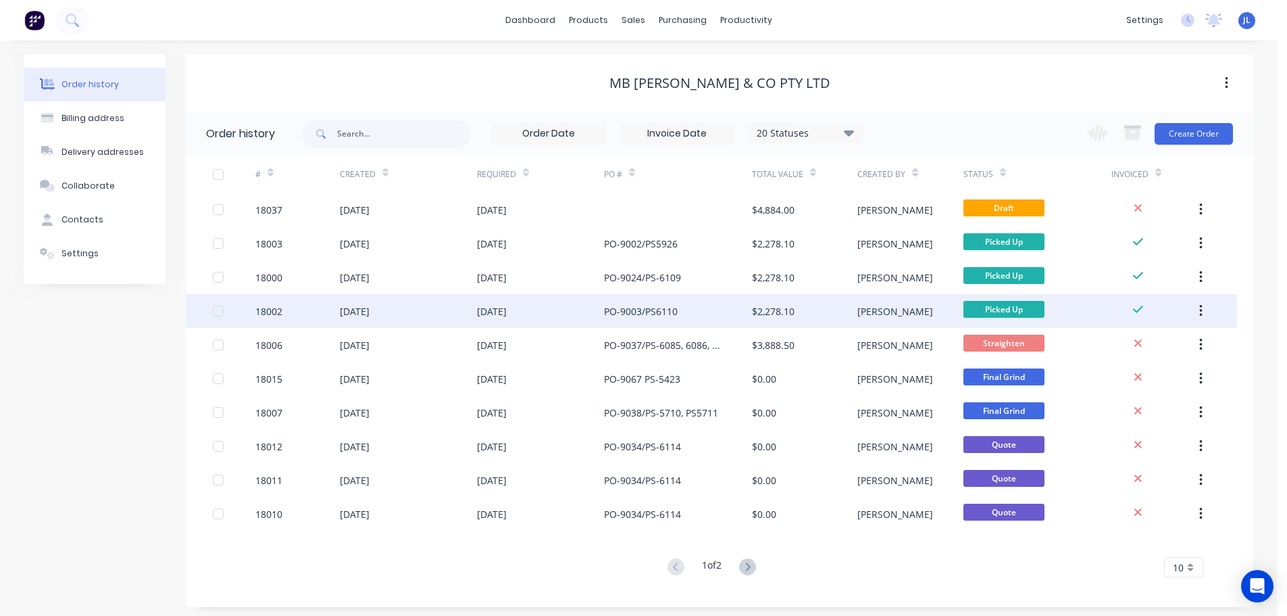
click at [459, 304] on div "[DATE]" at bounding box center [408, 311] width 137 height 34
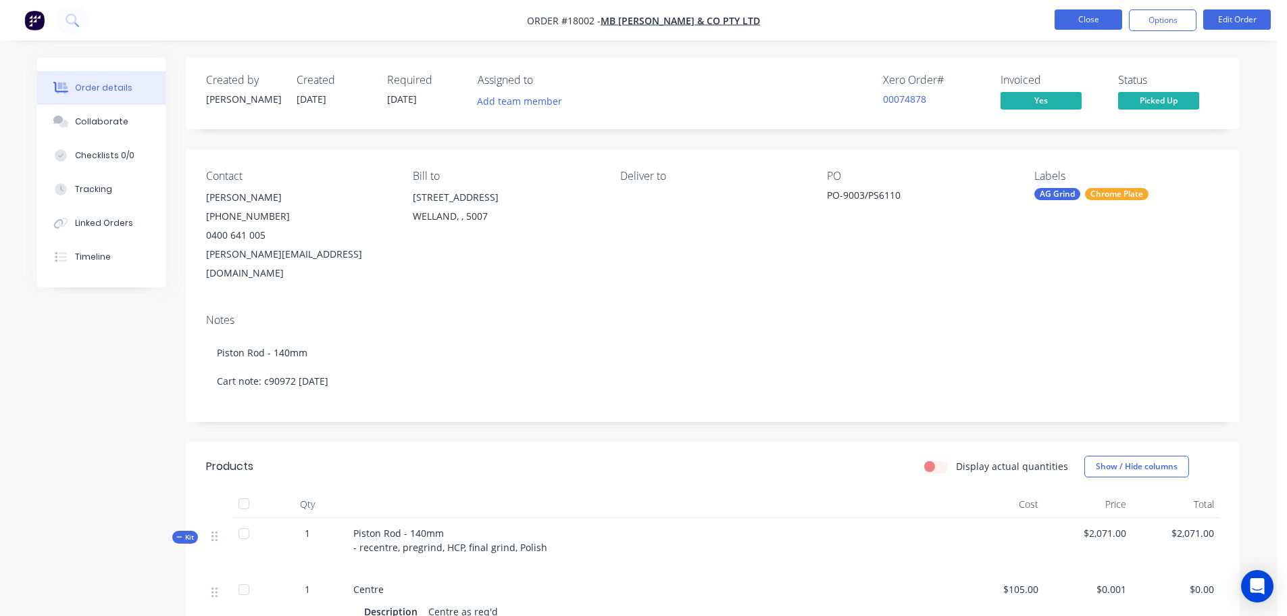
click at [1068, 13] on button "Close" at bounding box center [1089, 19] width 68 height 20
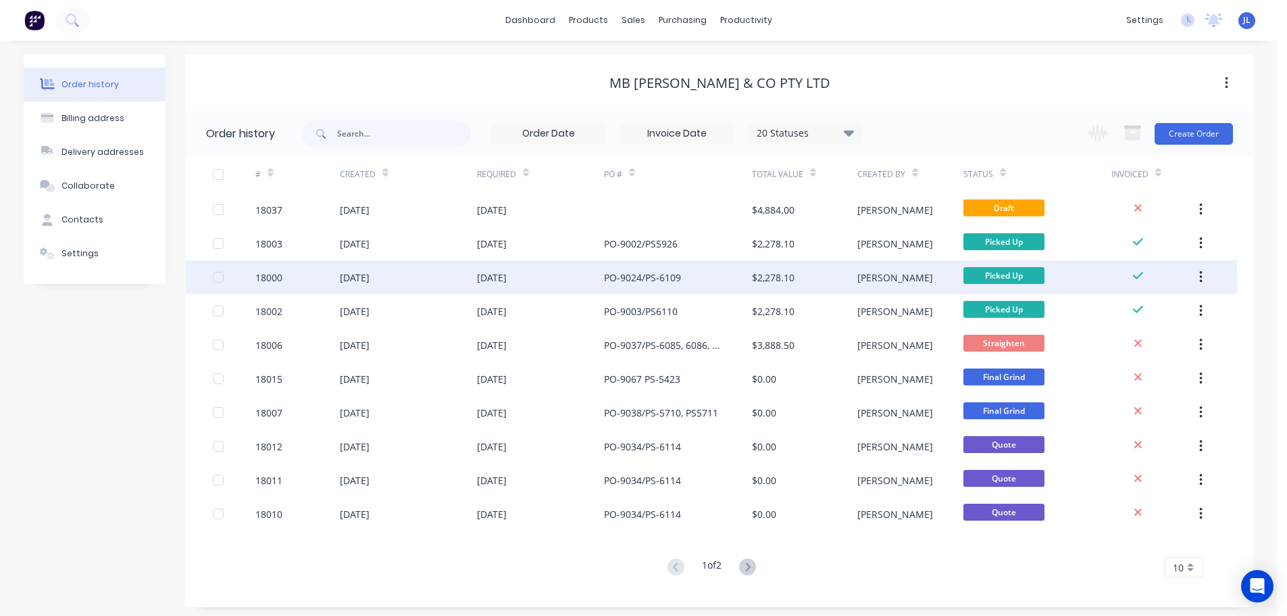
click at [544, 278] on div "[DATE]" at bounding box center [540, 277] width 127 height 34
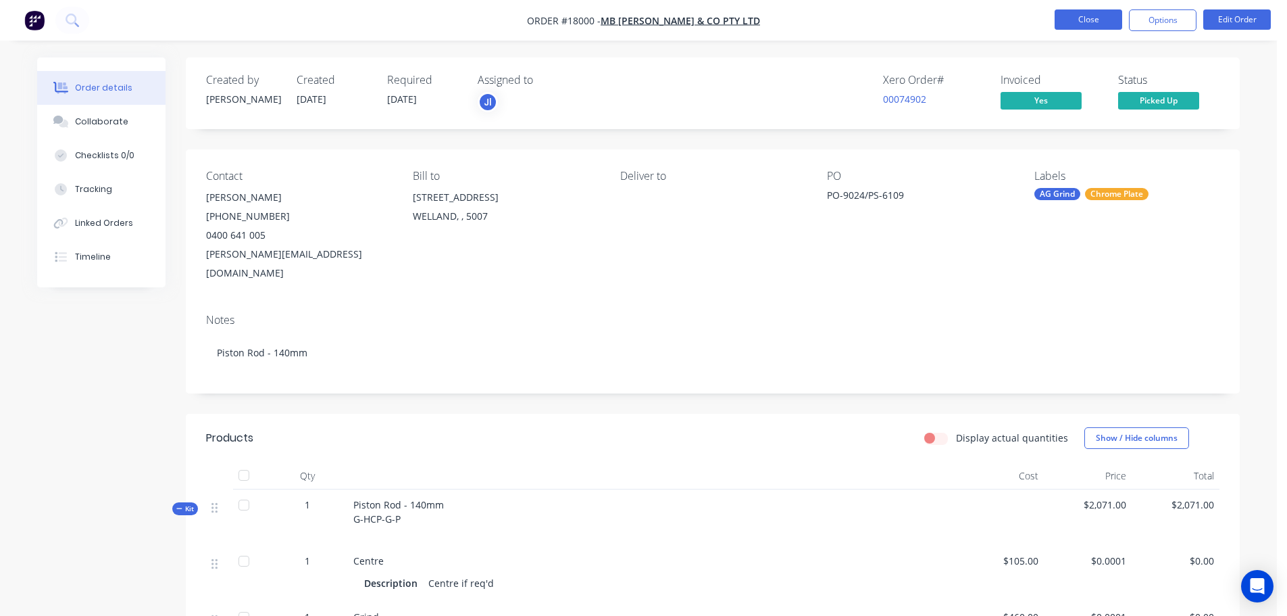
click at [1093, 22] on button "Close" at bounding box center [1089, 19] width 68 height 20
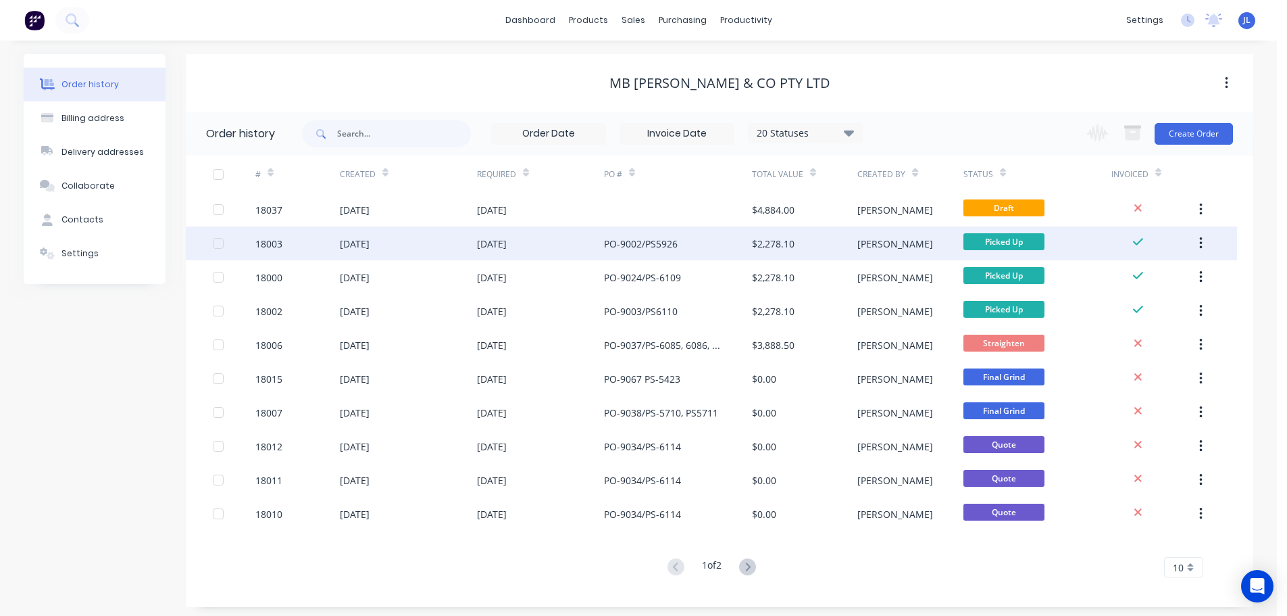
click at [560, 239] on div "[DATE]" at bounding box center [540, 243] width 127 height 34
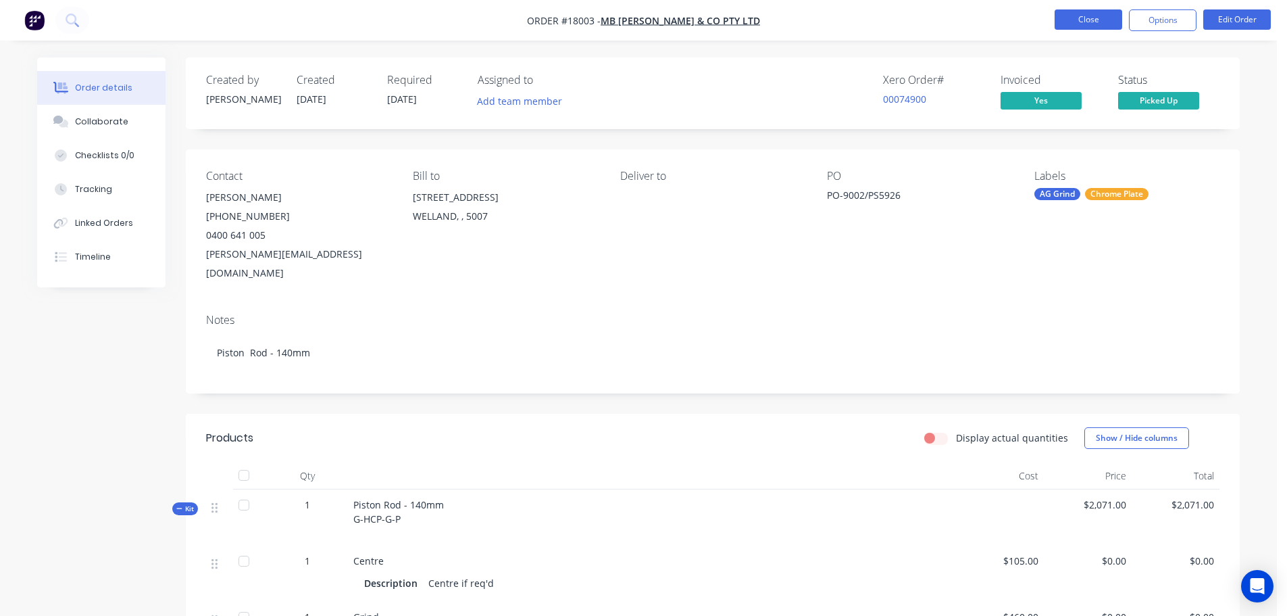
click at [1079, 20] on button "Close" at bounding box center [1089, 19] width 68 height 20
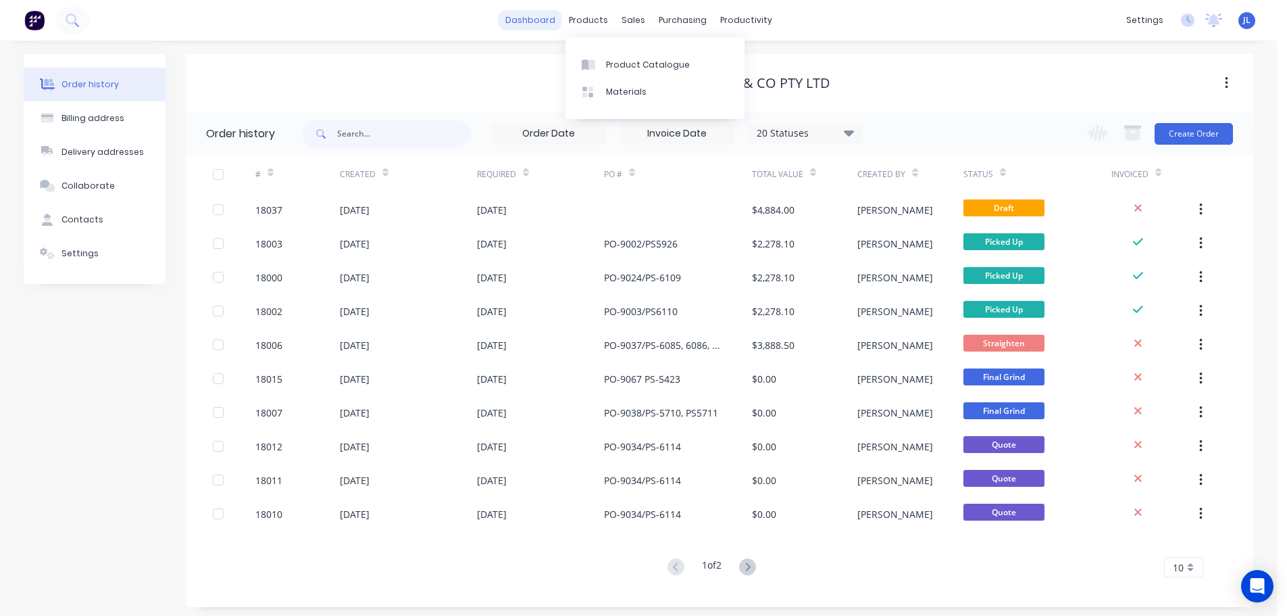
click at [560, 17] on link "dashboard" at bounding box center [531, 20] width 64 height 20
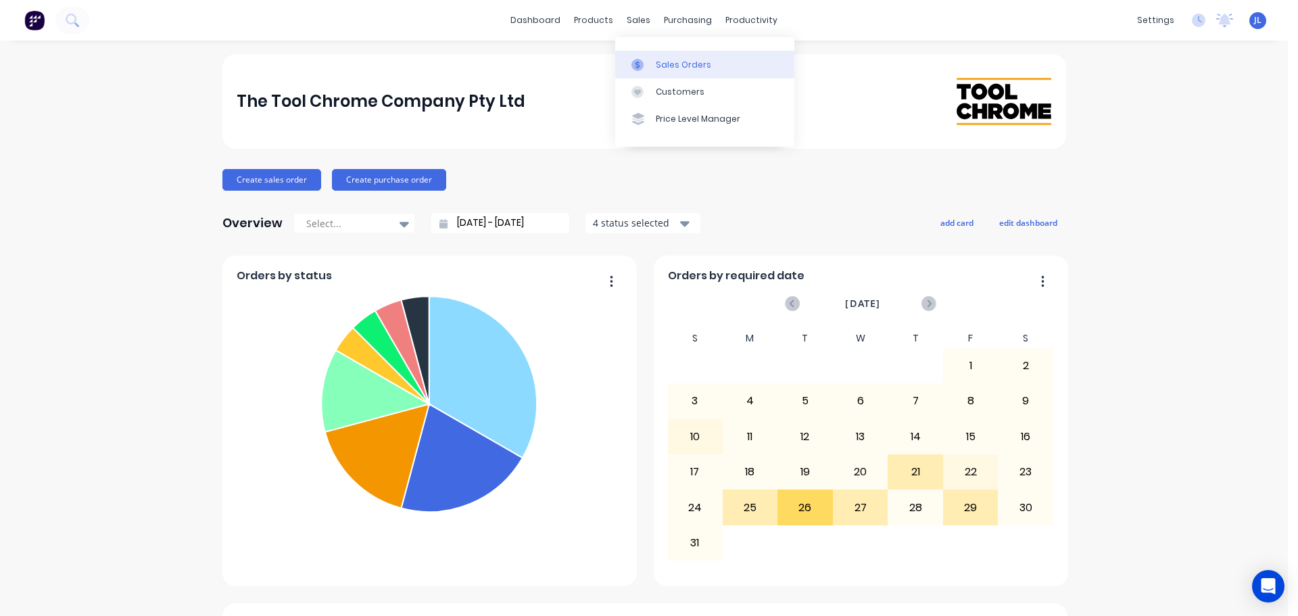
click at [663, 72] on link "Sales Orders" at bounding box center [704, 64] width 179 height 27
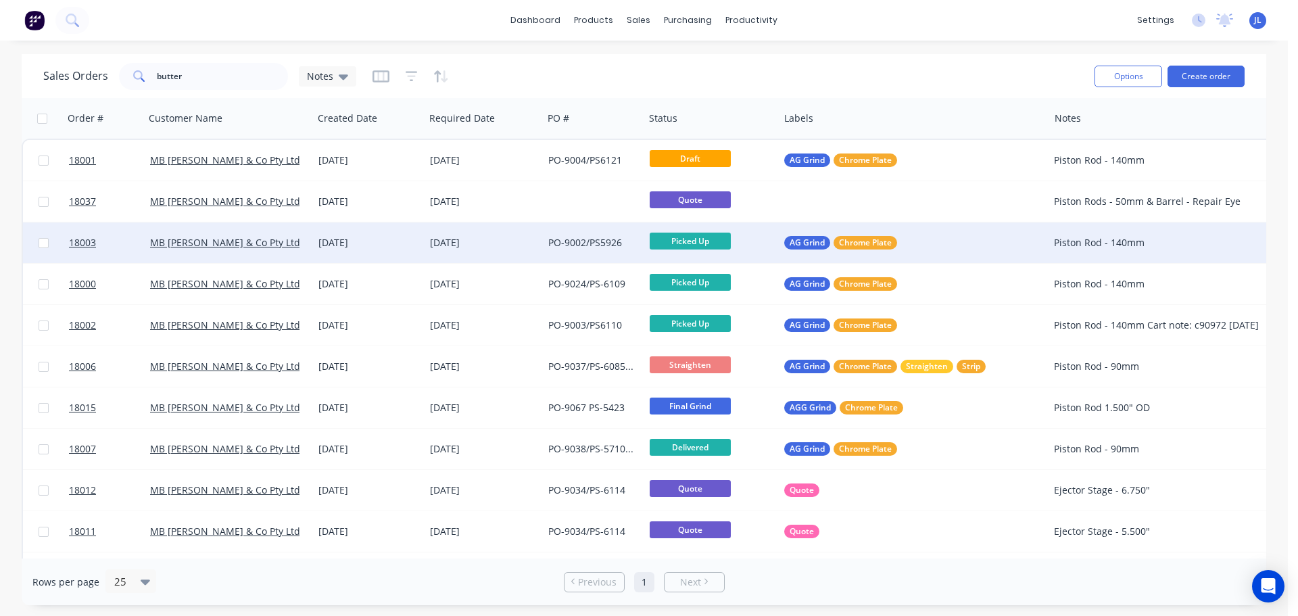
click at [353, 243] on div "[DATE]" at bounding box center [368, 243] width 101 height 14
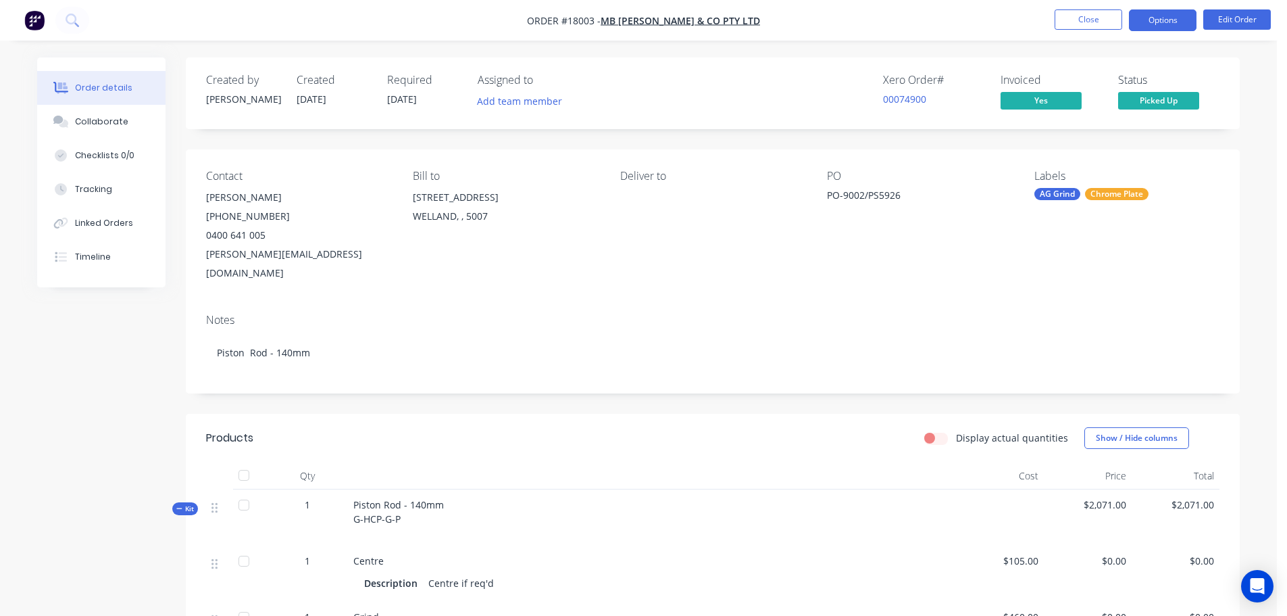
click at [1154, 18] on button "Options" at bounding box center [1163, 20] width 68 height 22
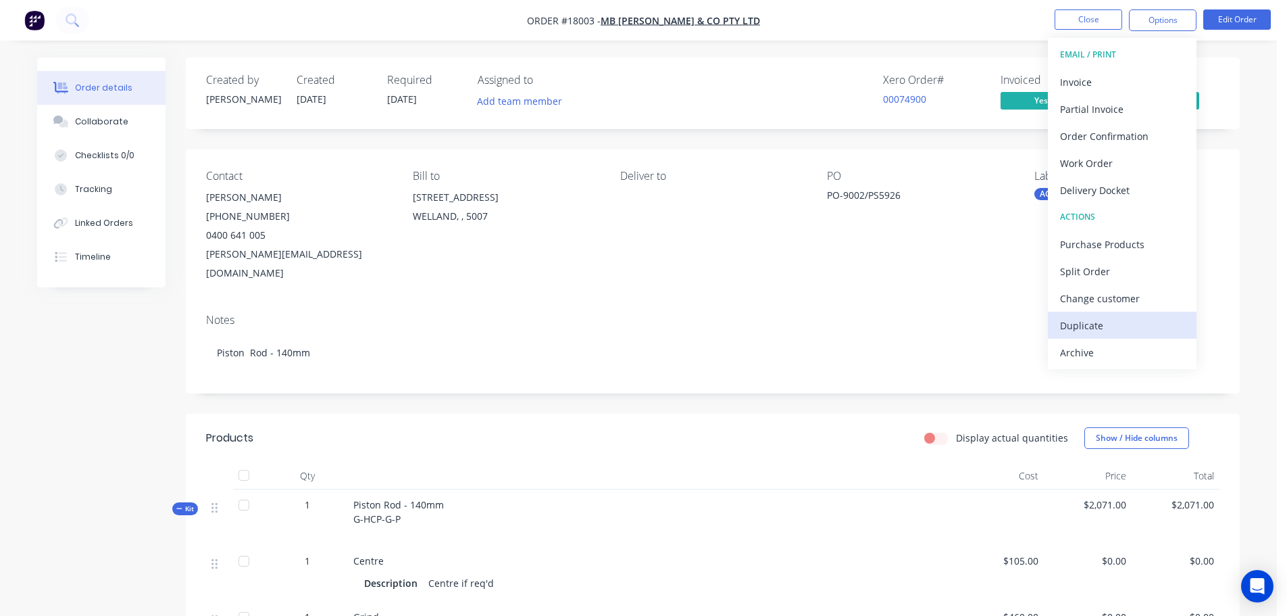
click at [1102, 321] on div "Duplicate" at bounding box center [1122, 326] width 124 height 20
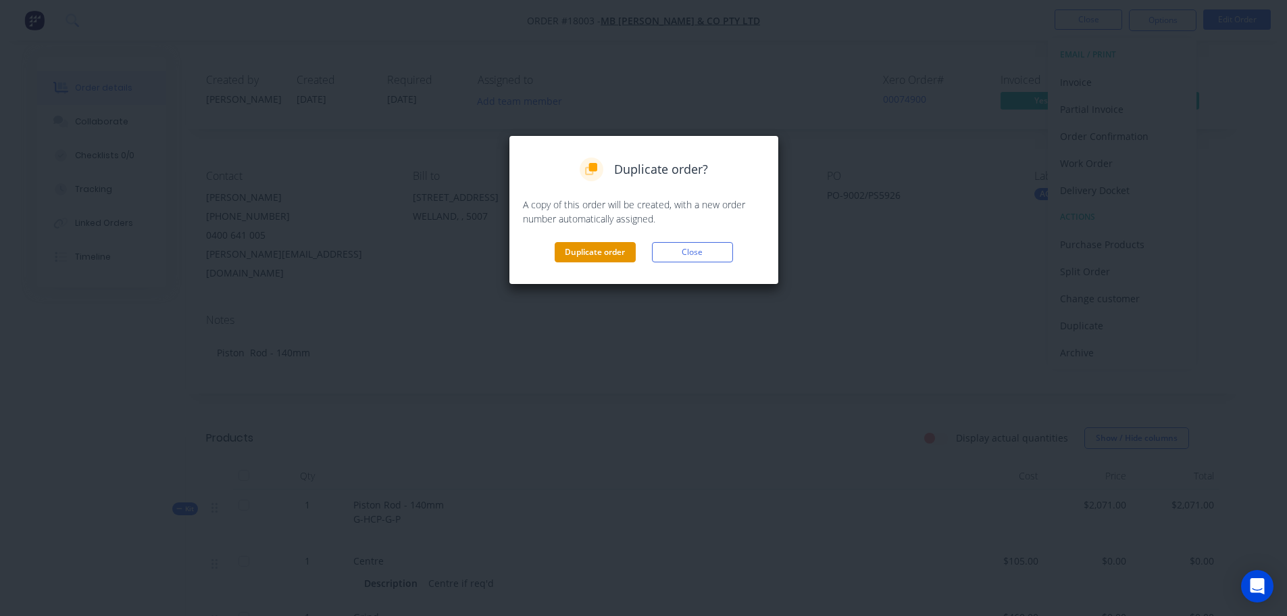
click at [593, 253] on button "Duplicate order" at bounding box center [595, 252] width 81 height 20
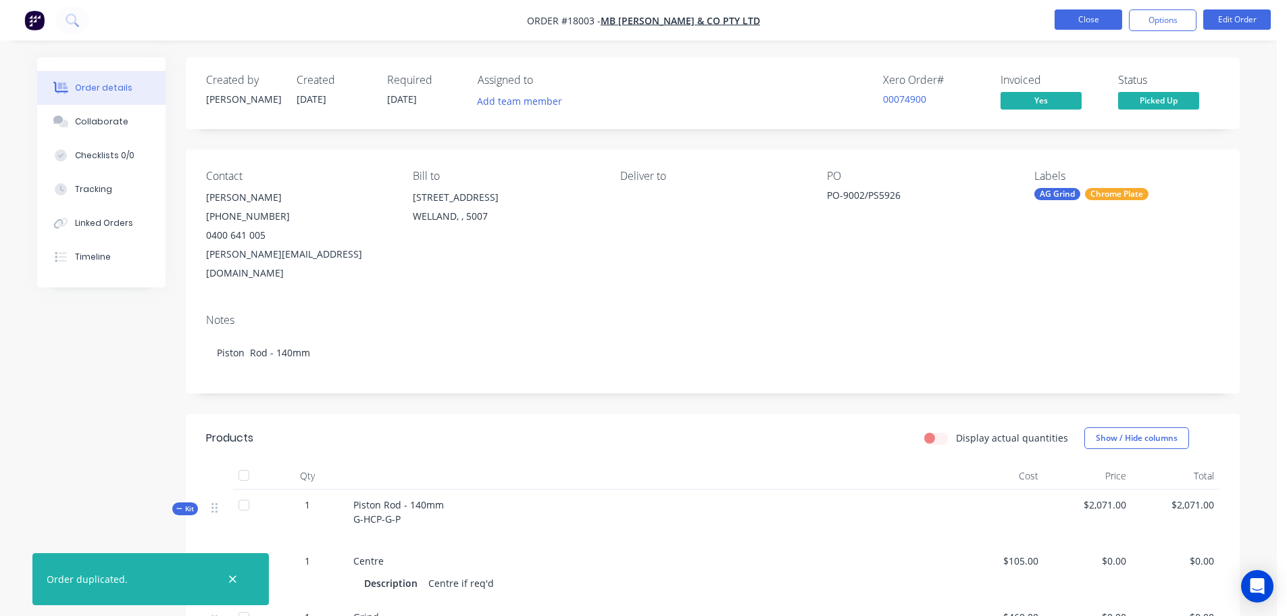
click at [1087, 27] on button "Close" at bounding box center [1089, 19] width 68 height 20
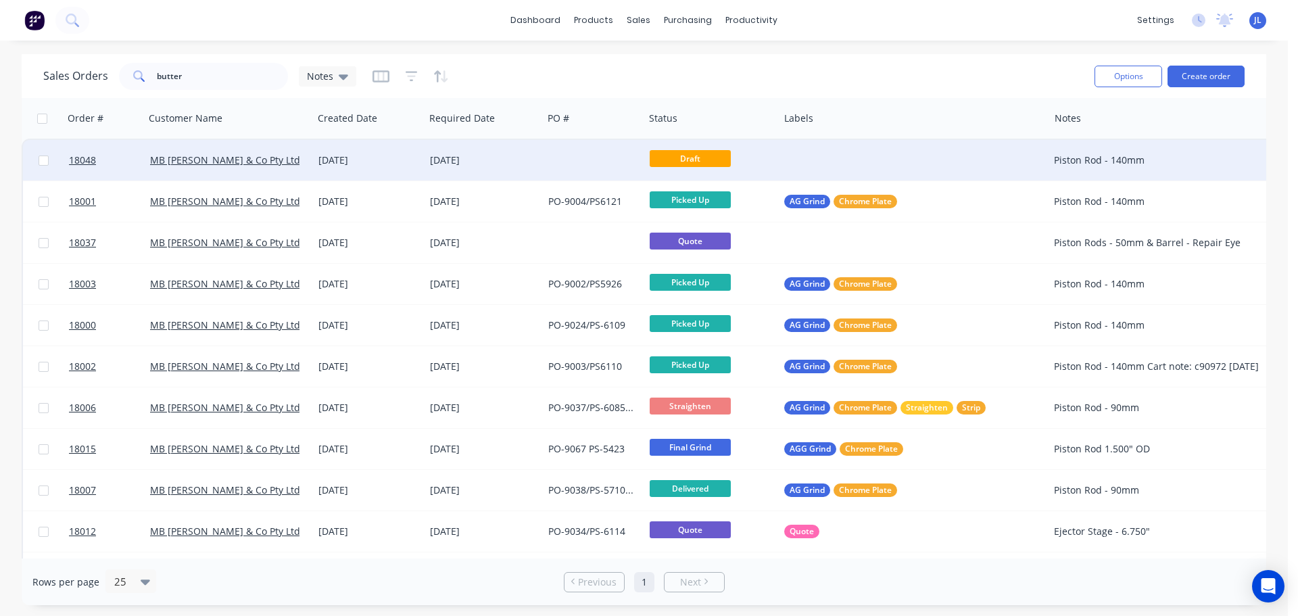
click at [816, 160] on div at bounding box center [914, 160] width 270 height 41
click at [430, 160] on div "[DATE]" at bounding box center [483, 160] width 107 height 14
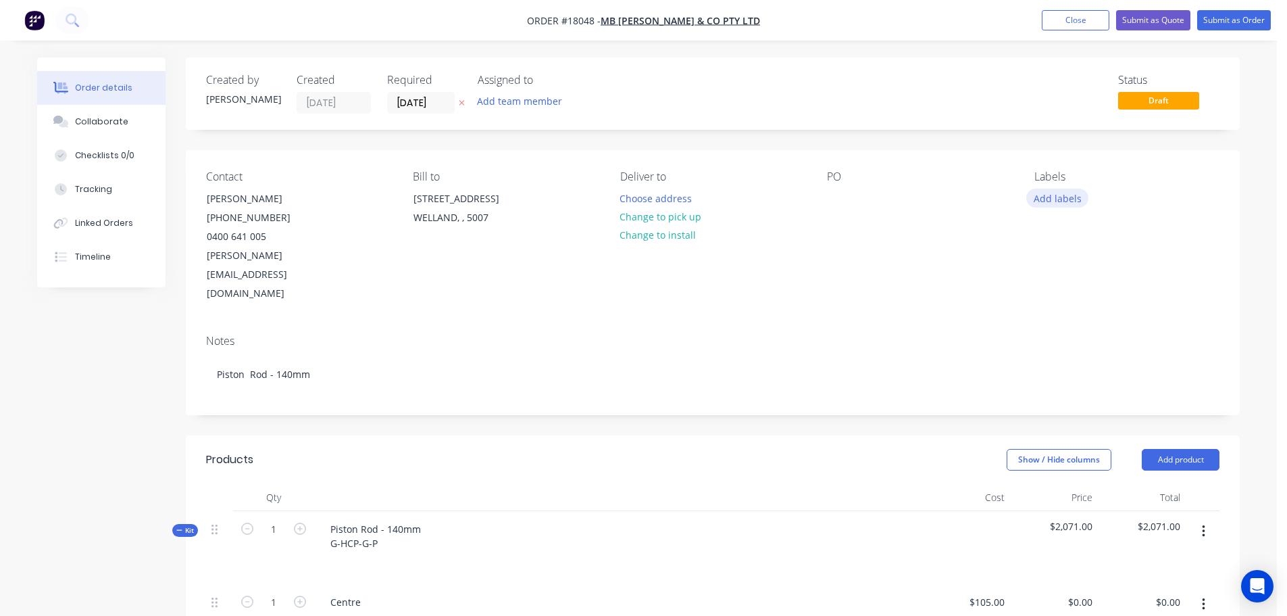
click at [1039, 193] on button "Add labels" at bounding box center [1058, 198] width 62 height 18
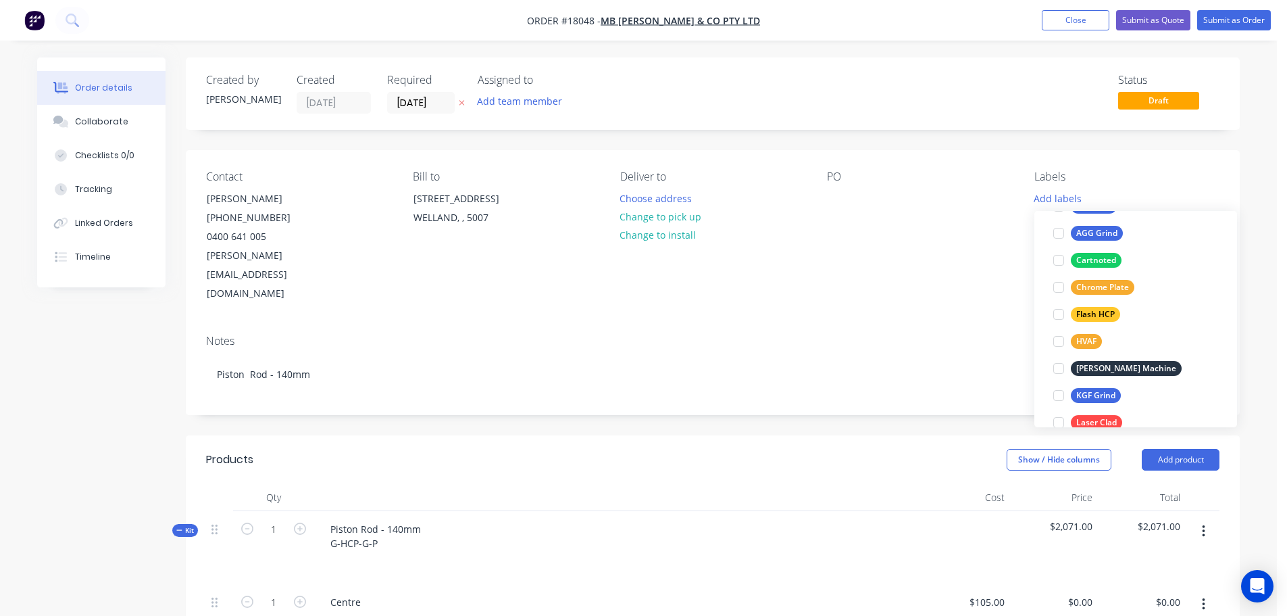
scroll to position [297, 0]
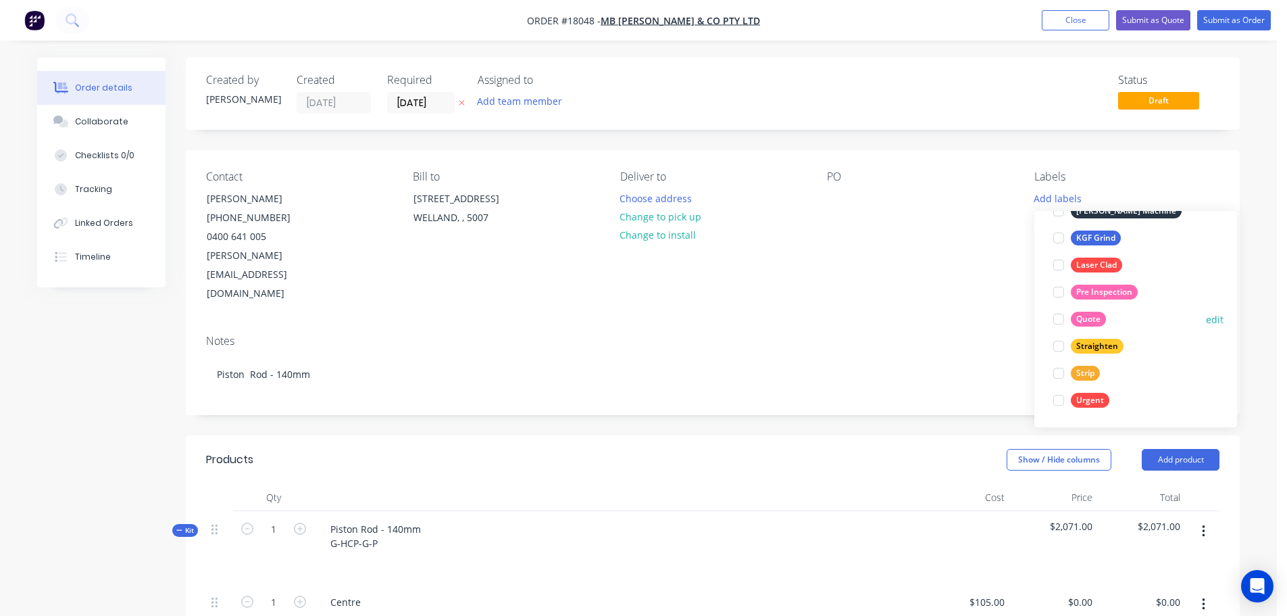
click at [1060, 318] on div at bounding box center [1059, 318] width 27 height 27
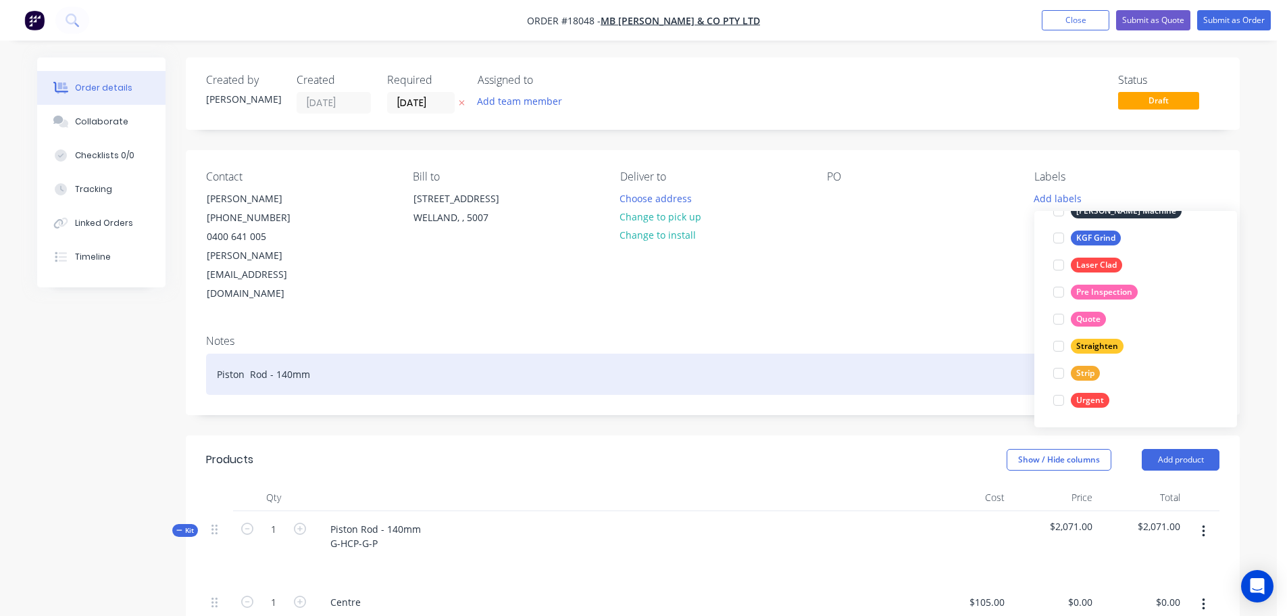
scroll to position [0, 0]
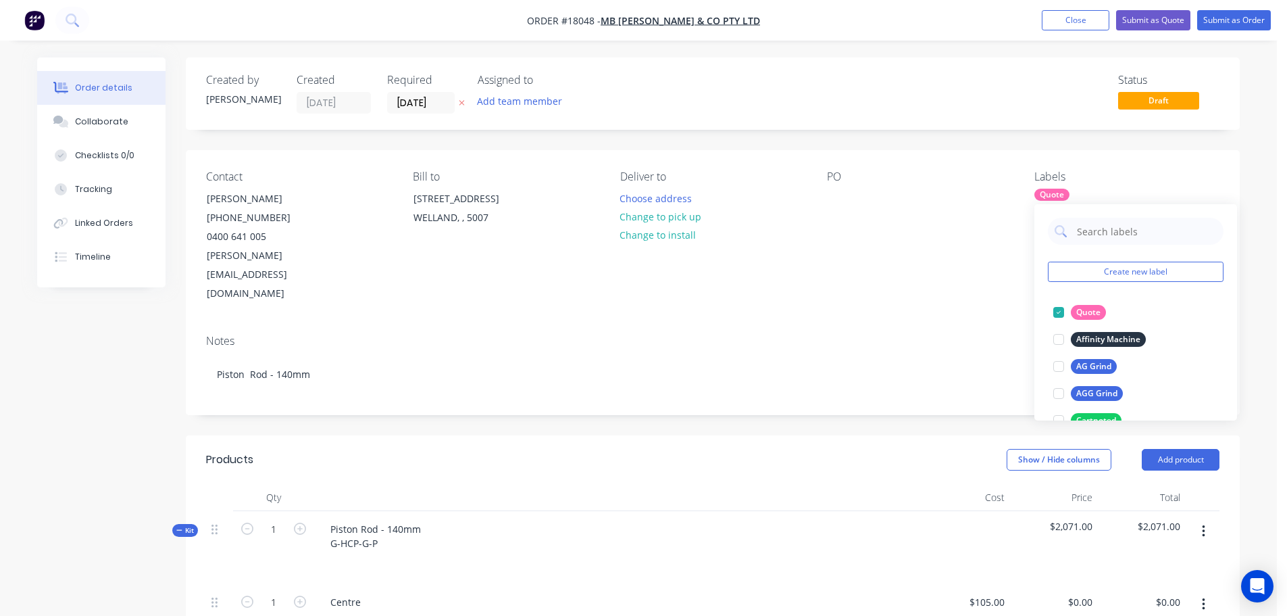
click at [852, 202] on div "PO" at bounding box center [919, 236] width 185 height 133
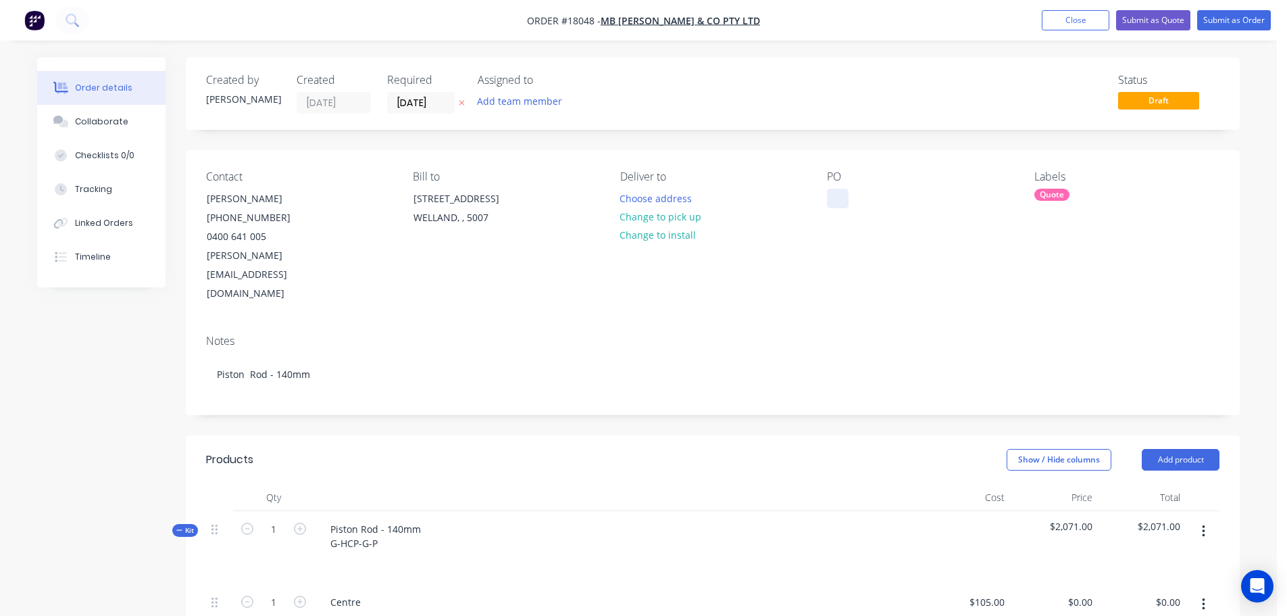
click at [837, 197] on div at bounding box center [838, 199] width 22 height 20
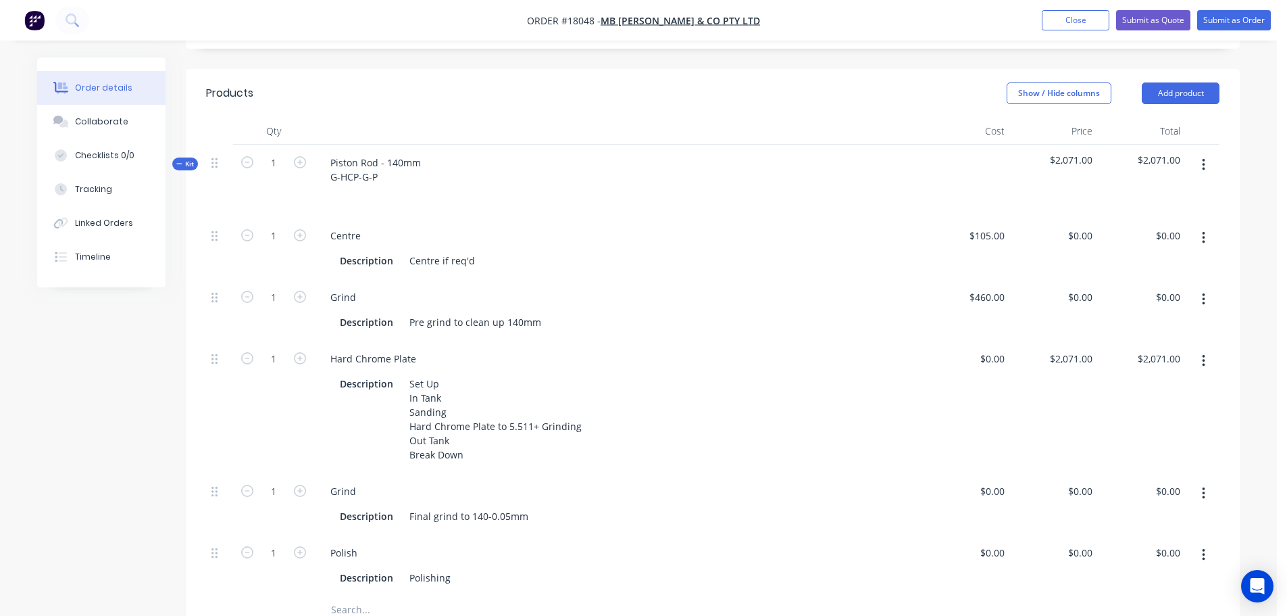
scroll to position [338, 0]
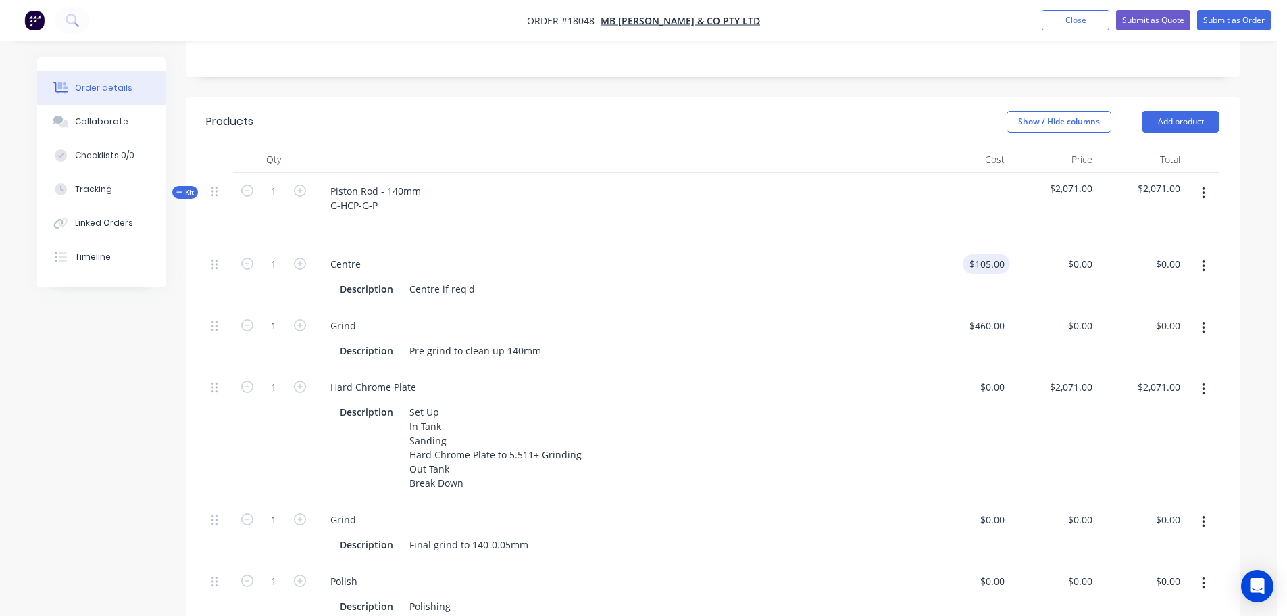
type input "105"
click at [993, 254] on input "105" at bounding box center [989, 264] width 42 height 20
type input "$0.00"
type input "460"
click at [987, 316] on input "460" at bounding box center [989, 326] width 42 height 20
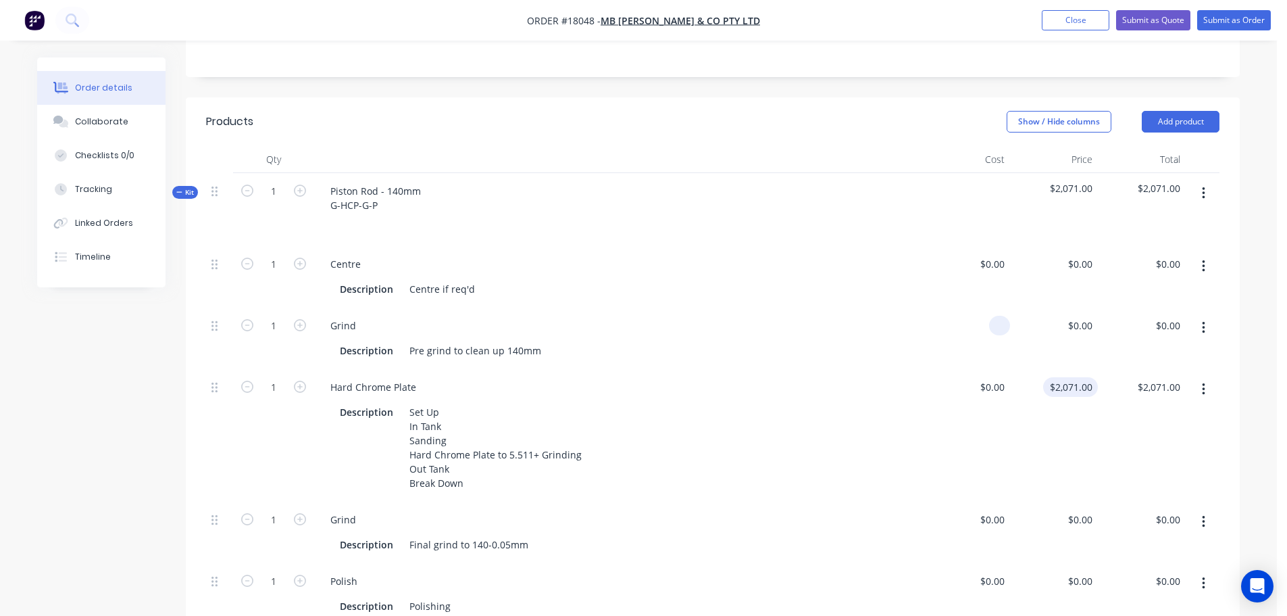
type input "$0.00"
type input "2071"
click at [1064, 369] on div "2071 $2,071.00" at bounding box center [1054, 435] width 88 height 132
type input "$0.00"
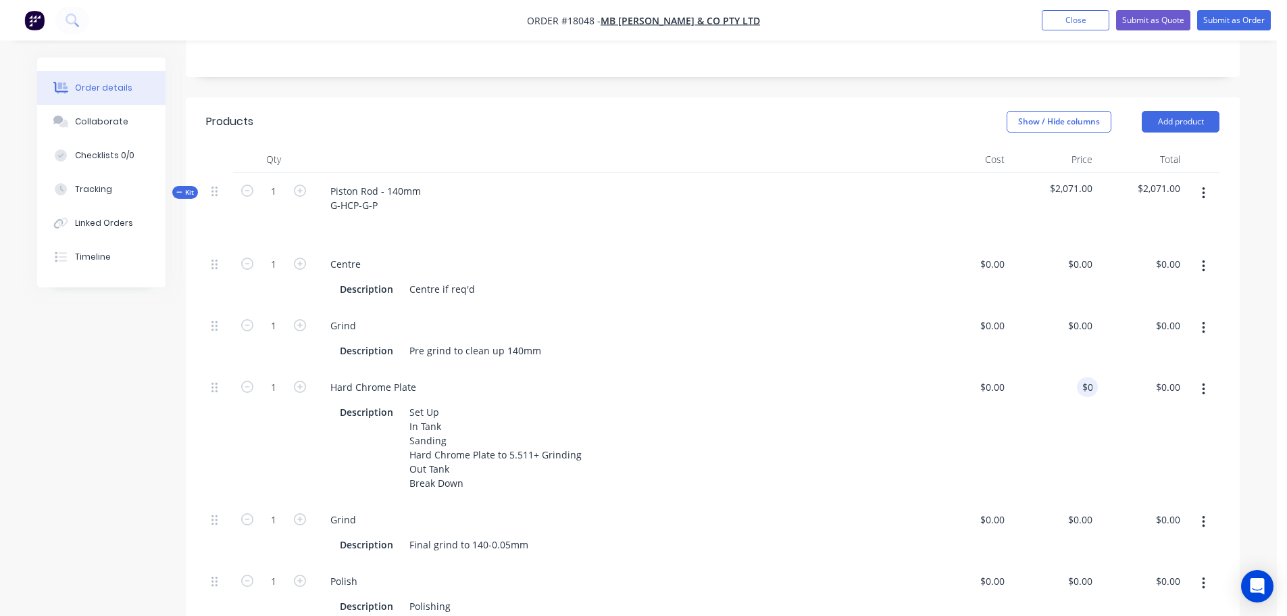
click at [1085, 413] on div "$0.00" at bounding box center [1054, 435] width 88 height 132
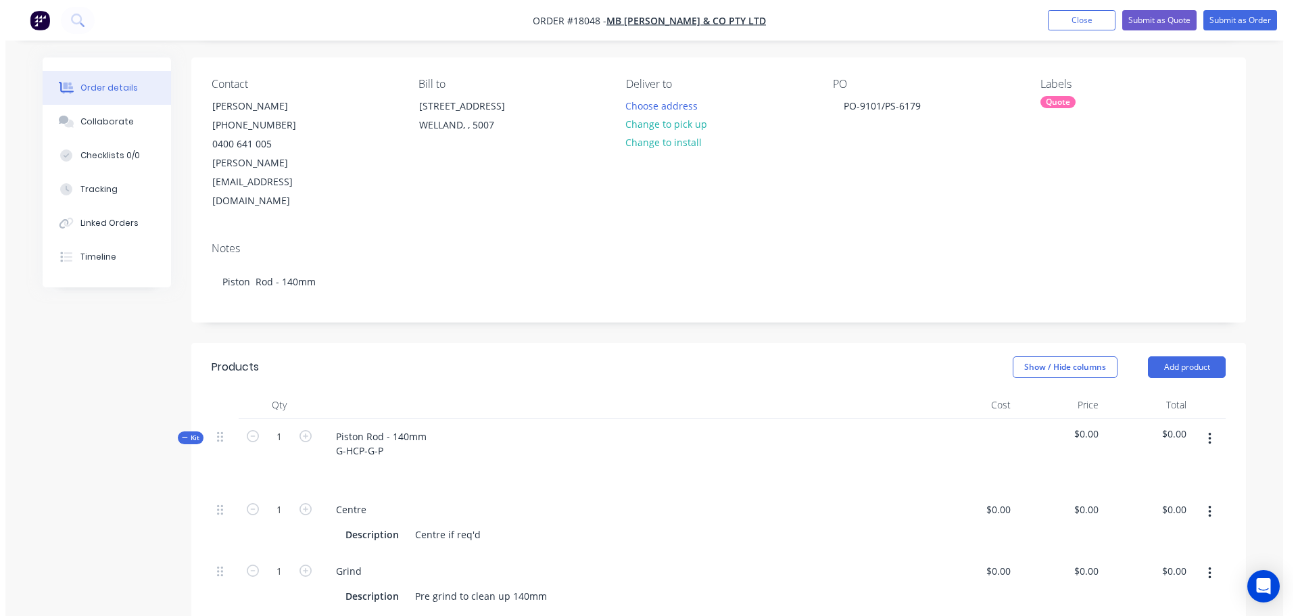
scroll to position [0, 0]
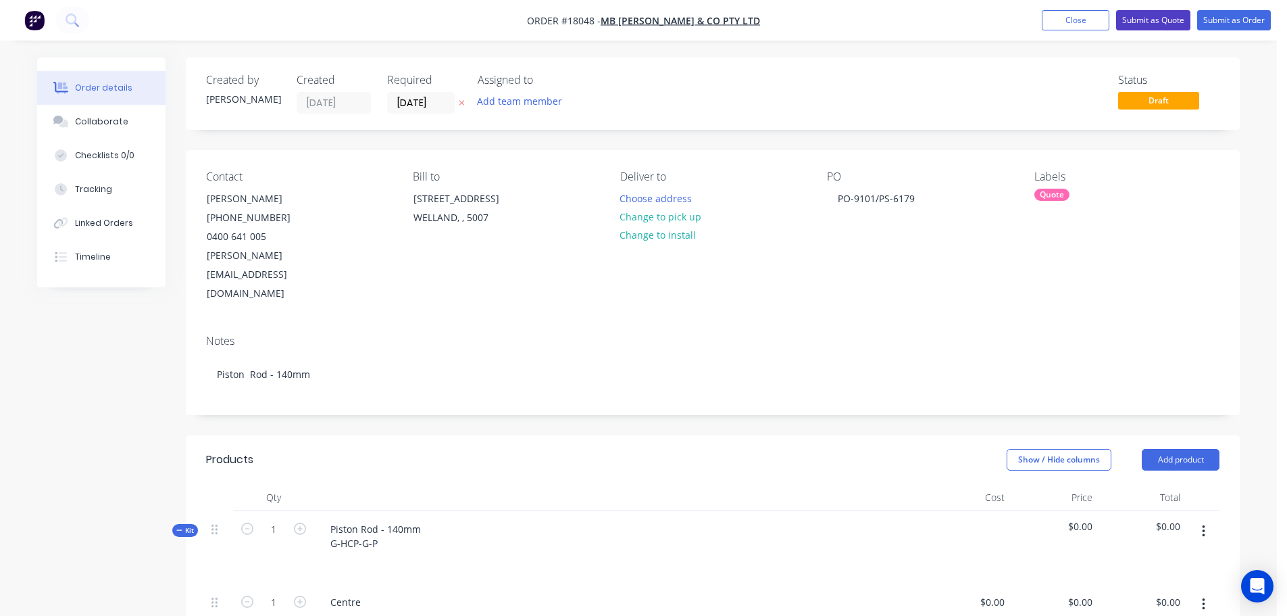
click at [1153, 12] on button "Submit as Quote" at bounding box center [1153, 20] width 74 height 20
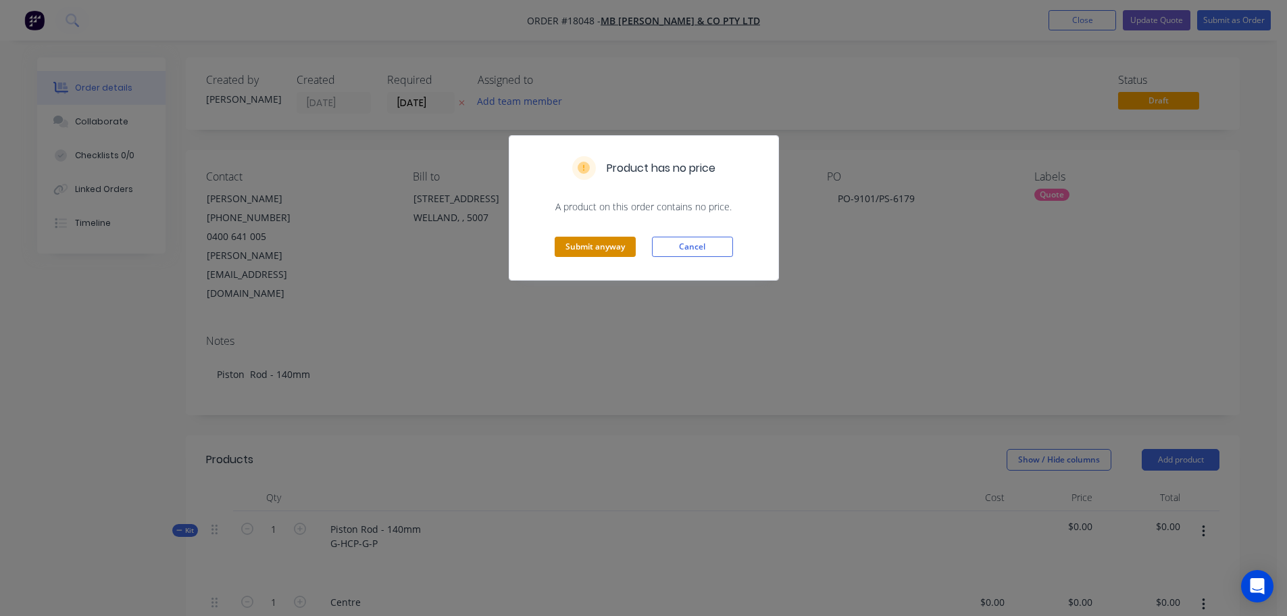
click at [620, 248] on button "Submit anyway" at bounding box center [595, 247] width 81 height 20
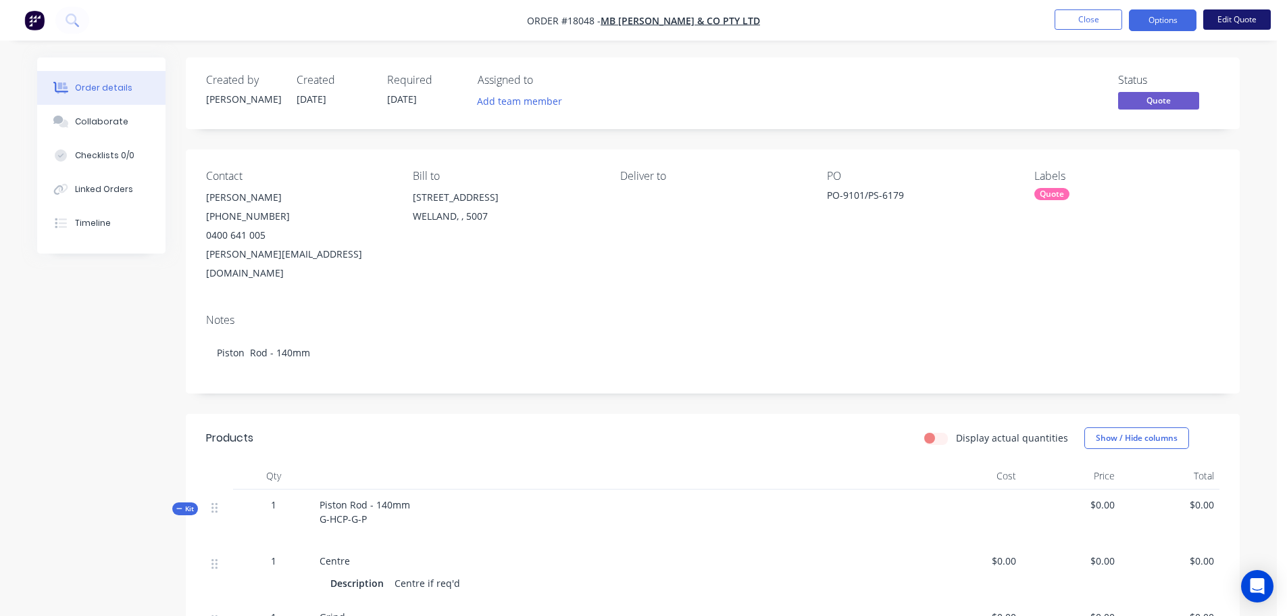
click at [1225, 23] on button "Edit Quote" at bounding box center [1238, 19] width 68 height 20
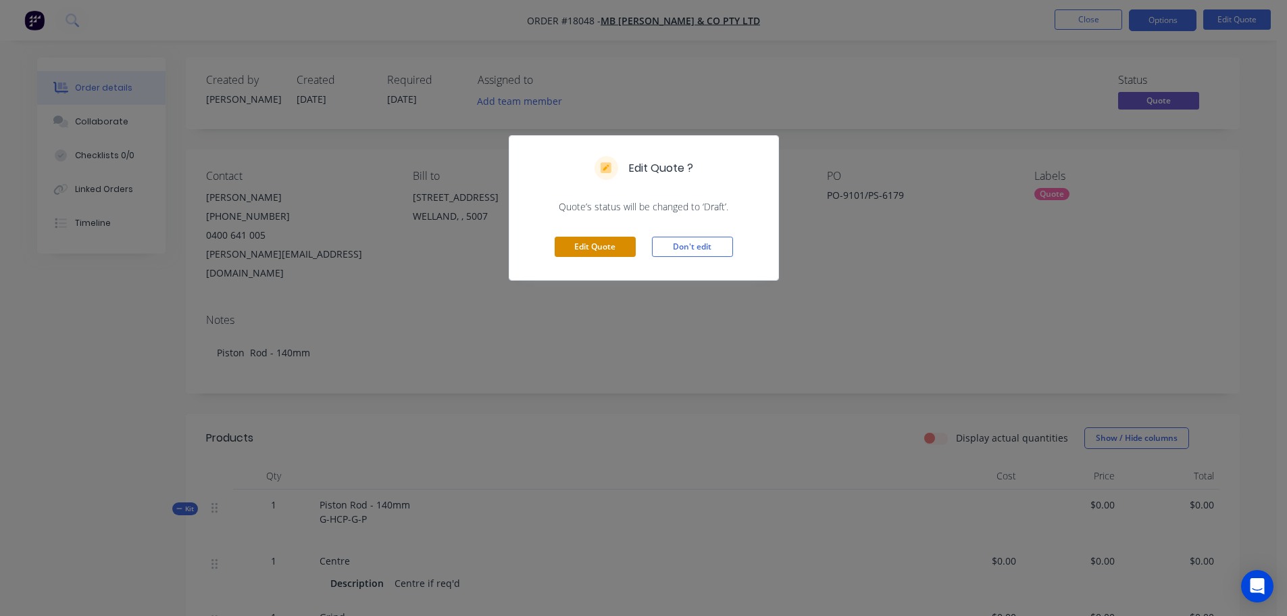
click at [624, 245] on button "Edit Quote" at bounding box center [595, 247] width 81 height 20
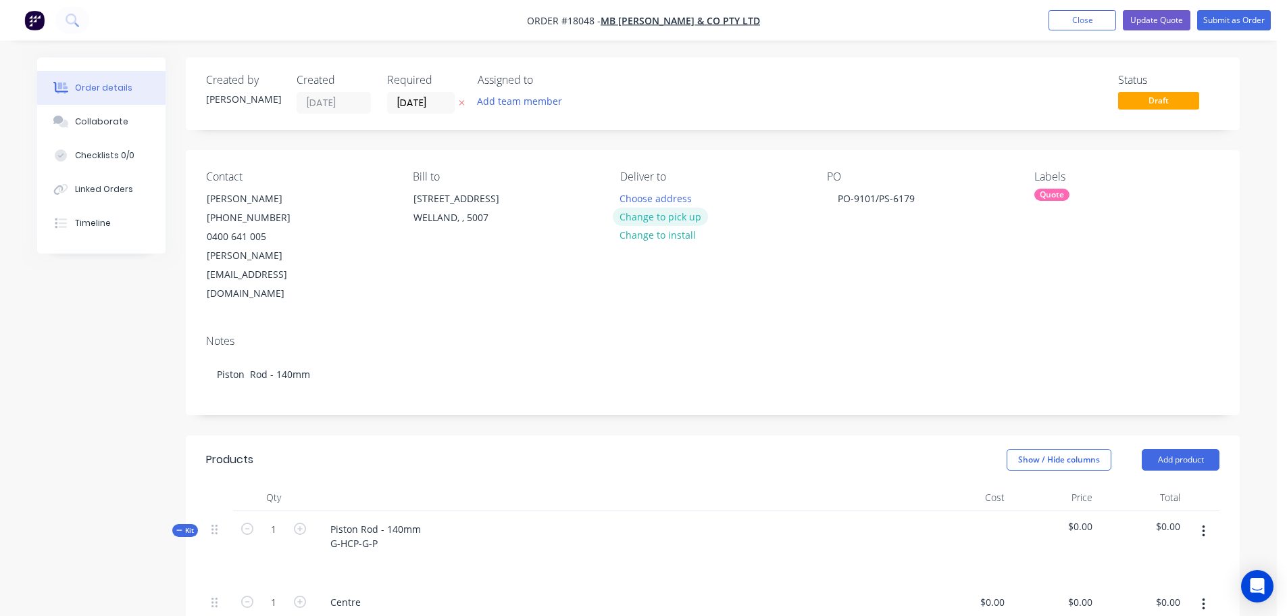
click at [654, 220] on button "Change to pick up" at bounding box center [661, 216] width 96 height 18
click at [1142, 26] on button "Update Quote" at bounding box center [1157, 20] width 68 height 20
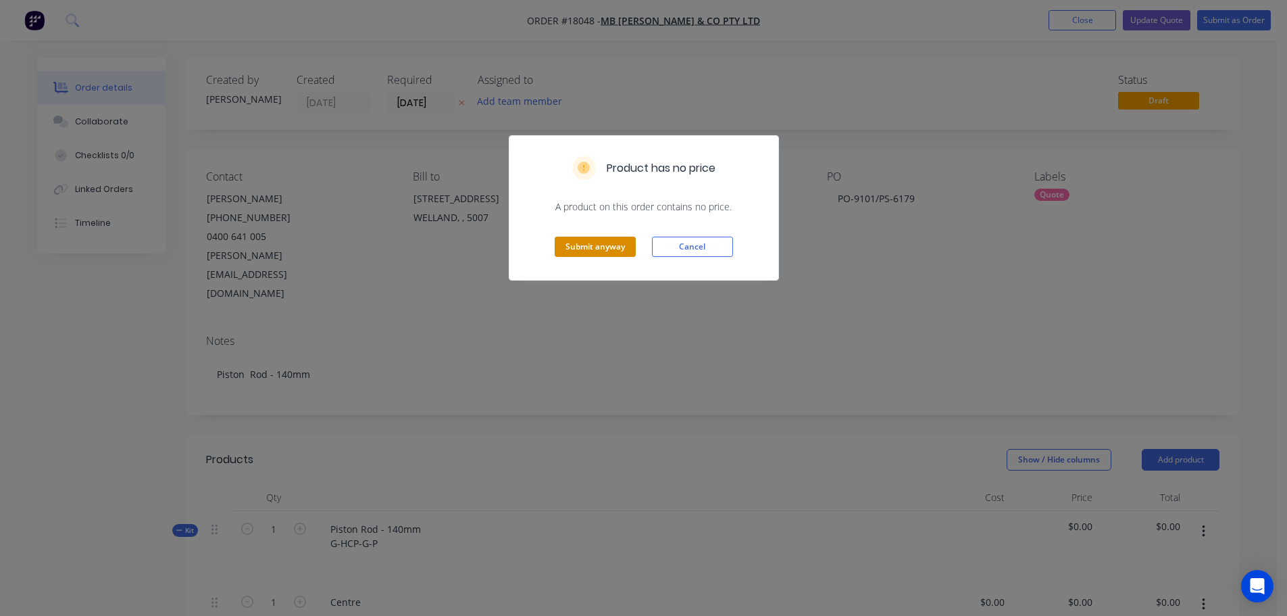
click at [616, 249] on button "Submit anyway" at bounding box center [595, 247] width 81 height 20
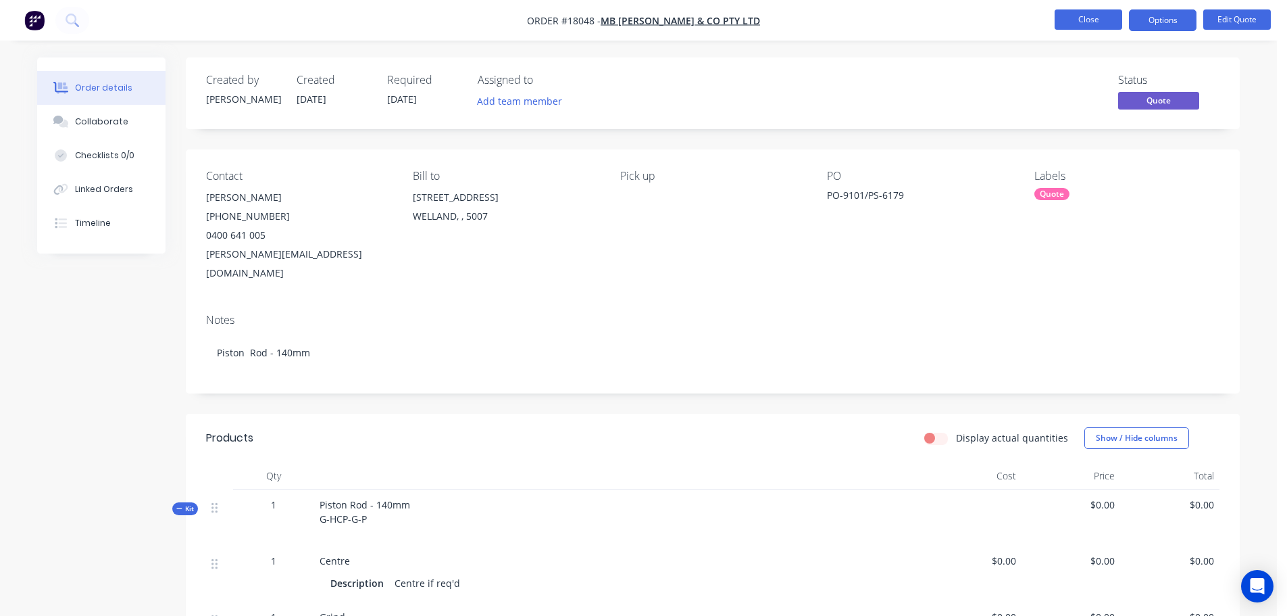
click at [1094, 23] on button "Close" at bounding box center [1089, 19] width 68 height 20
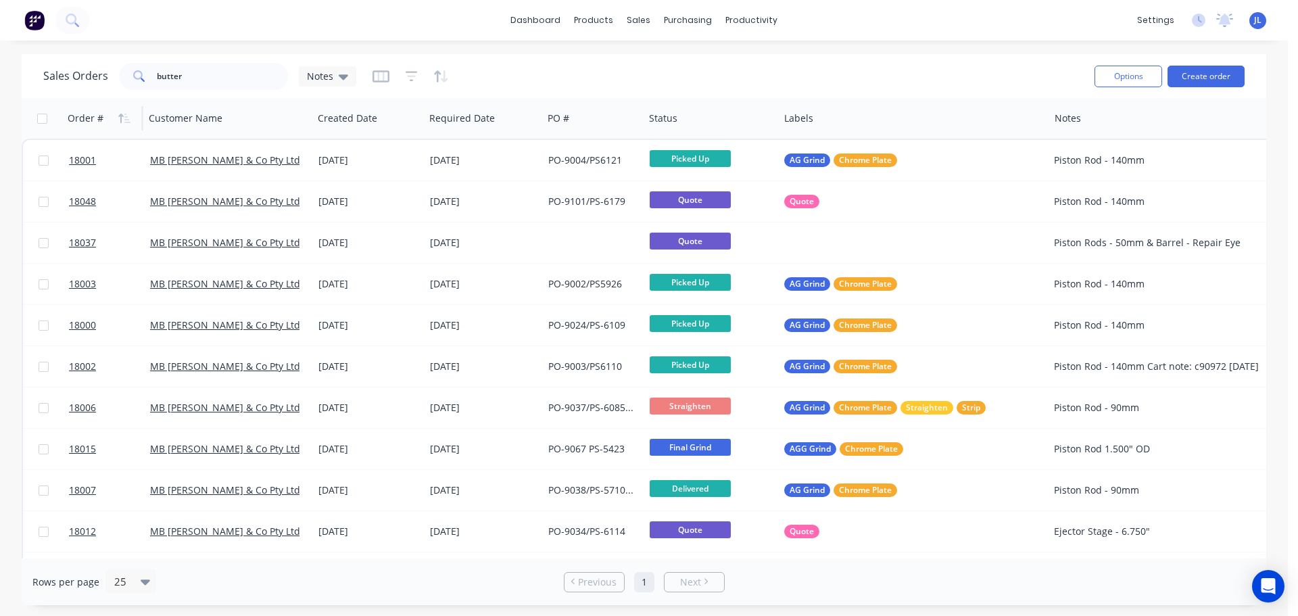
click at [105, 120] on div "Order #" at bounding box center [101, 118] width 67 height 27
click at [123, 118] on icon "button" at bounding box center [124, 118] width 12 height 11
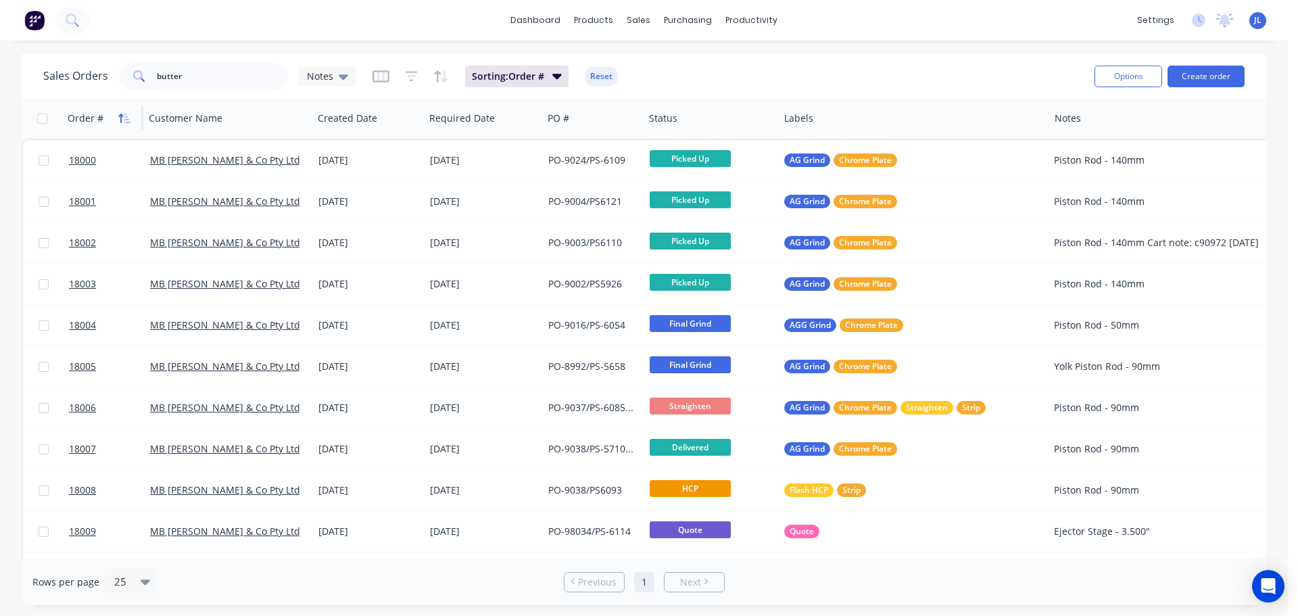
click at [124, 118] on icon "button" at bounding box center [124, 118] width 12 height 11
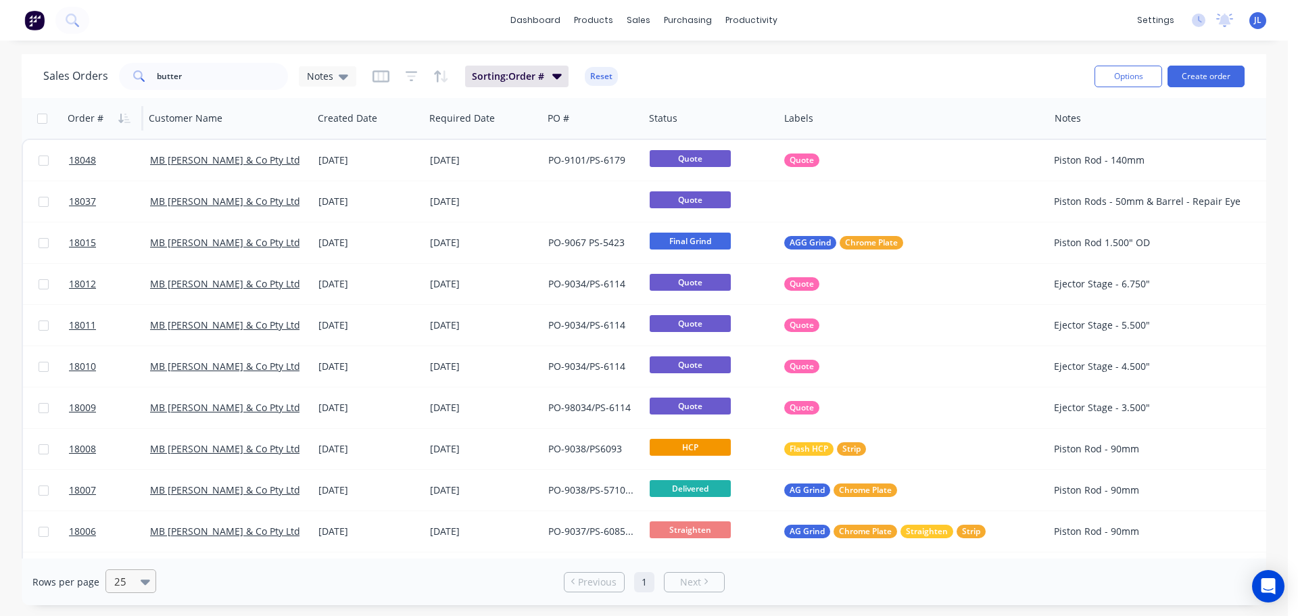
click at [145, 579] on icon at bounding box center [145, 581] width 9 height 15
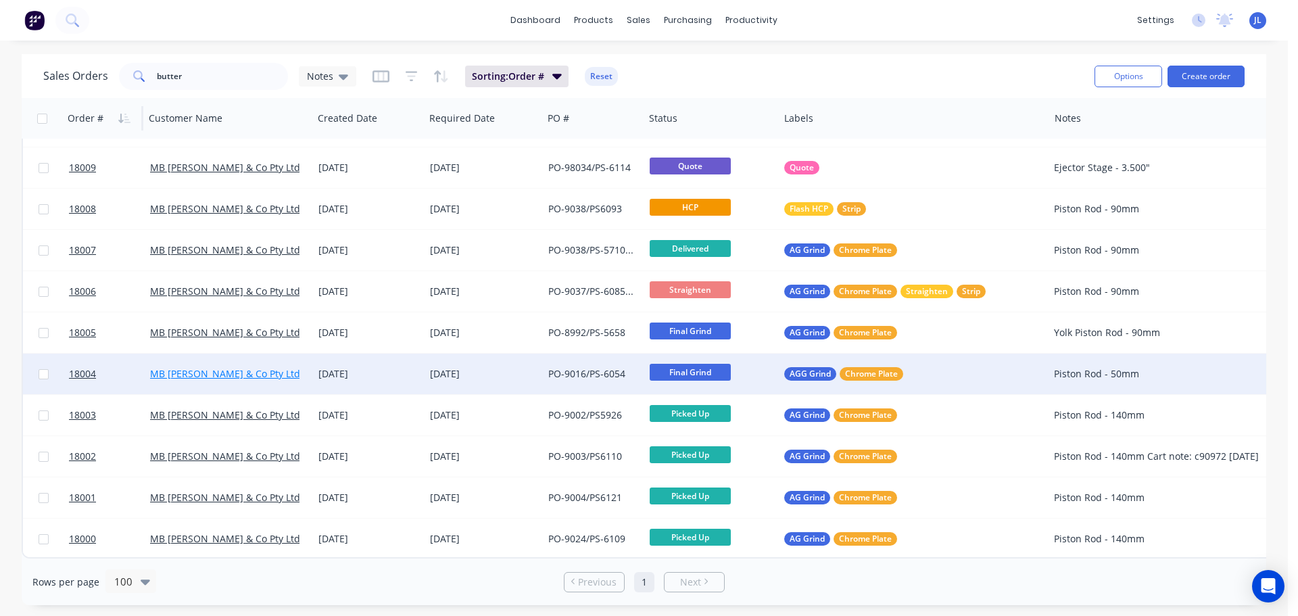
scroll to position [247, 0]
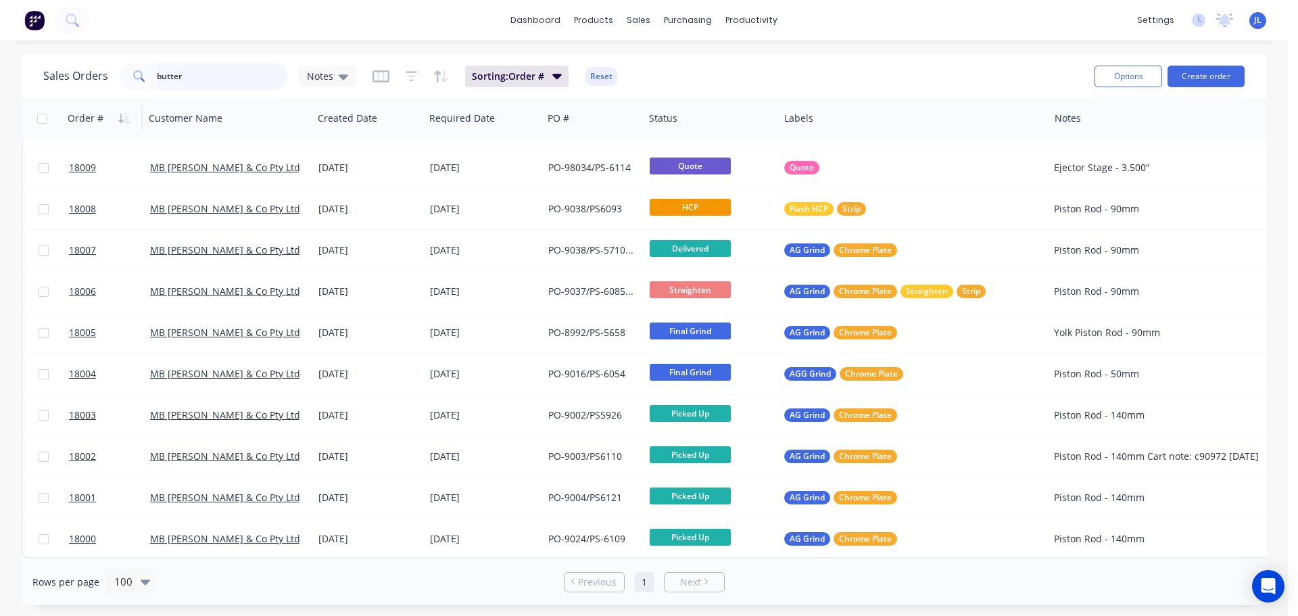
click at [254, 84] on input "butter" at bounding box center [223, 76] width 132 height 27
type input "b"
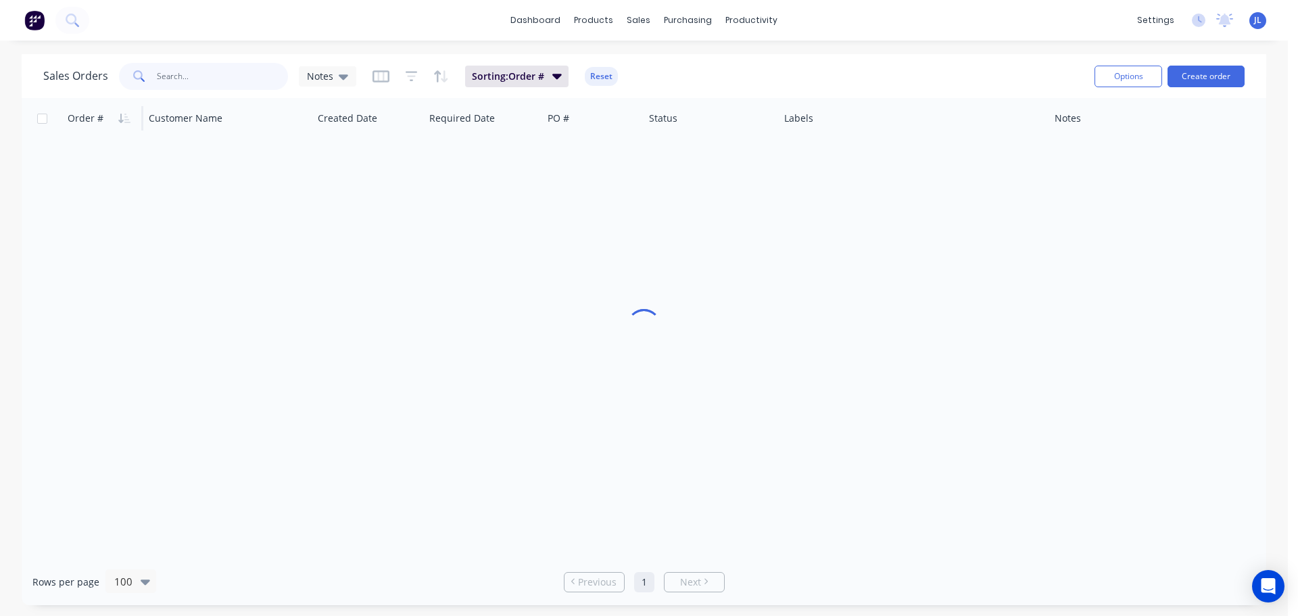
scroll to position [0, 0]
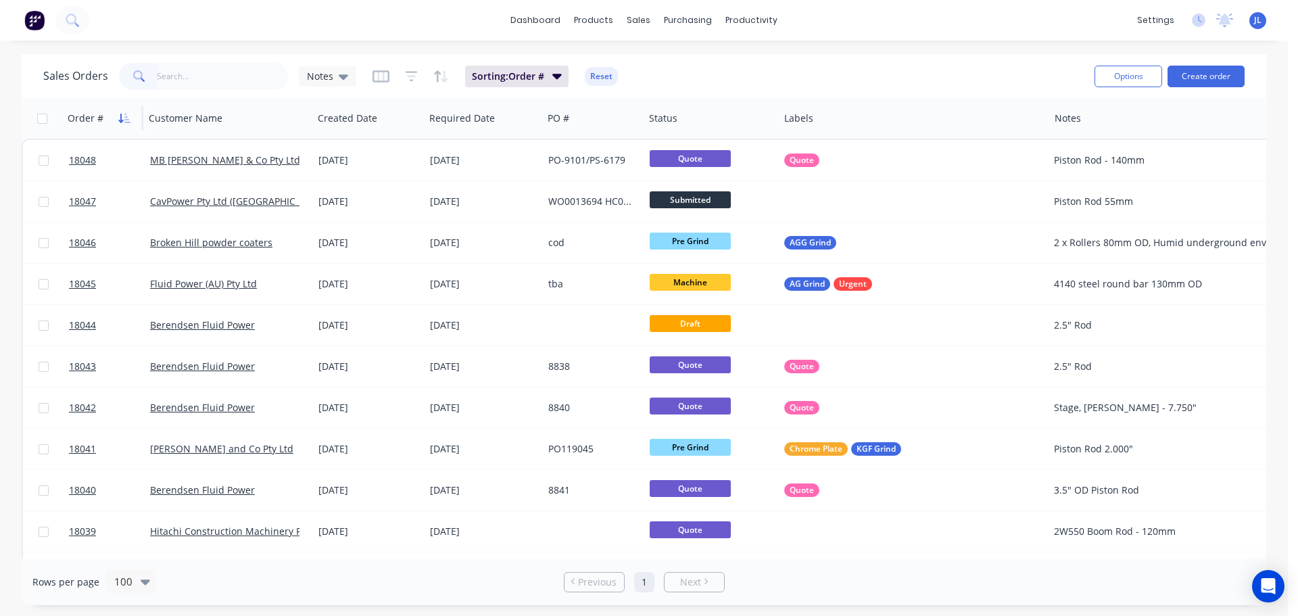
click at [122, 124] on button "button" at bounding box center [124, 118] width 20 height 20
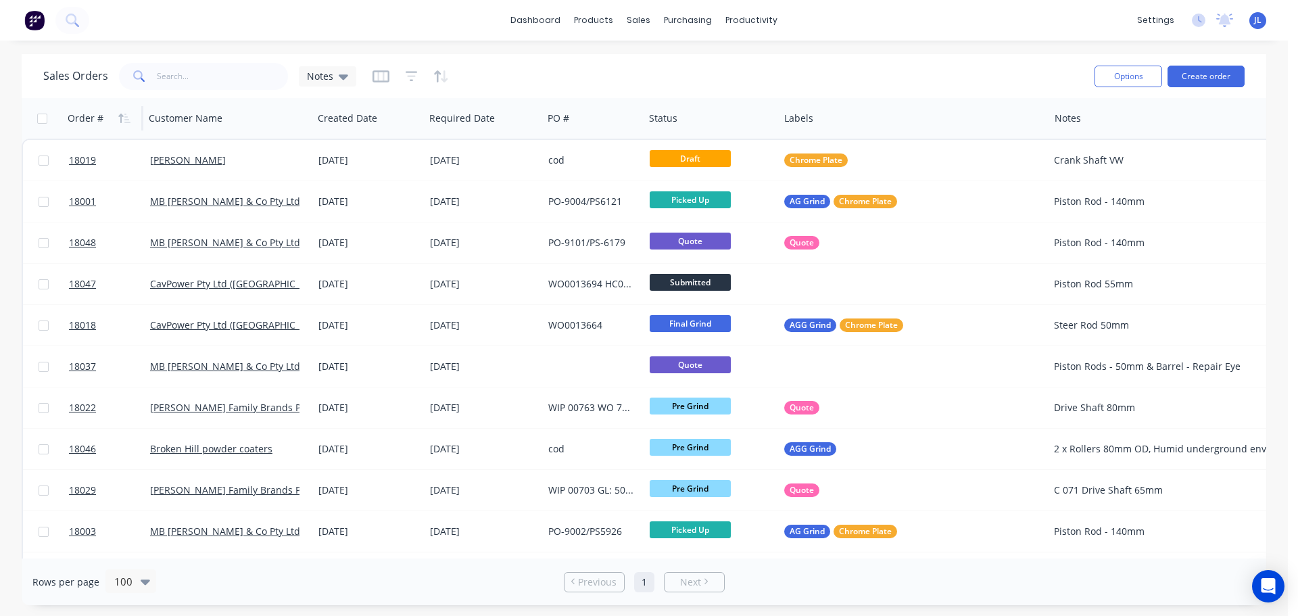
click at [92, 122] on div "Order #" at bounding box center [86, 119] width 36 height 14
click at [127, 119] on icon "button" at bounding box center [127, 118] width 6 height 9
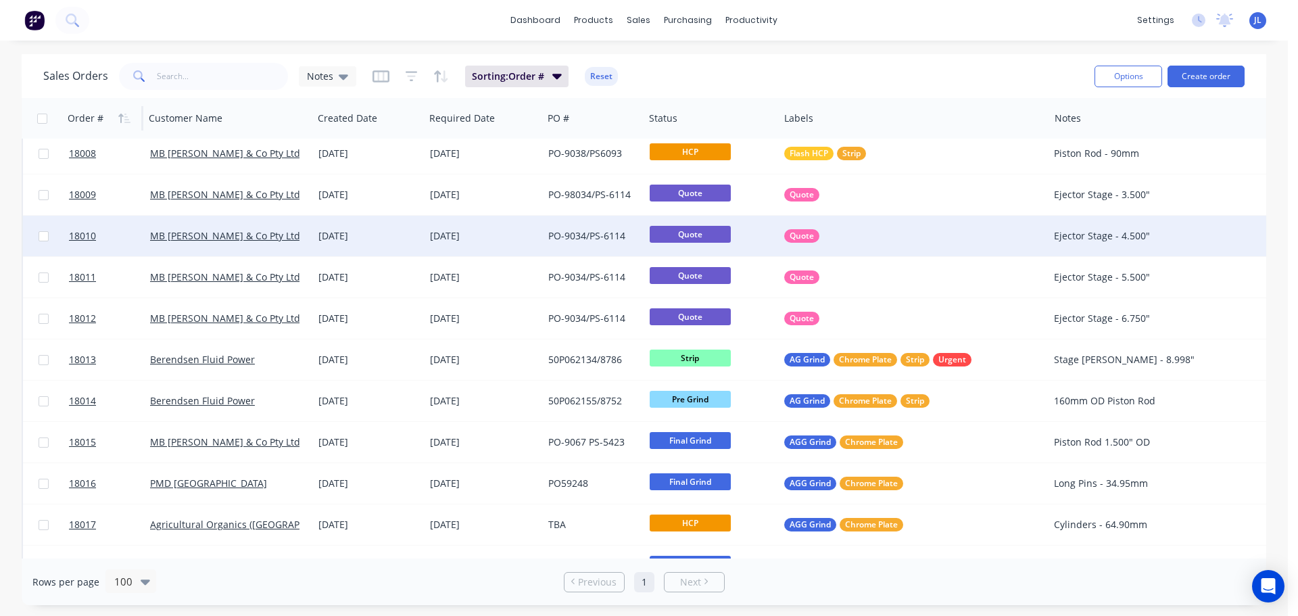
scroll to position [338, 0]
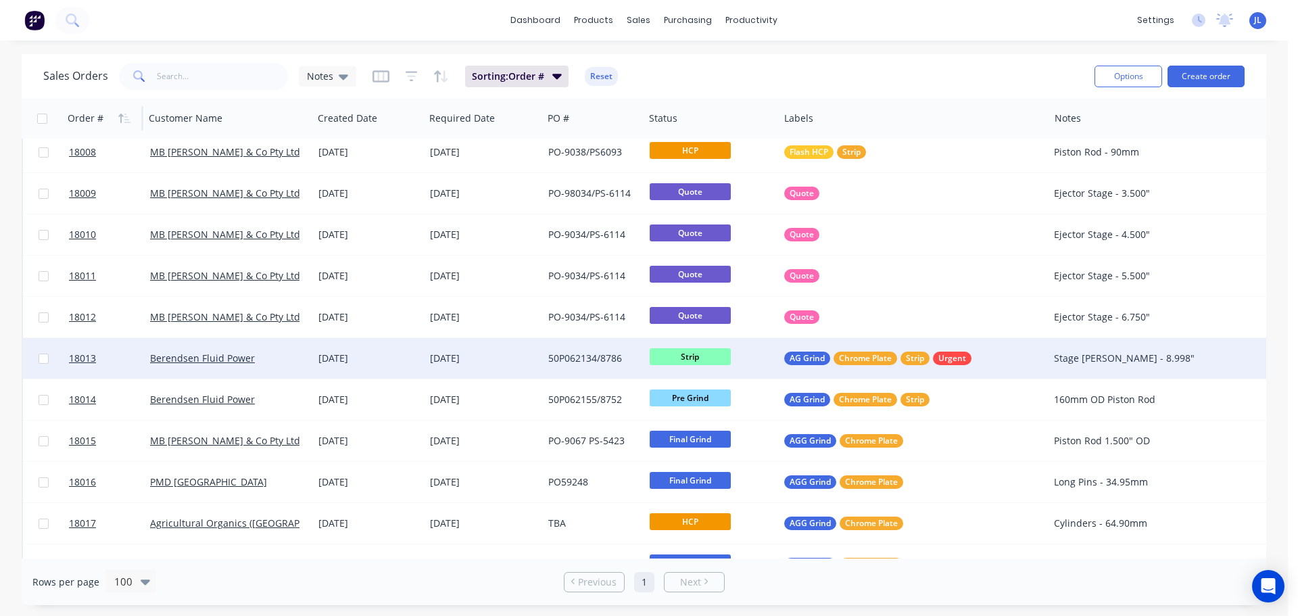
click at [678, 358] on span "Strip" at bounding box center [689, 356] width 81 height 17
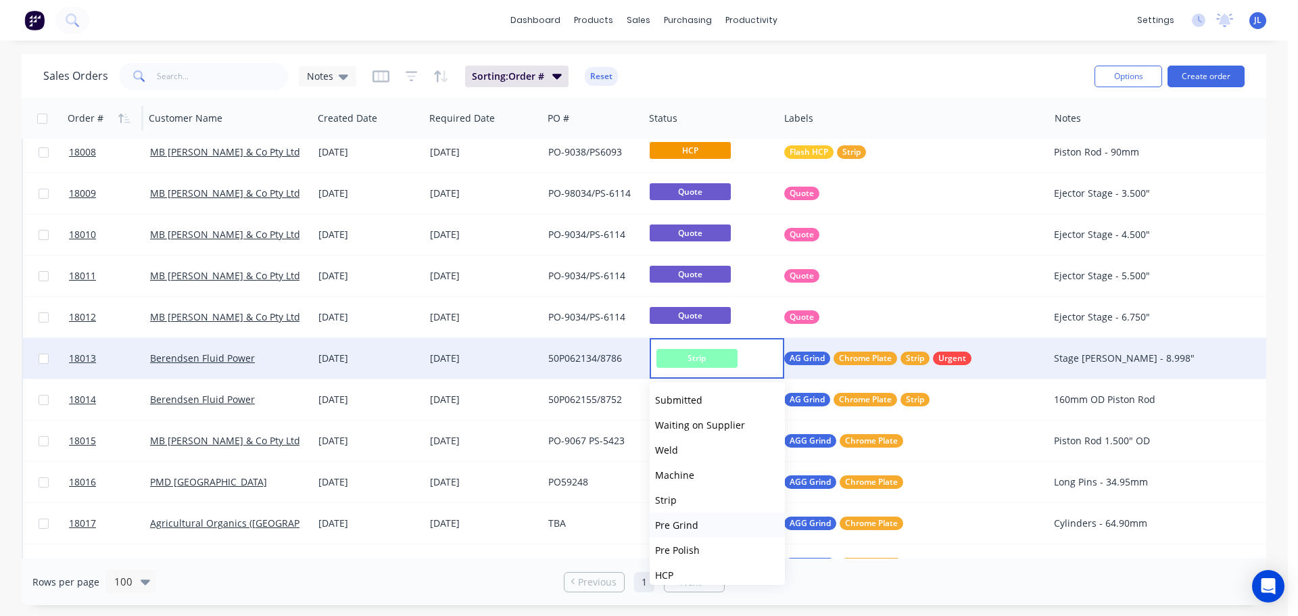
click at [698, 529] on button "Pre Grind" at bounding box center [716, 524] width 135 height 25
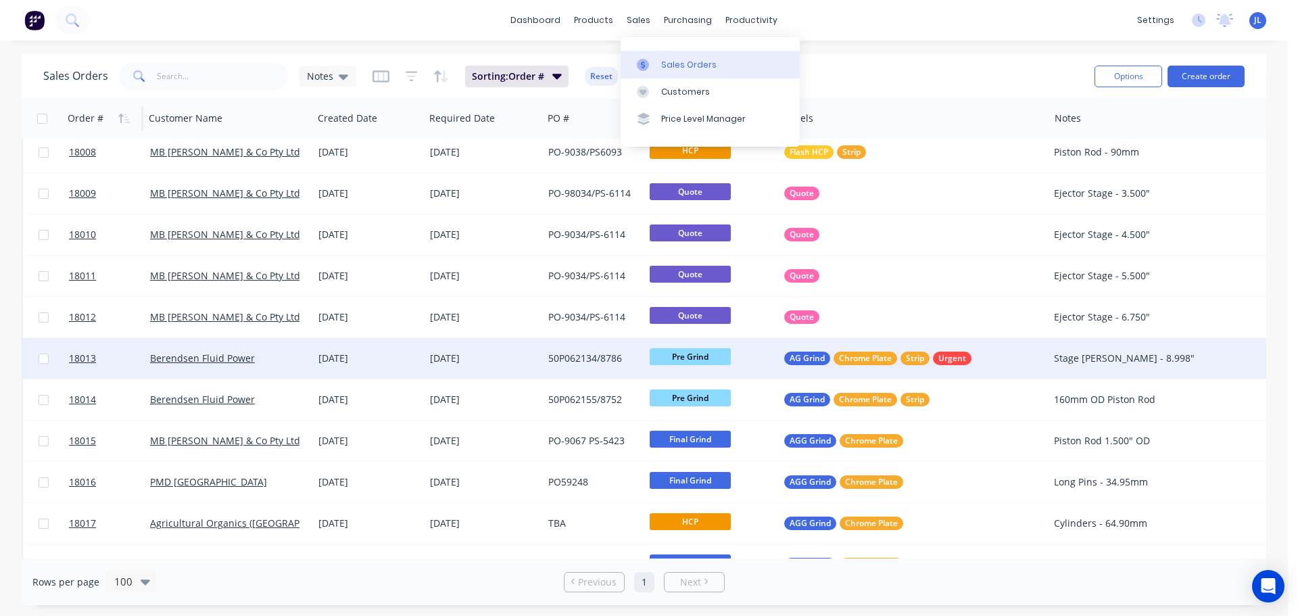
click at [657, 63] on link "Sales Orders" at bounding box center [709, 64] width 179 height 27
click at [347, 80] on div "Notes" at bounding box center [327, 76] width 57 height 20
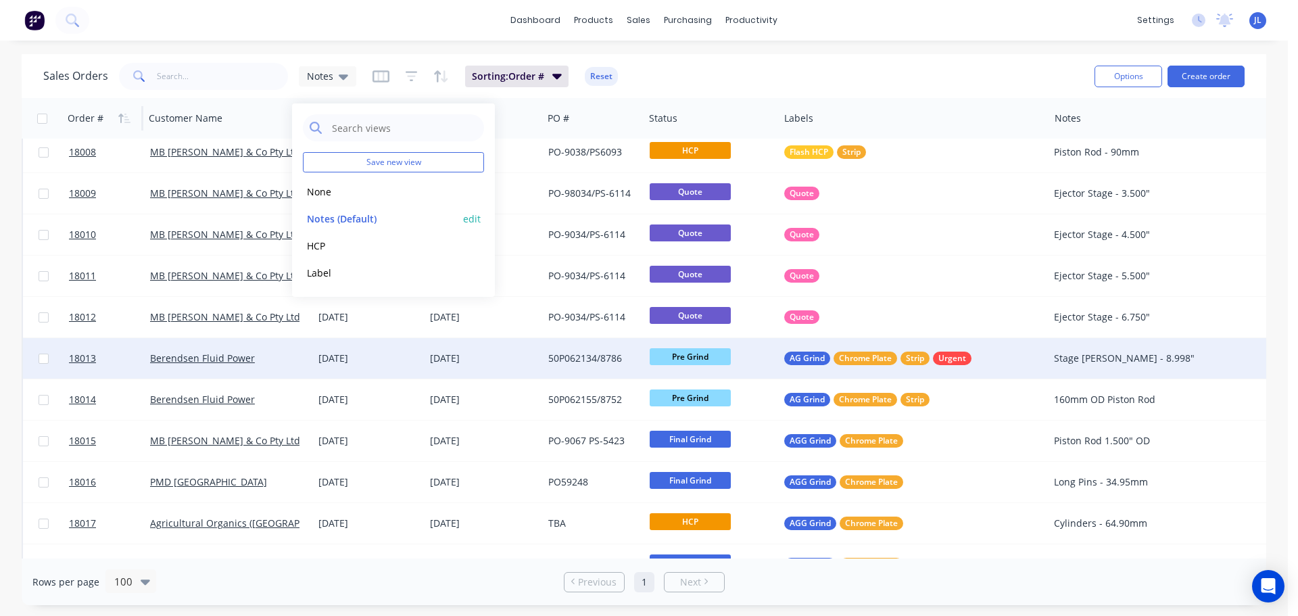
click at [476, 218] on button "edit" at bounding box center [472, 219] width 18 height 14
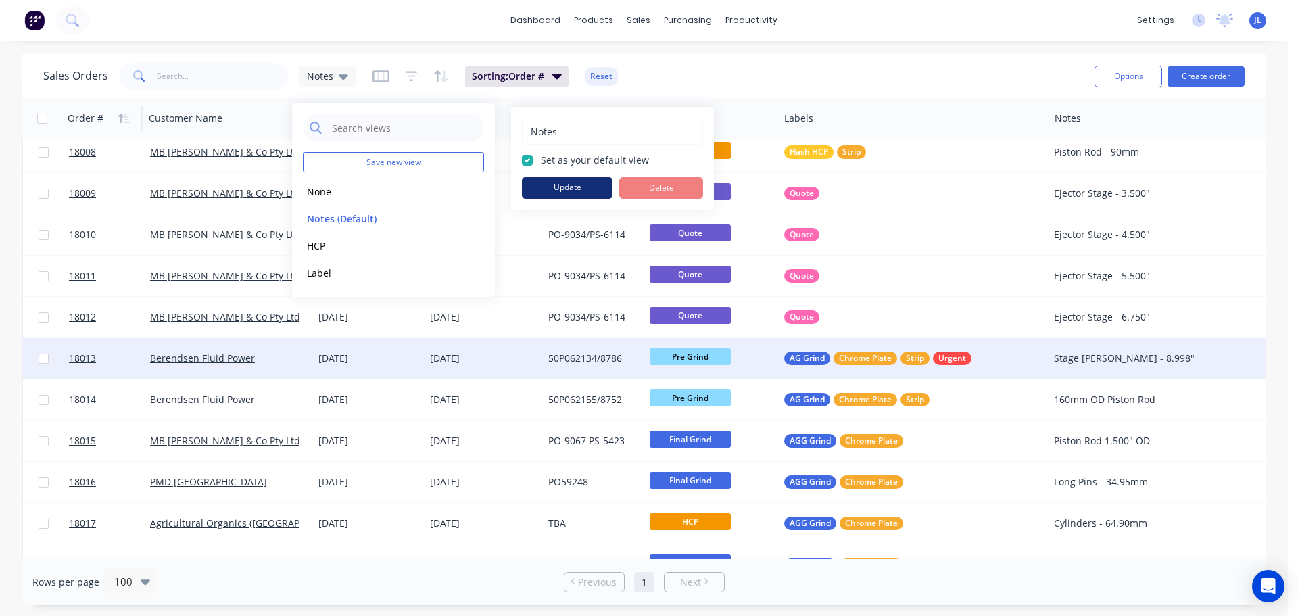
click at [593, 189] on button "Update" at bounding box center [567, 188] width 91 height 22
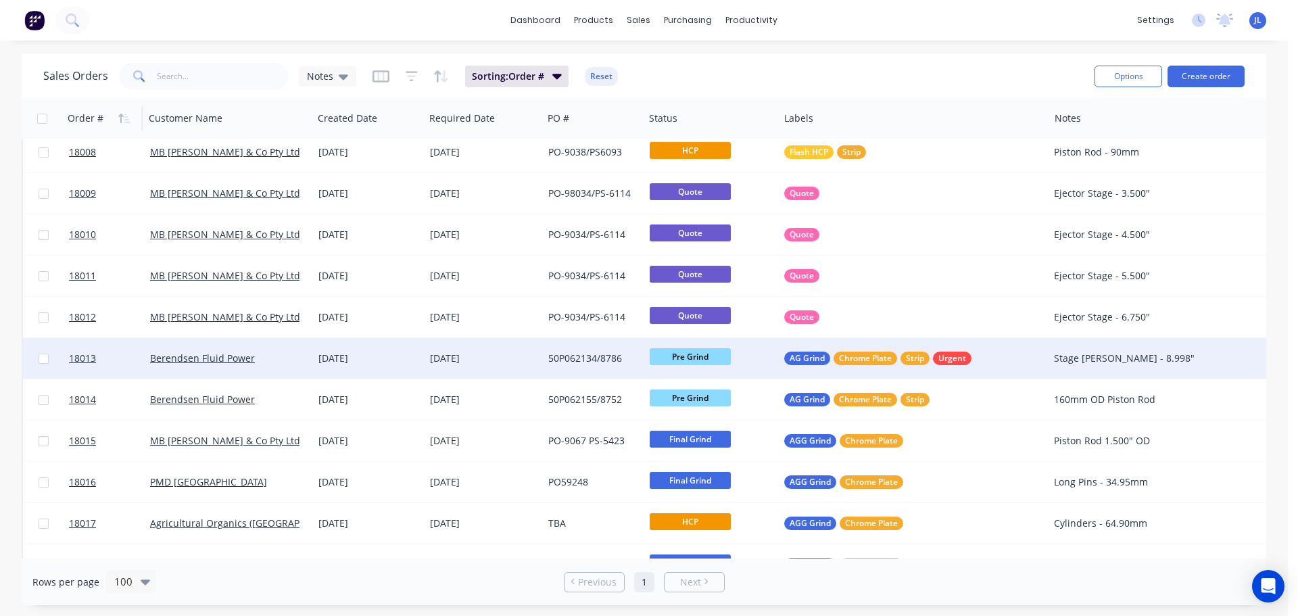
click at [811, 66] on div "Sales Orders Notes Sorting: Order # Reset" at bounding box center [563, 75] width 1040 height 33
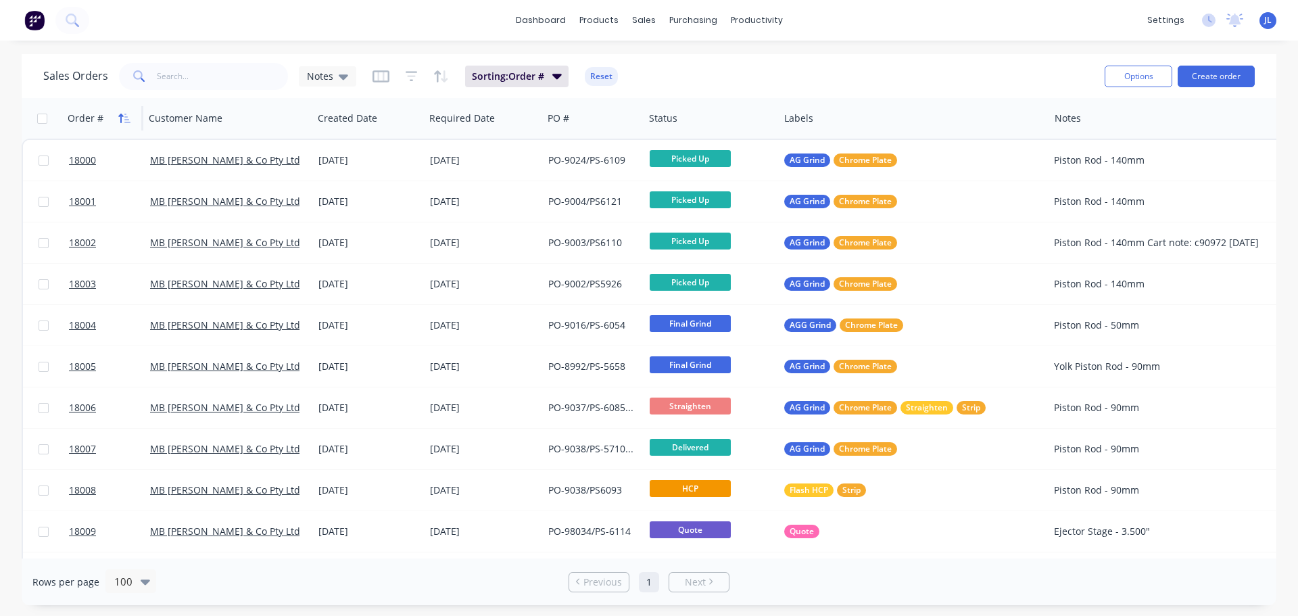
click at [125, 116] on icon "button" at bounding box center [124, 118] width 12 height 11
click at [116, 117] on button "button" at bounding box center [124, 118] width 20 height 20
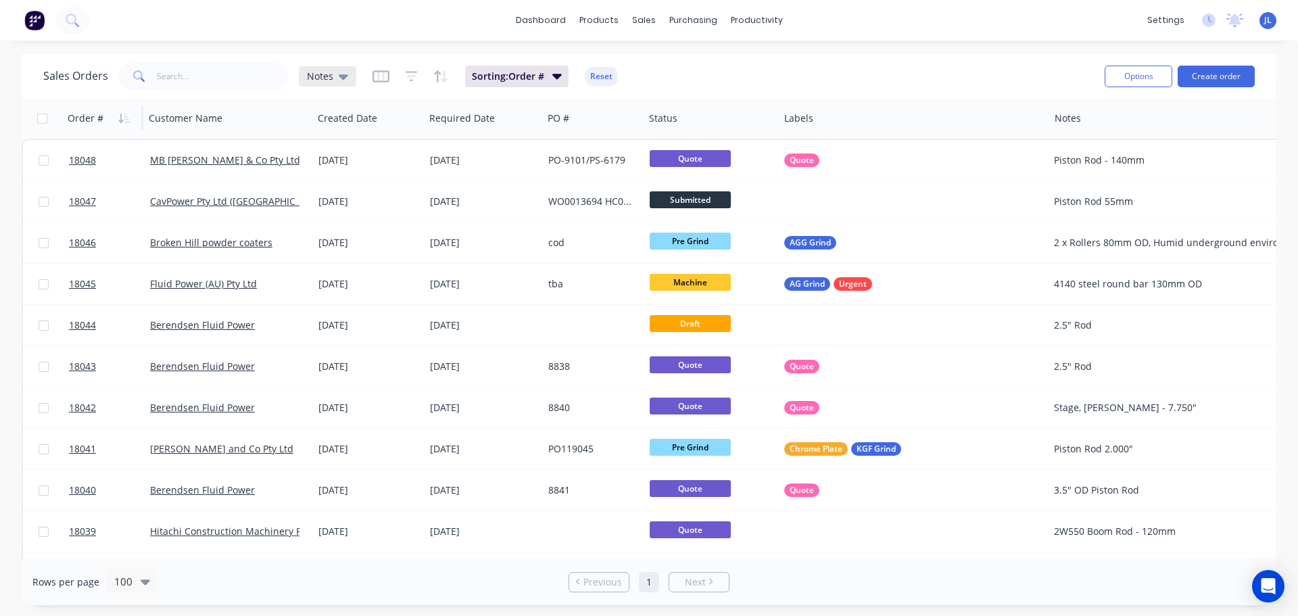
click at [344, 78] on icon at bounding box center [343, 76] width 9 height 5
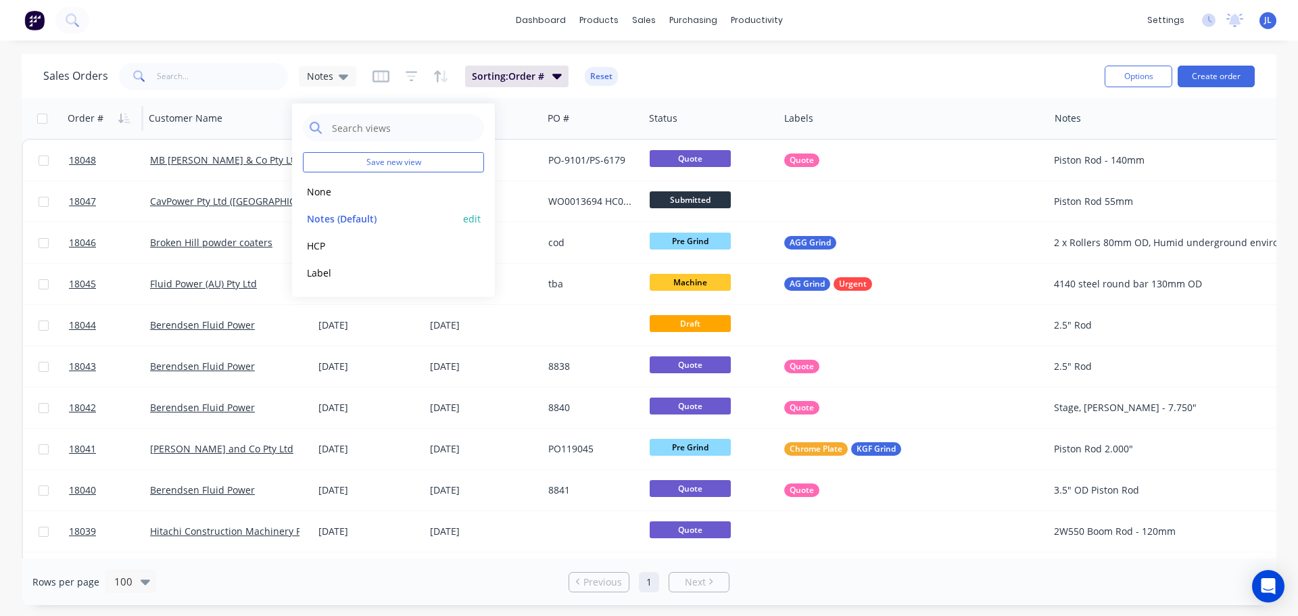
click at [473, 217] on button "edit" at bounding box center [472, 219] width 18 height 14
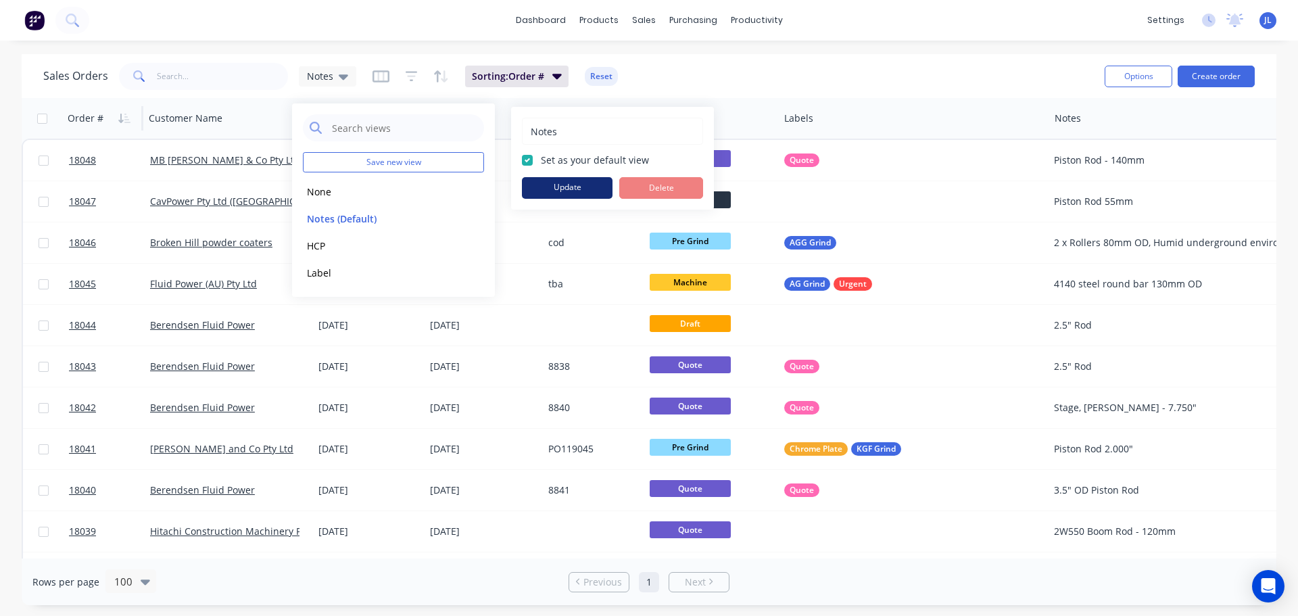
click at [558, 191] on button "Update" at bounding box center [567, 188] width 91 height 22
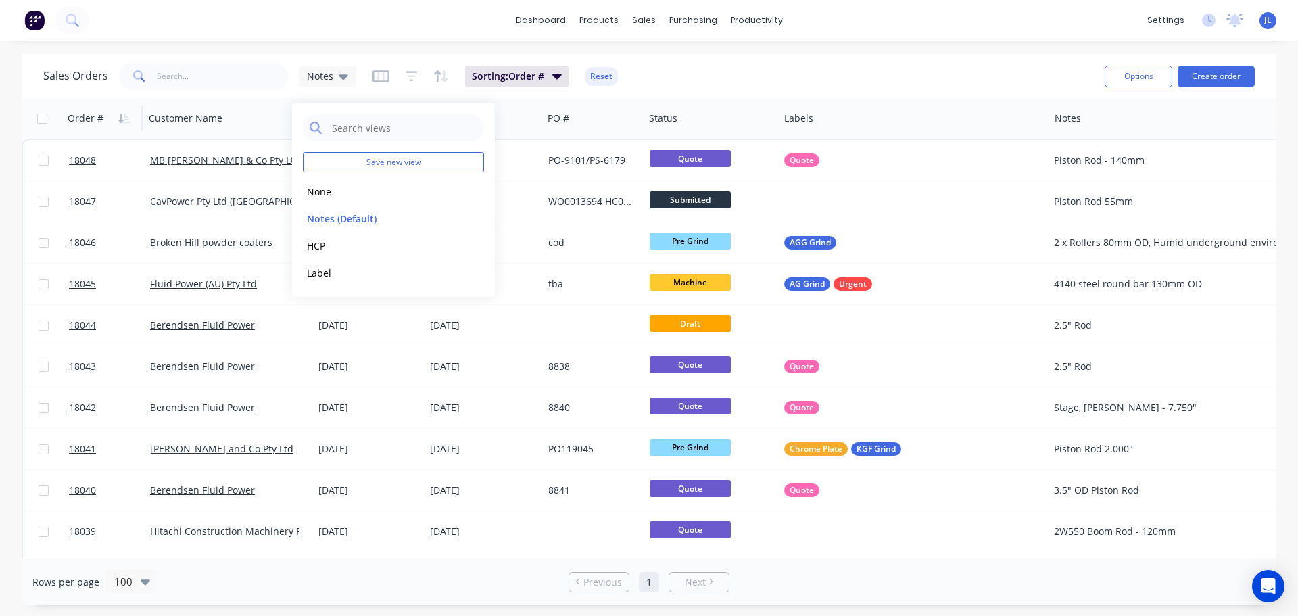
click at [275, 33] on div "dashboard products sales purchasing productivity dashboard products Product Cat…" at bounding box center [649, 20] width 1298 height 41
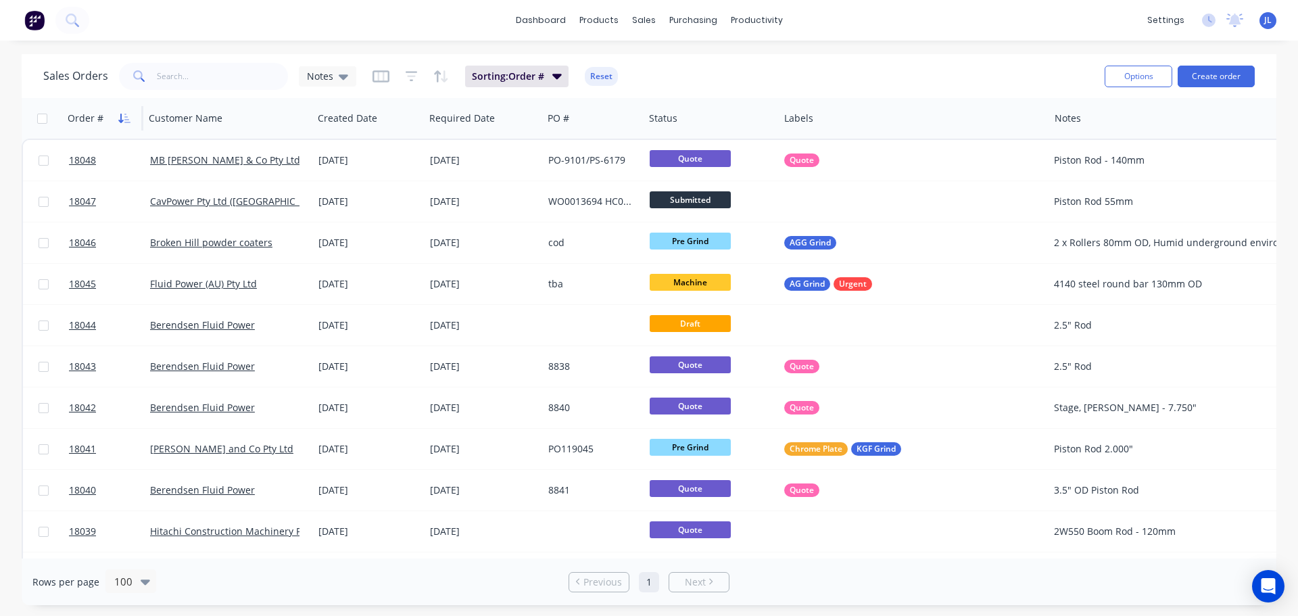
click at [124, 118] on icon "button" at bounding box center [124, 118] width 12 height 11
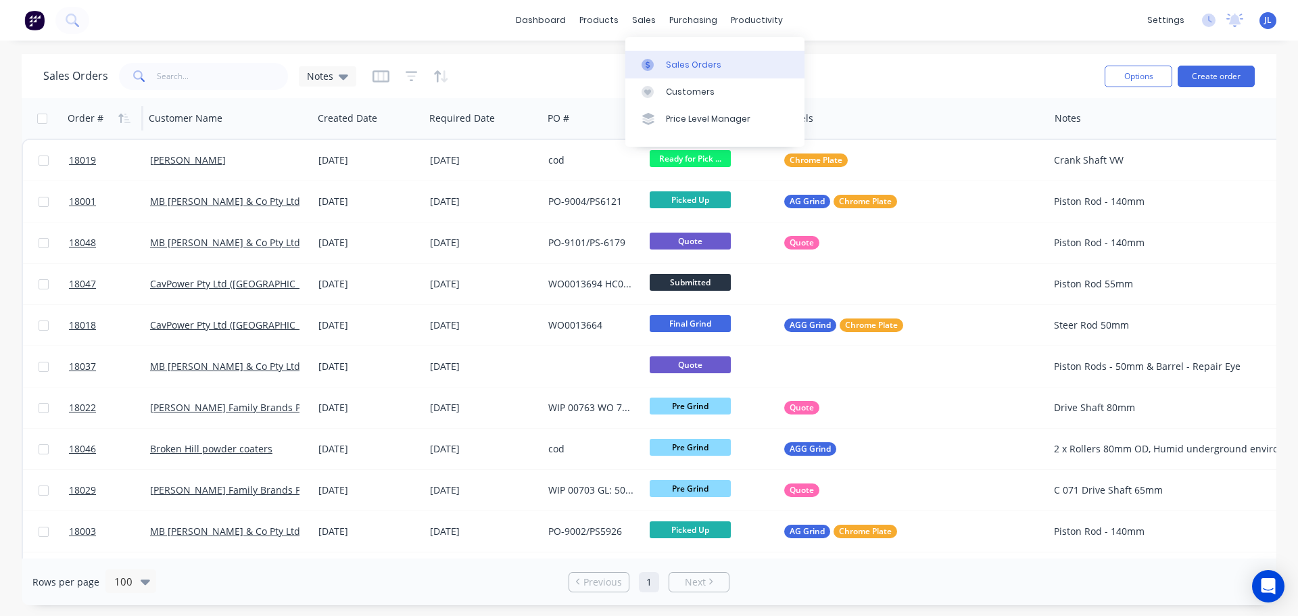
click at [664, 56] on link "Sales Orders" at bounding box center [714, 64] width 179 height 27
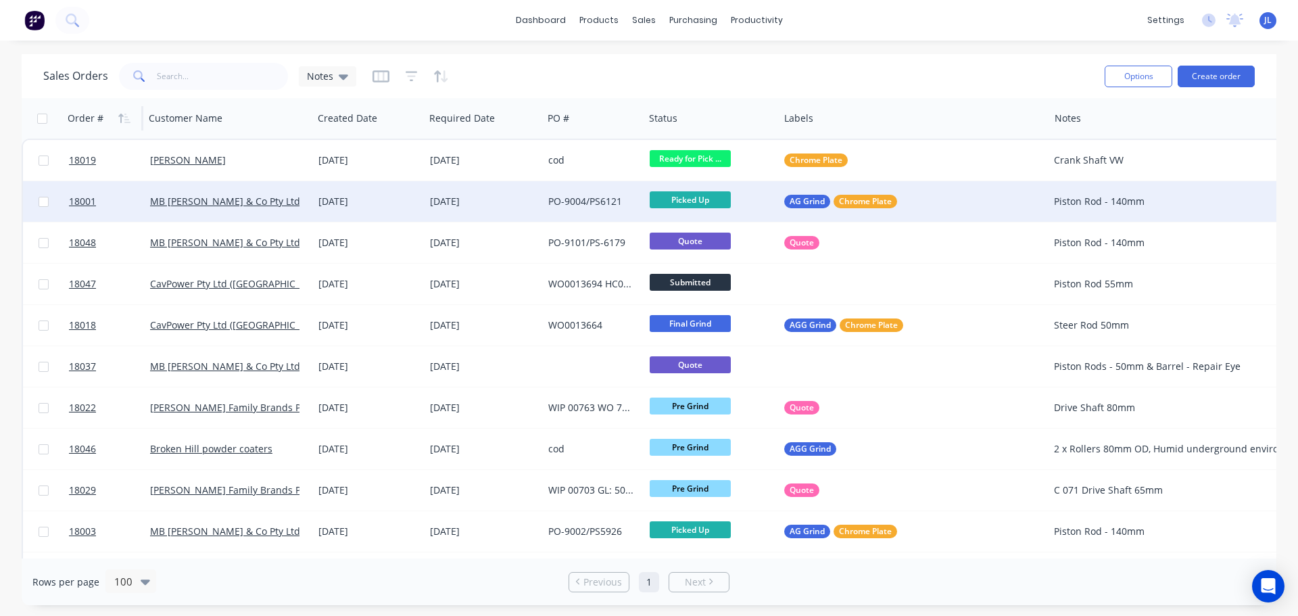
click at [550, 204] on div "PO-9004/PS6121" at bounding box center [591, 202] width 86 height 14
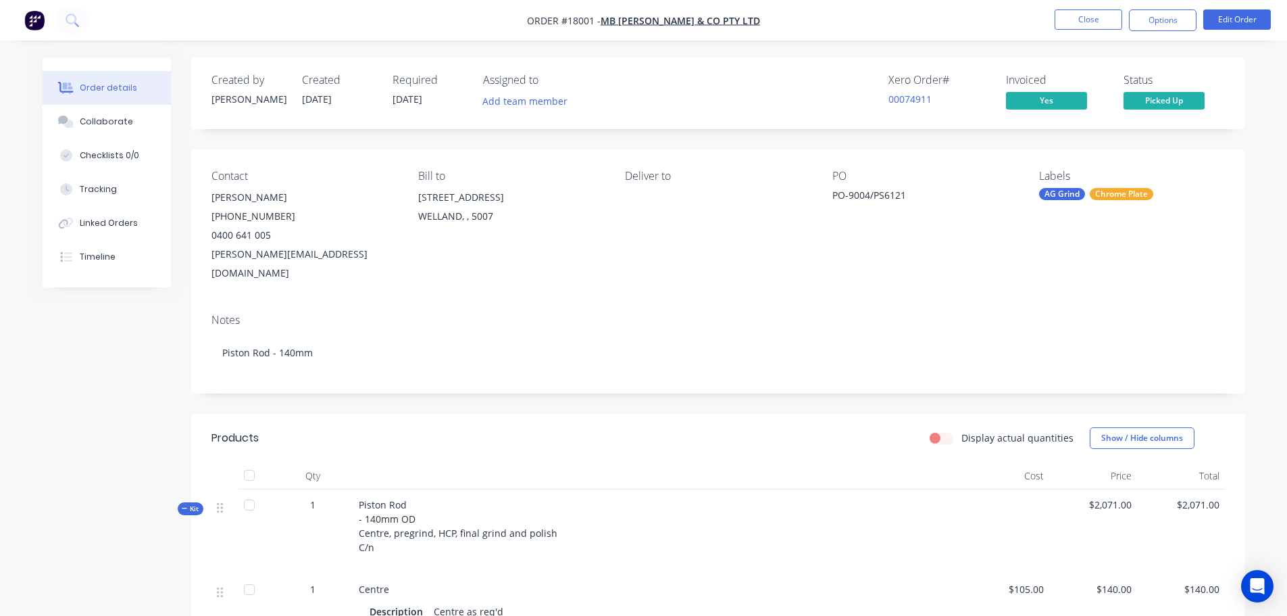
click at [1167, 109] on span "Picked Up" at bounding box center [1164, 100] width 81 height 17
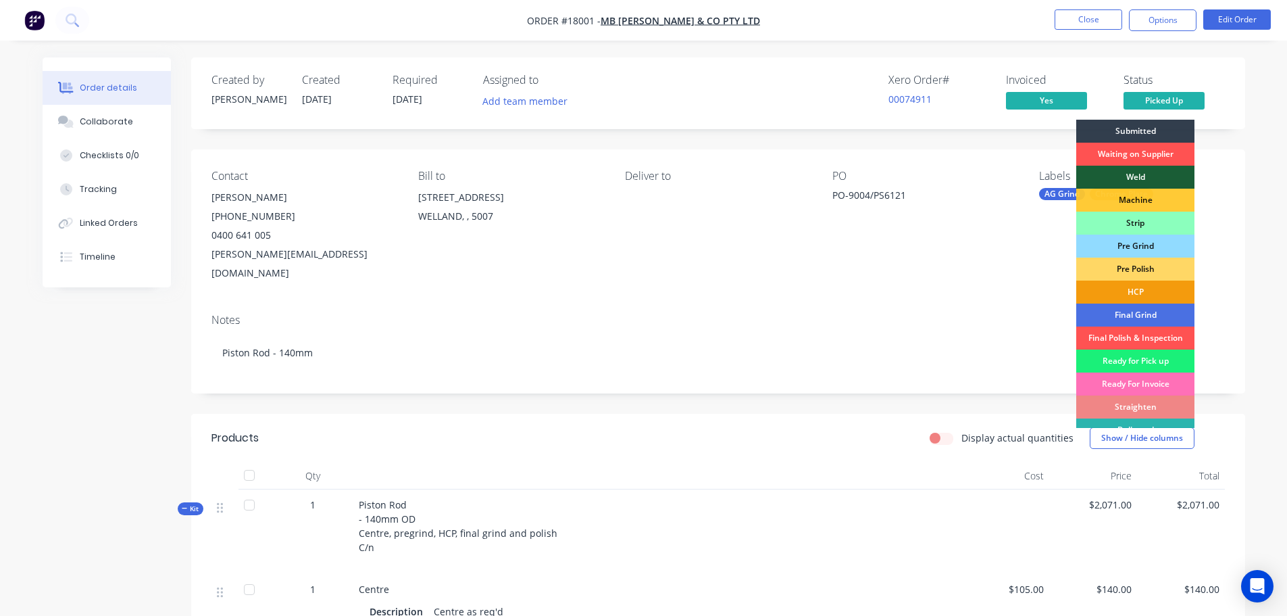
click at [1256, 308] on div "Order details Collaborate Checklists 0/0 Tracking Linked Orders Timeline Order …" at bounding box center [644, 611] width 1230 height 1108
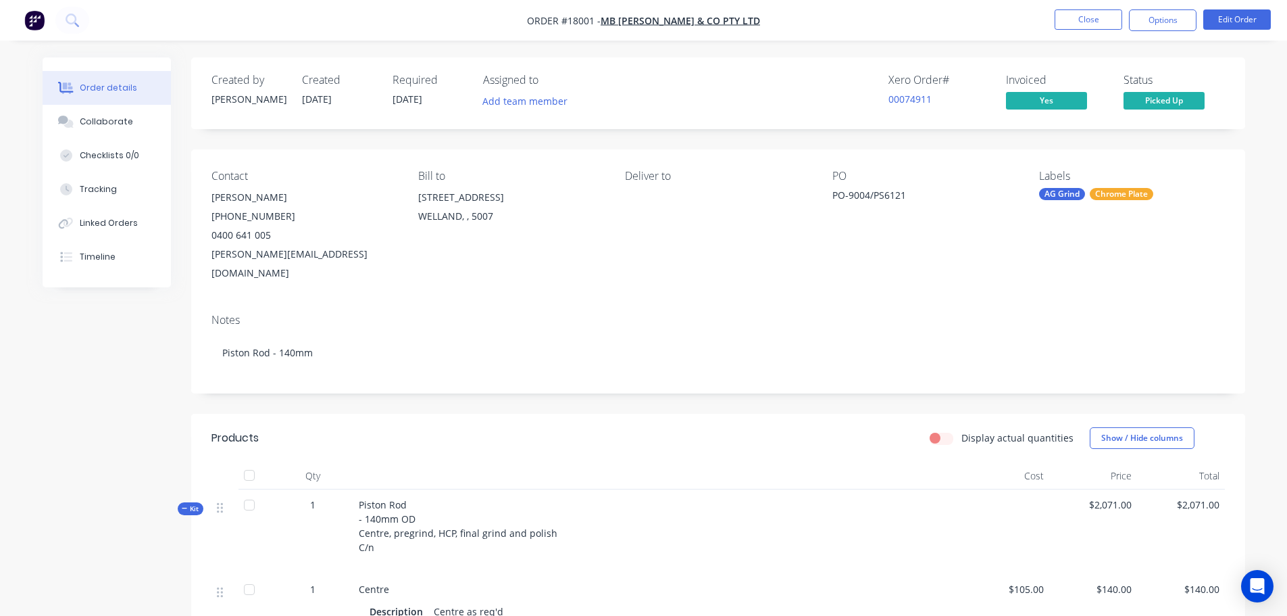
click at [40, 20] on img "button" at bounding box center [34, 20] width 20 height 20
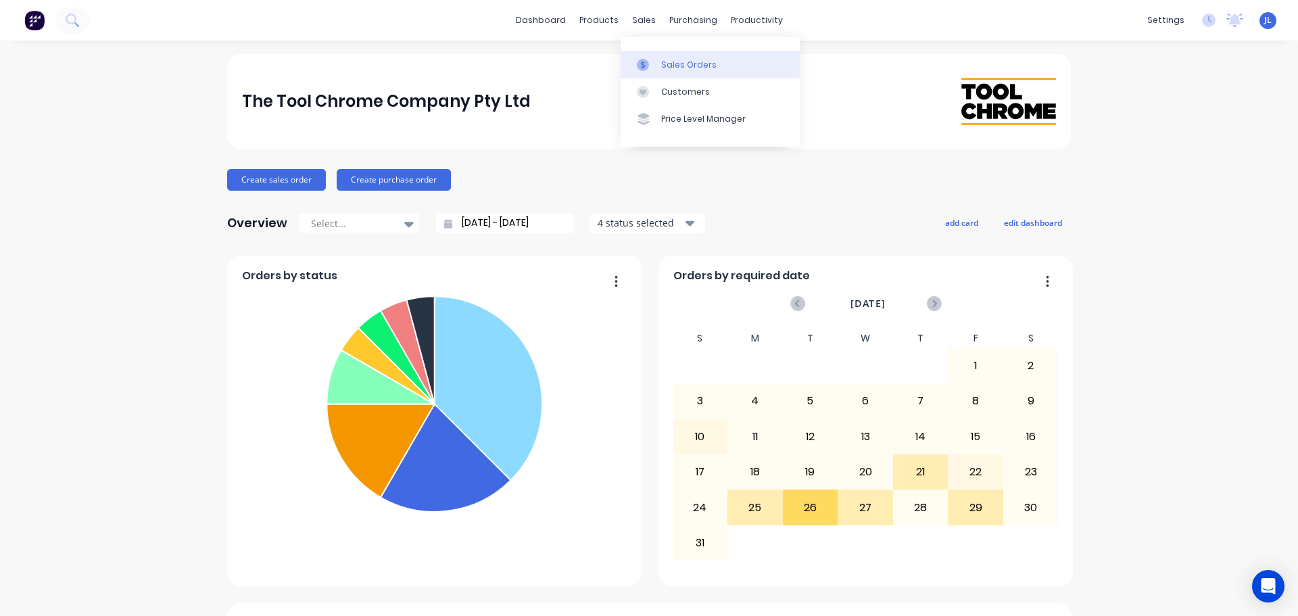
click at [658, 62] on link "Sales Orders" at bounding box center [709, 64] width 179 height 27
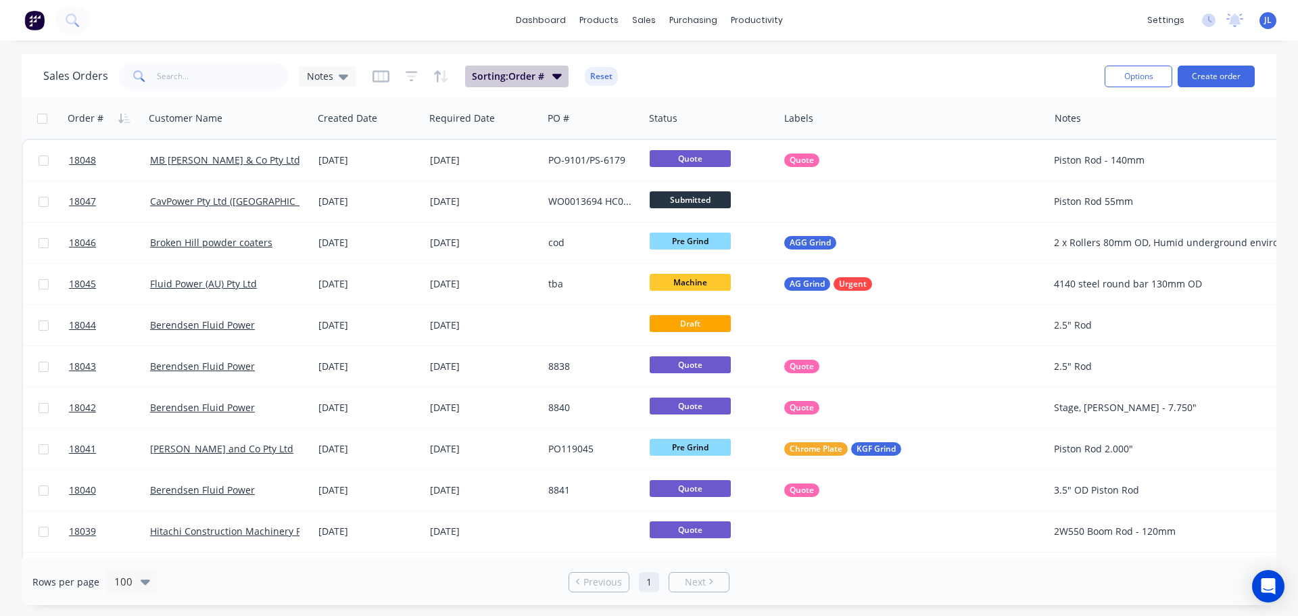
click at [545, 76] on button "Sorting: Order #" at bounding box center [516, 77] width 103 height 22
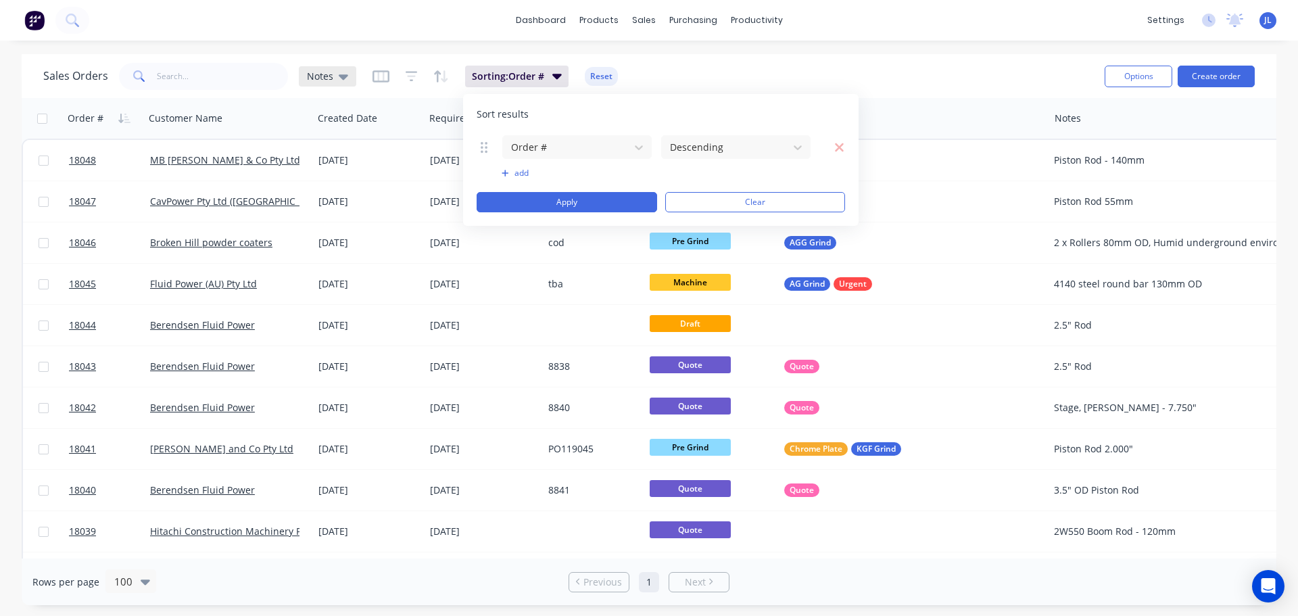
click at [341, 78] on icon at bounding box center [343, 76] width 9 height 5
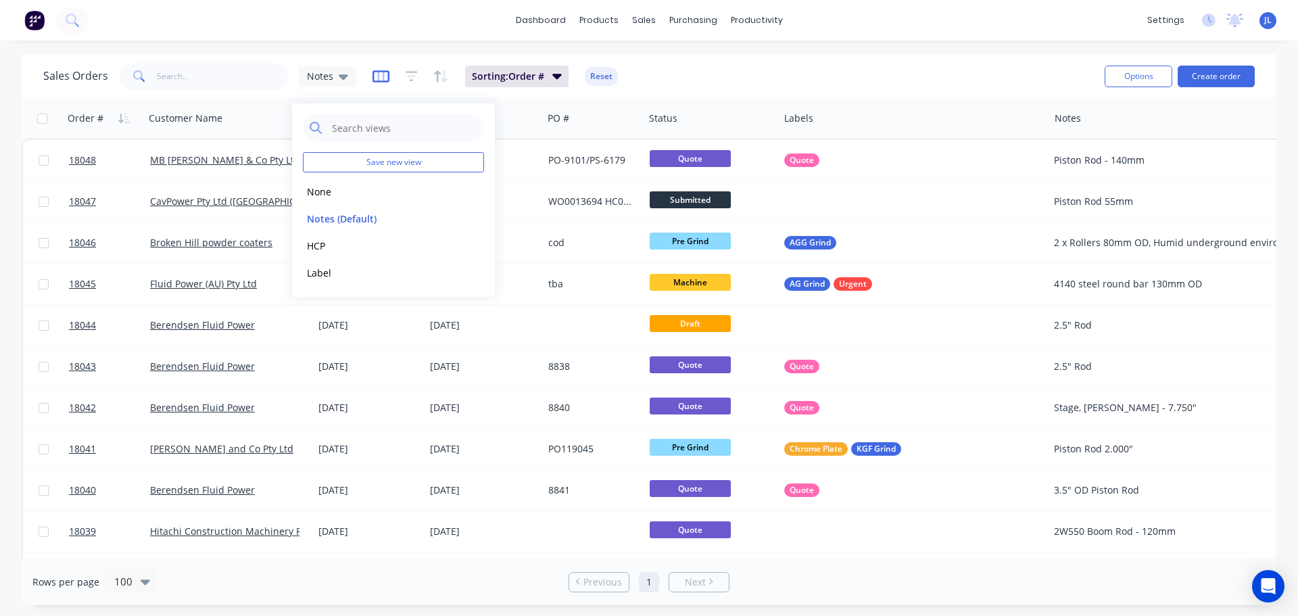
click at [380, 73] on icon "button" at bounding box center [380, 77] width 17 height 14
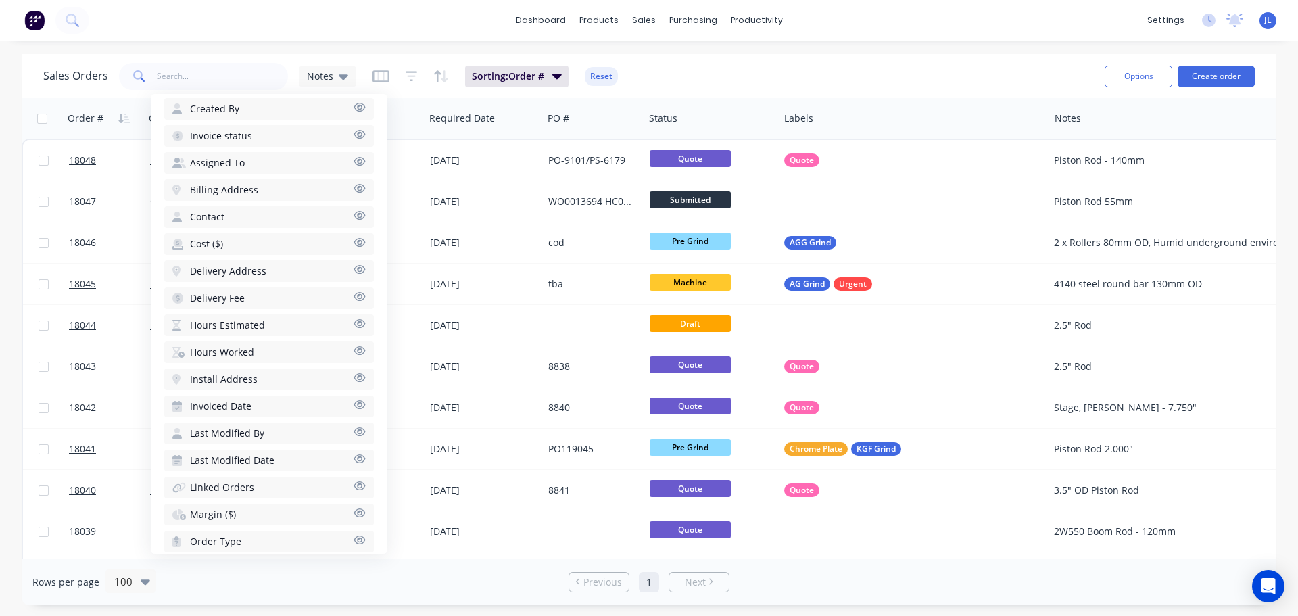
scroll to position [473, 0]
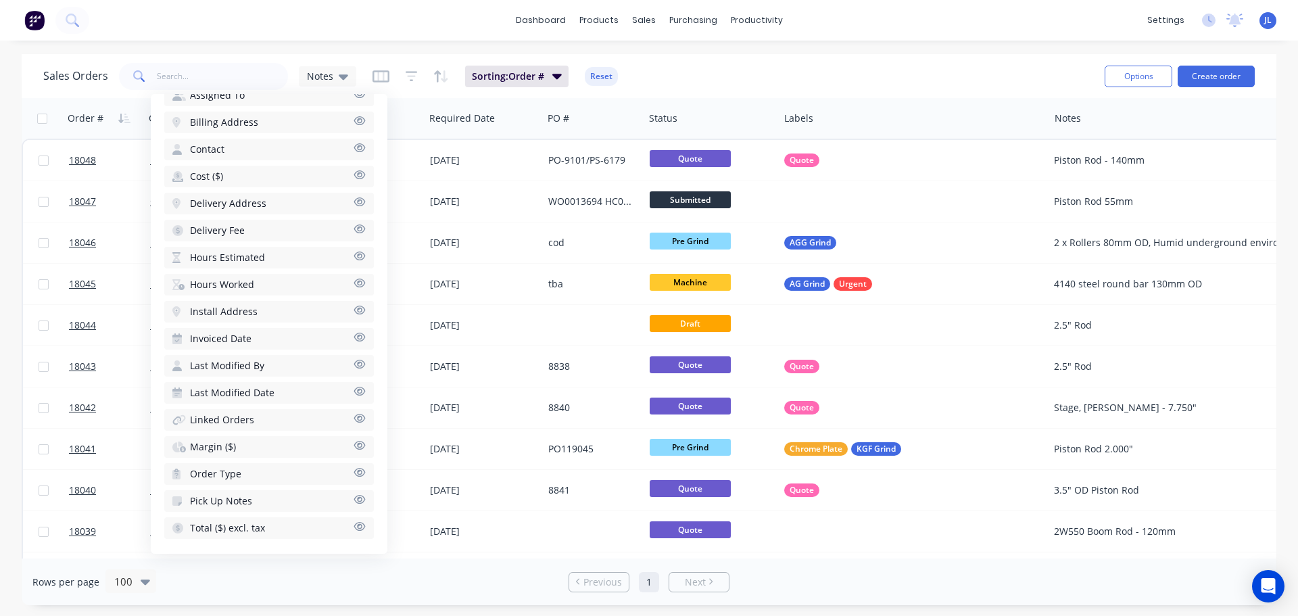
click at [353, 337] on icon "button" at bounding box center [359, 337] width 12 height 10
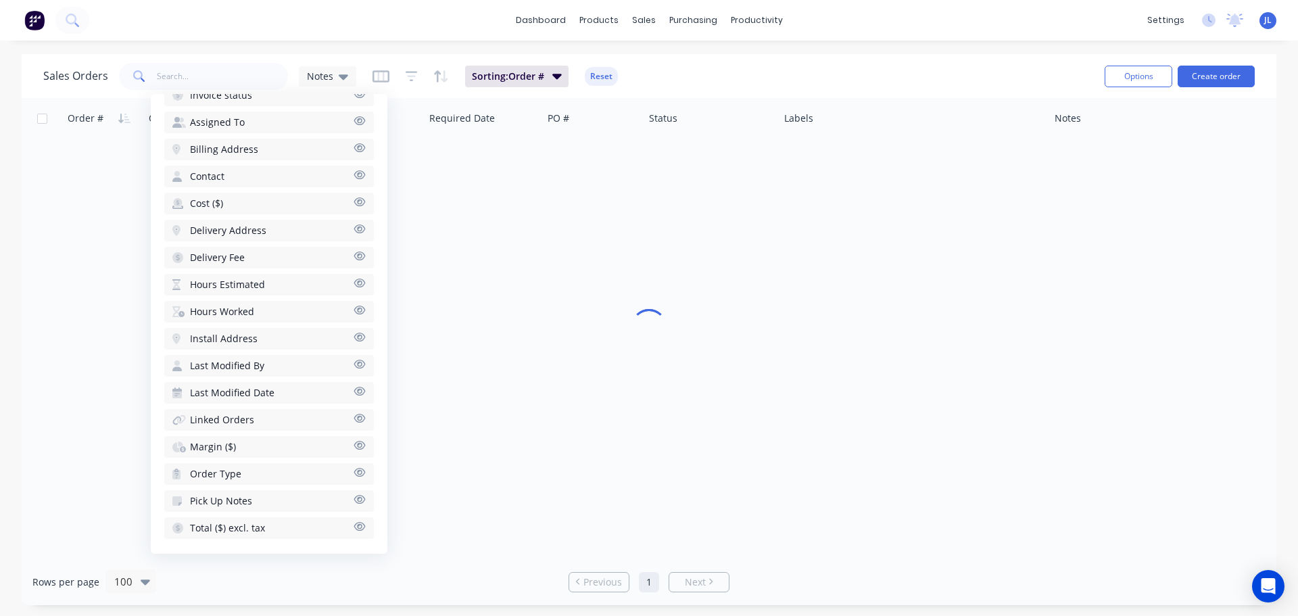
scroll to position [477, 0]
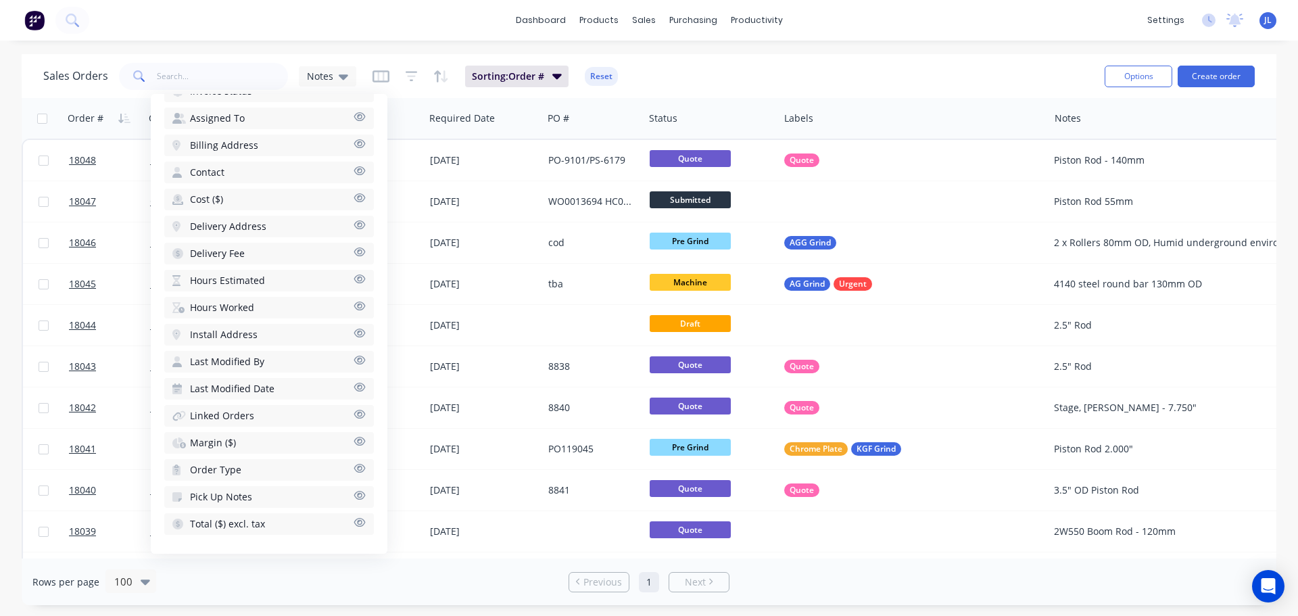
click at [940, 64] on div "Sales Orders Notes Sorting: Order # Reset" at bounding box center [568, 75] width 1050 height 33
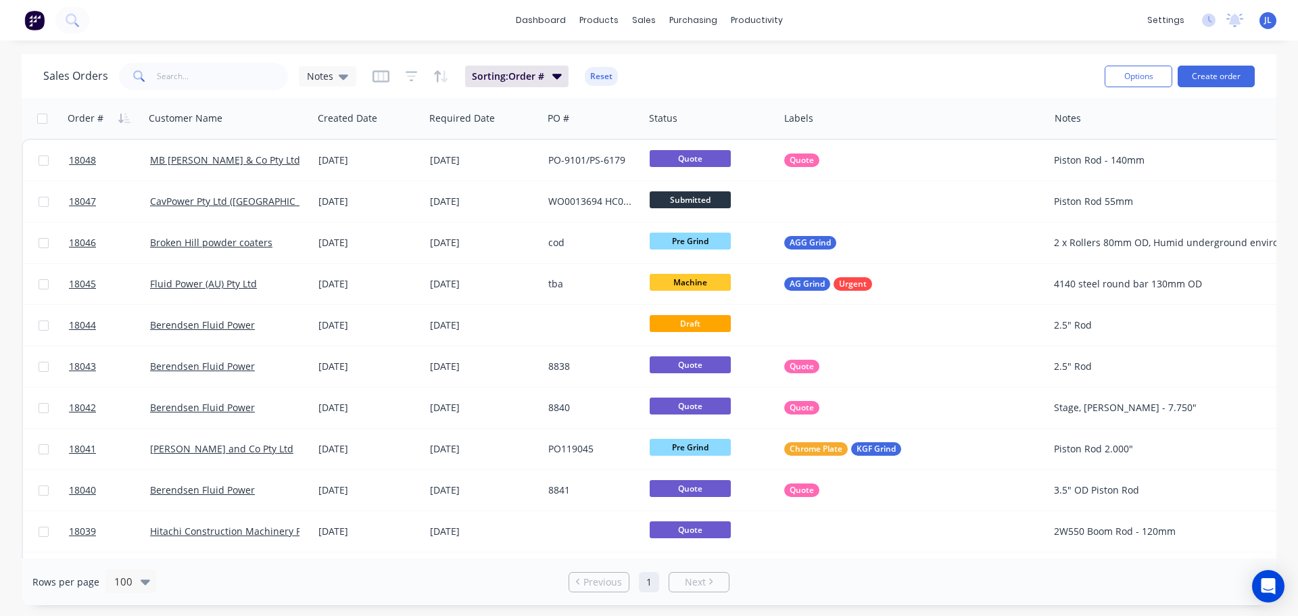
scroll to position [0, 174]
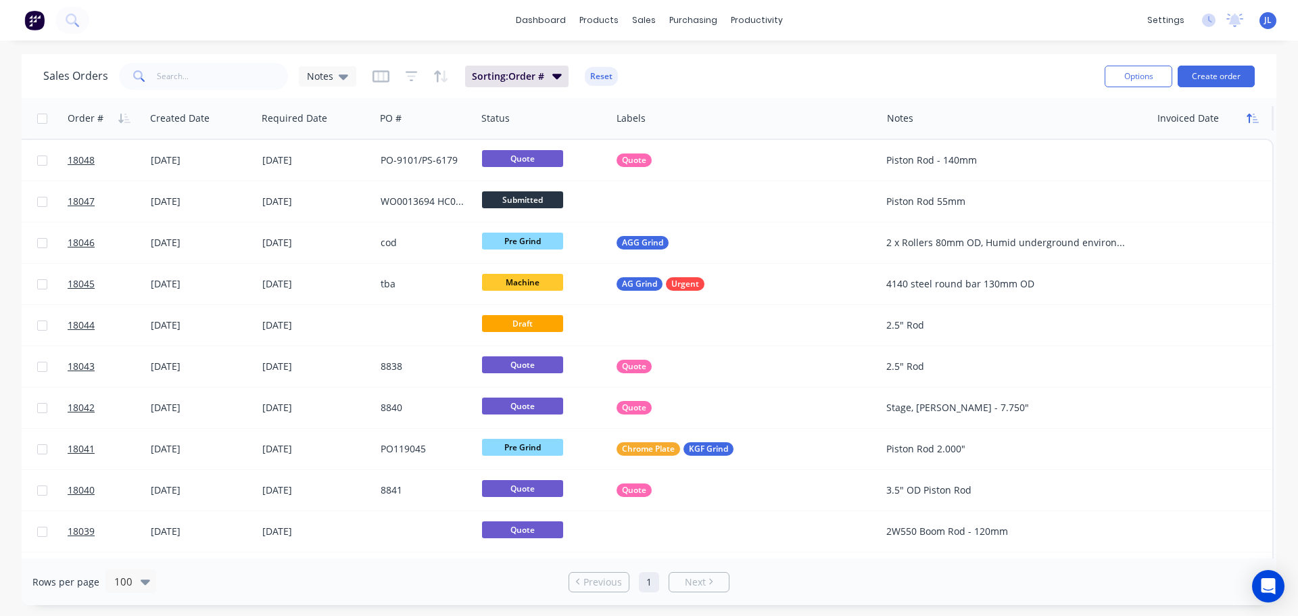
click at [1251, 126] on button "button" at bounding box center [1252, 118] width 20 height 20
click at [1251, 122] on icon "button" at bounding box center [1252, 118] width 12 height 11
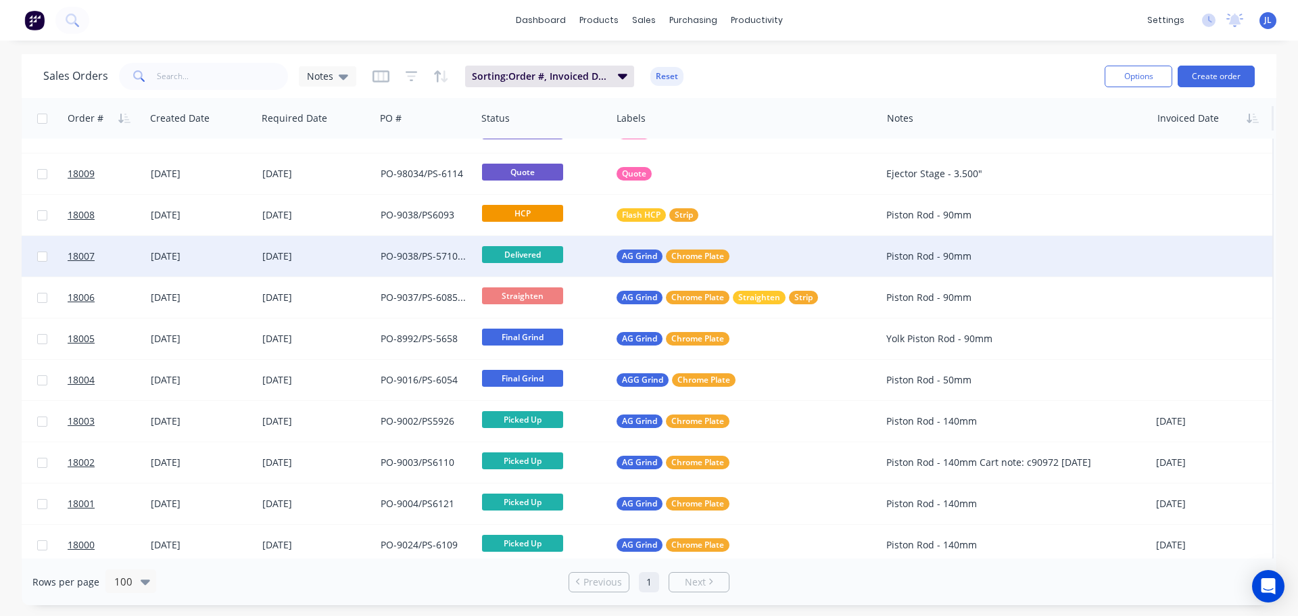
scroll to position [1525, 168]
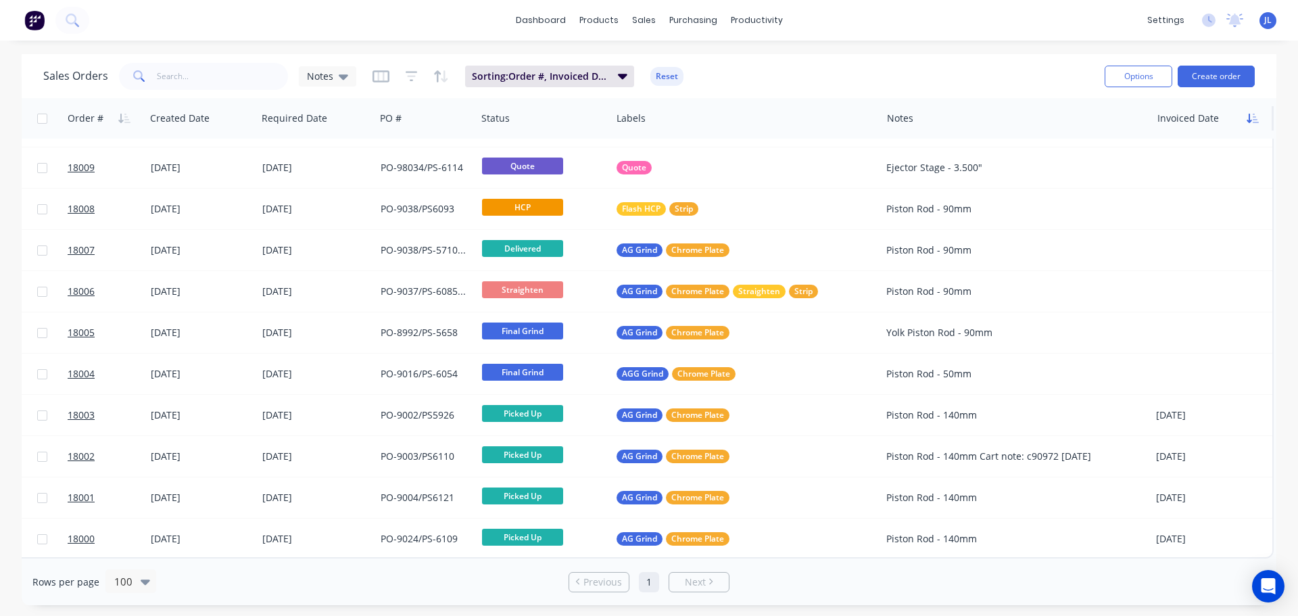
click at [1256, 113] on icon "button" at bounding box center [1252, 118] width 12 height 11
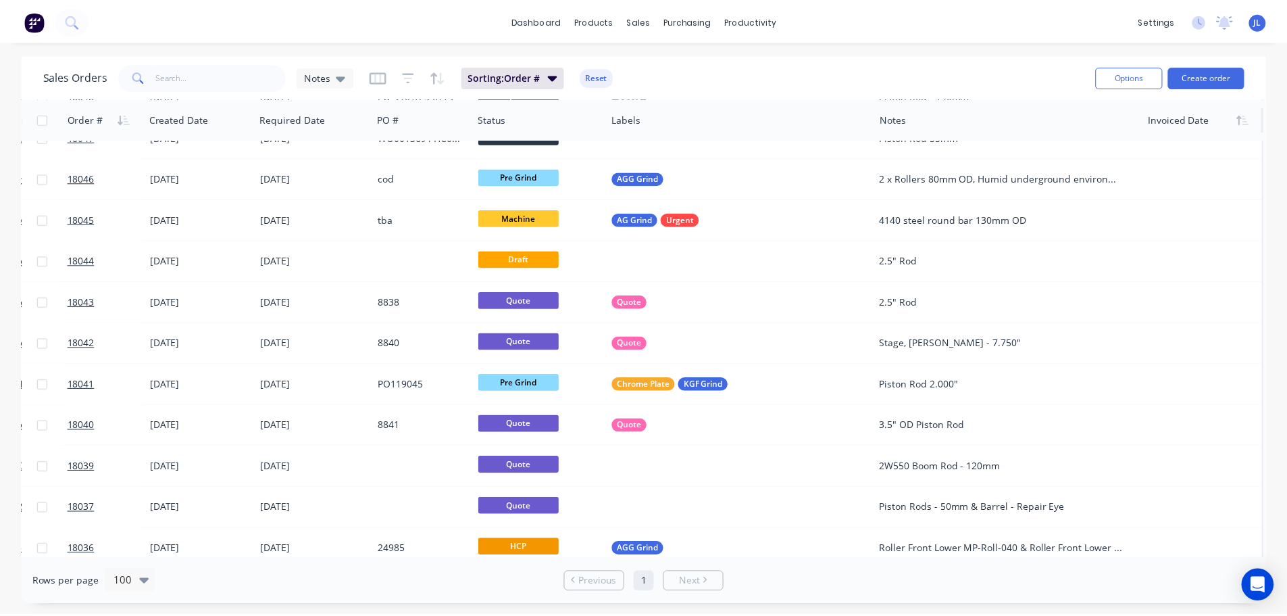
scroll to position [0, 168]
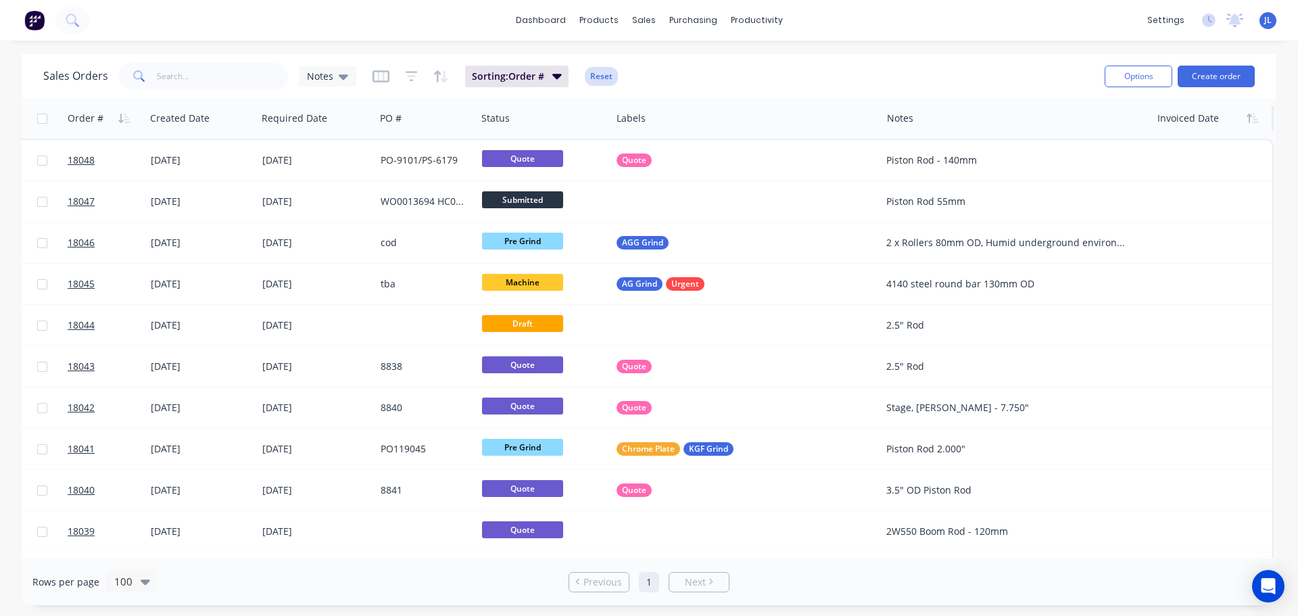
click at [604, 71] on button "Reset" at bounding box center [601, 76] width 33 height 19
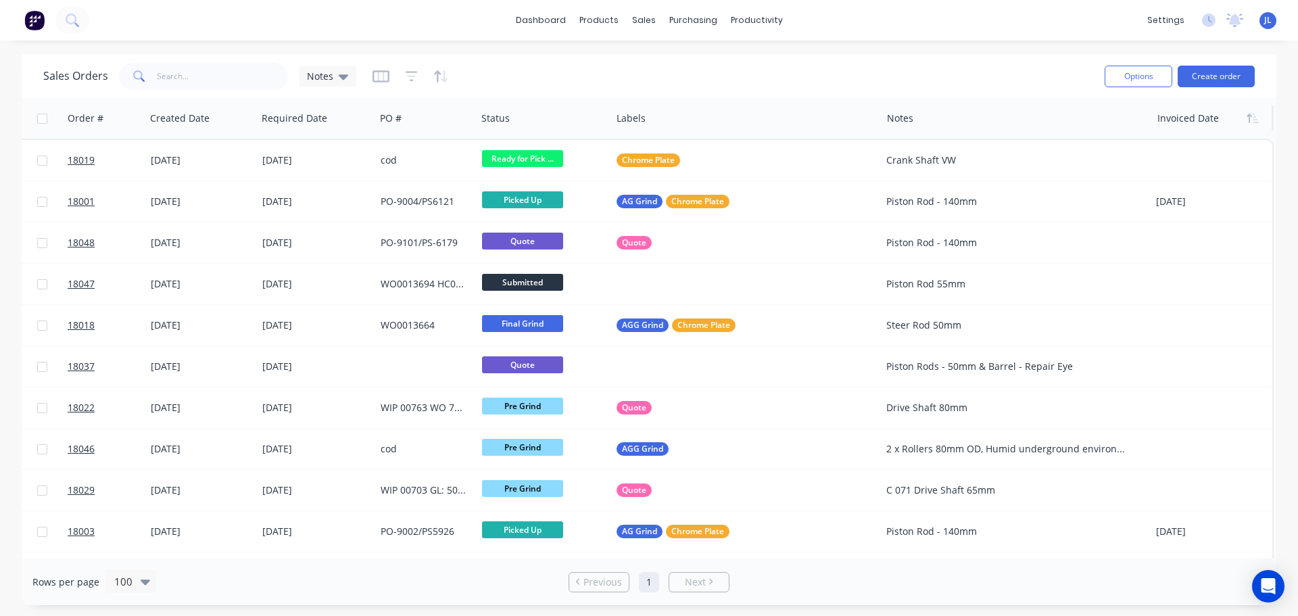
click at [1210, 114] on div at bounding box center [1209, 118] width 105 height 27
click at [1244, 119] on button "button" at bounding box center [1252, 118] width 20 height 20
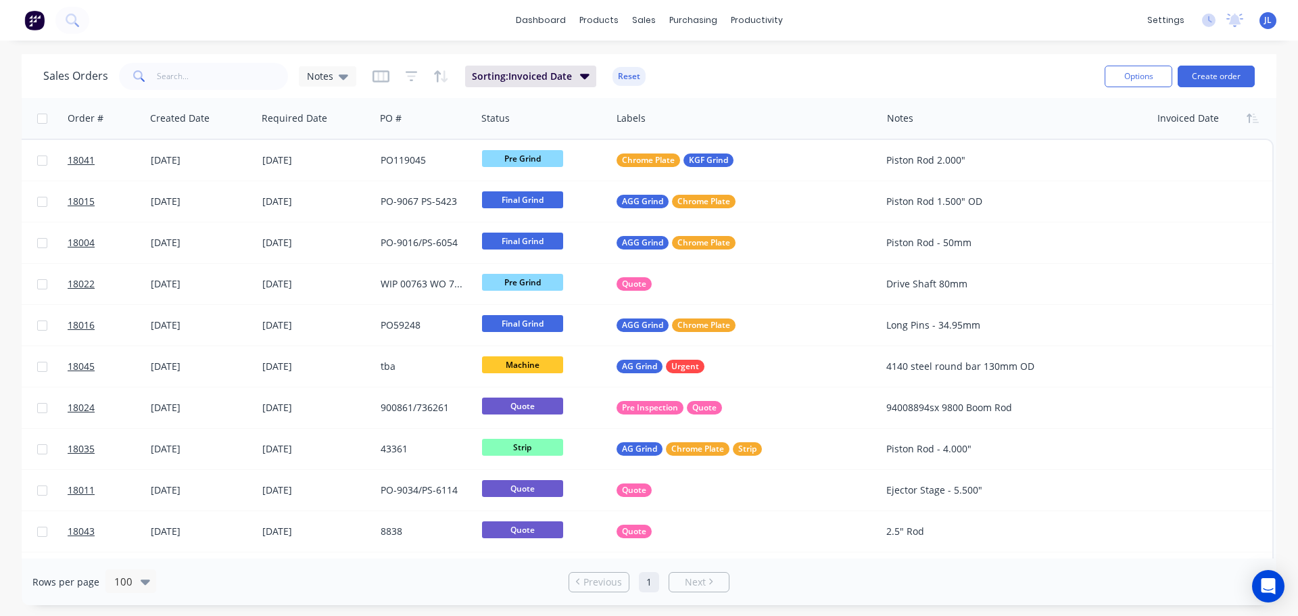
click at [1244, 119] on button "button" at bounding box center [1252, 118] width 20 height 20
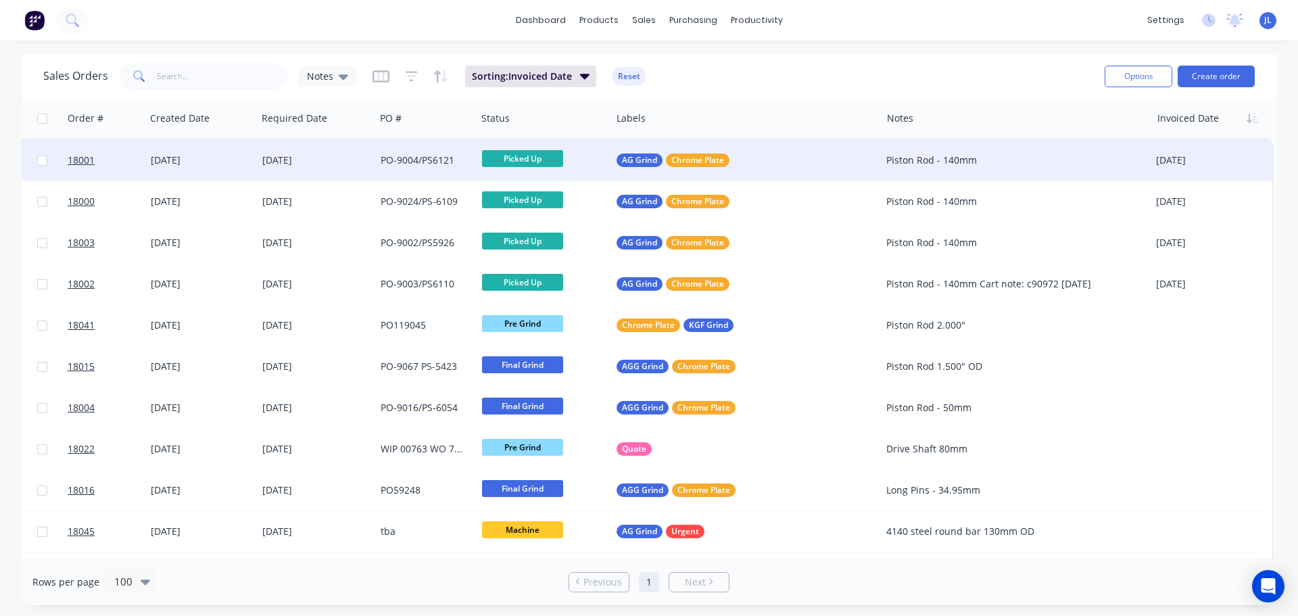
click at [455, 168] on div "PO-9004/PS6121" at bounding box center [425, 160] width 101 height 41
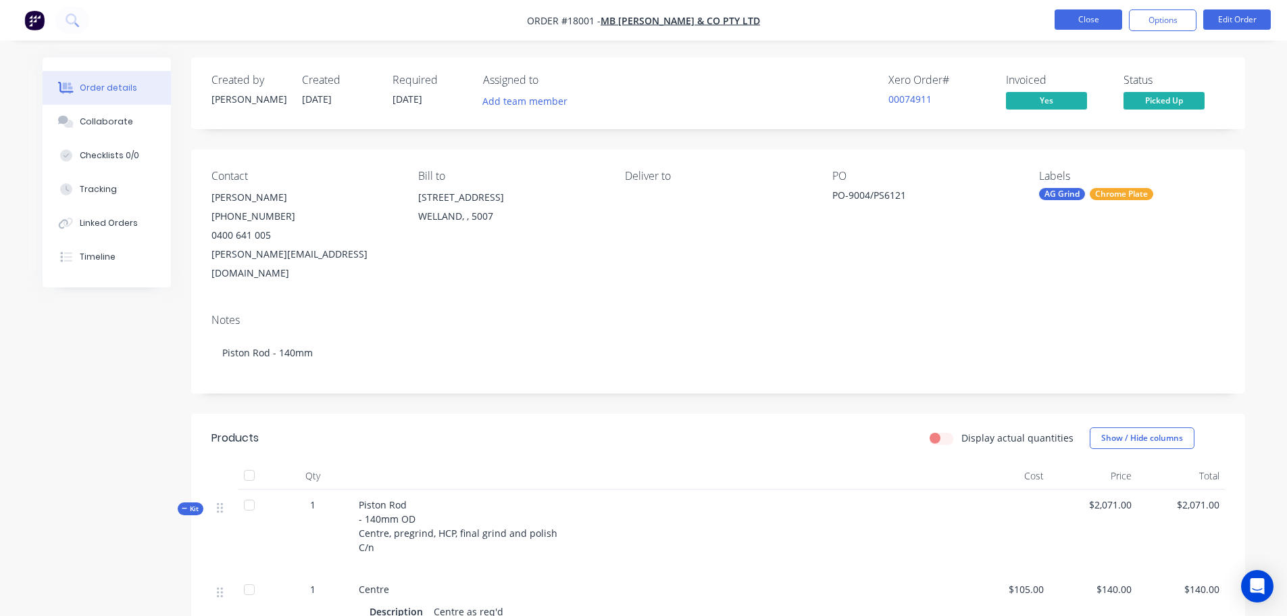
click at [1108, 24] on button "Close" at bounding box center [1089, 19] width 68 height 20
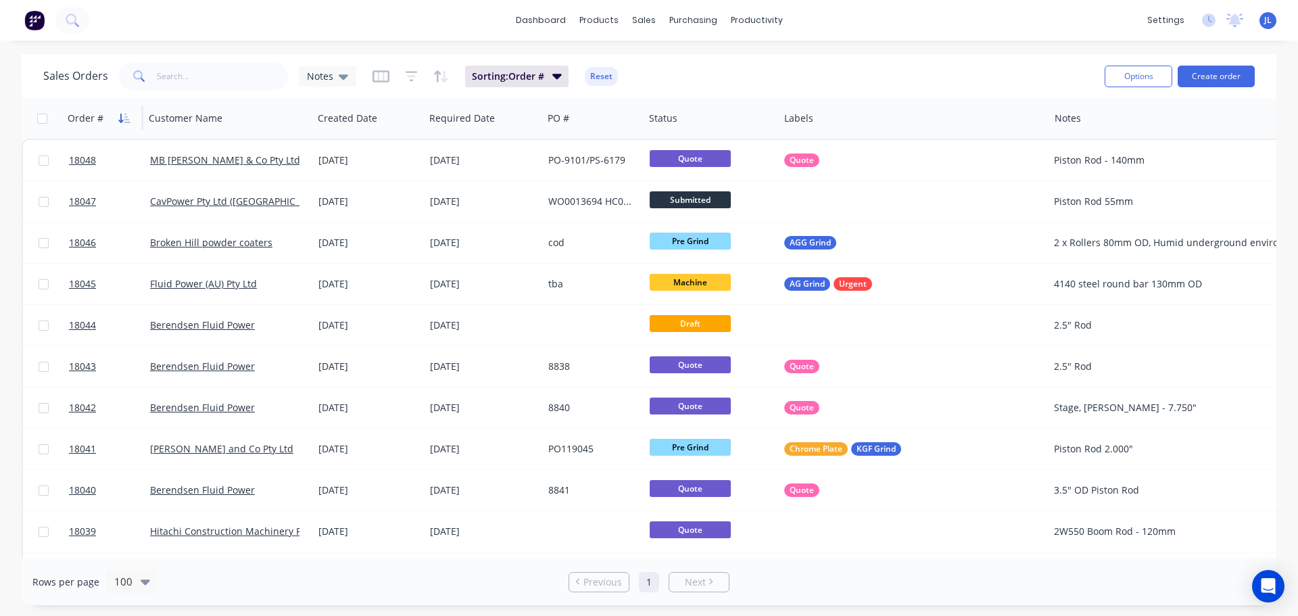
click at [120, 126] on button "button" at bounding box center [124, 118] width 20 height 20
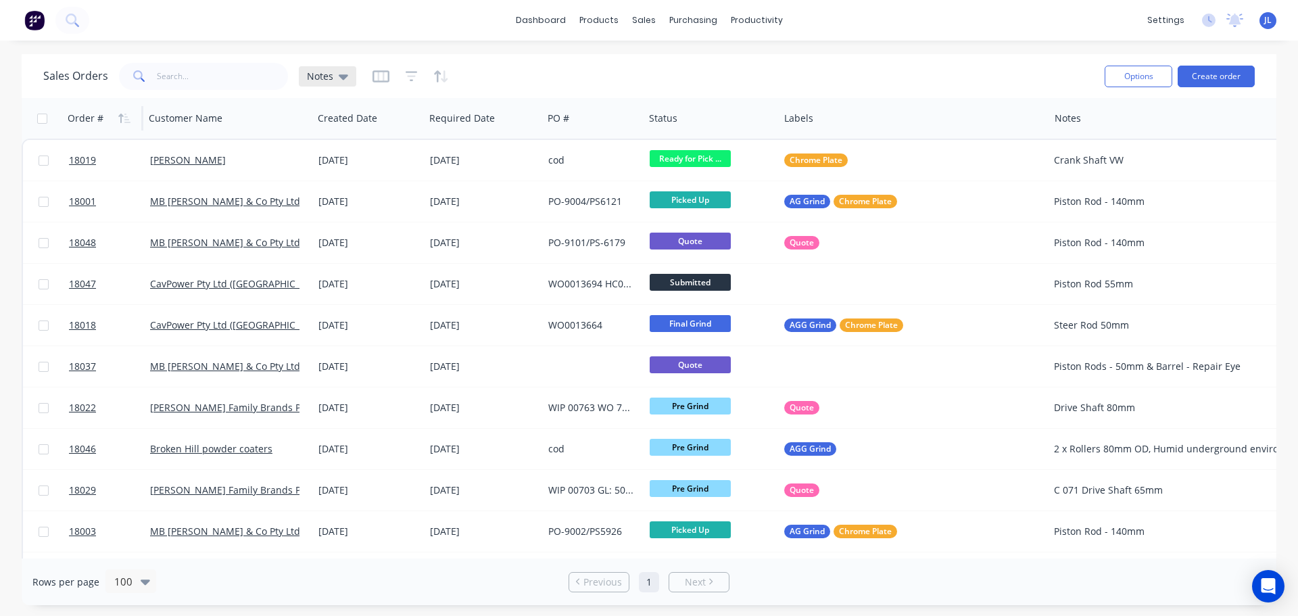
click at [346, 78] on icon at bounding box center [343, 76] width 9 height 15
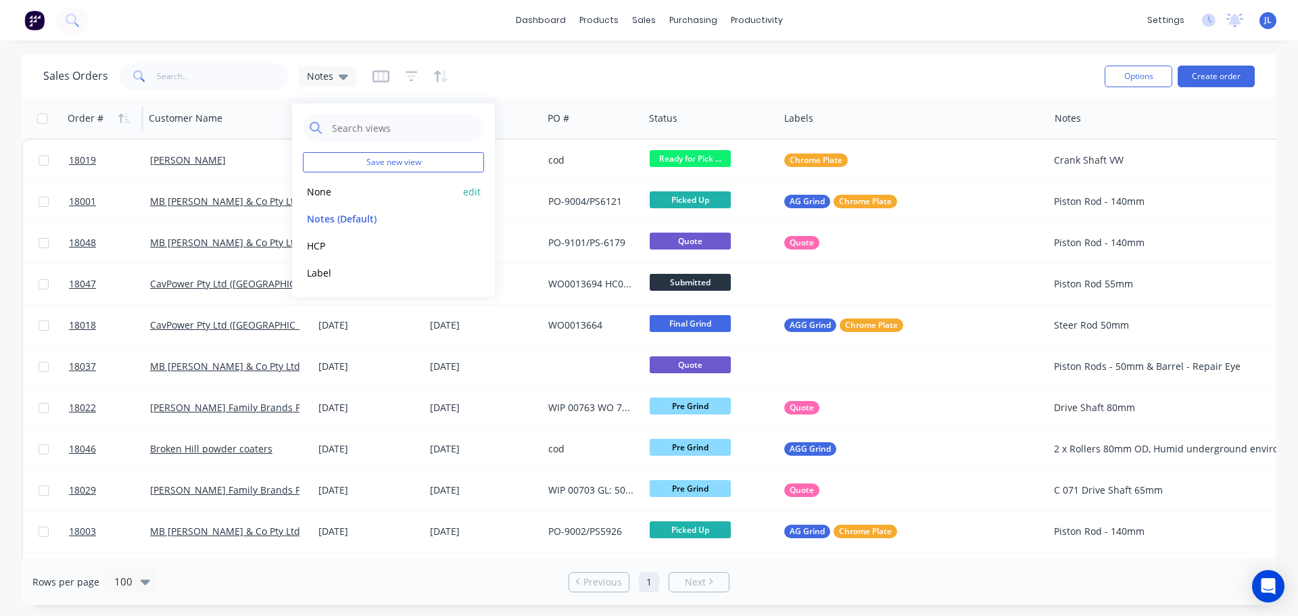
click at [328, 187] on button "None" at bounding box center [380, 192] width 154 height 16
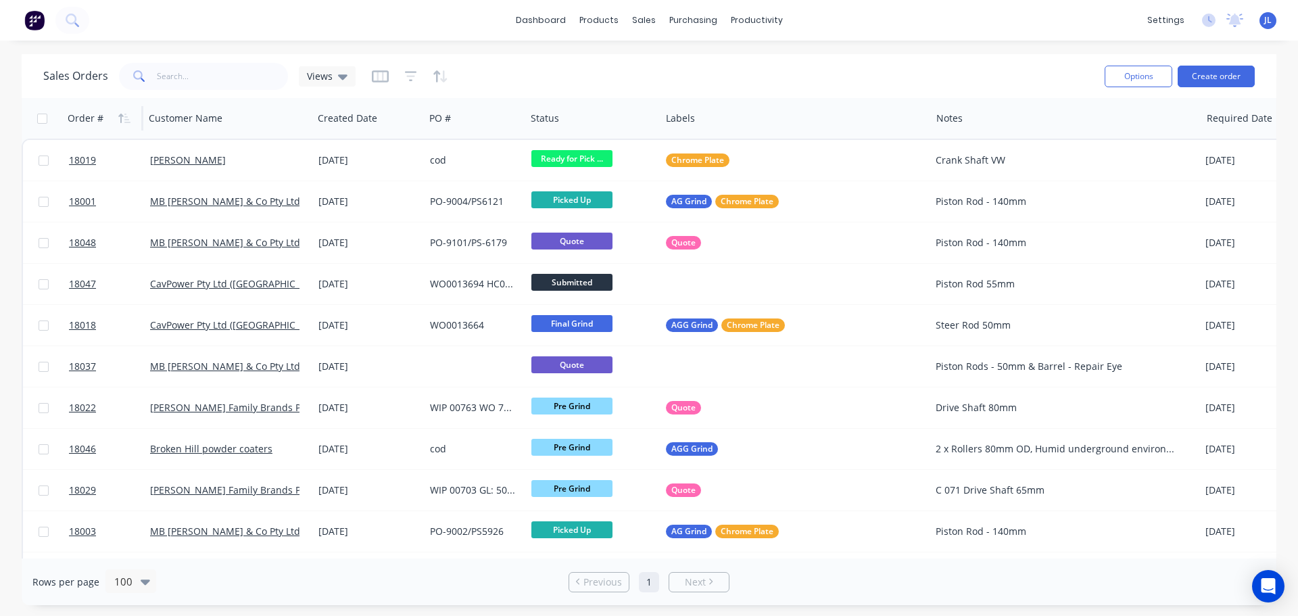
click at [99, 127] on div "Order #" at bounding box center [101, 118] width 67 height 27
click at [123, 122] on icon "button" at bounding box center [124, 118] width 12 height 11
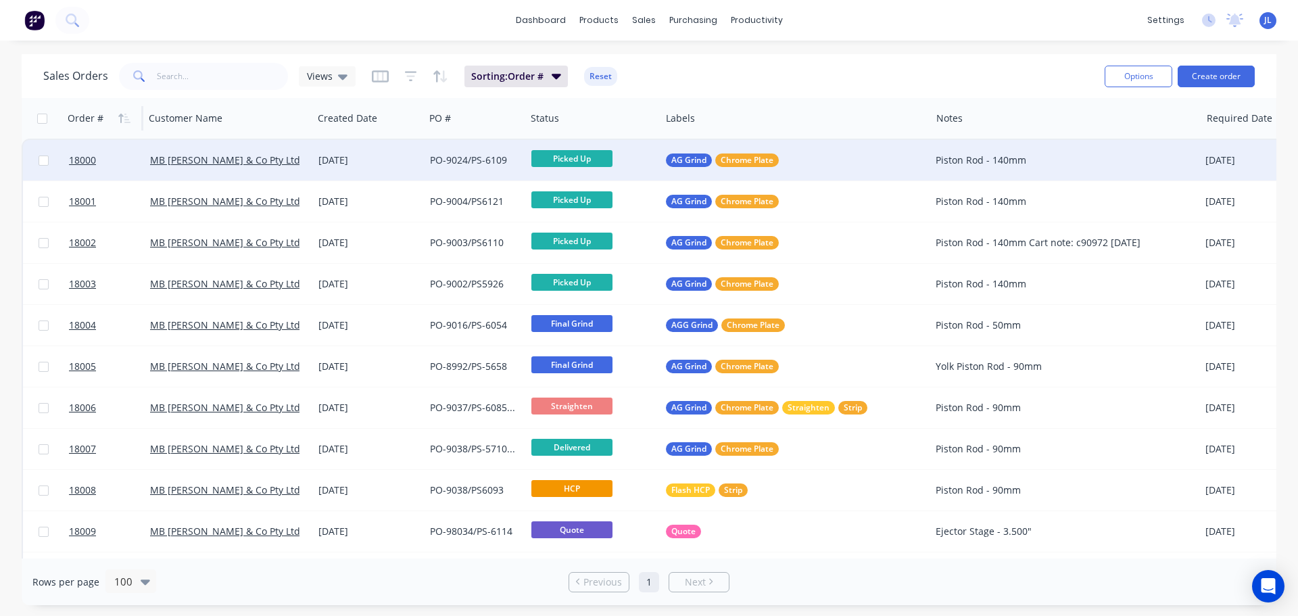
click at [368, 162] on div "[DATE]" at bounding box center [368, 160] width 101 height 14
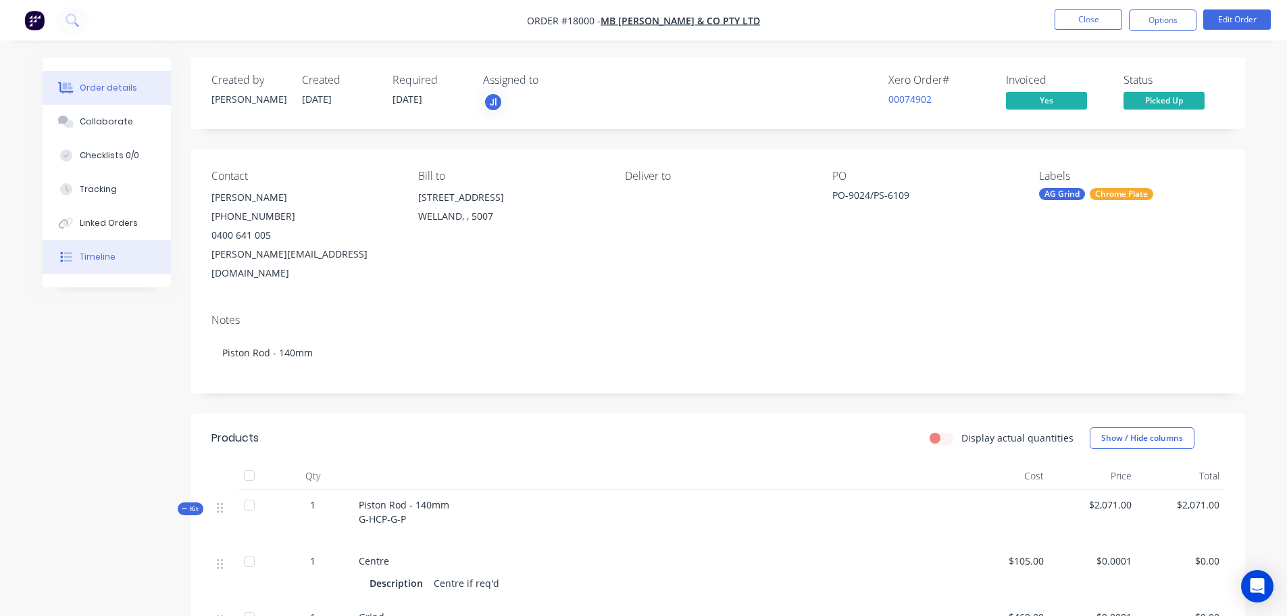
click at [137, 241] on button "Timeline" at bounding box center [107, 257] width 128 height 34
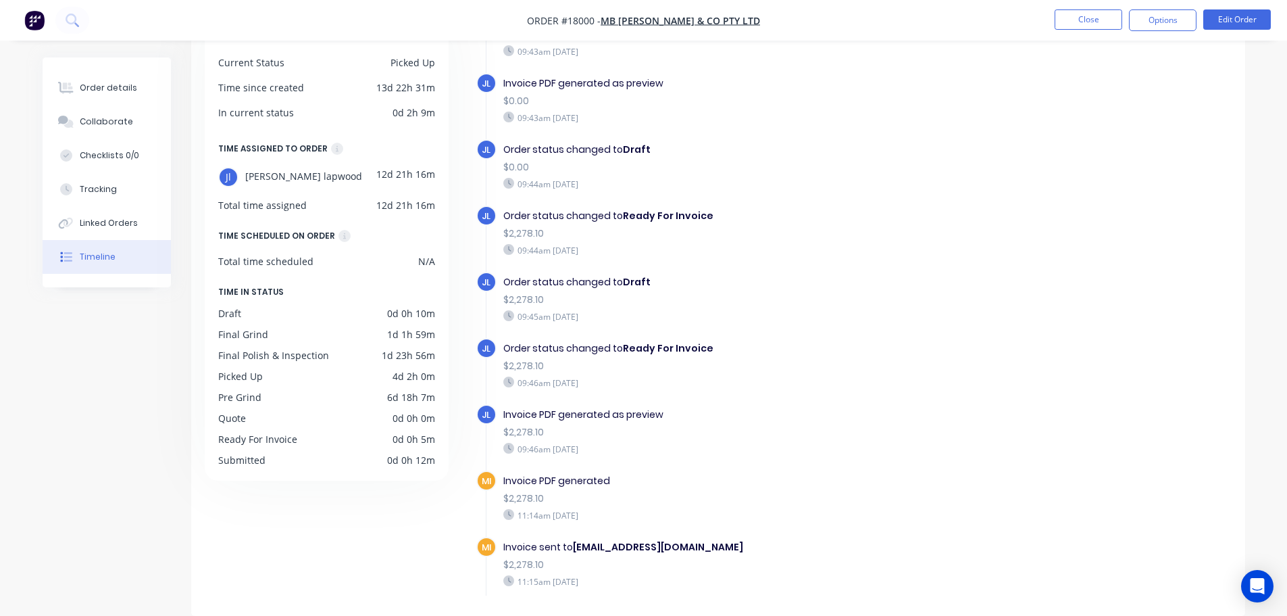
scroll to position [1032, 0]
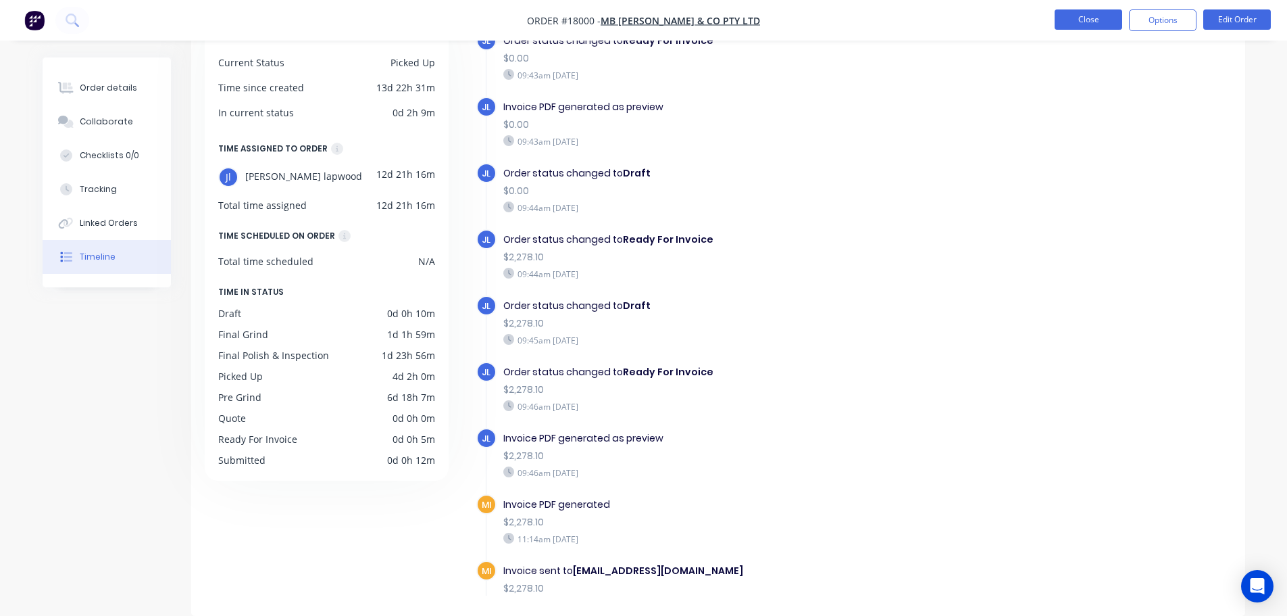
click at [1083, 29] on button "Close" at bounding box center [1089, 19] width 68 height 20
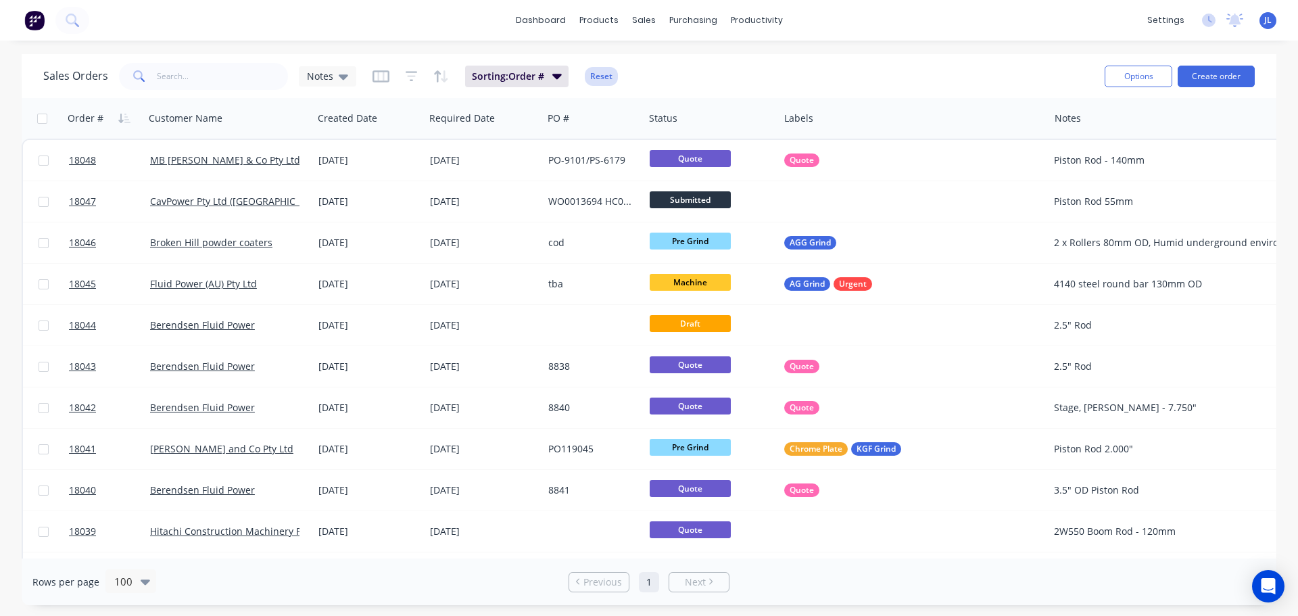
click at [612, 74] on button "Reset" at bounding box center [601, 76] width 33 height 19
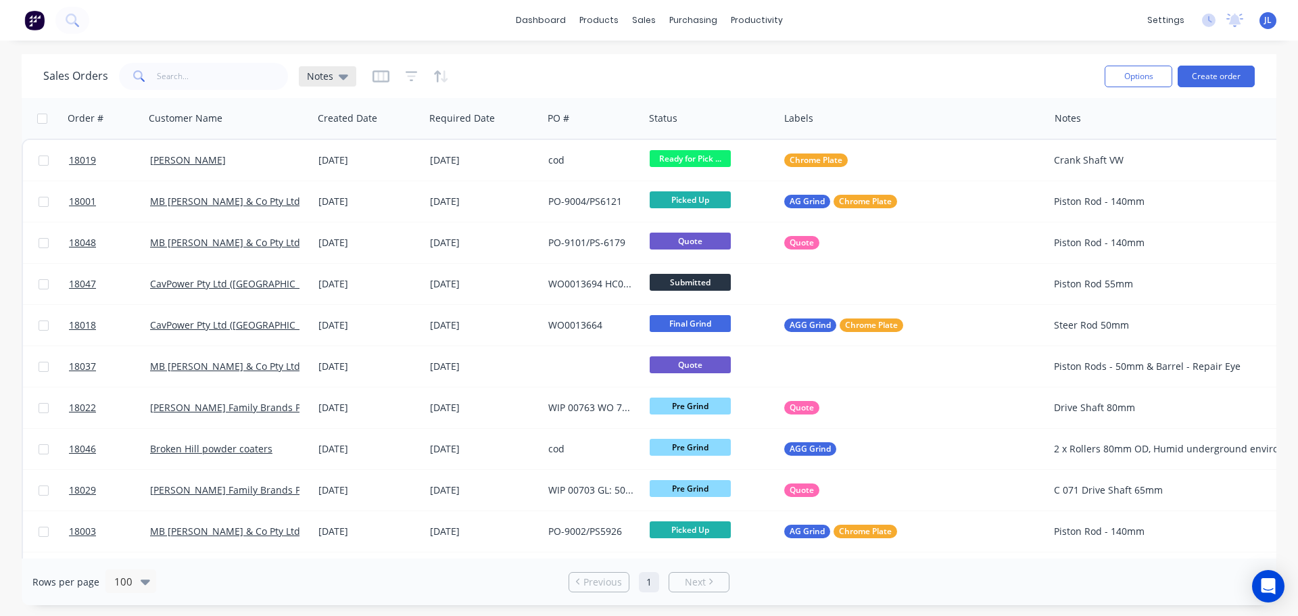
click at [350, 76] on div "Notes" at bounding box center [327, 76] width 57 height 20
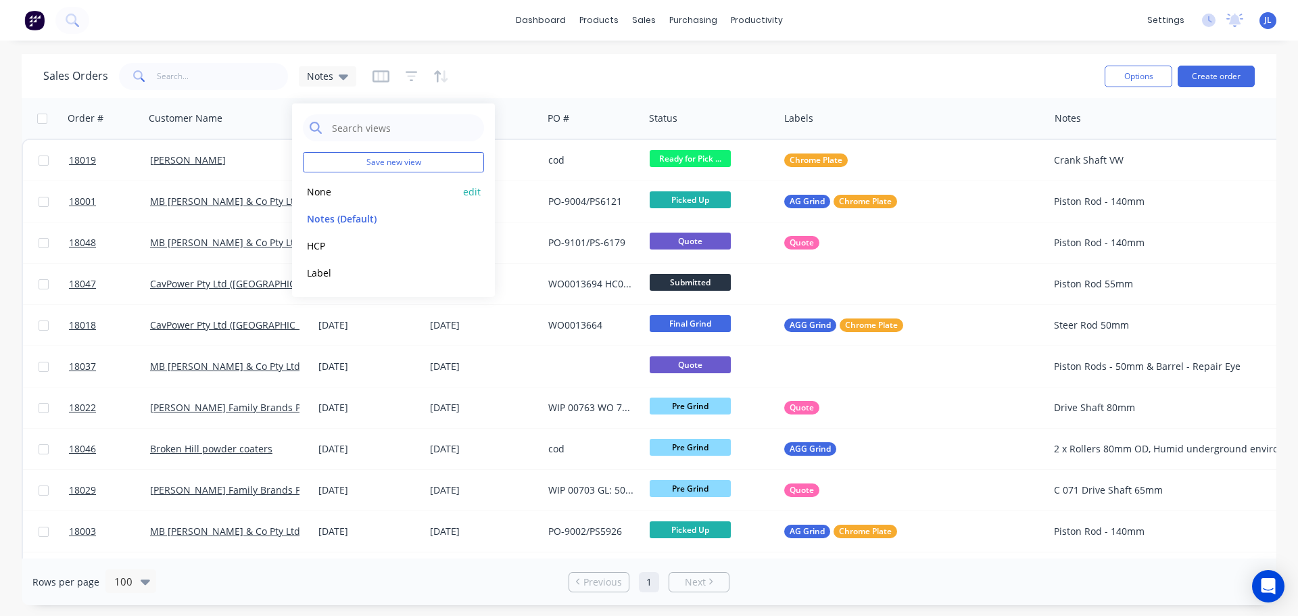
click at [471, 190] on button "edit" at bounding box center [472, 192] width 18 height 14
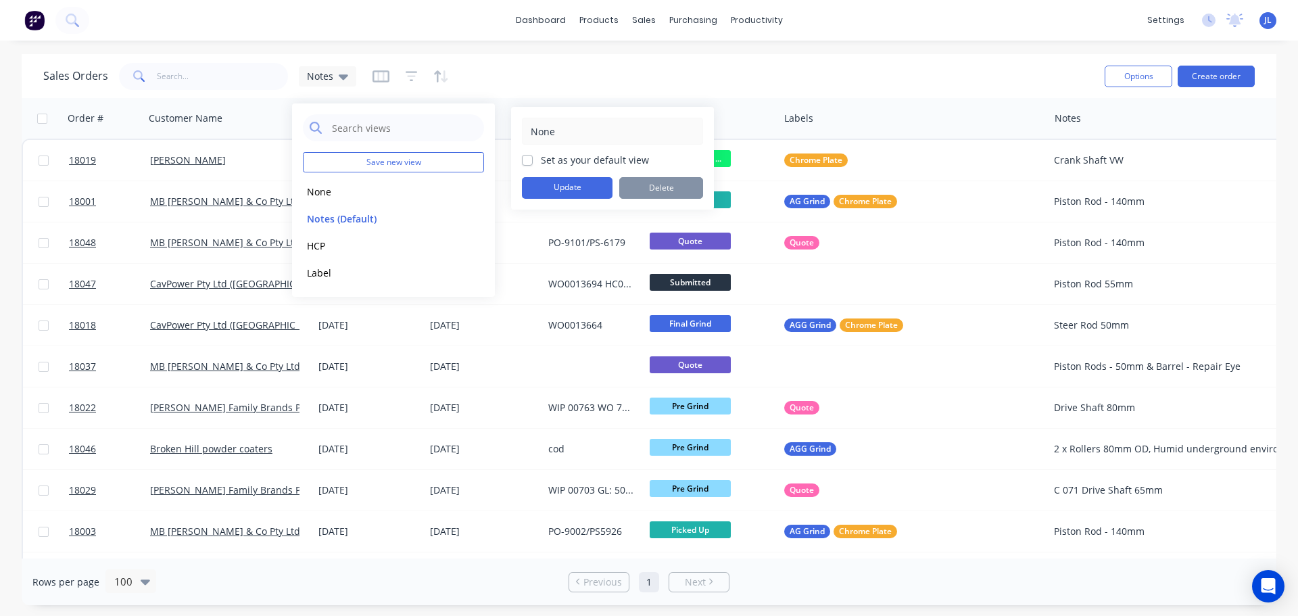
click at [533, 156] on div "Set as your default view" at bounding box center [612, 160] width 181 height 14
click at [541, 162] on label "Set as your default view" at bounding box center [595, 160] width 108 height 14
click at [531, 162] on input "Set as your default view" at bounding box center [527, 159] width 11 height 13
checkbox input "true"
click at [545, 195] on button "Update" at bounding box center [567, 188] width 91 height 22
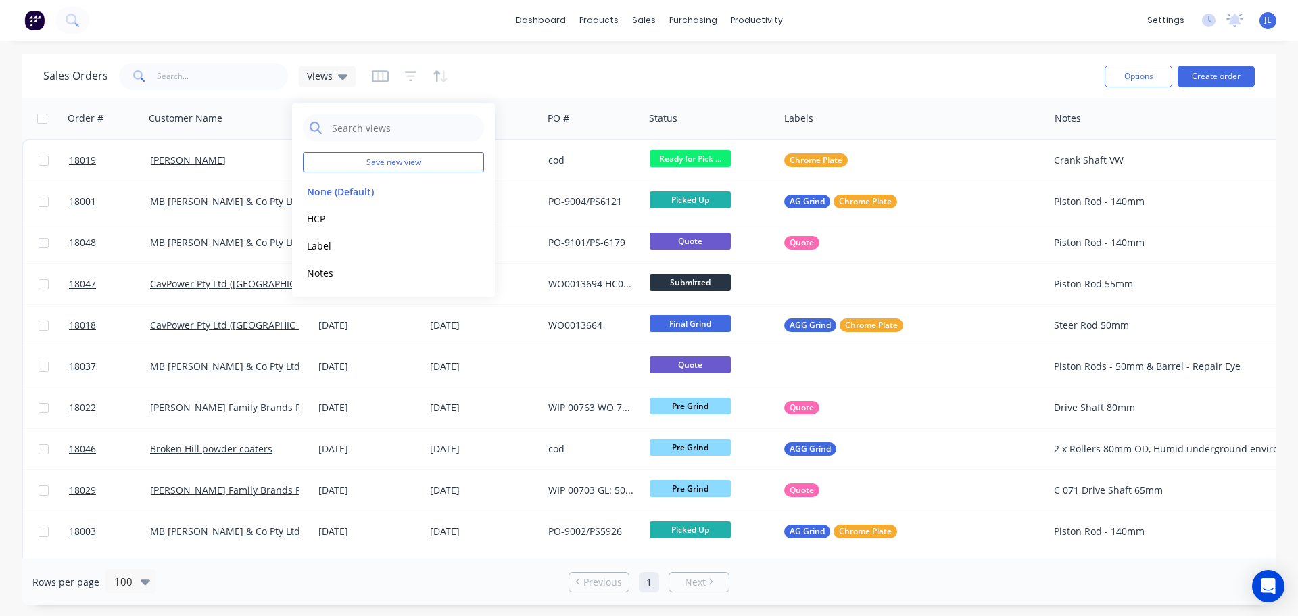
click at [2, 218] on div "Sales Orders Views Options Create order Order # Customer Name Created Date Requ…" at bounding box center [649, 329] width 1298 height 551
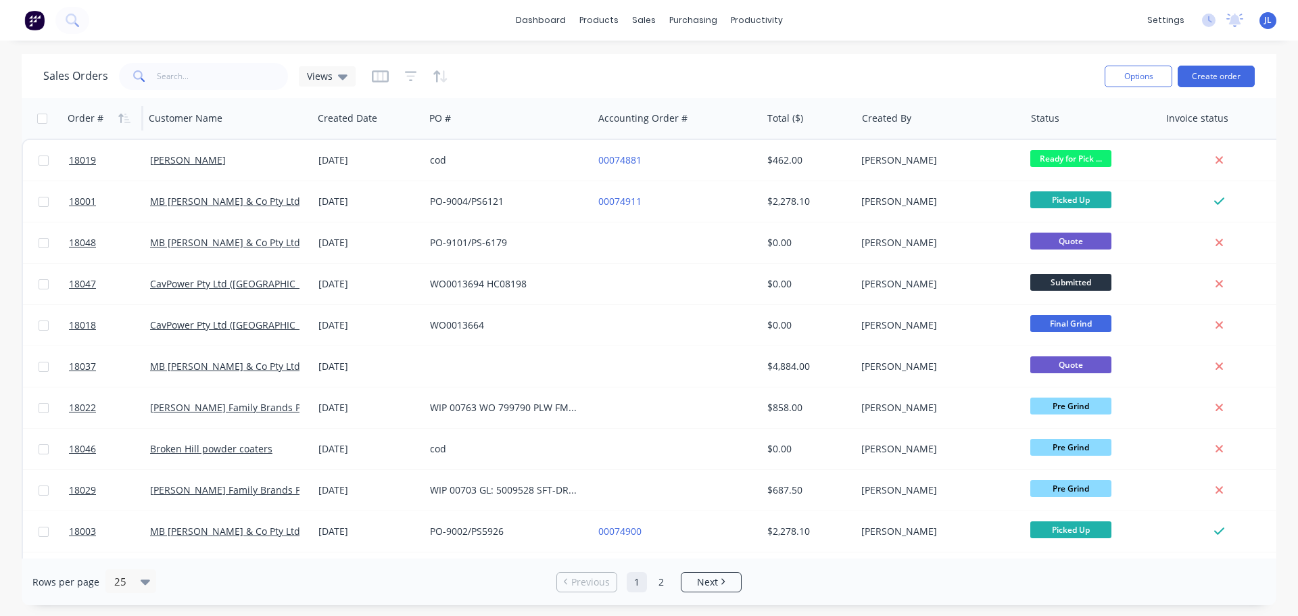
click at [99, 120] on div "Order #" at bounding box center [86, 119] width 36 height 14
click at [123, 114] on icon "button" at bounding box center [124, 118] width 12 height 11
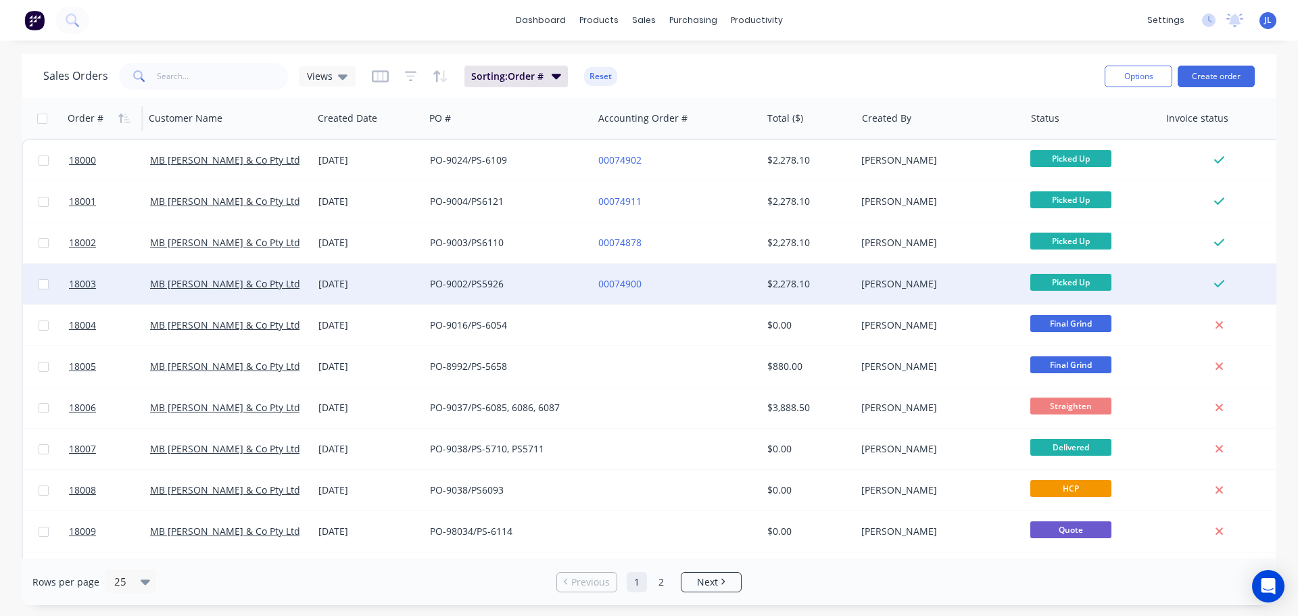
click at [510, 282] on div "PO-9002/PS5926" at bounding box center [505, 284] width 150 height 14
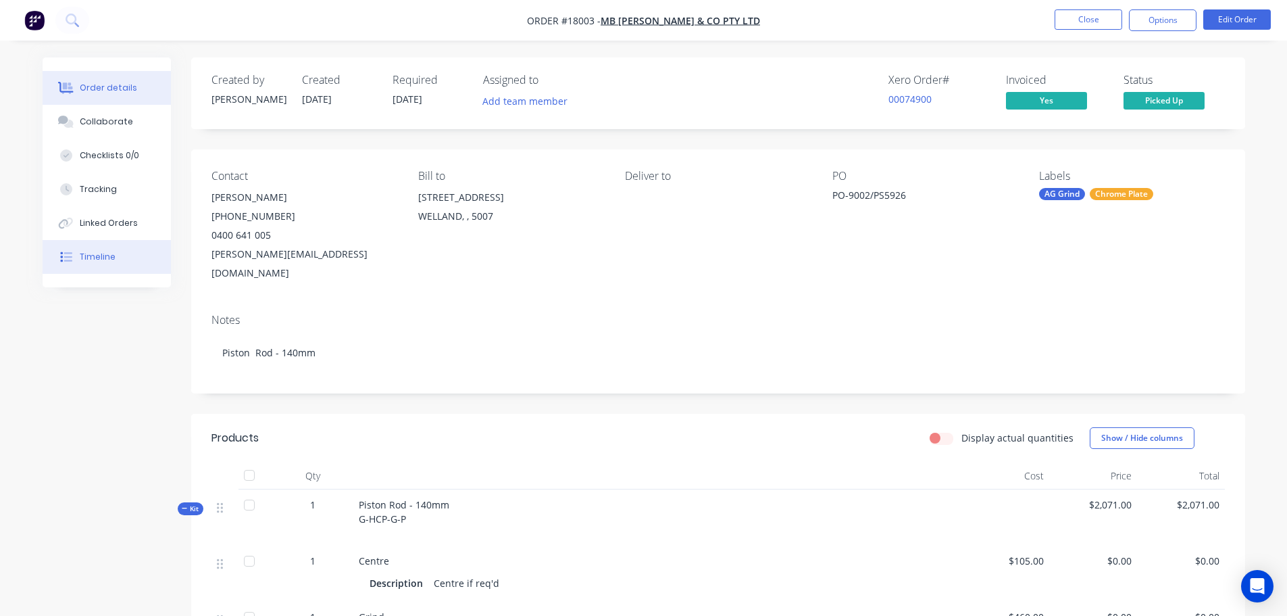
click at [131, 247] on button "Timeline" at bounding box center [107, 257] width 128 height 34
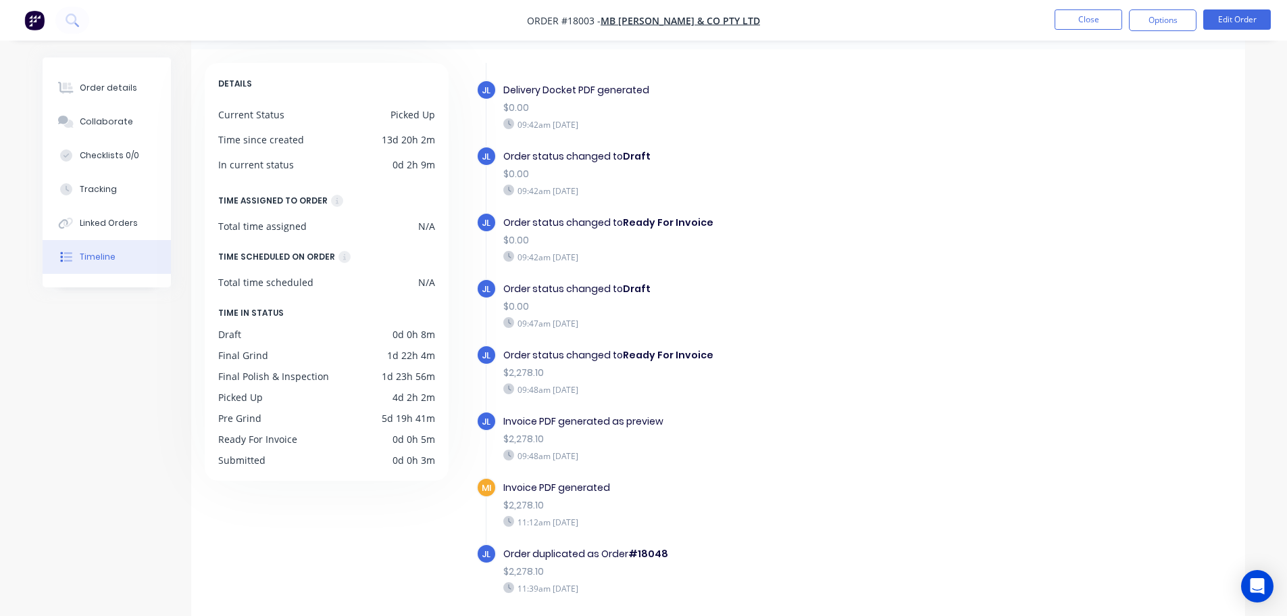
scroll to position [104, 0]
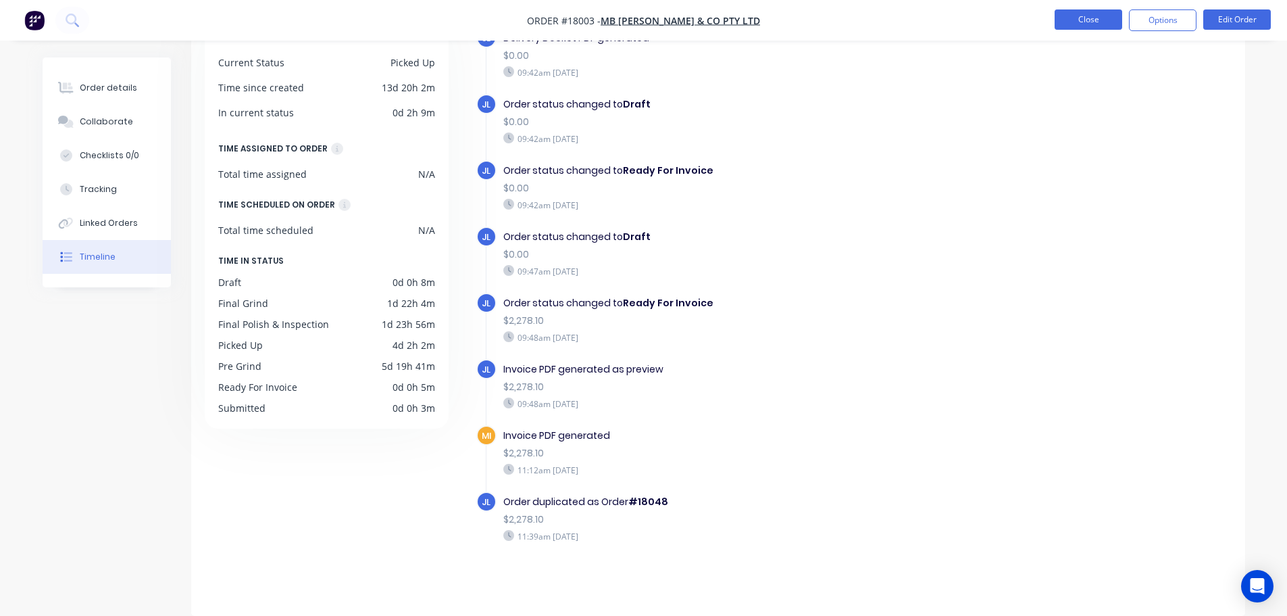
click at [1055, 13] on button "Close" at bounding box center [1089, 19] width 68 height 20
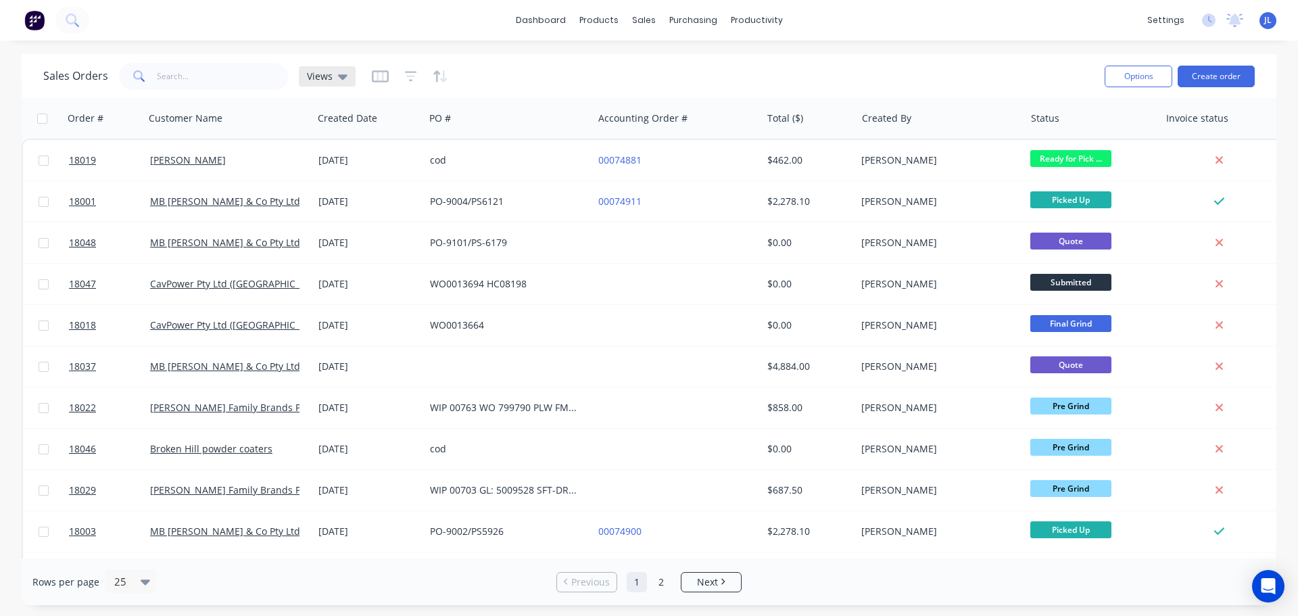
click at [336, 82] on div "Views" at bounding box center [327, 76] width 57 height 20
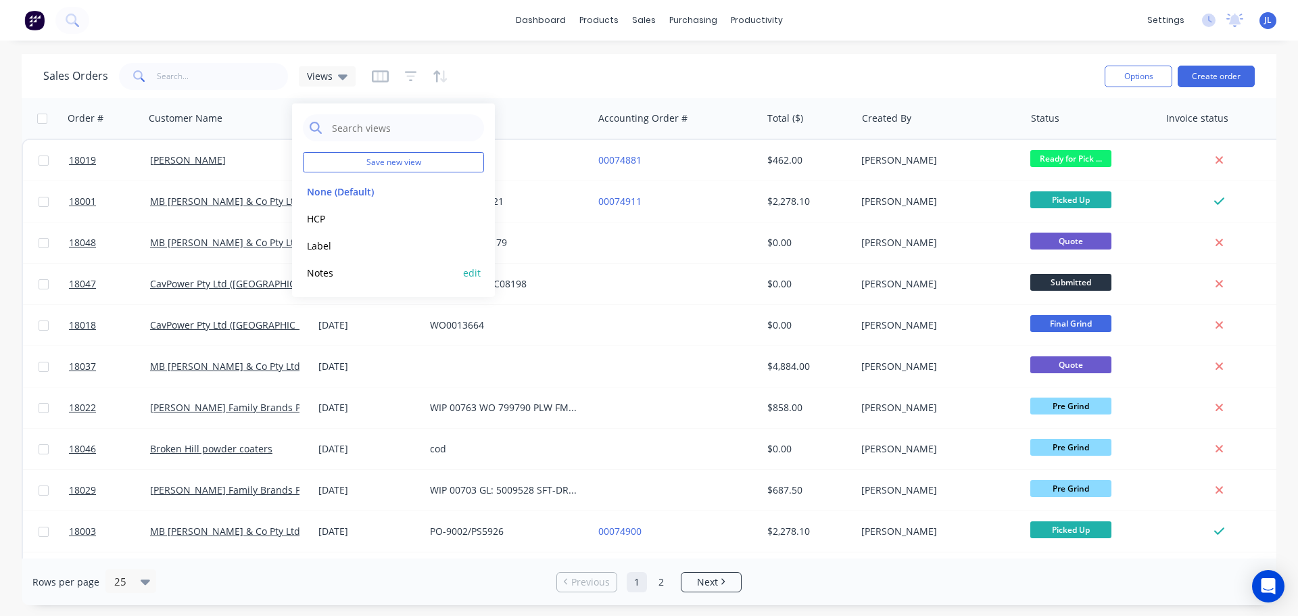
click at [470, 272] on button "edit" at bounding box center [472, 273] width 18 height 14
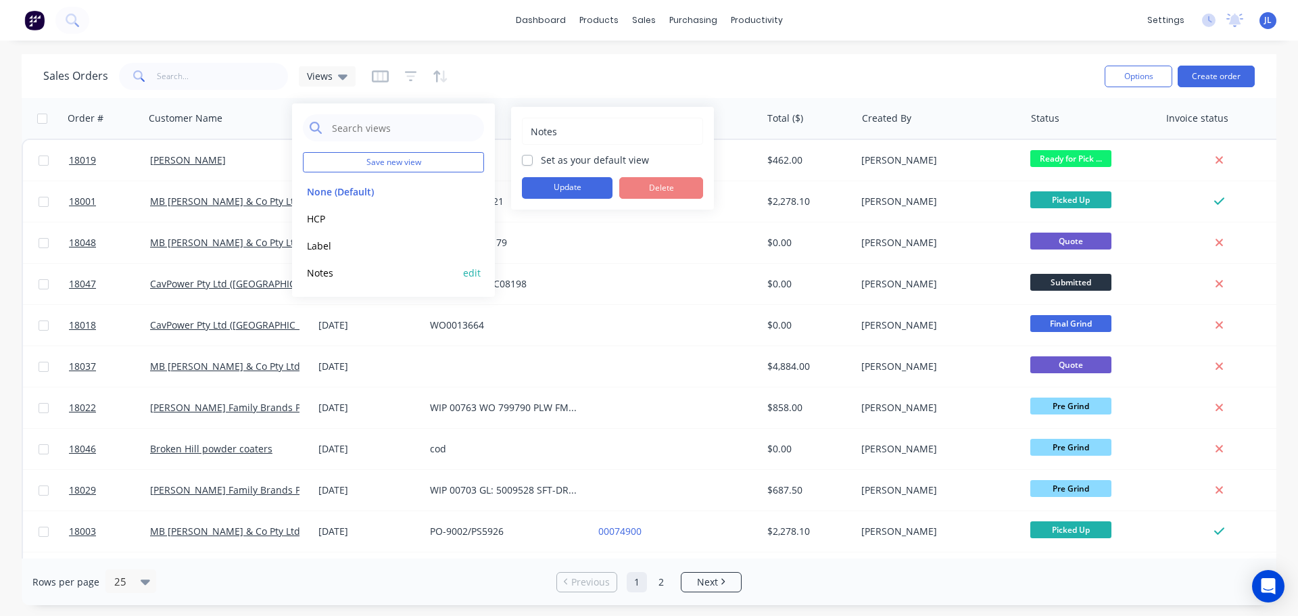
click at [396, 272] on button "Notes" at bounding box center [380, 273] width 154 height 16
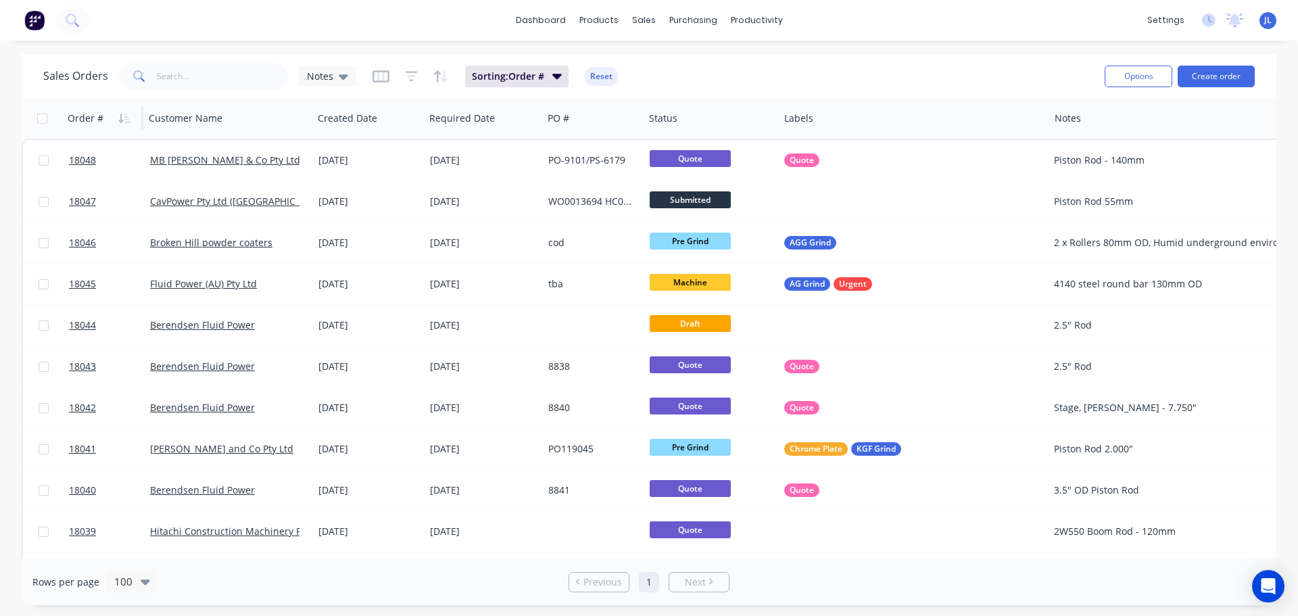
click at [99, 117] on div "Order #" at bounding box center [86, 119] width 36 height 14
click at [121, 118] on icon "button" at bounding box center [120, 118] width 5 height 9
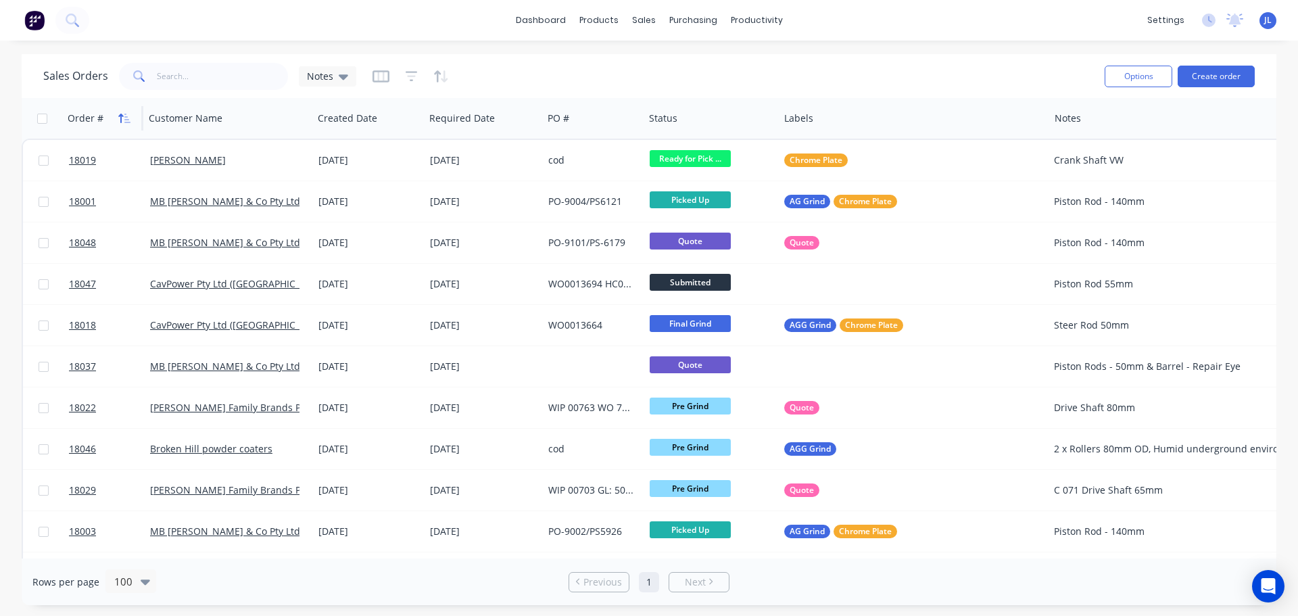
click at [126, 118] on icon "button" at bounding box center [124, 118] width 12 height 11
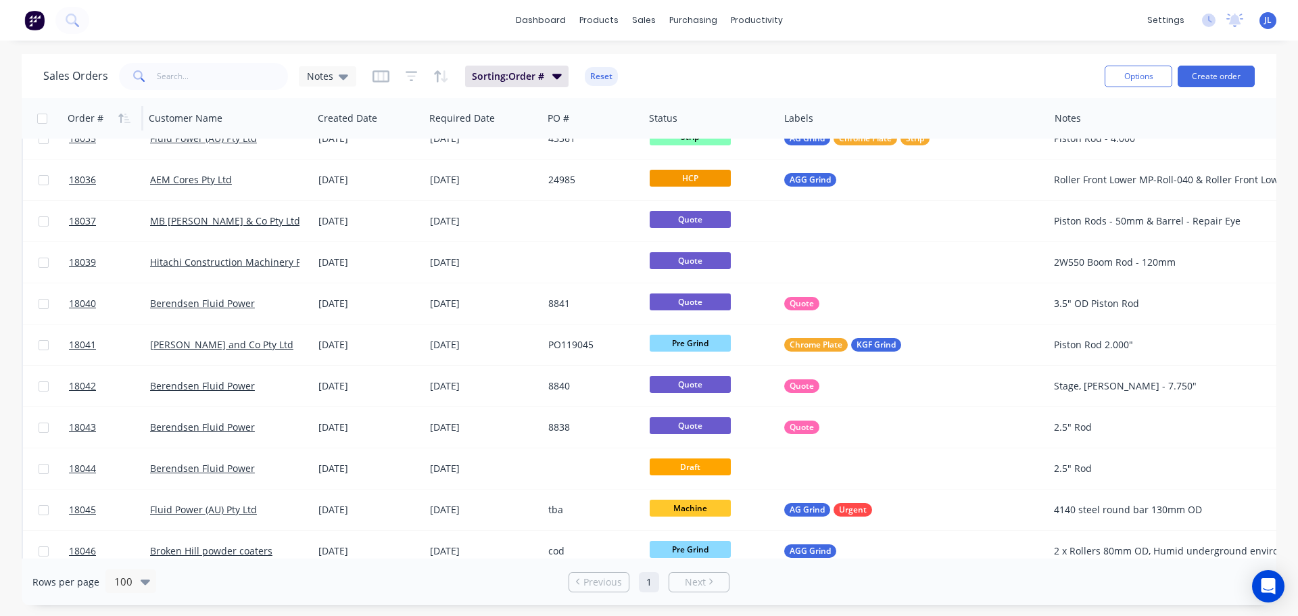
scroll to position [1525, 0]
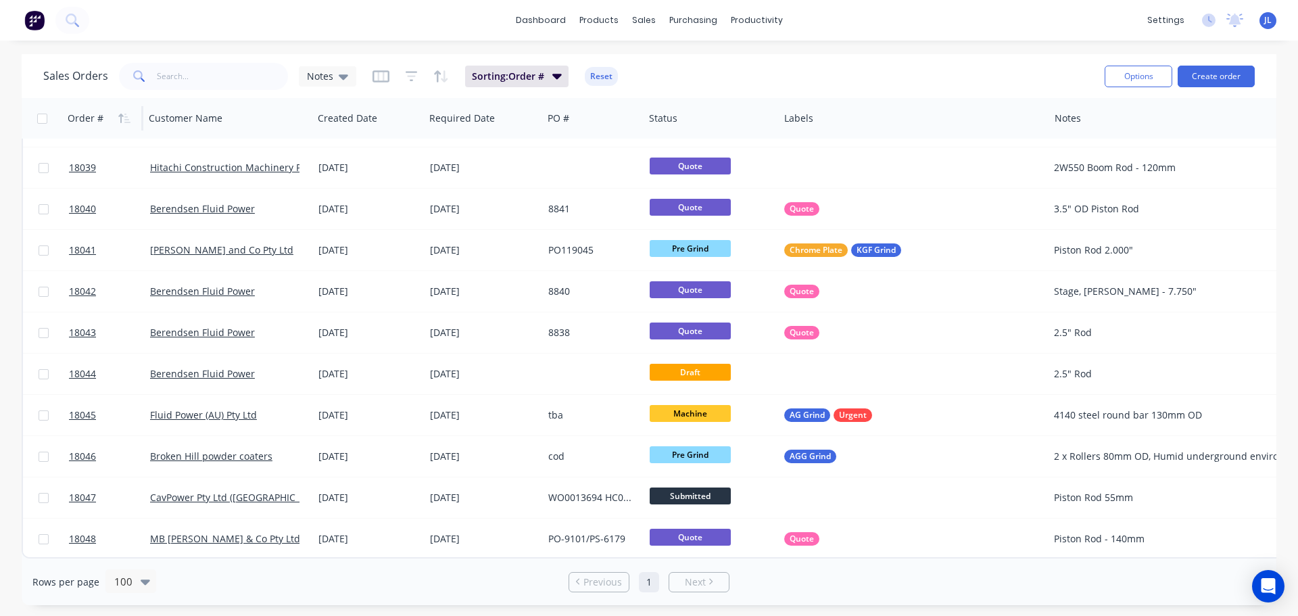
click at [38, 24] on img at bounding box center [34, 20] width 20 height 20
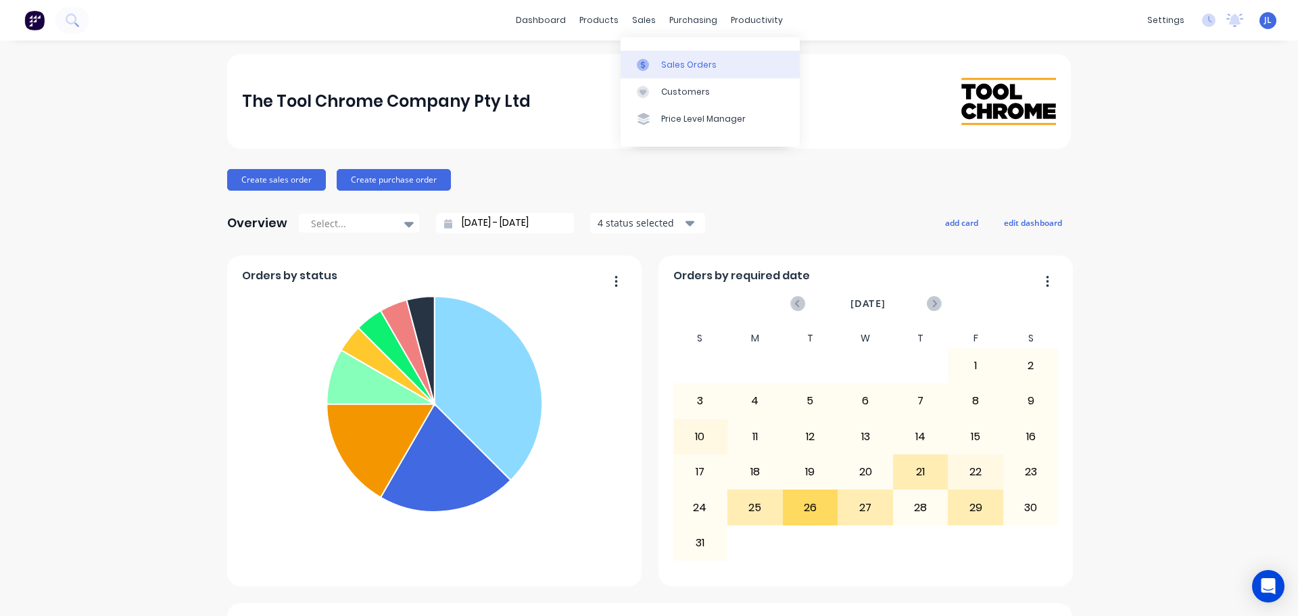
click at [650, 55] on link "Sales Orders" at bounding box center [709, 64] width 179 height 27
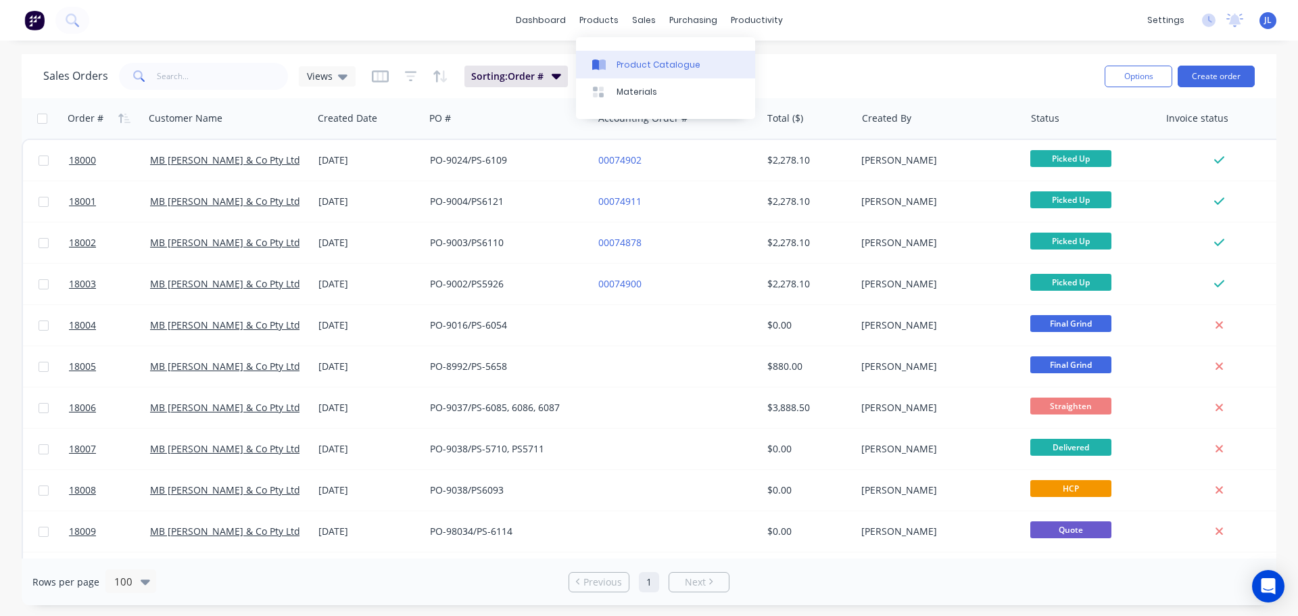
click at [630, 70] on div "Product Catalogue" at bounding box center [658, 65] width 84 height 12
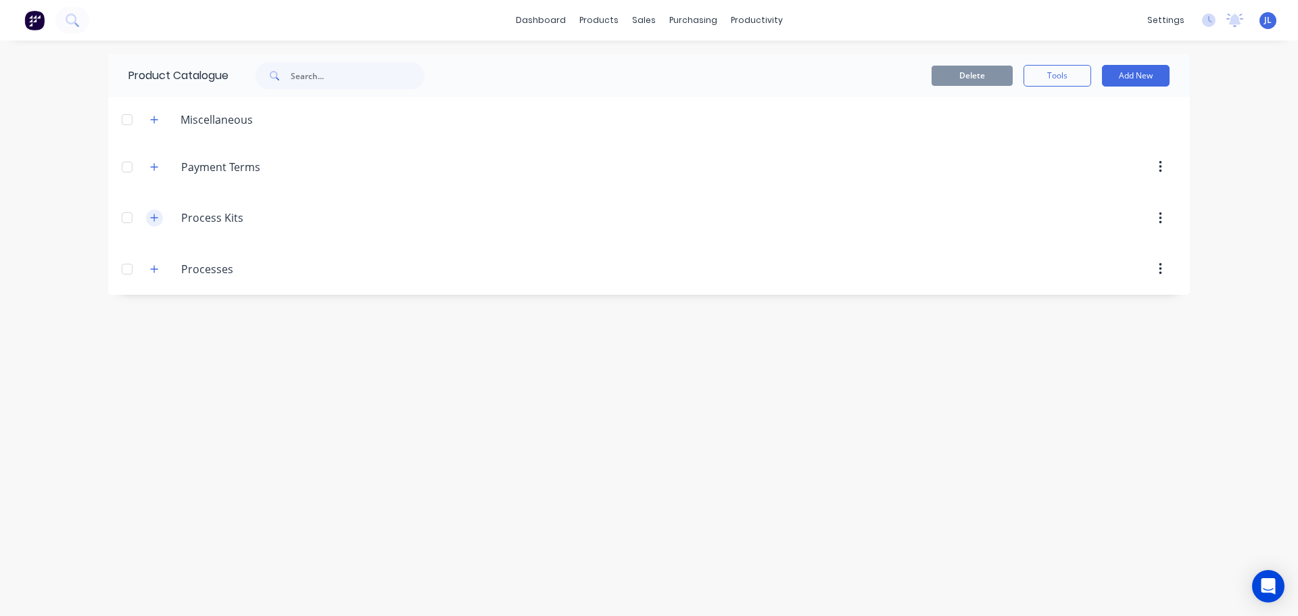
click at [153, 220] on icon "button" at bounding box center [154, 217] width 8 height 9
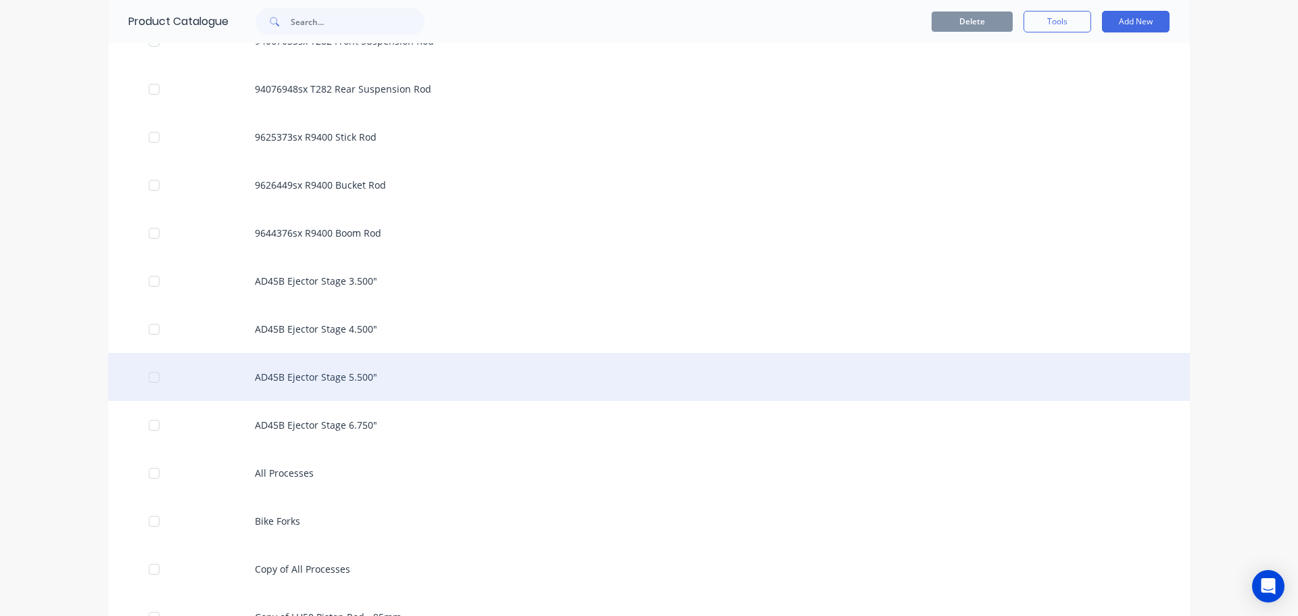
scroll to position [1216, 0]
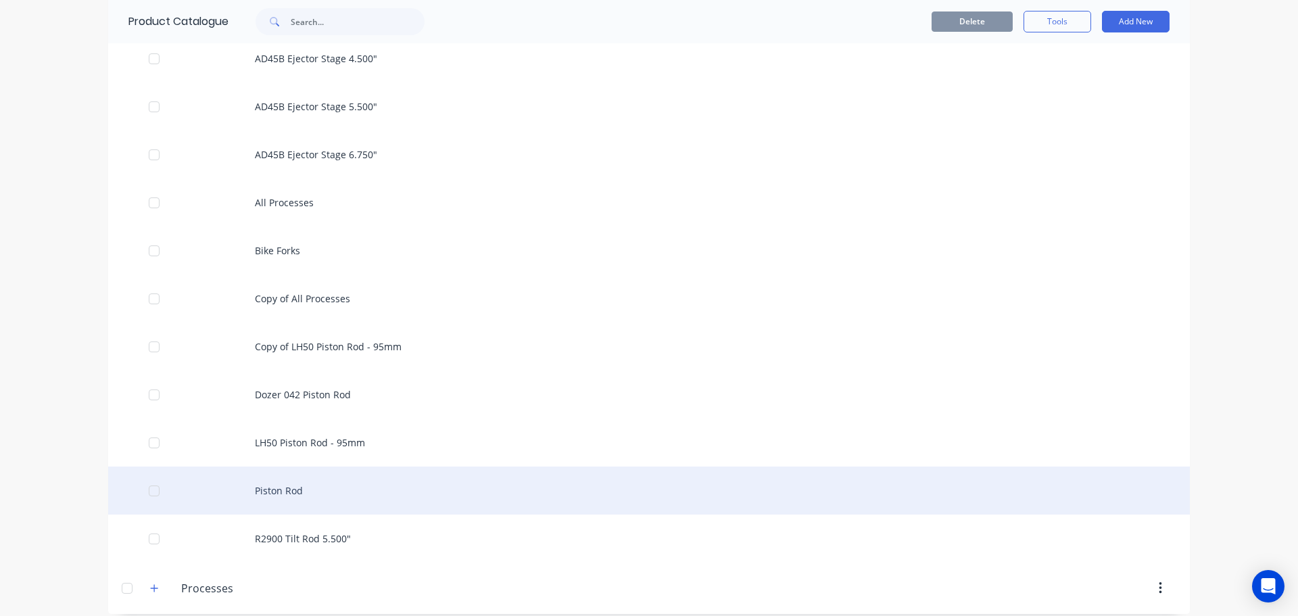
click at [280, 481] on div "Piston Rod" at bounding box center [648, 490] width 1081 height 48
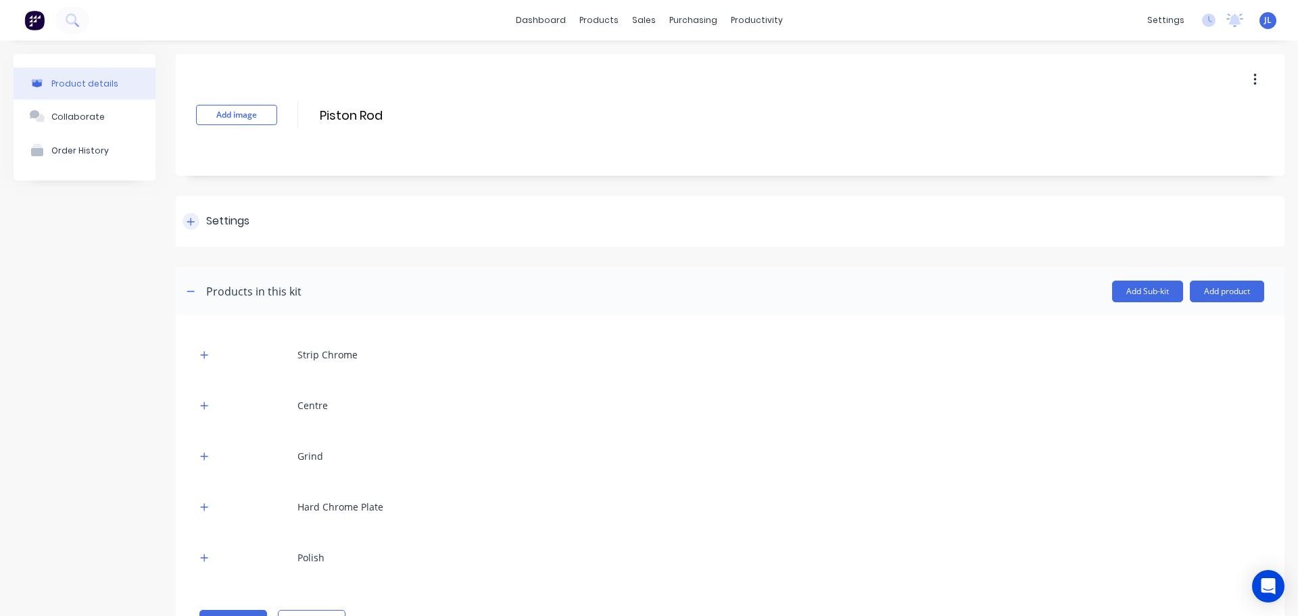
click at [189, 217] on icon at bounding box center [191, 221] width 8 height 9
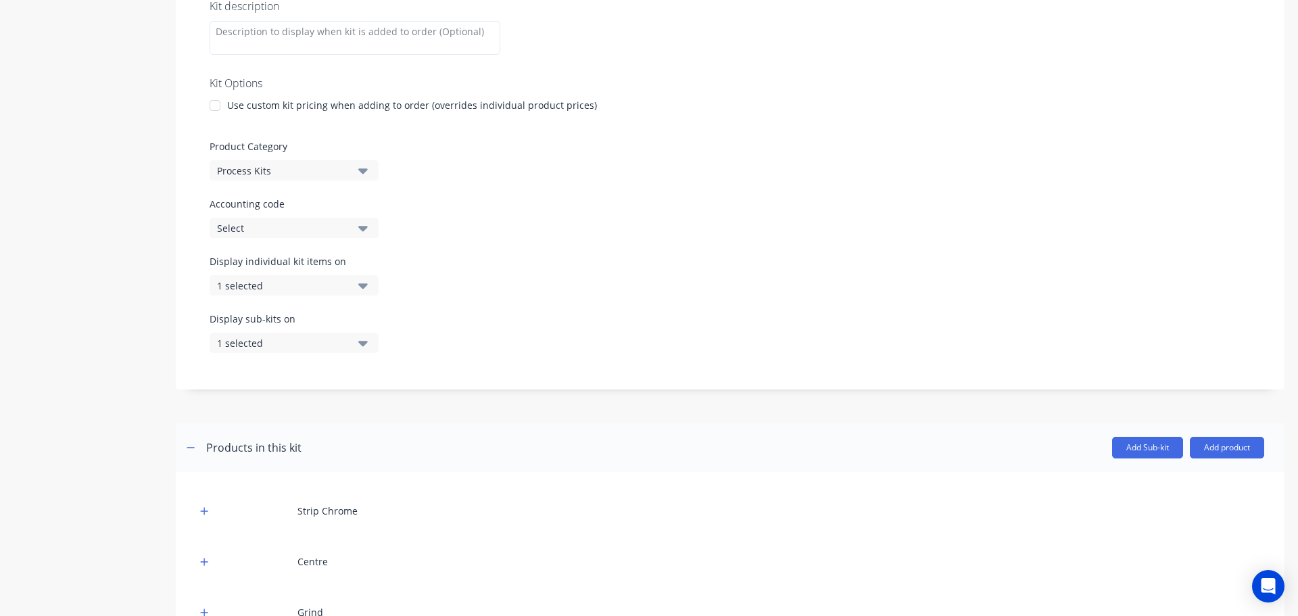
scroll to position [270, 0]
click at [360, 287] on icon "button" at bounding box center [362, 283] width 9 height 15
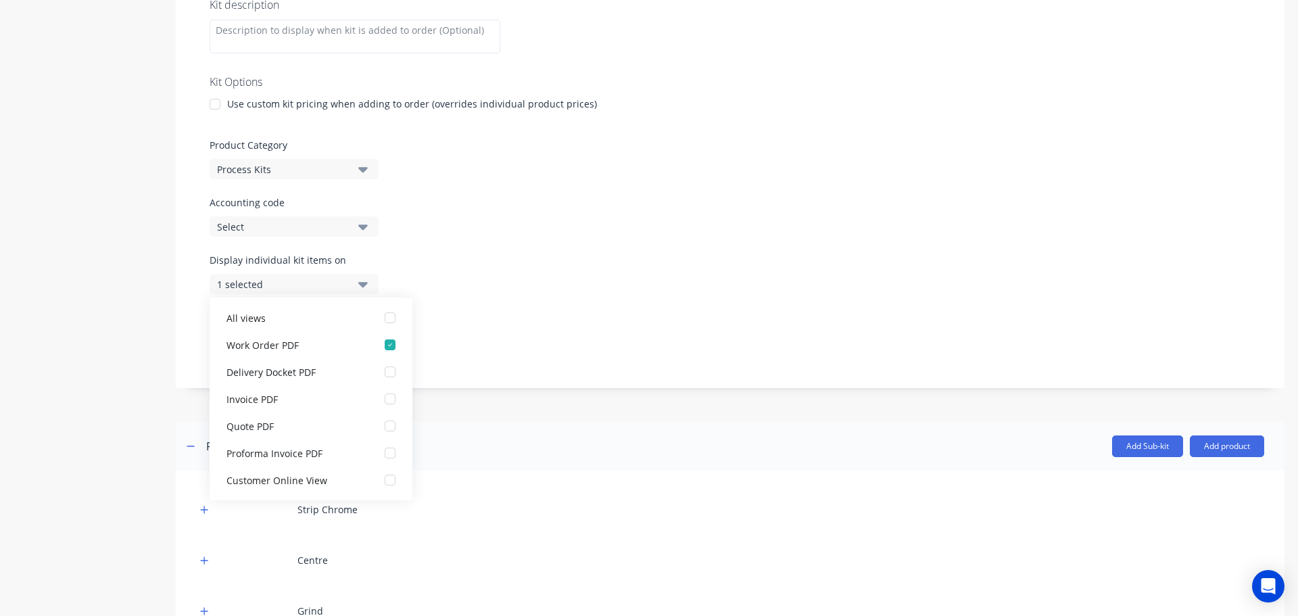
click at [85, 341] on div "Product details Collaborate Order History" at bounding box center [85, 302] width 142 height 1036
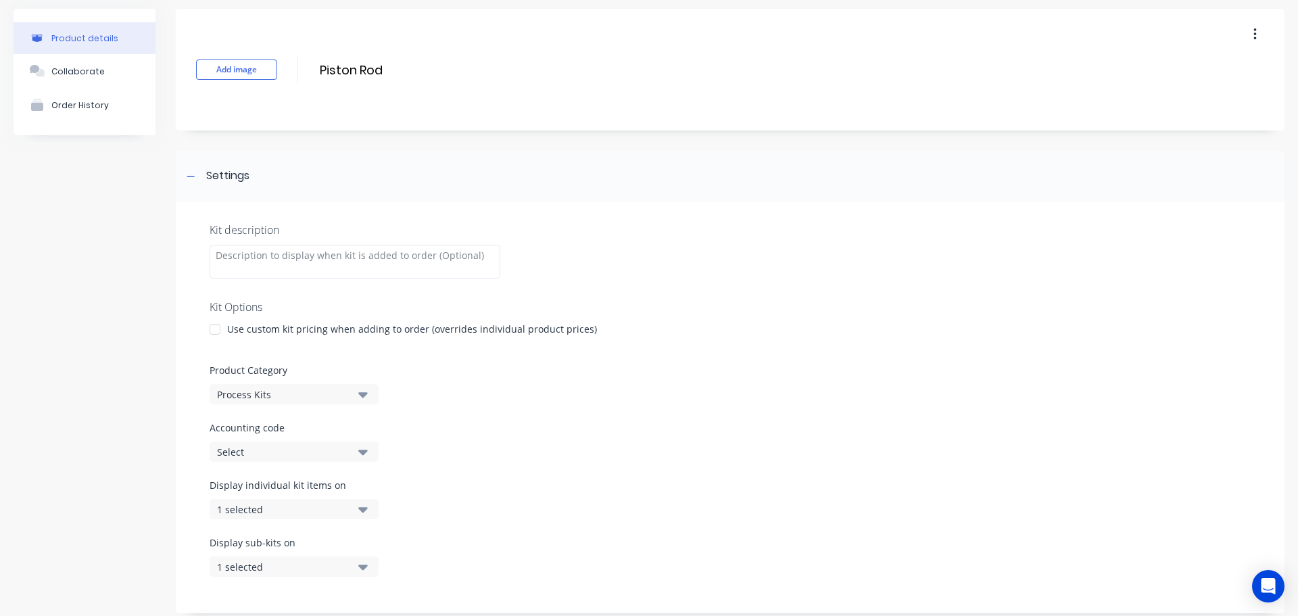
scroll to position [0, 0]
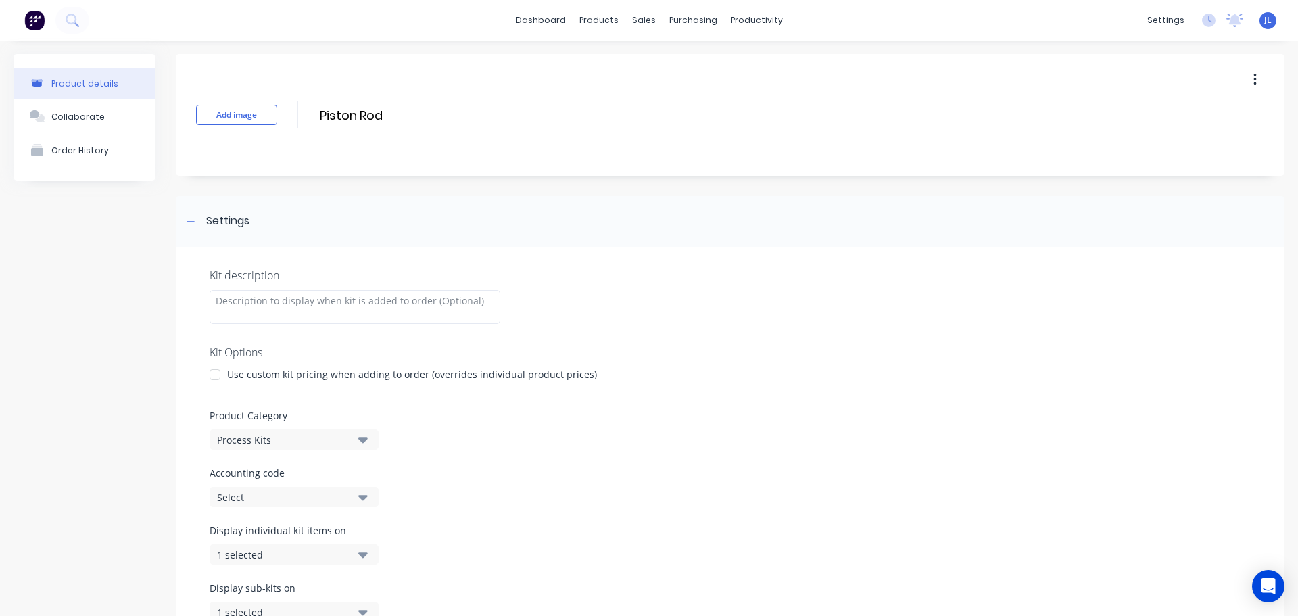
click at [38, 26] on img at bounding box center [34, 20] width 20 height 20
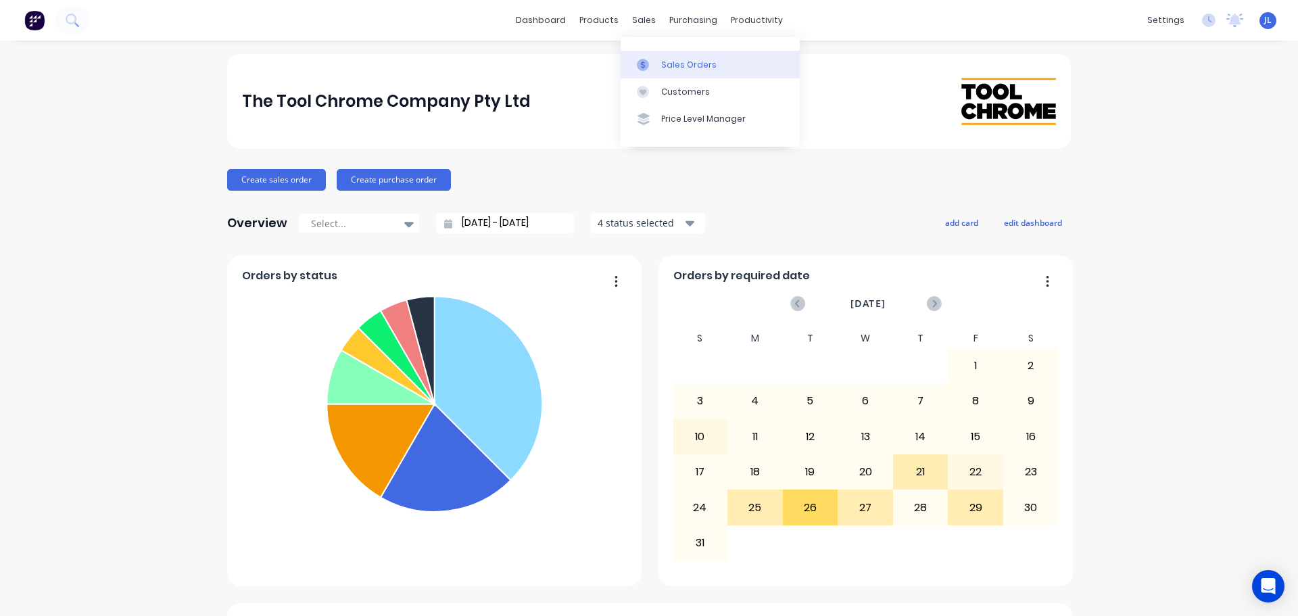
click at [662, 59] on div "Sales Orders" at bounding box center [688, 65] width 55 height 12
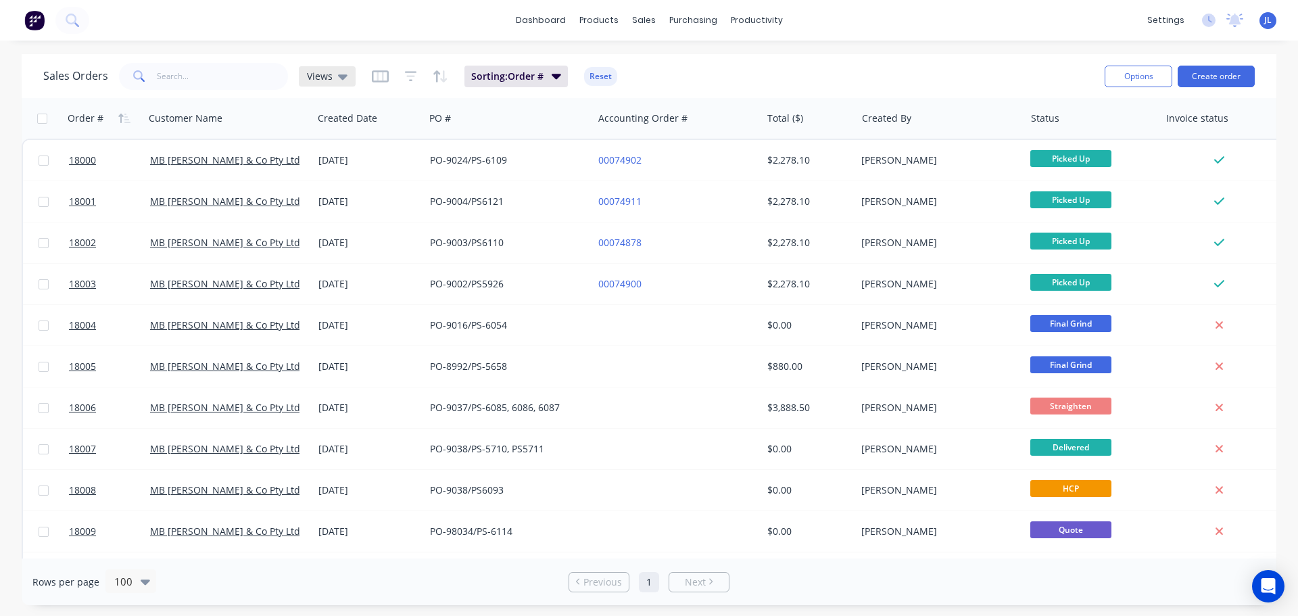
click at [348, 78] on div "Views" at bounding box center [327, 76] width 57 height 20
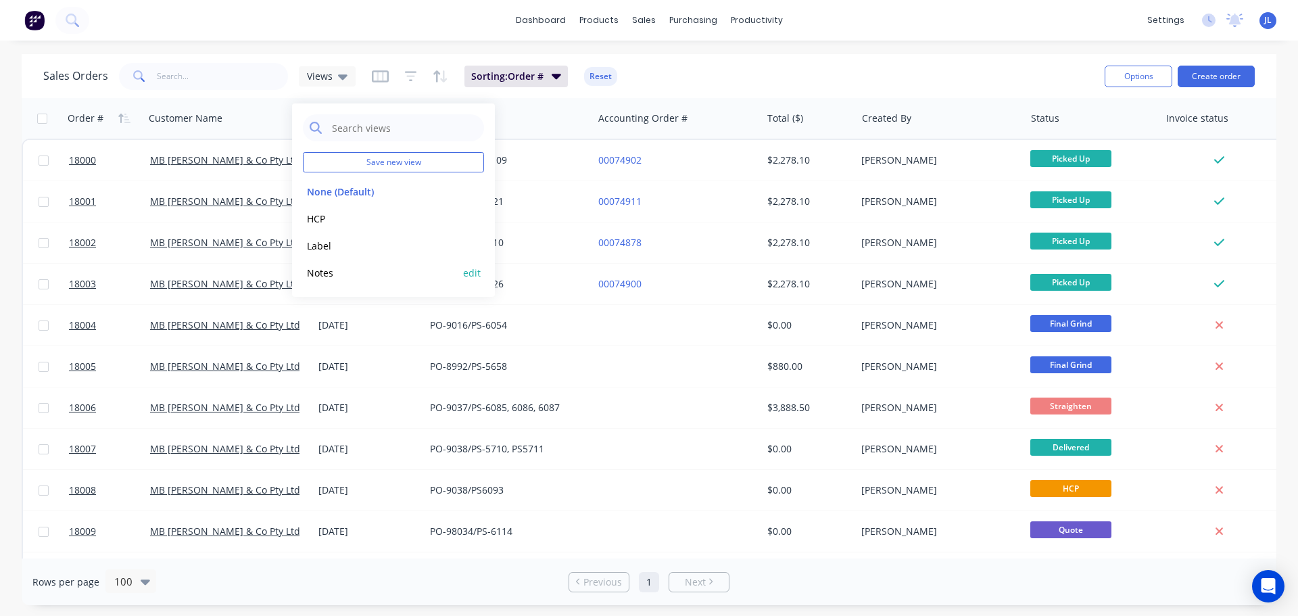
click at [470, 273] on button "edit" at bounding box center [472, 273] width 18 height 14
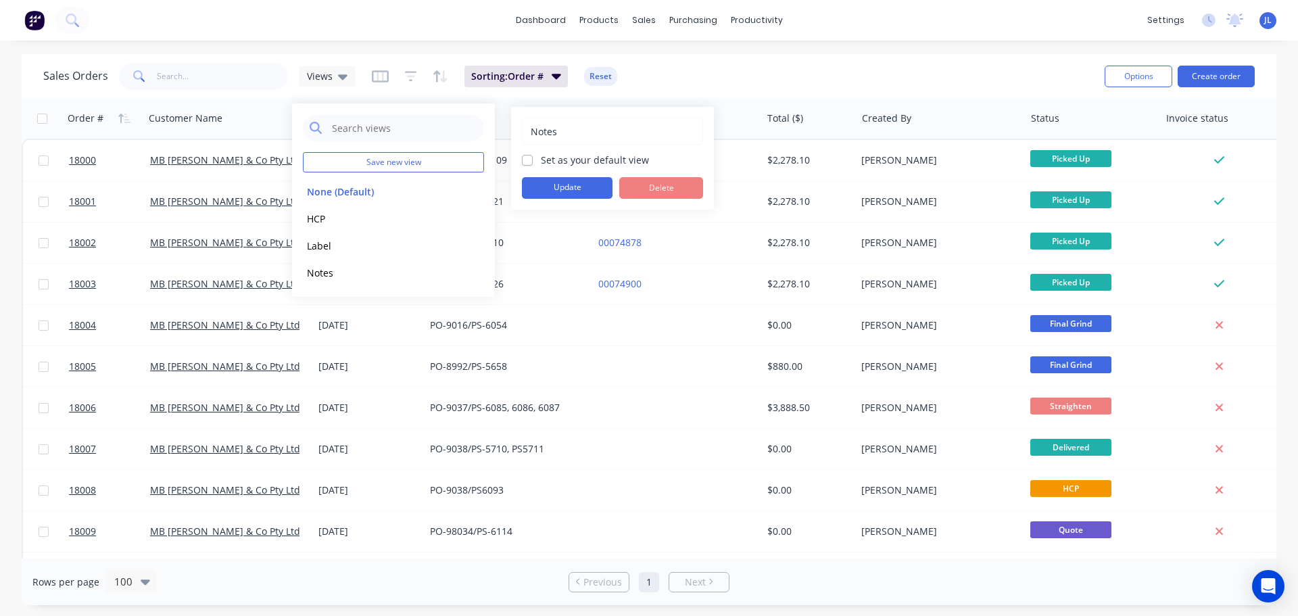
click at [541, 162] on label "Set as your default view" at bounding box center [595, 160] width 108 height 14
click at [526, 162] on input "Set as your default view" at bounding box center [527, 159] width 11 height 13
checkbox input "true"
click at [539, 184] on button "Update" at bounding box center [567, 188] width 91 height 22
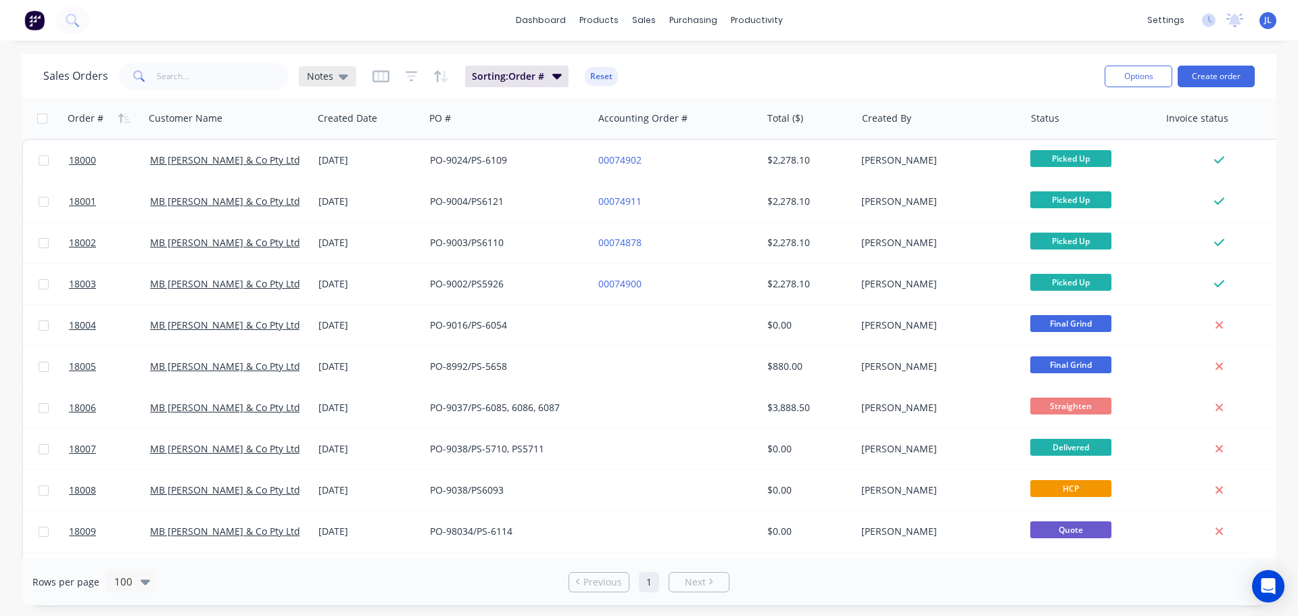
click at [322, 81] on span "Notes" at bounding box center [320, 76] width 26 height 14
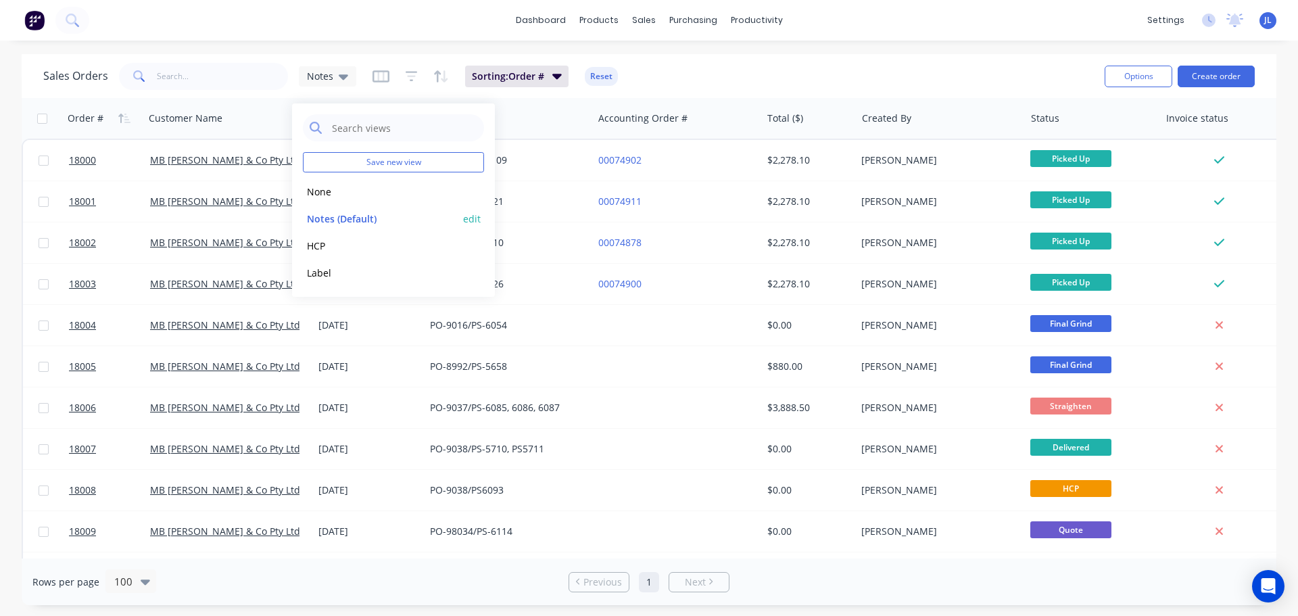
click at [468, 218] on button "edit" at bounding box center [472, 219] width 18 height 14
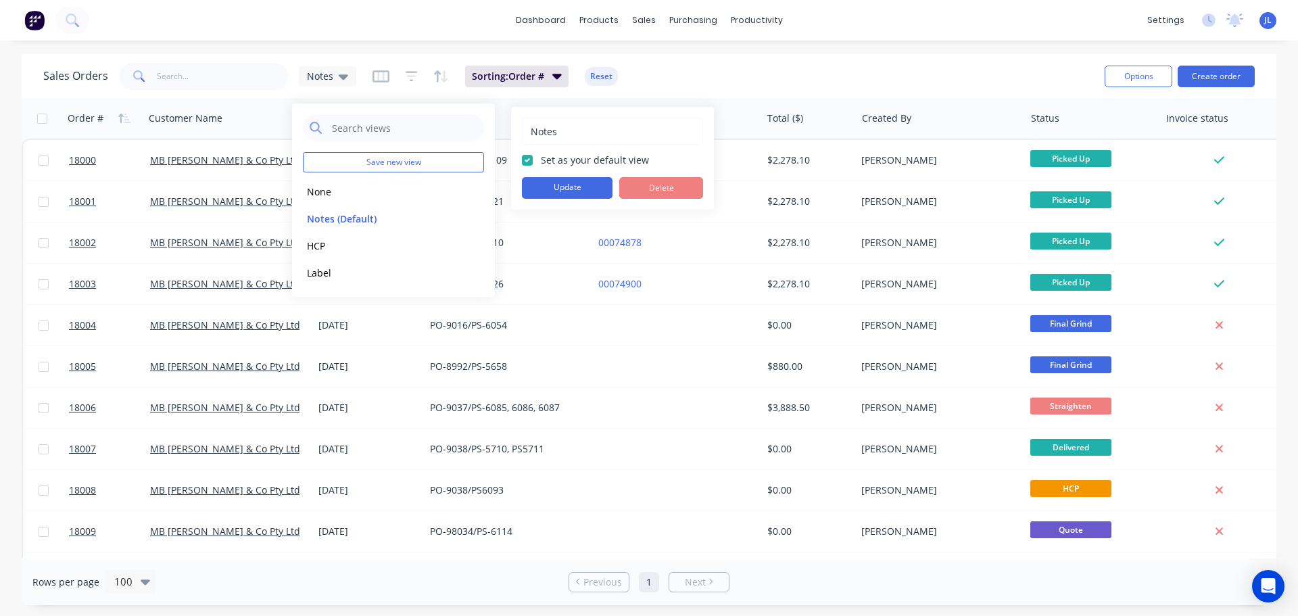
click at [206, 48] on div "dashboard products sales purchasing productivity dashboard products Product Cat…" at bounding box center [649, 308] width 1298 height 616
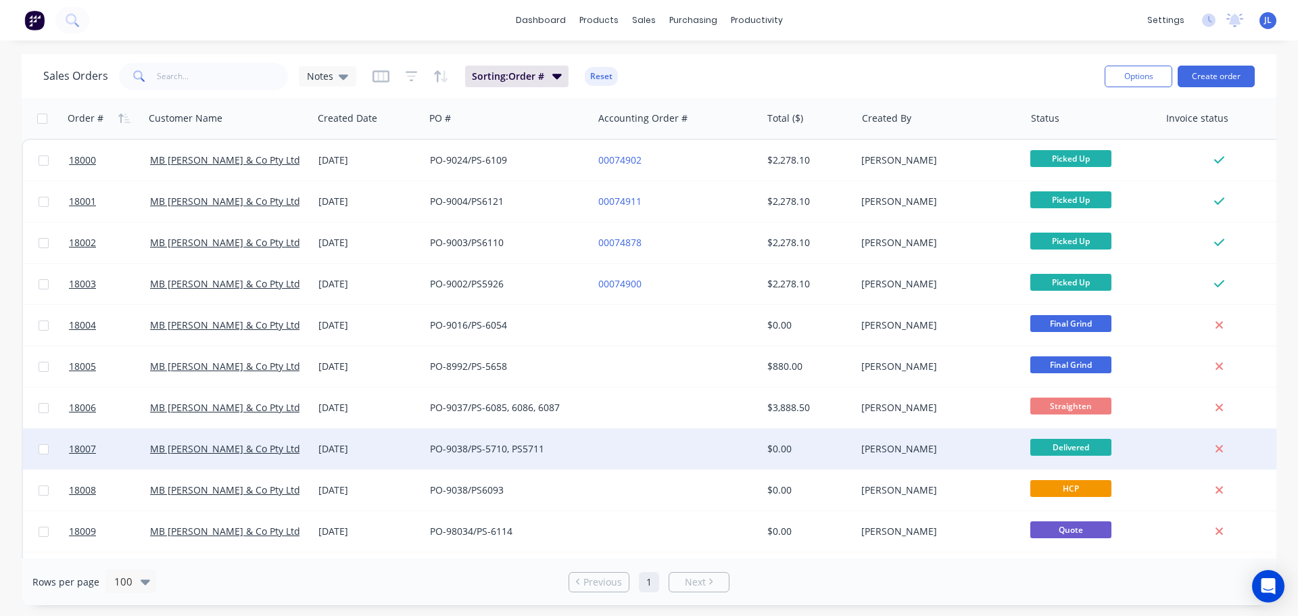
click at [287, 447] on div "MB [PERSON_NAME] & Co Pty Ltd" at bounding box center [225, 449] width 150 height 14
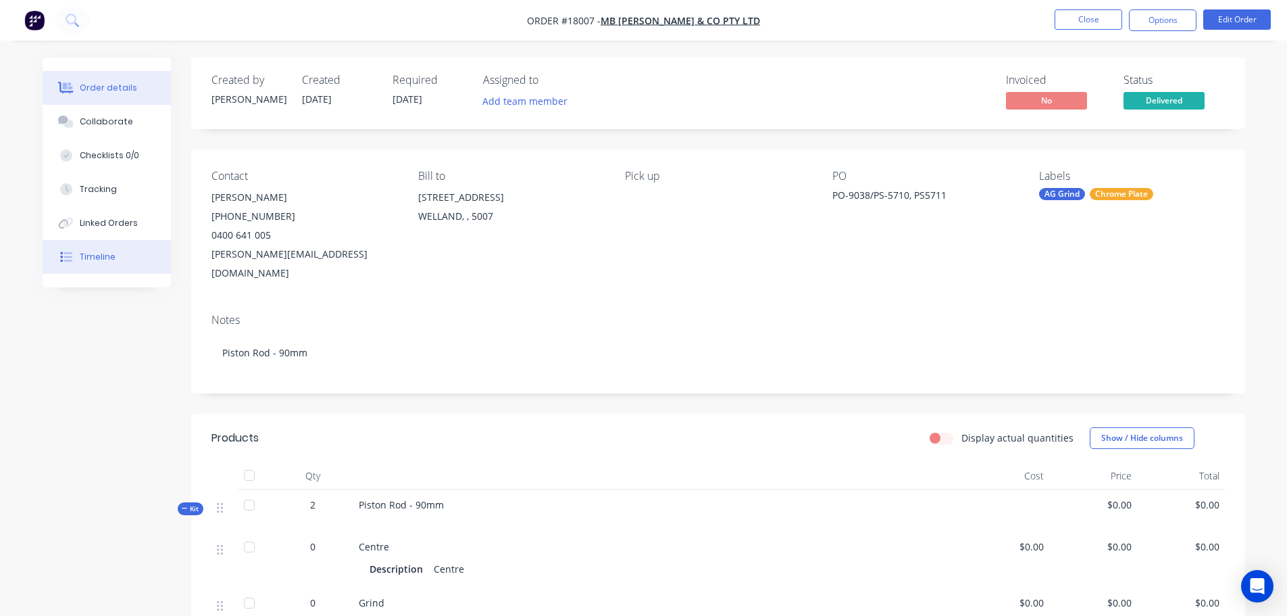
click at [113, 266] on button "Timeline" at bounding box center [107, 257] width 128 height 34
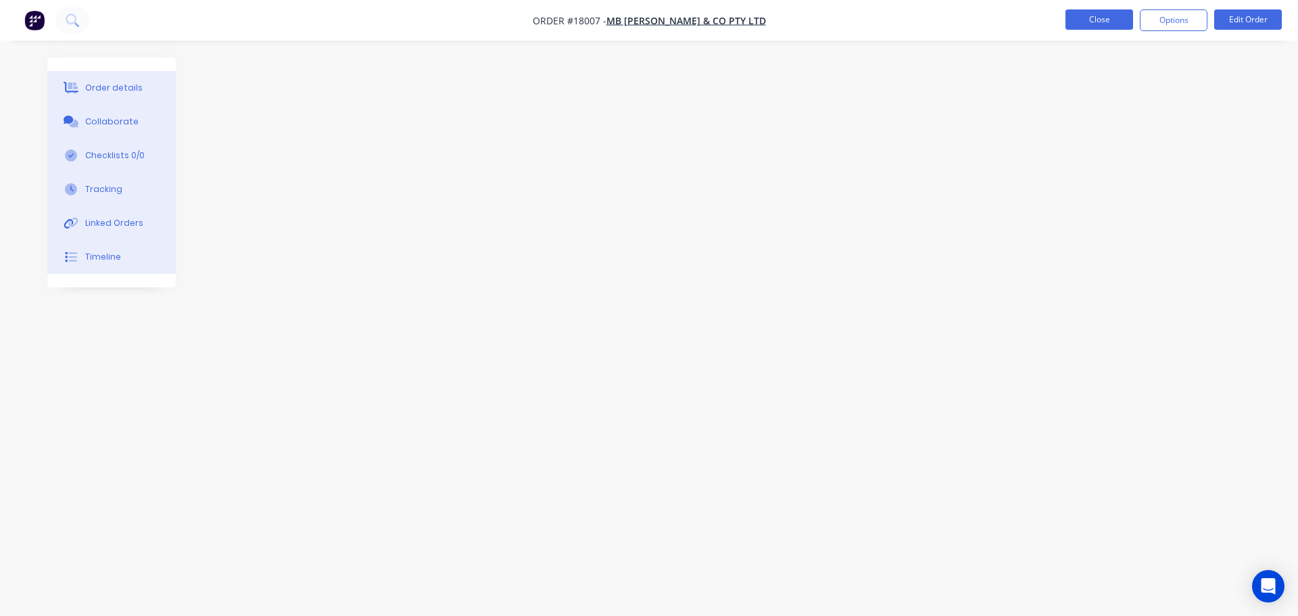
click at [1087, 22] on button "Close" at bounding box center [1099, 19] width 68 height 20
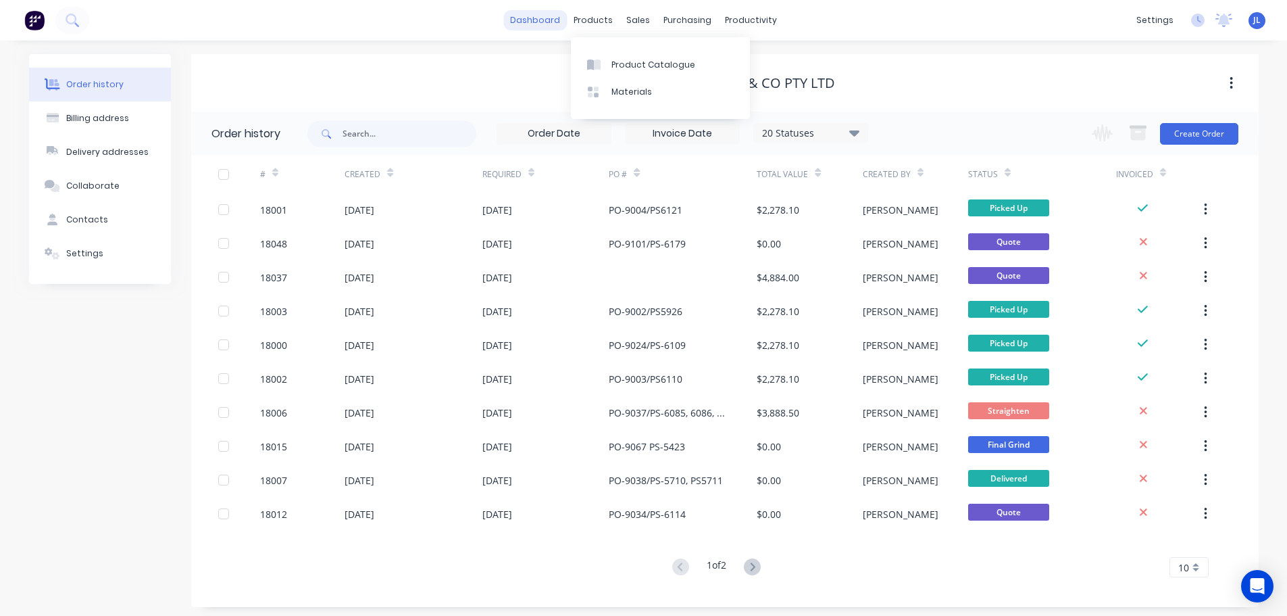
click at [526, 18] on link "dashboard" at bounding box center [535, 20] width 64 height 20
